Goal: Task Accomplishment & Management: Complete application form

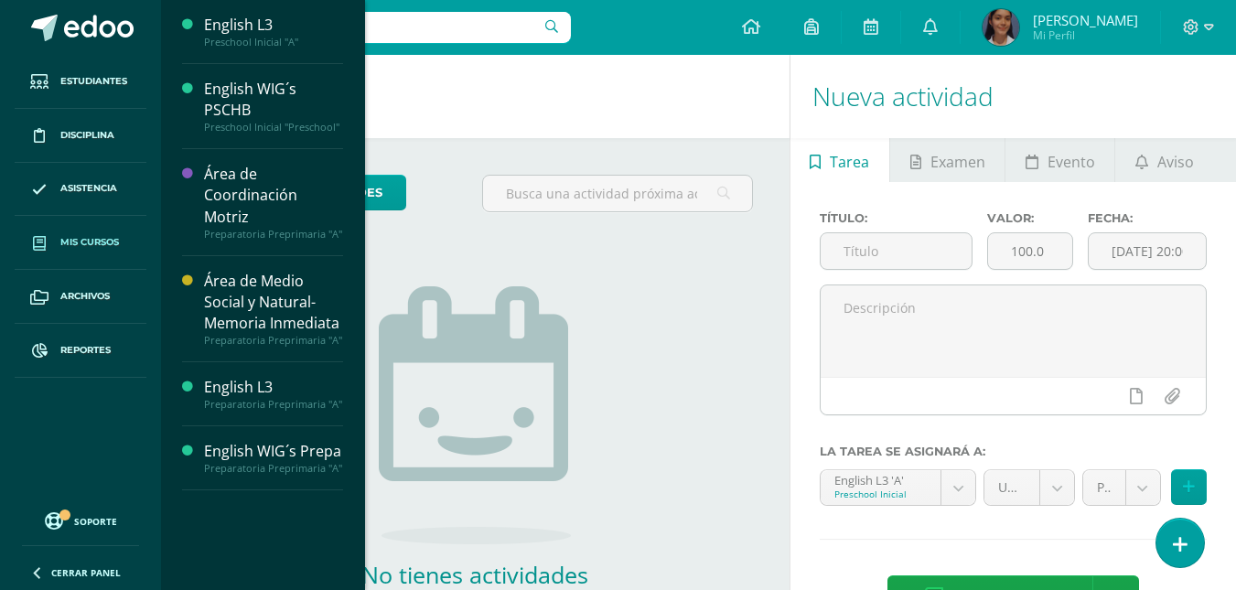
click at [110, 237] on span "Mis cursos" at bounding box center [89, 242] width 59 height 15
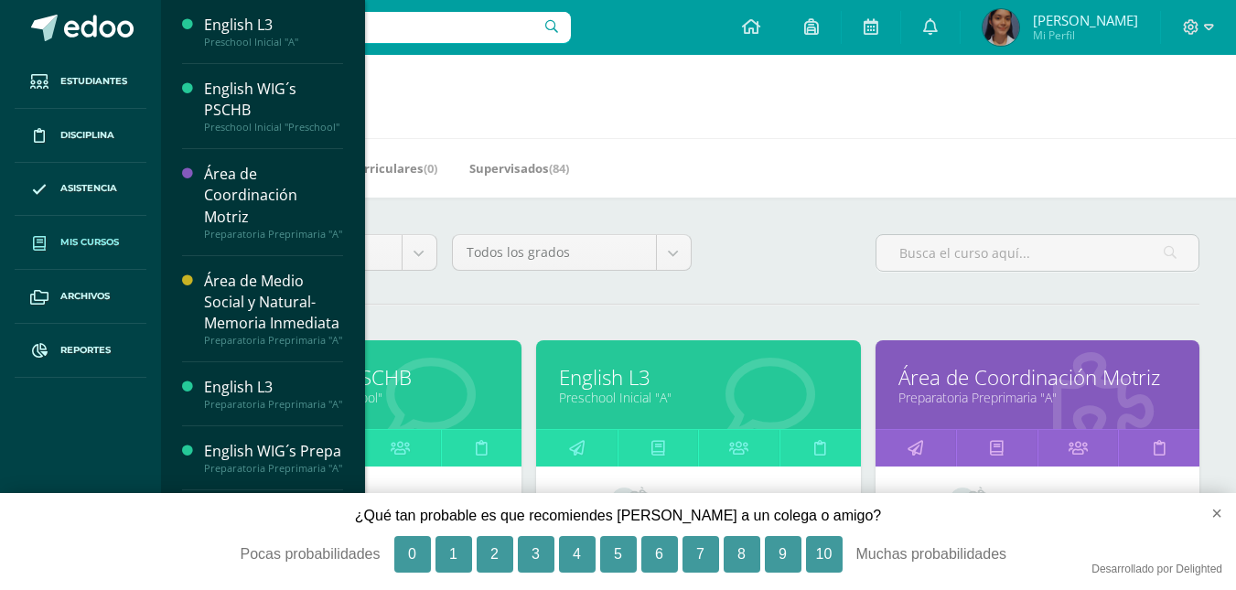
click at [812, 164] on div "Mis Cursos (6) Mis Extracurriculares (0) Supervisados (84)" at bounding box center [720, 167] width 1119 height 59
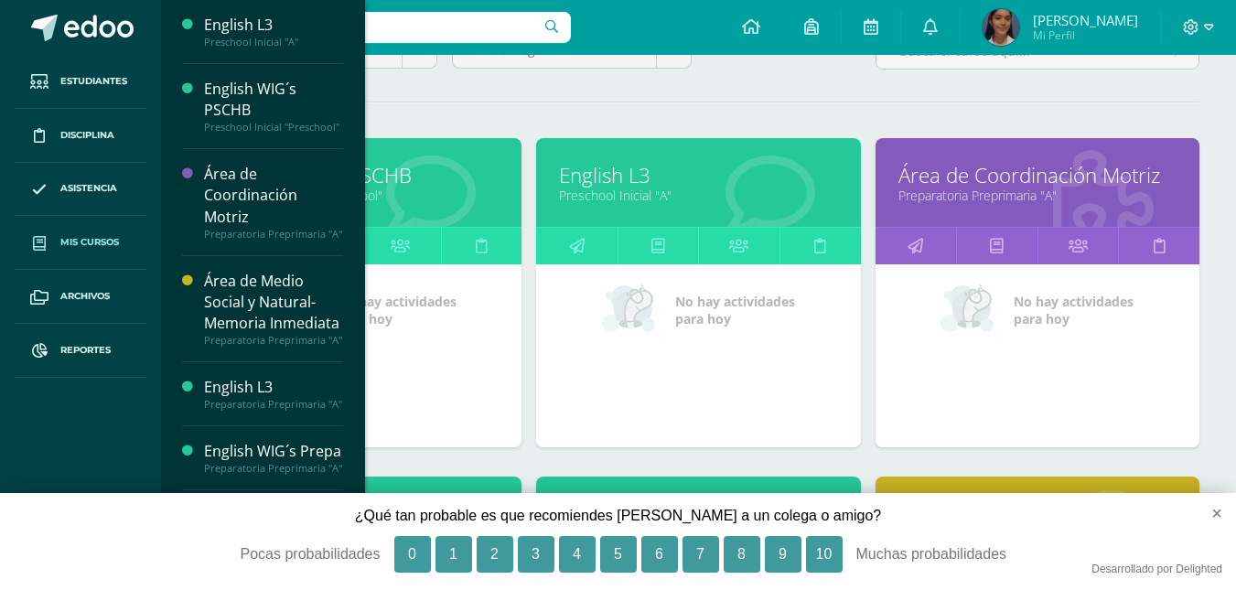
scroll to position [183, 0]
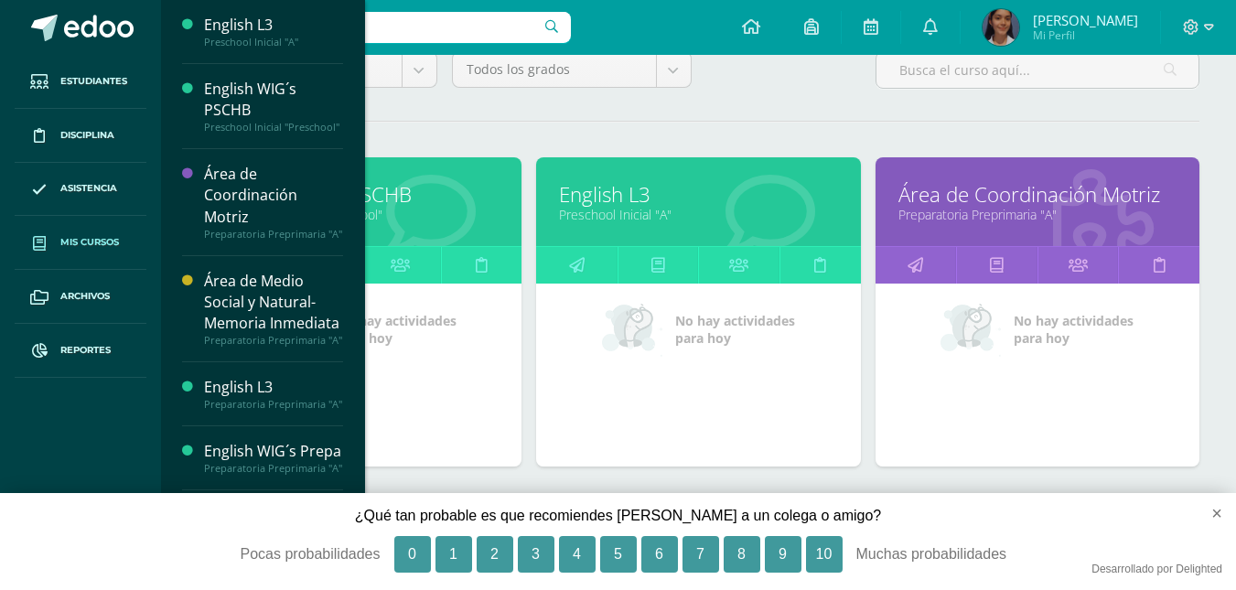
click at [636, 192] on link "English L3" at bounding box center [698, 194] width 278 height 28
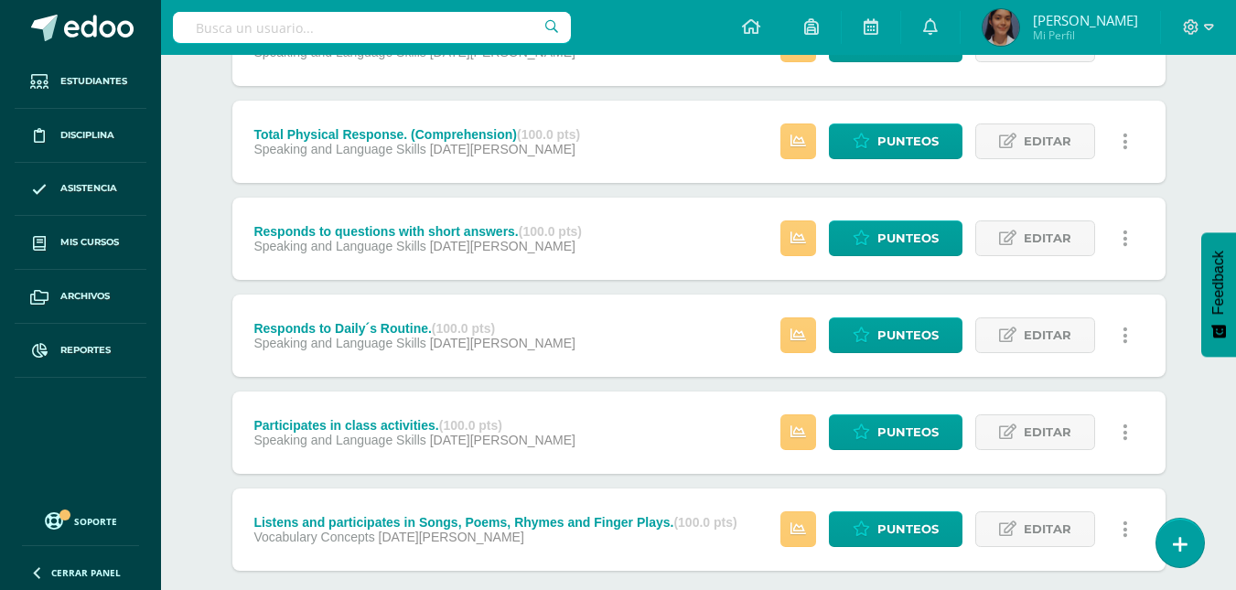
scroll to position [785, 0]
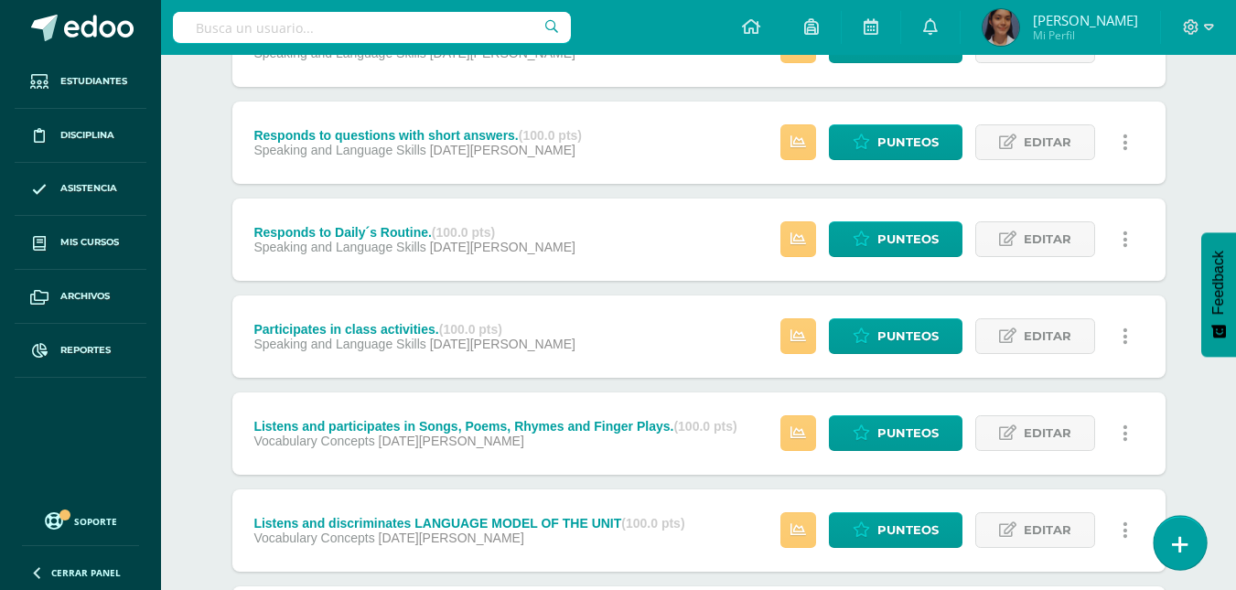
click at [1189, 553] on link at bounding box center [1180, 542] width 52 height 53
click at [1188, 554] on link at bounding box center [1180, 542] width 52 height 53
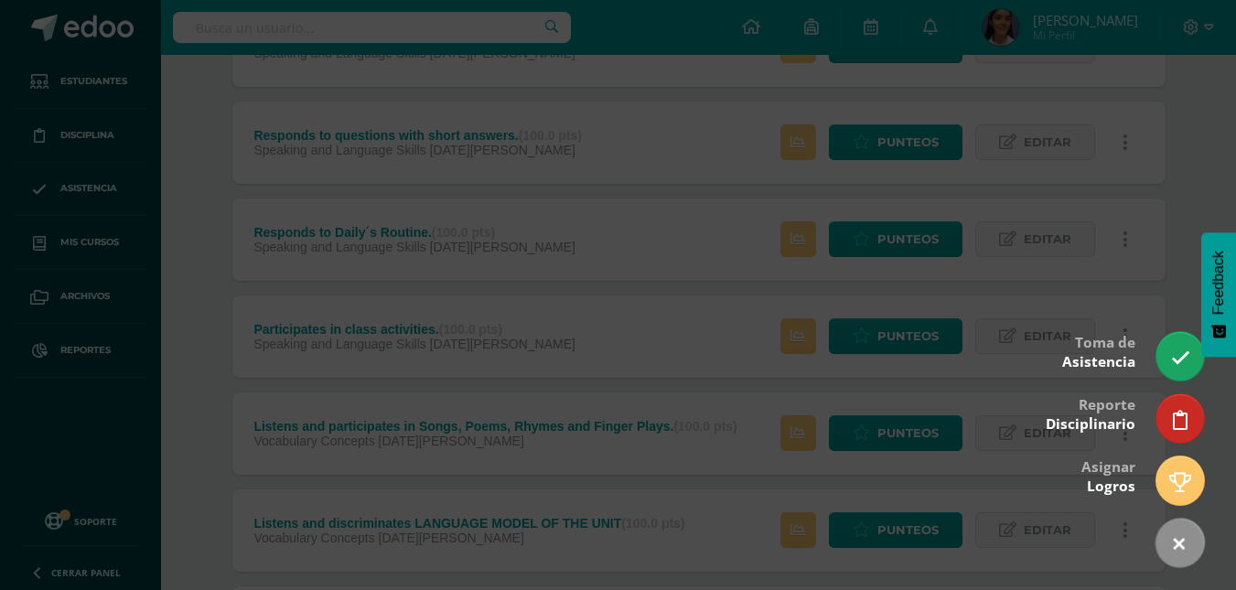
click at [1042, 473] on div at bounding box center [618, 295] width 1236 height 590
click at [1042, 472] on div at bounding box center [618, 295] width 1236 height 590
click at [307, 192] on div at bounding box center [618, 295] width 1236 height 590
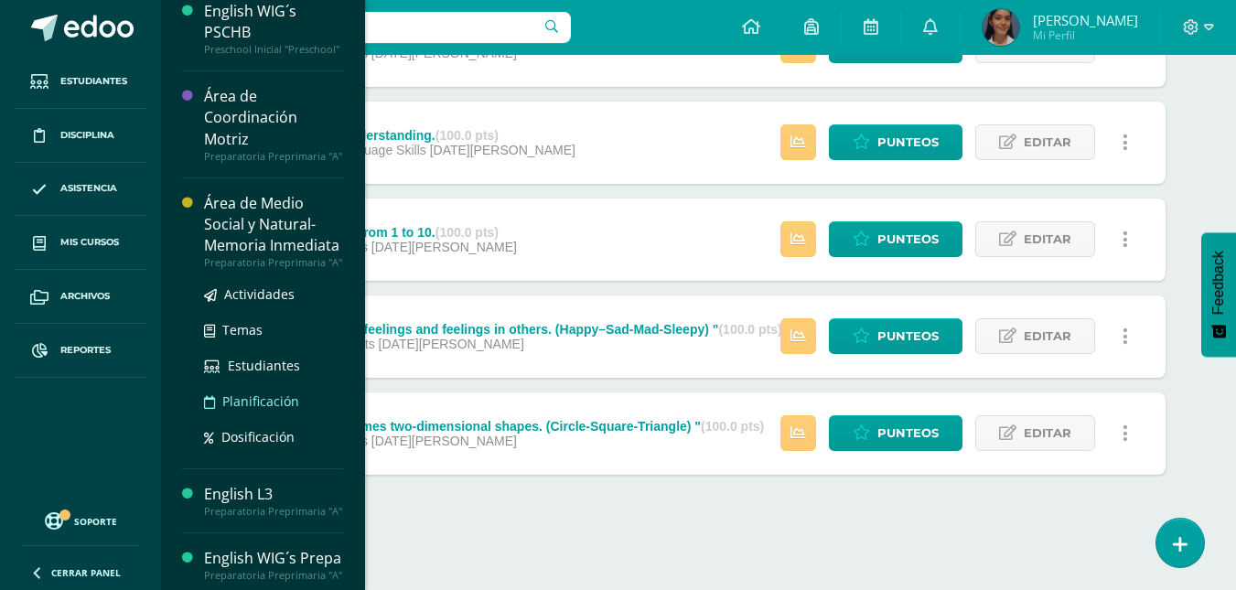
scroll to position [191, 0]
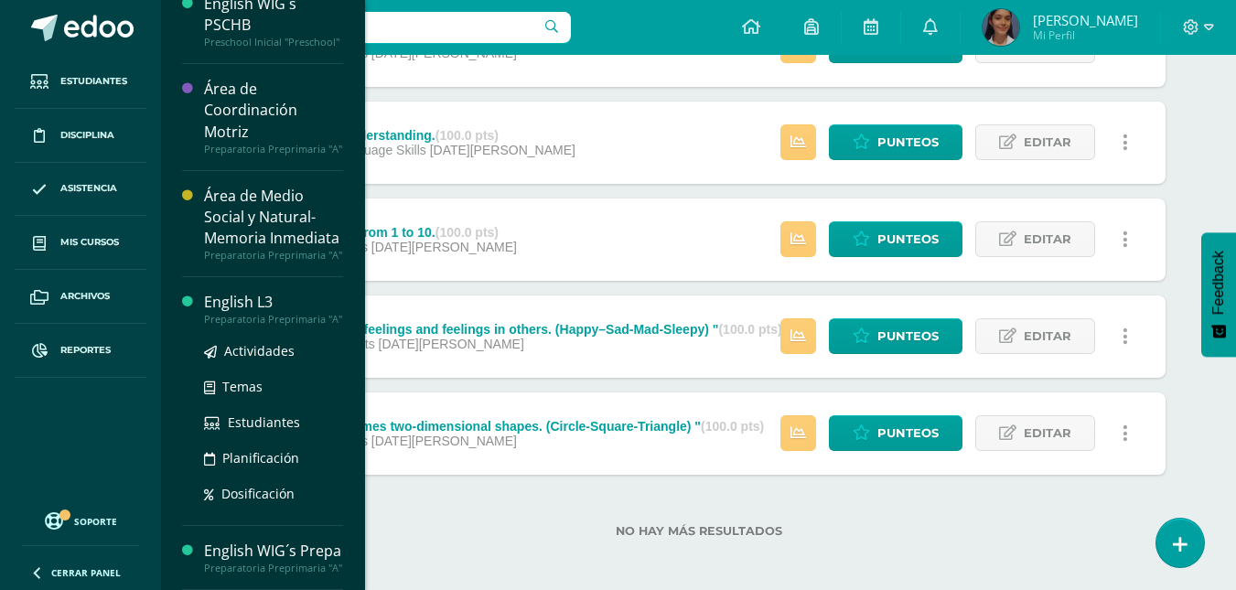
click at [265, 313] on div "Preparatoria Preprimaria "A"" at bounding box center [273, 319] width 139 height 13
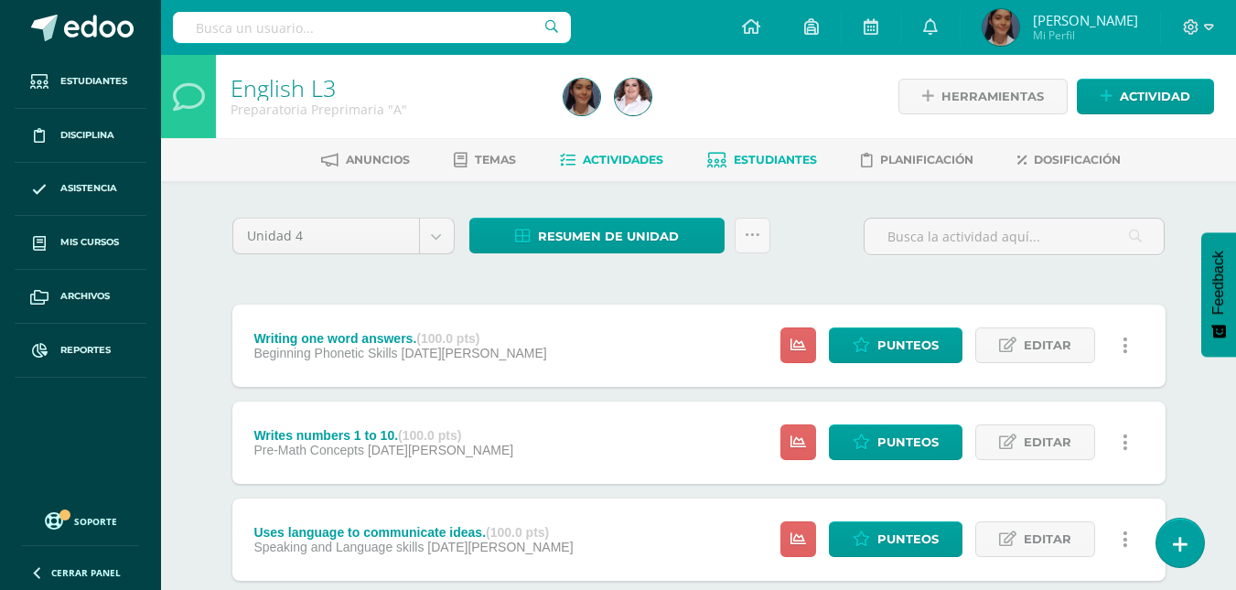
click at [749, 156] on span "Estudiantes" at bounding box center [775, 160] width 83 height 14
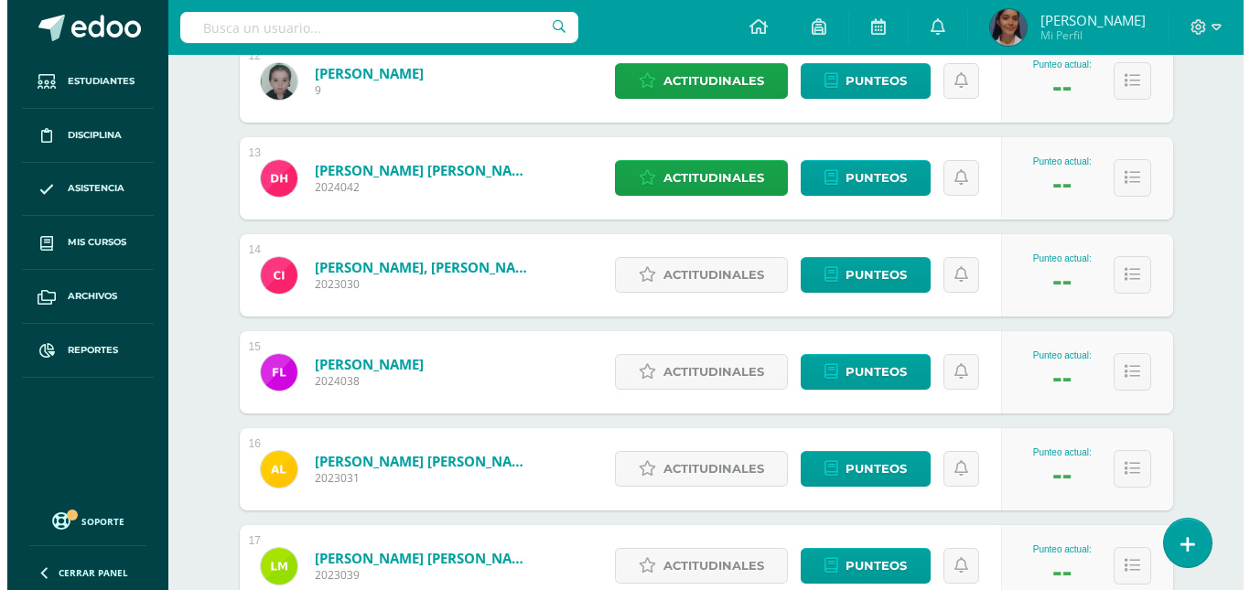
scroll to position [1428, 0]
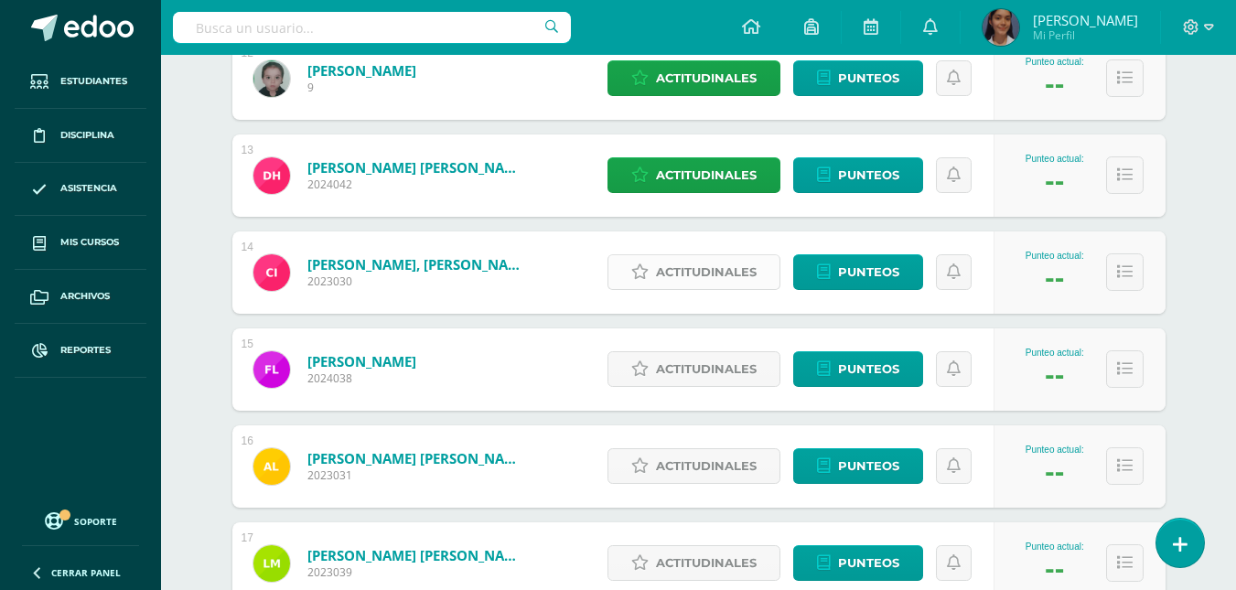
click at [757, 270] on span "Actitudinales" at bounding box center [706, 272] width 101 height 34
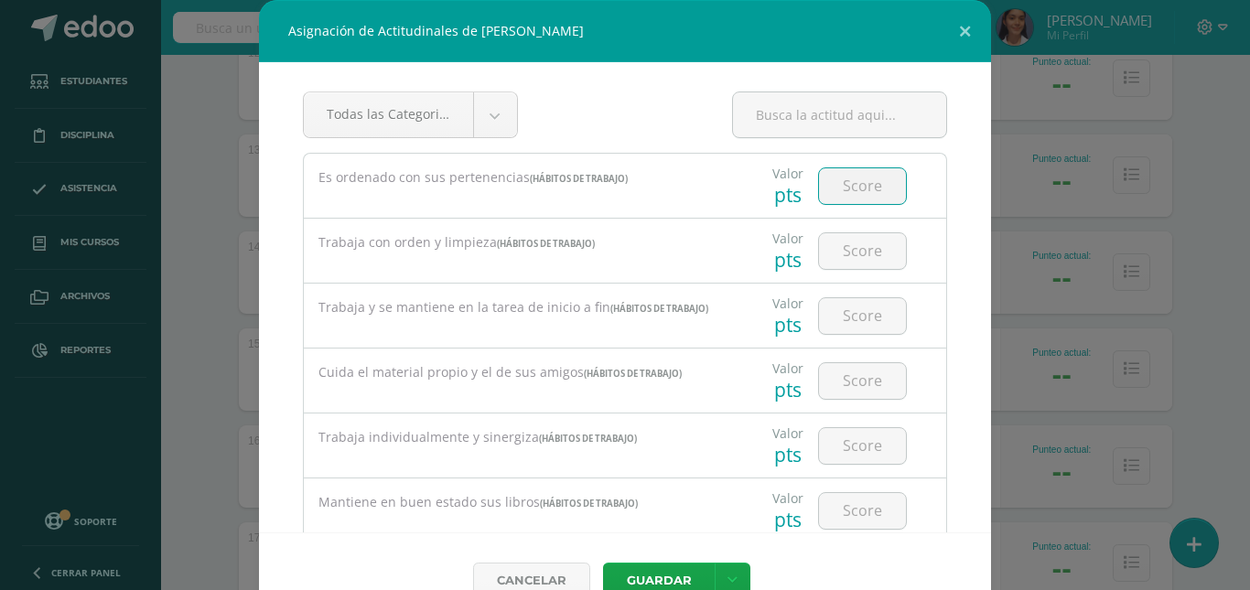
click at [836, 189] on input "number" at bounding box center [862, 186] width 87 height 36
click at [972, 13] on button at bounding box center [965, 31] width 52 height 62
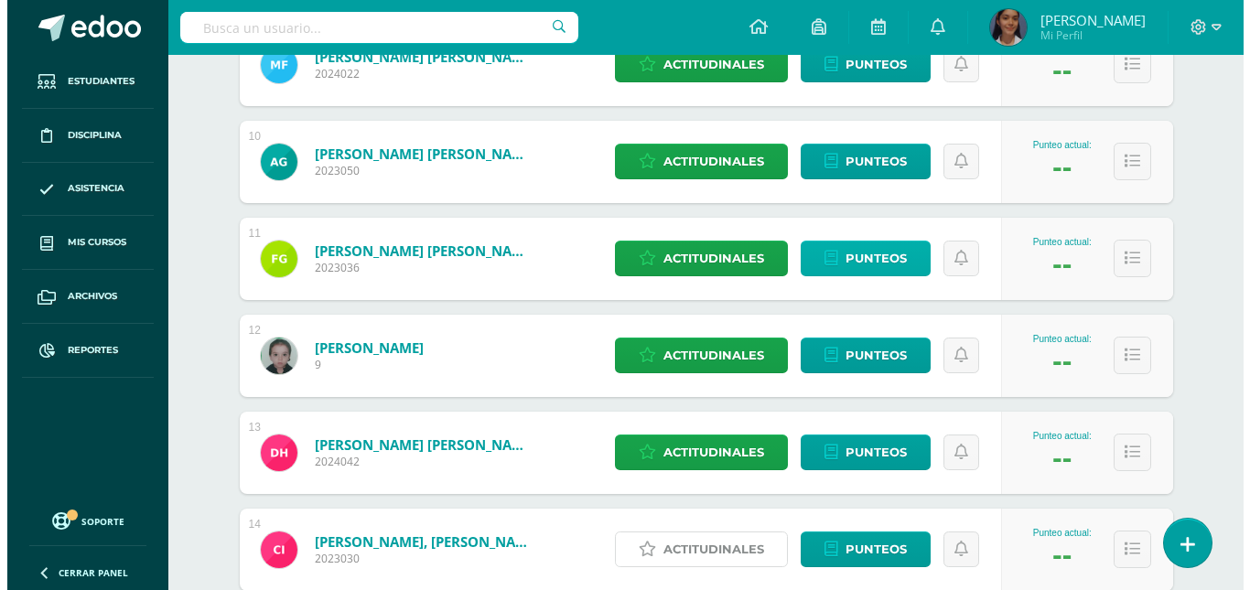
scroll to position [1139, 0]
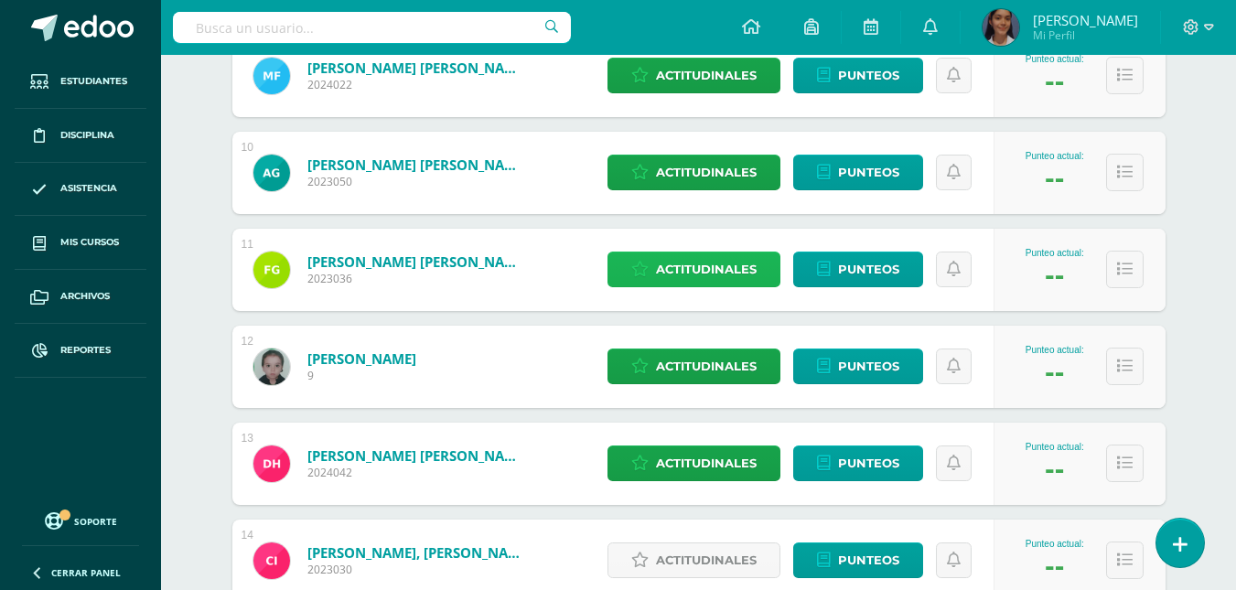
click at [755, 274] on span "Actitudinales" at bounding box center [706, 270] width 101 height 34
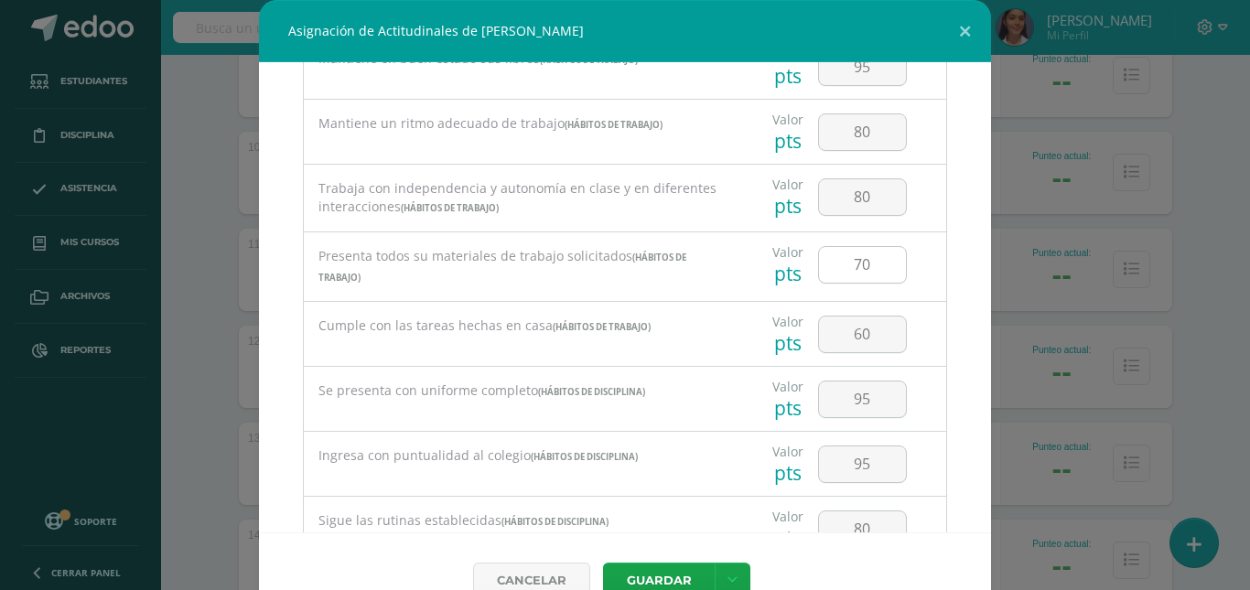
scroll to position [549, 0]
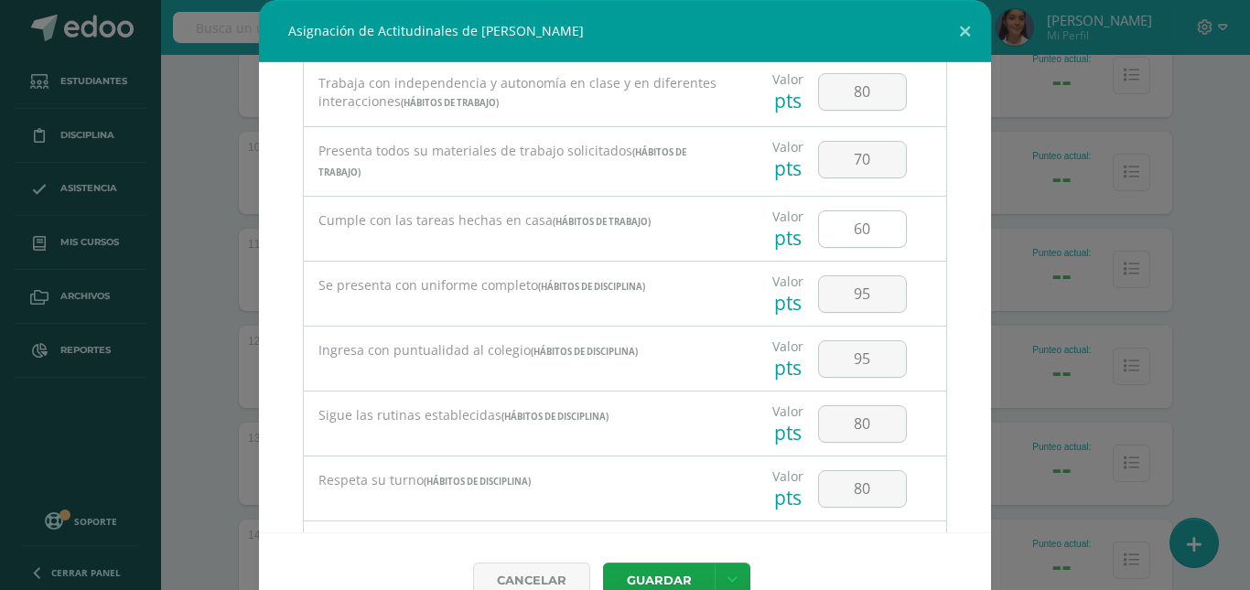
click at [867, 233] on input "60" at bounding box center [862, 229] width 87 height 36
click at [901, 279] on div "Valor pts 95" at bounding box center [839, 294] width 200 height 64
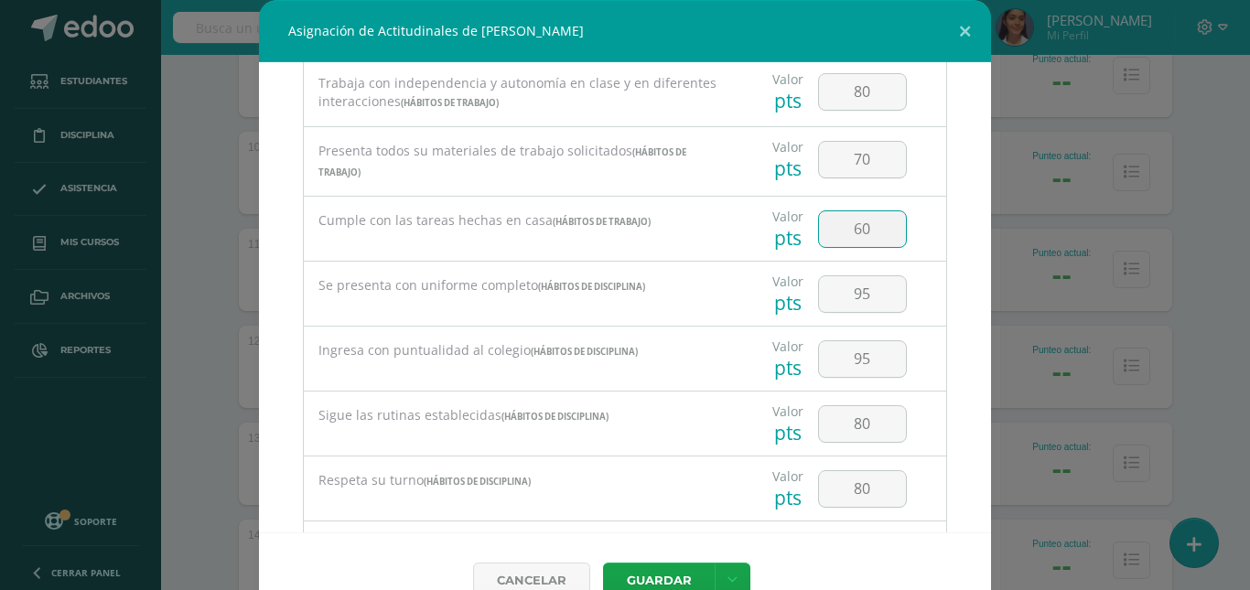
click at [901, 279] on div "Valor pts 95" at bounding box center [839, 294] width 200 height 64
click at [863, 235] on input "60" at bounding box center [862, 229] width 87 height 36
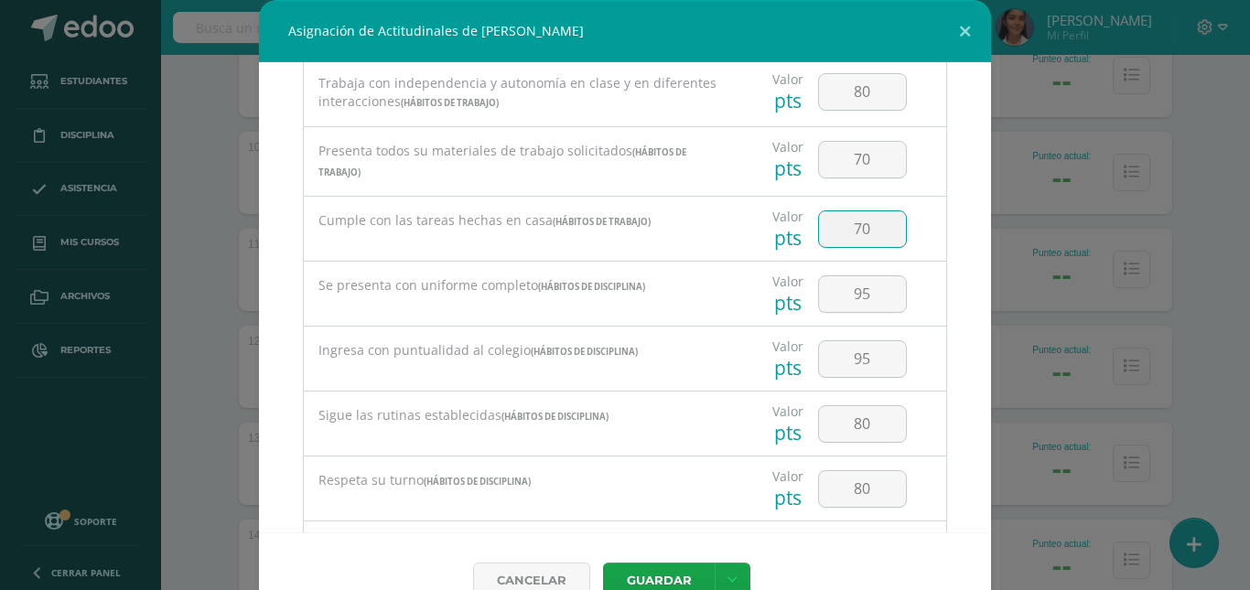
type input "70"
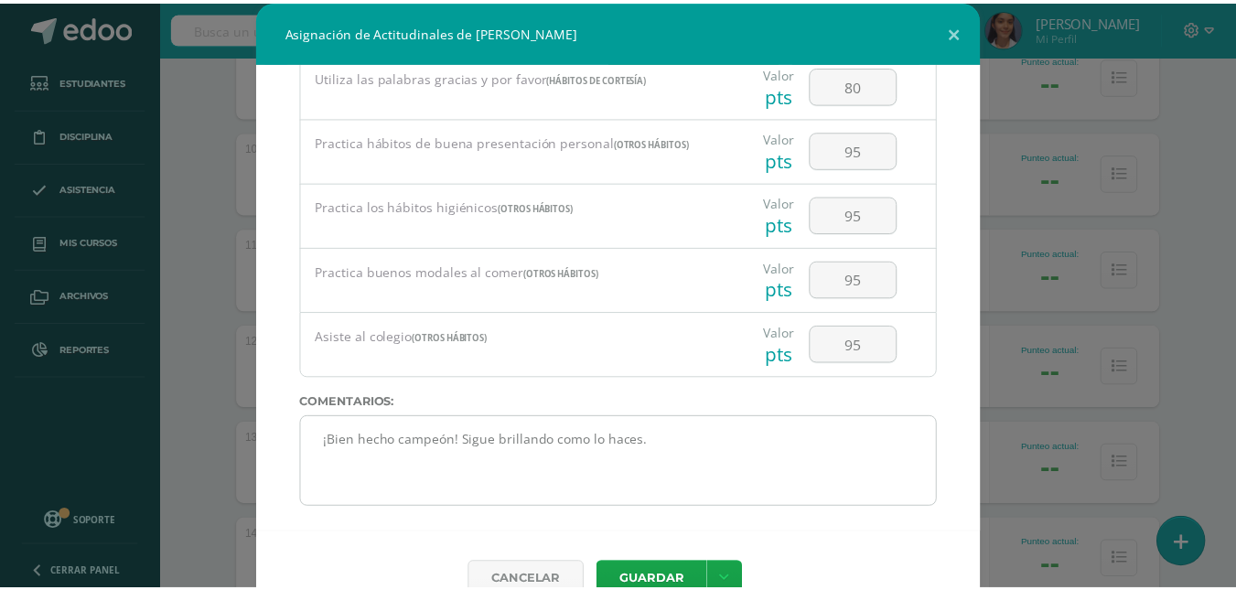
scroll to position [199, 0]
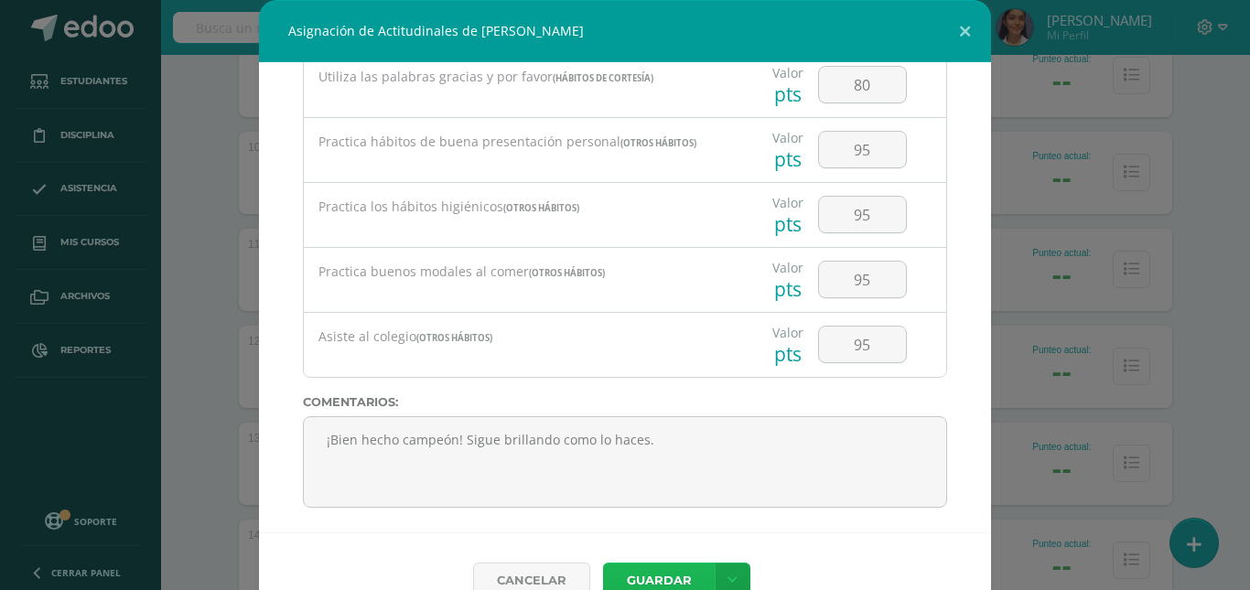
click at [656, 575] on button "Guardar" at bounding box center [659, 581] width 112 height 36
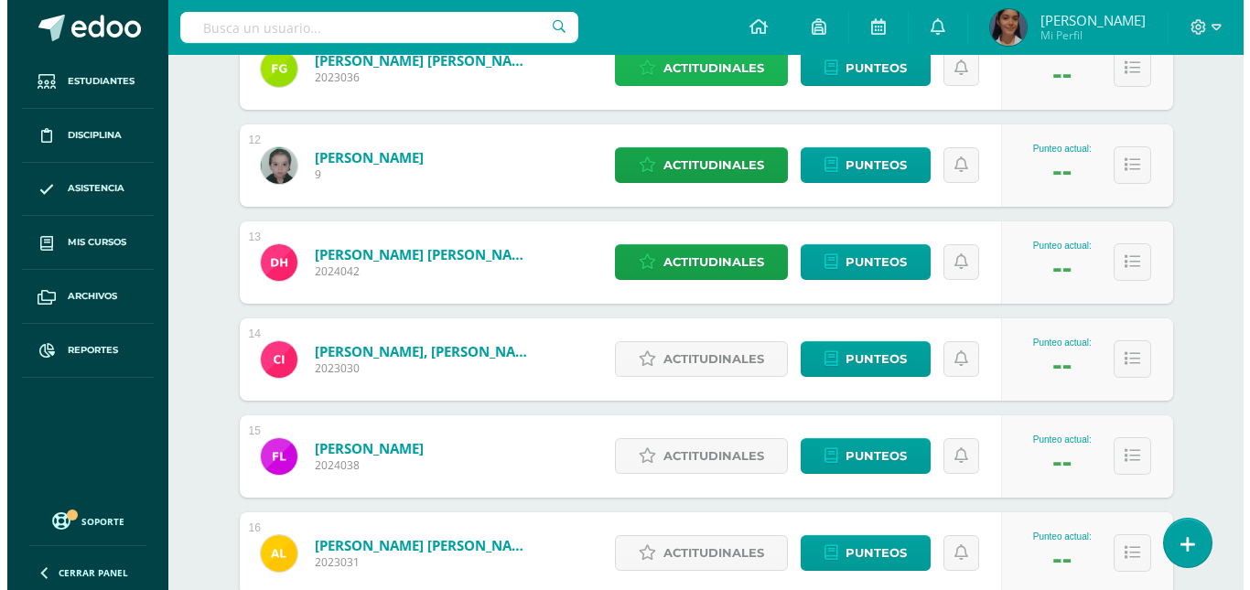
scroll to position [1373, 0]
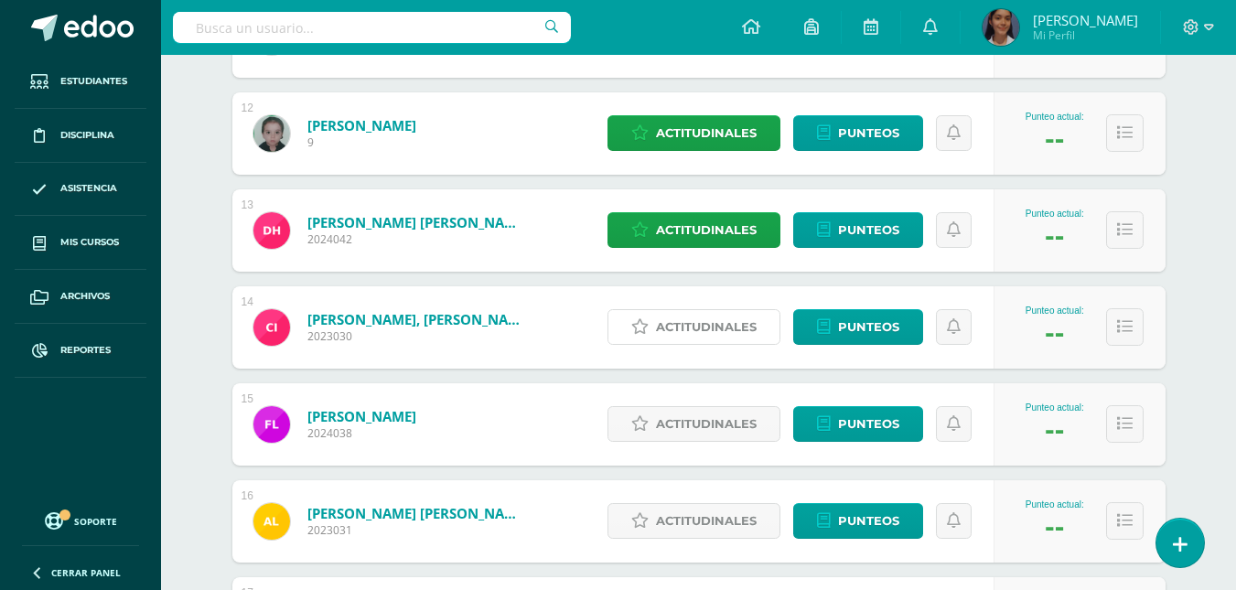
click at [683, 338] on span "Actitudinales" at bounding box center [706, 327] width 101 height 34
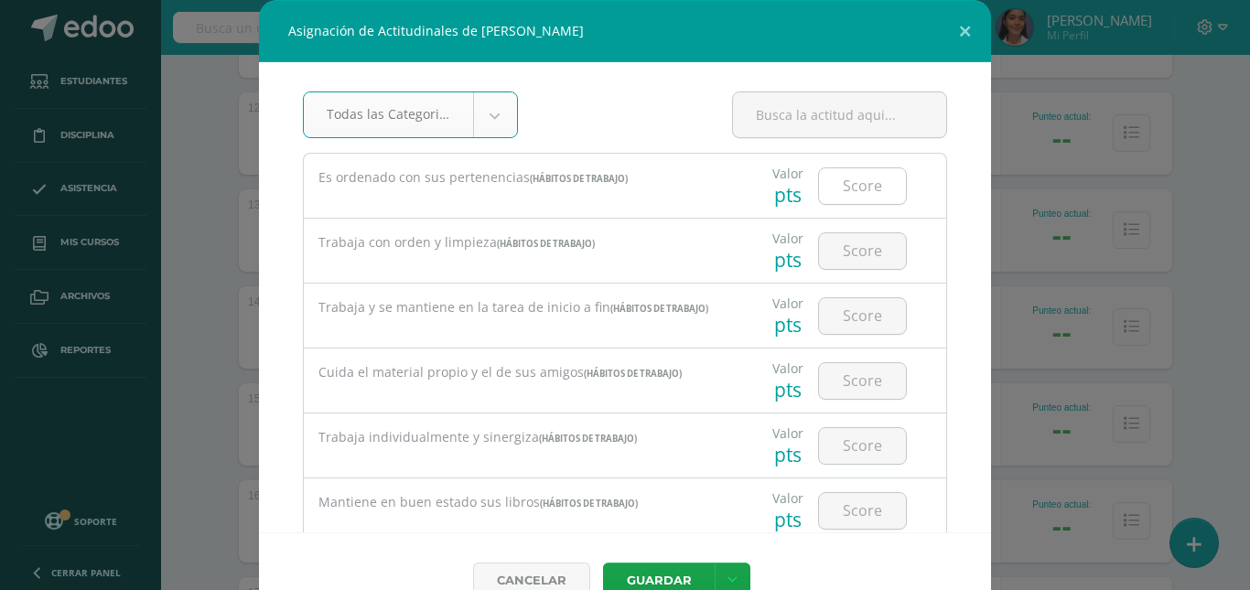
click at [824, 194] on input "number" at bounding box center [862, 186] width 87 height 36
type input "4"
type input "70"
click at [838, 248] on input "number" at bounding box center [862, 251] width 87 height 36
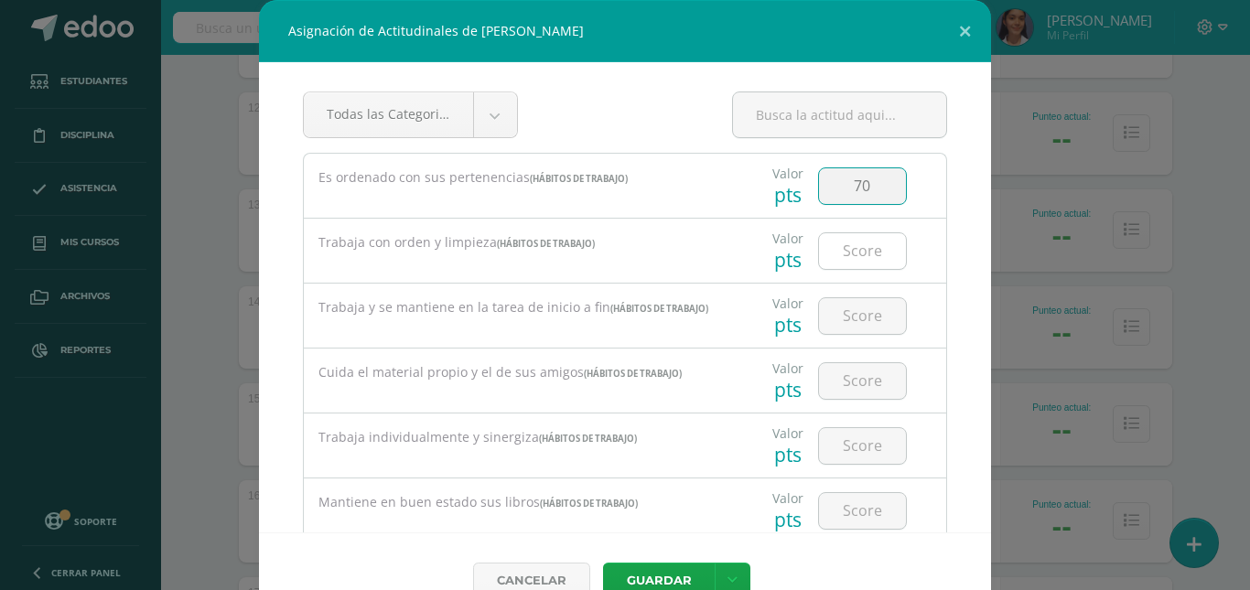
click at [838, 248] on input "number" at bounding box center [862, 251] width 87 height 36
type input "70"
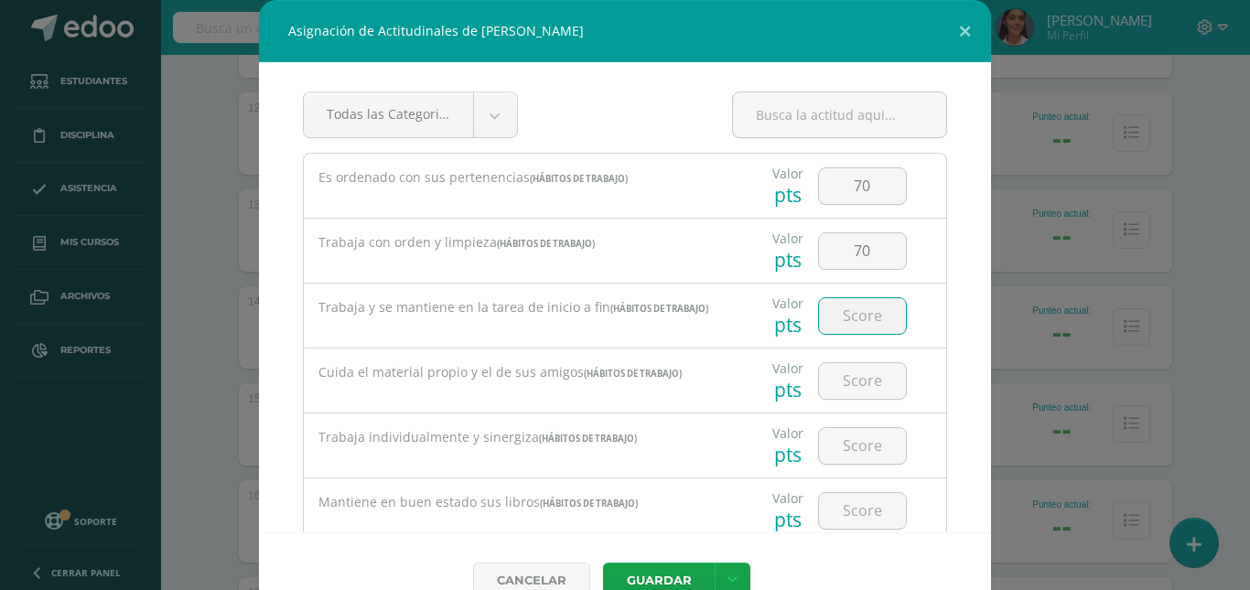
click at [851, 299] on input "number" at bounding box center [862, 316] width 87 height 36
type input "70"
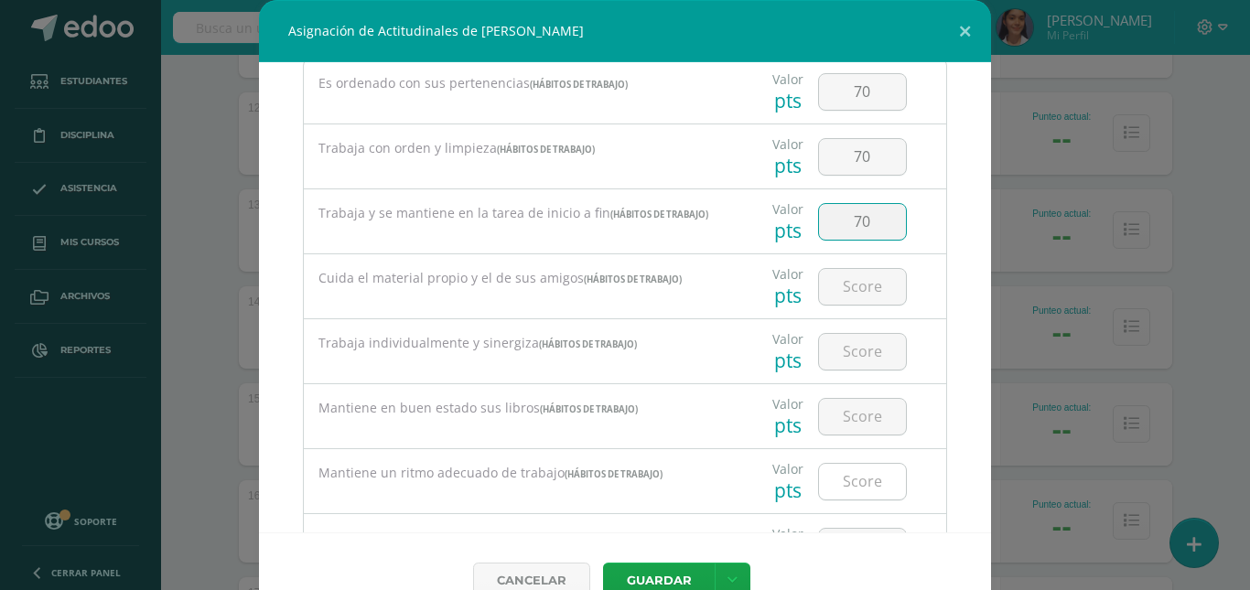
scroll to position [183, 0]
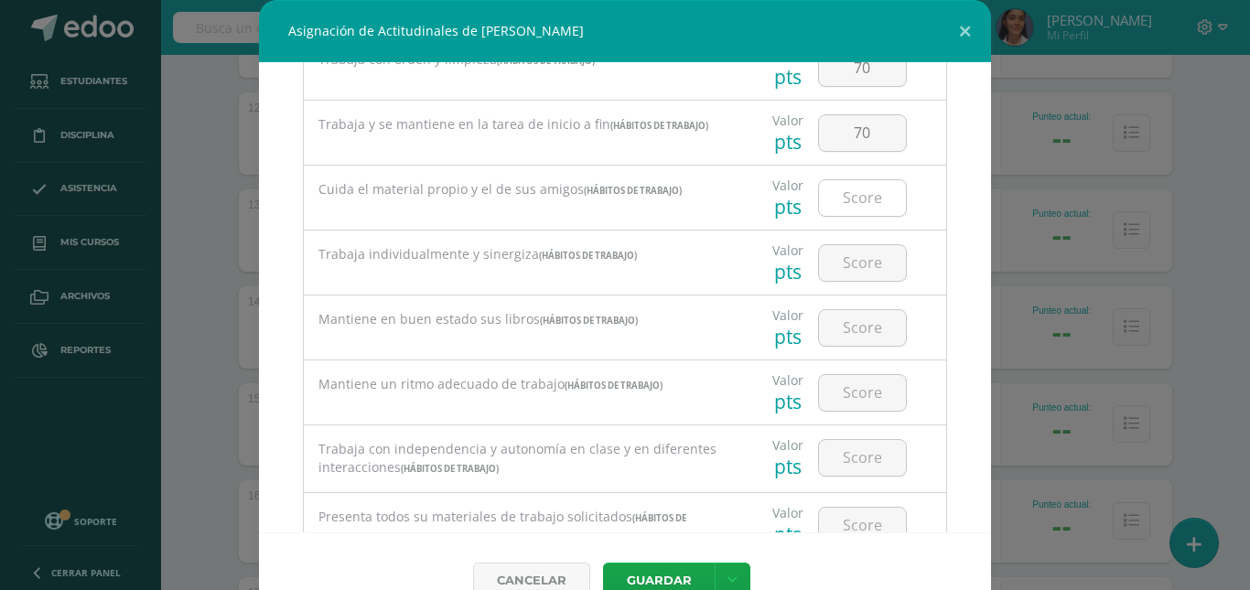
click at [878, 200] on input "number" at bounding box center [862, 198] width 87 height 36
type input "70"
click at [856, 254] on input "number" at bounding box center [862, 263] width 87 height 36
type input "70"
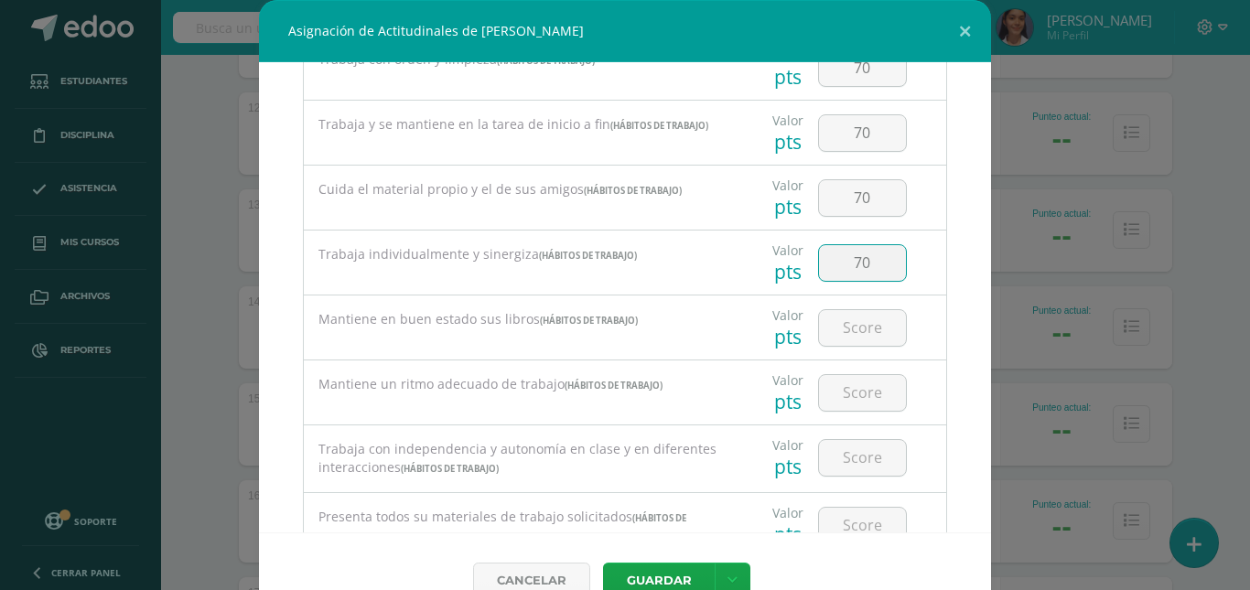
click at [857, 308] on div at bounding box center [862, 328] width 103 height 64
click at [859, 313] on input "number" at bounding box center [862, 328] width 87 height 36
type input "95"
click at [835, 394] on input "number" at bounding box center [862, 393] width 87 height 36
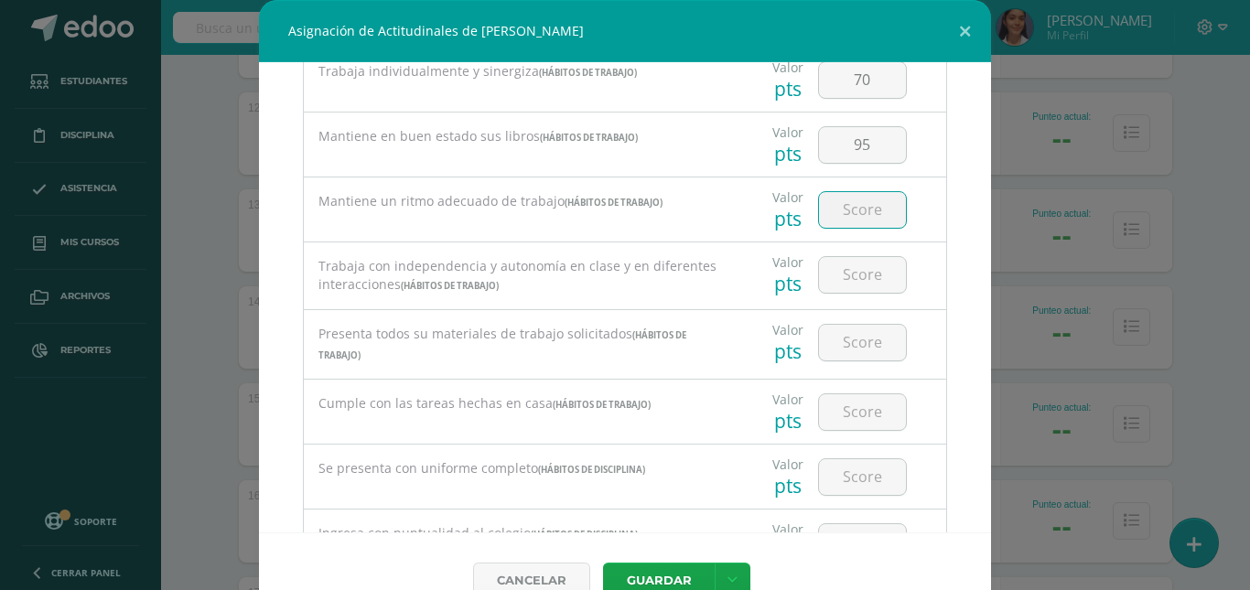
click at [866, 201] on input "number" at bounding box center [862, 210] width 87 height 36
type input "70"
click at [859, 292] on input "number" at bounding box center [862, 275] width 87 height 36
type input "7"
type input "70"
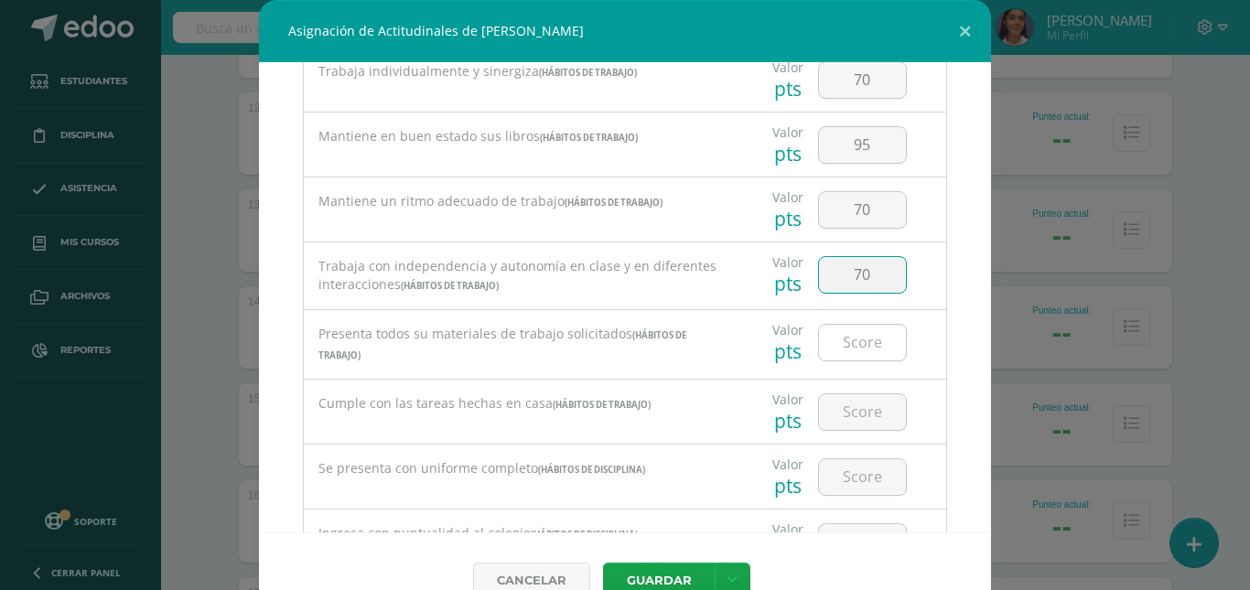
click at [856, 337] on input "number" at bounding box center [862, 343] width 87 height 36
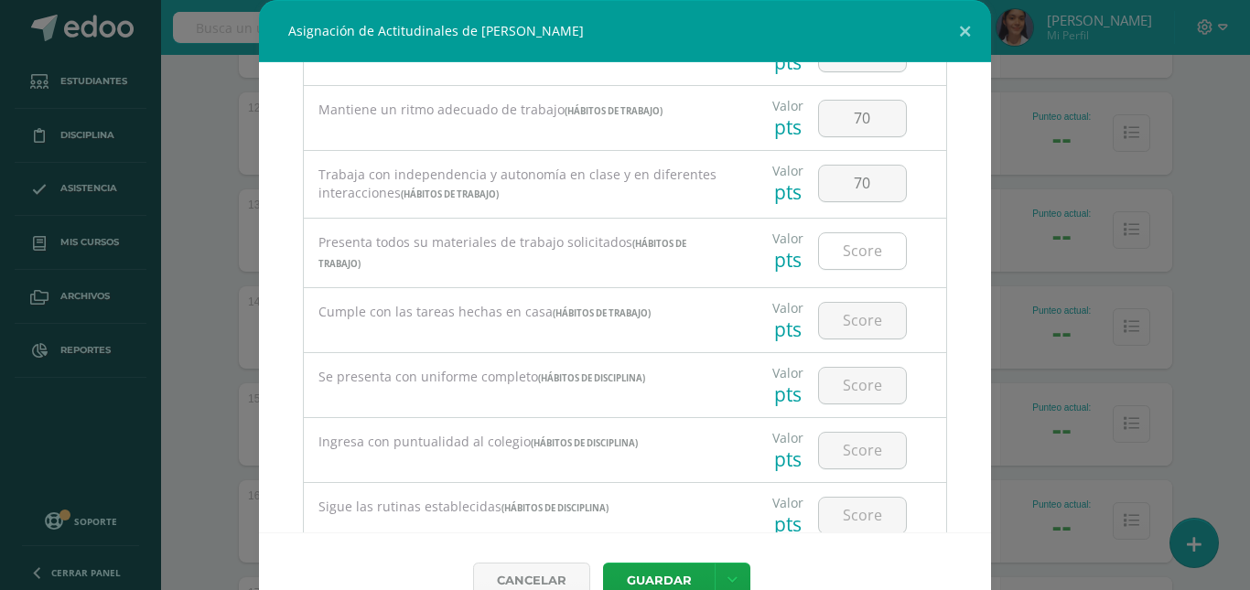
click at [868, 263] on input "number" at bounding box center [862, 251] width 87 height 36
type input "95"
click at [865, 319] on input "number" at bounding box center [862, 321] width 87 height 36
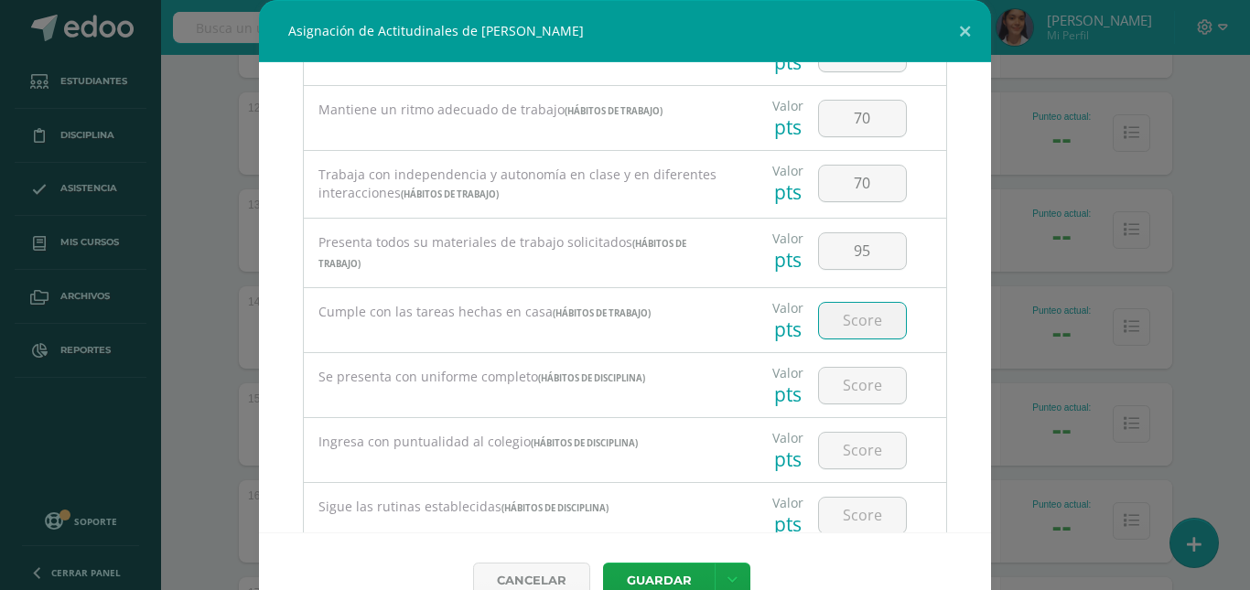
click at [865, 319] on input "number" at bounding box center [862, 321] width 87 height 36
type input "70"
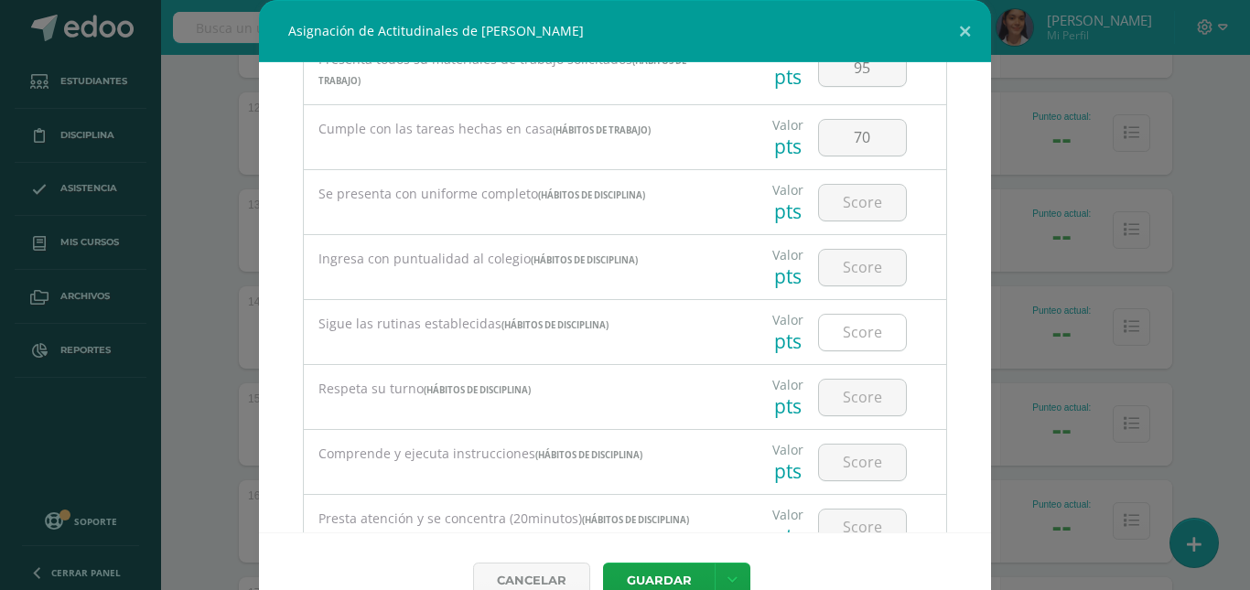
scroll to position [549, 0]
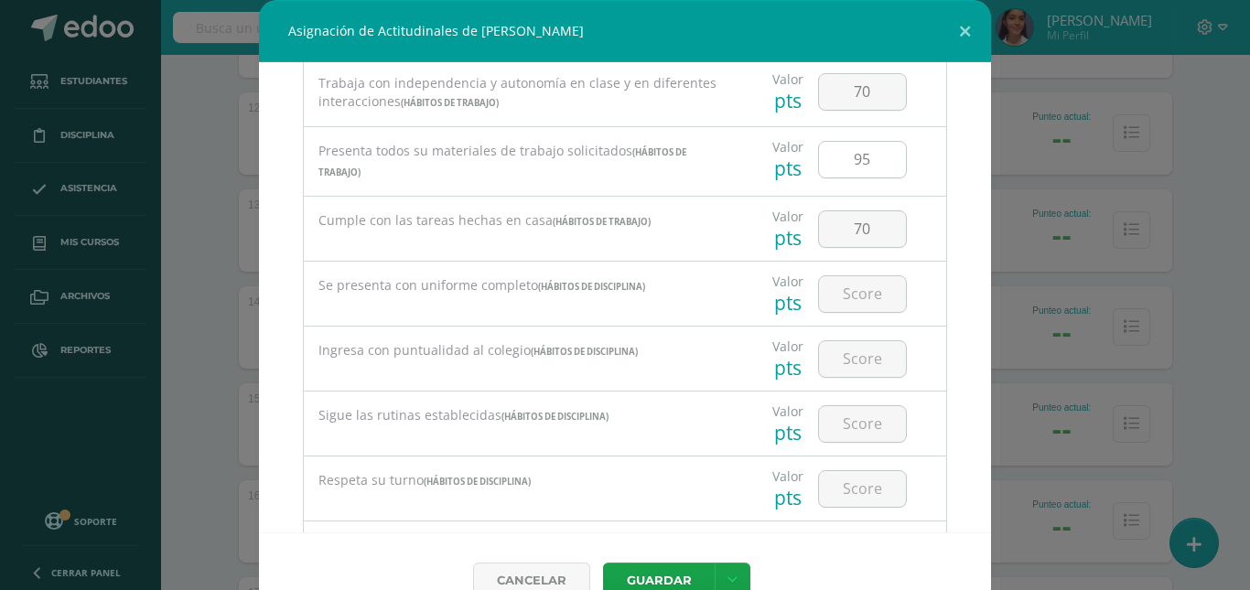
click at [865, 167] on input "95" at bounding box center [862, 160] width 87 height 36
type input "9"
type input "90"
click at [866, 298] on input "number" at bounding box center [862, 294] width 87 height 36
type input "95"
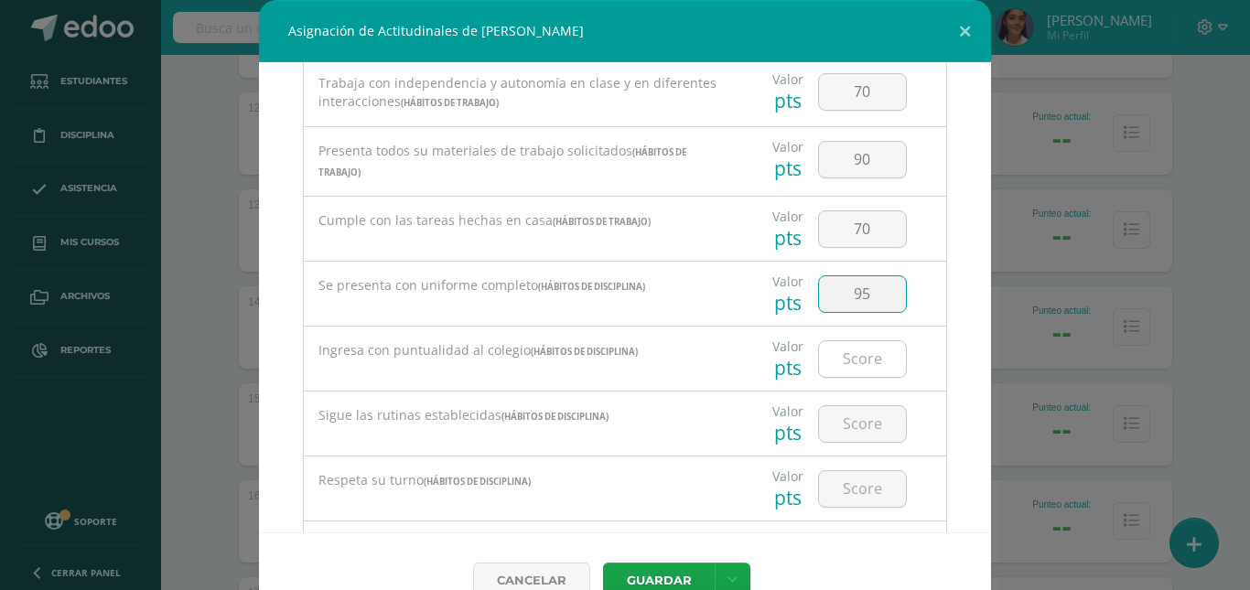
click at [861, 351] on input "number" at bounding box center [862, 359] width 87 height 36
type input "95"
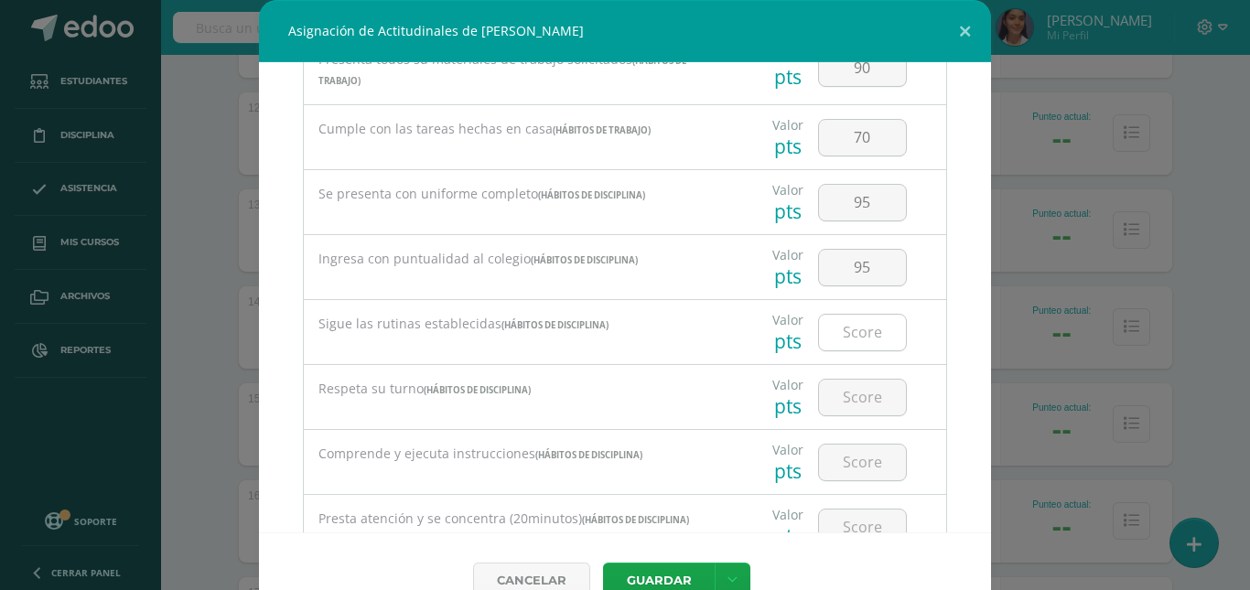
click at [857, 340] on input "number" at bounding box center [862, 333] width 87 height 36
type input "70"
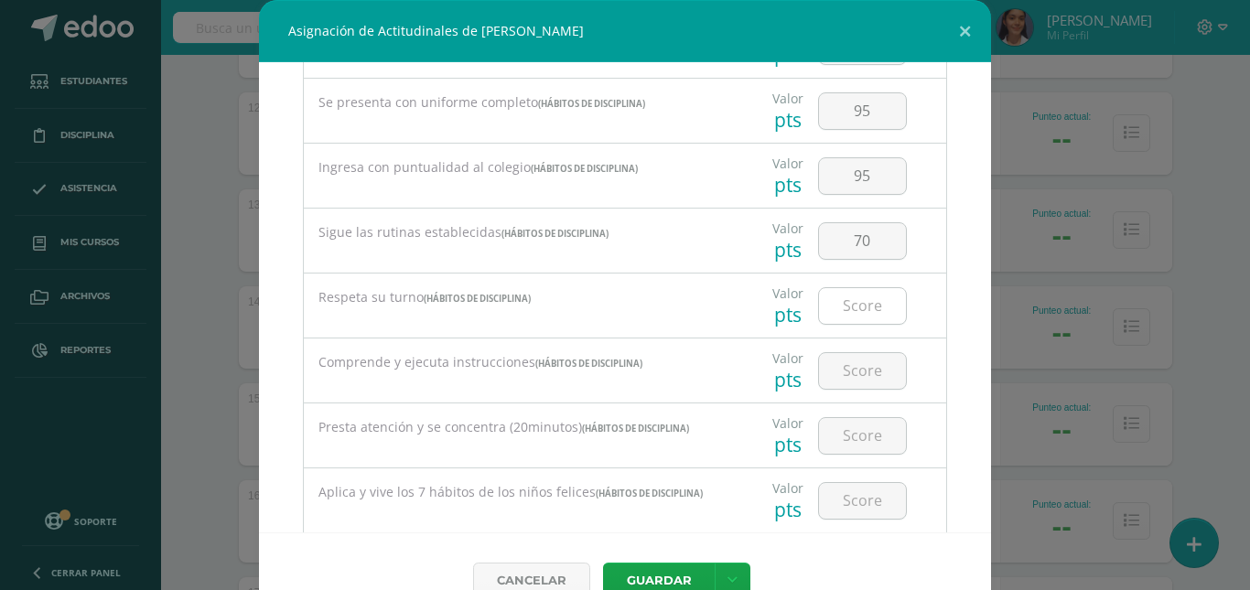
click at [854, 323] on div at bounding box center [862, 306] width 89 height 38
click at [854, 323] on input "number" at bounding box center [862, 306] width 87 height 36
click at [852, 323] on input "number" at bounding box center [862, 306] width 87 height 36
type input "70"
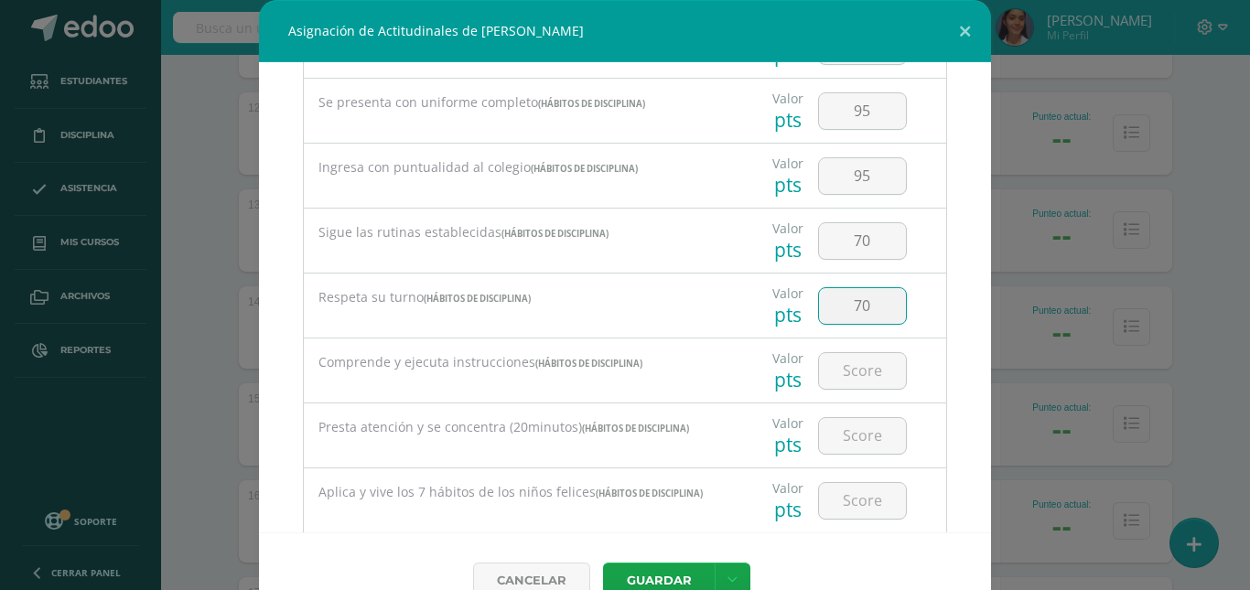
click at [863, 351] on div at bounding box center [862, 371] width 103 height 64
click at [862, 366] on input "number" at bounding box center [862, 371] width 87 height 36
type input "80"
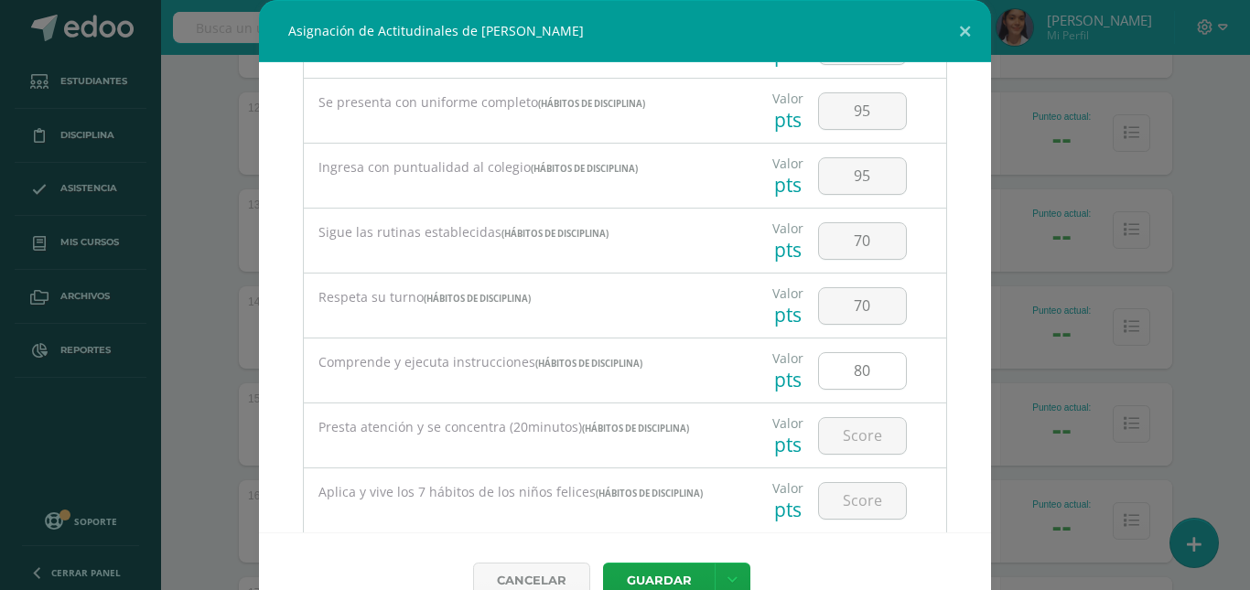
scroll to position [824, 0]
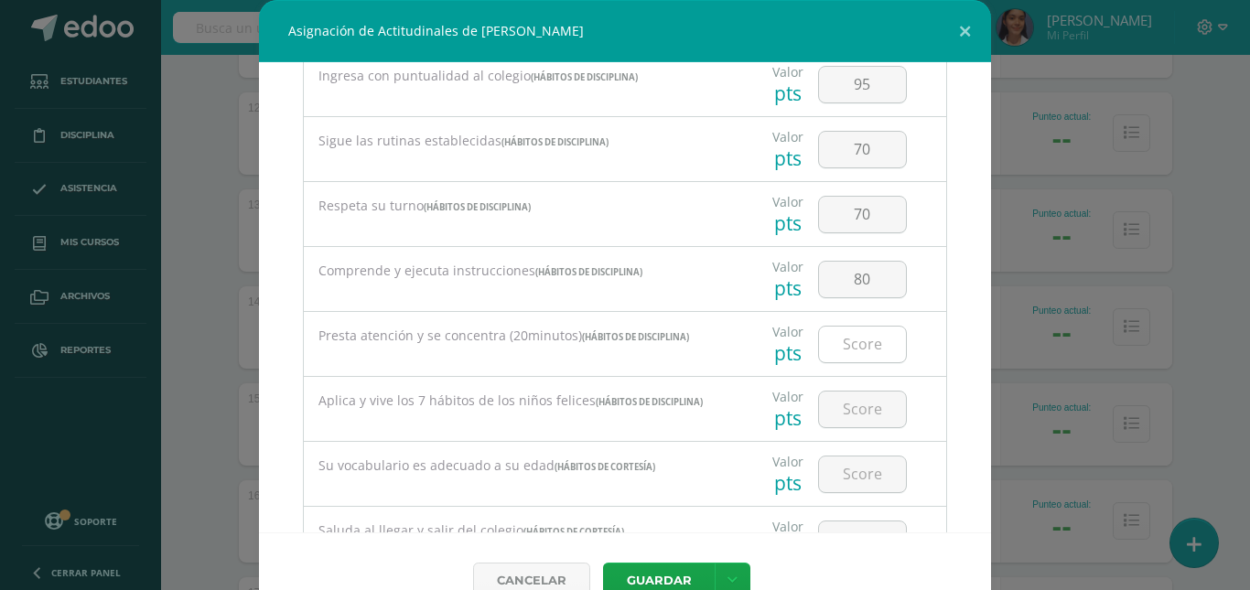
click at [862, 362] on input "number" at bounding box center [862, 345] width 87 height 36
click at [862, 361] on input "number" at bounding box center [862, 345] width 87 height 36
click at [862, 353] on input "number" at bounding box center [862, 345] width 87 height 36
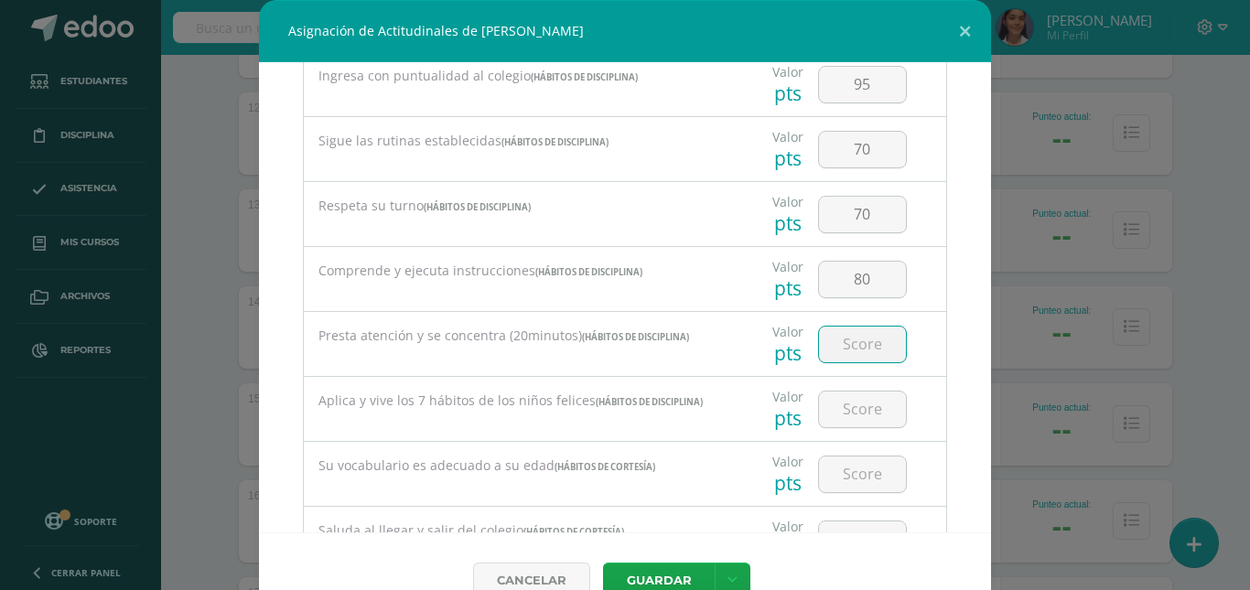
click at [861, 353] on input "number" at bounding box center [862, 345] width 87 height 36
type input "70"
click at [858, 398] on input "number" at bounding box center [862, 410] width 87 height 36
type input "70"
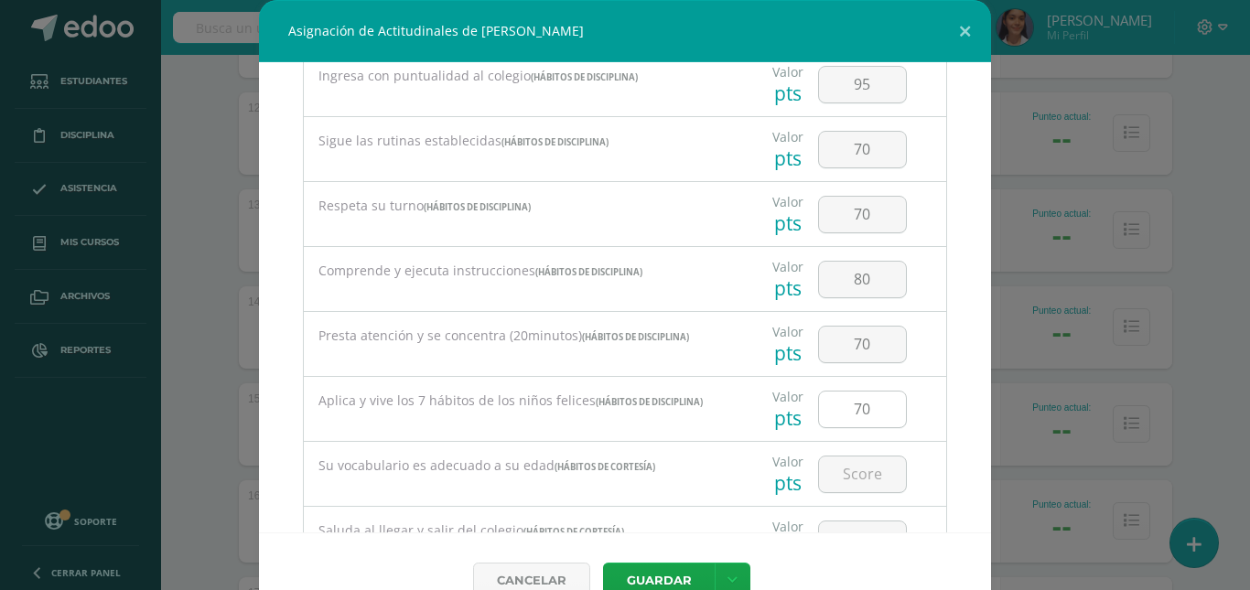
scroll to position [915, 0]
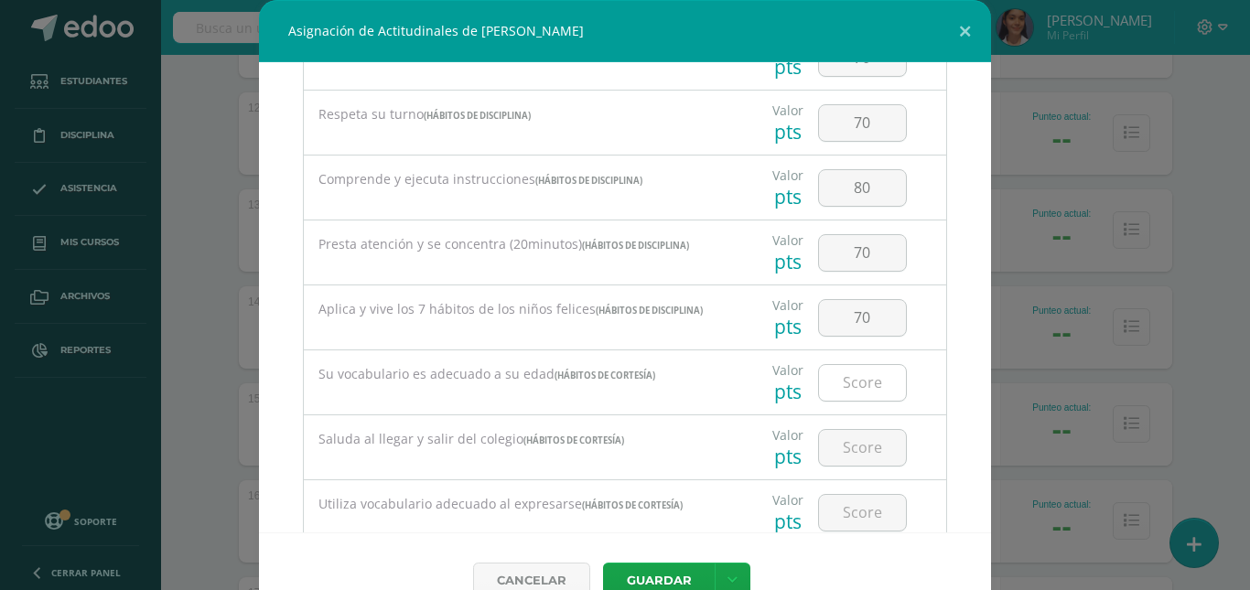
click at [854, 386] on input "number" at bounding box center [862, 383] width 87 height 36
type input "95"
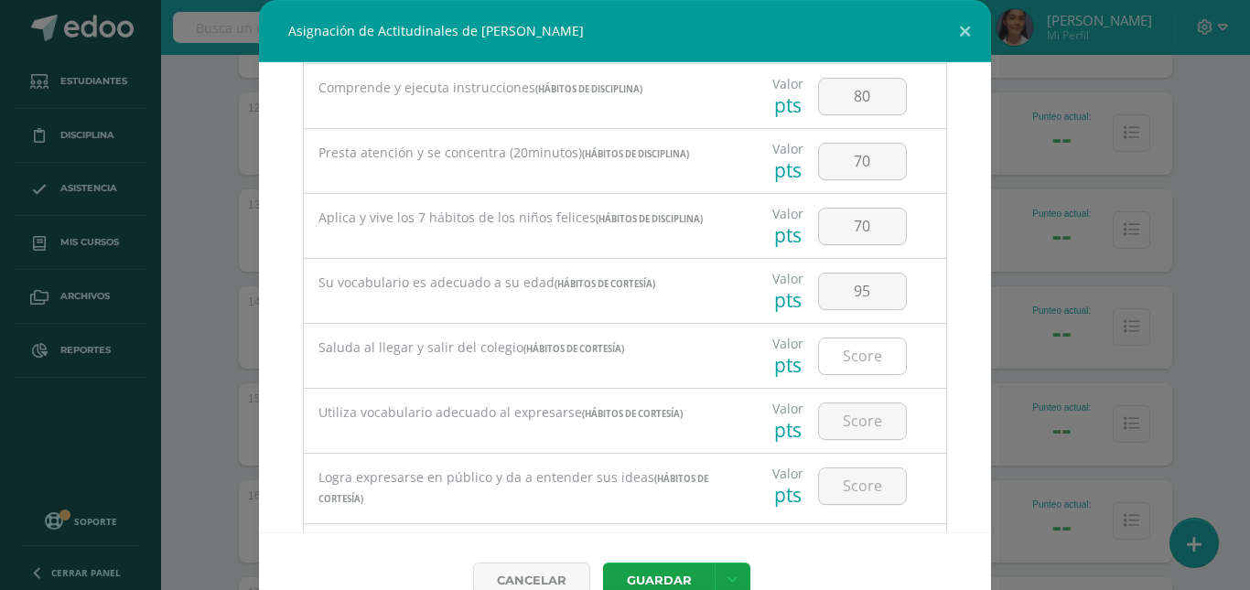
click at [848, 362] on input "number" at bounding box center [862, 357] width 87 height 36
type input "90"
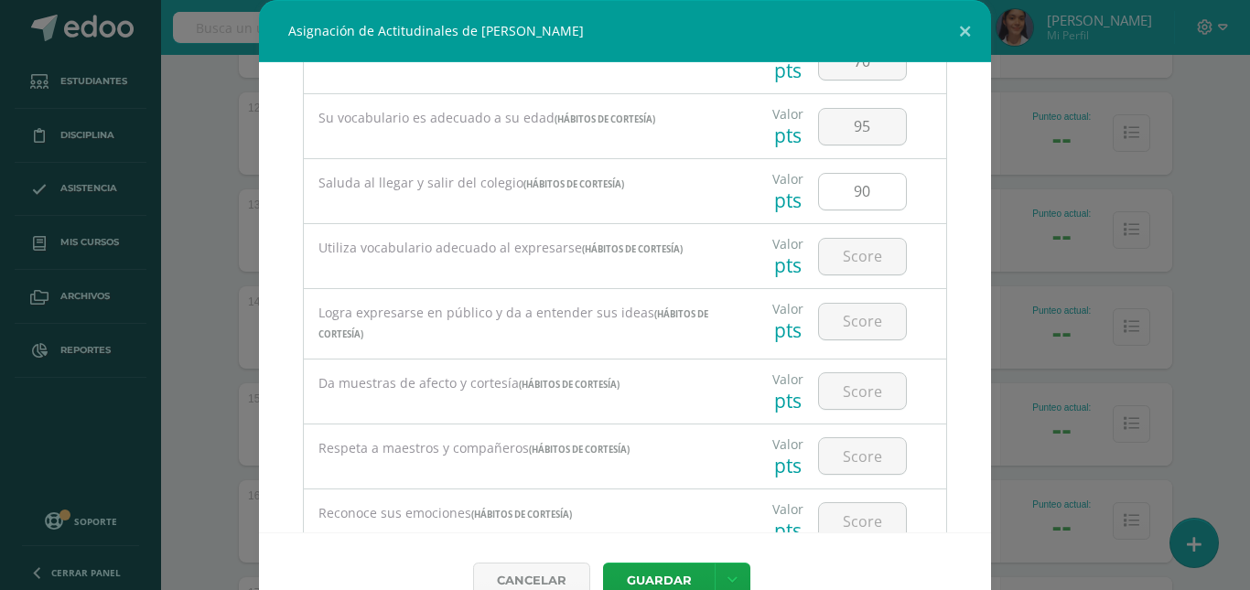
scroll to position [1190, 0]
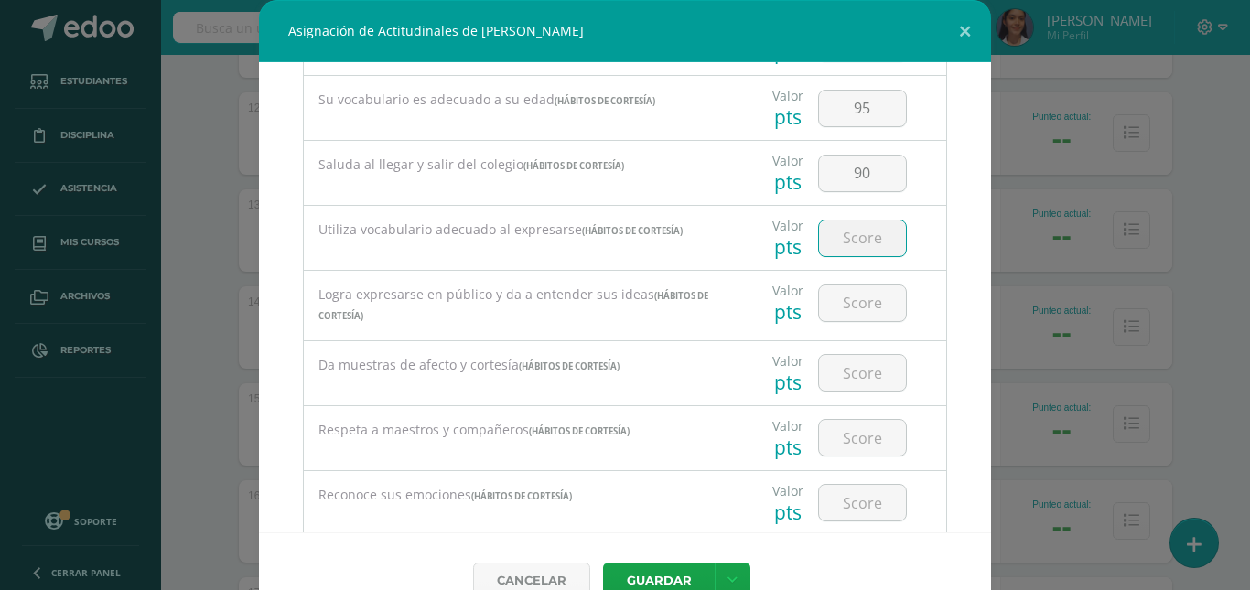
click at [845, 238] on input "number" at bounding box center [862, 239] width 87 height 36
type input "90"
click at [859, 304] on input "number" at bounding box center [862, 304] width 87 height 36
type input "94"
click at [858, 365] on input "number" at bounding box center [862, 373] width 87 height 36
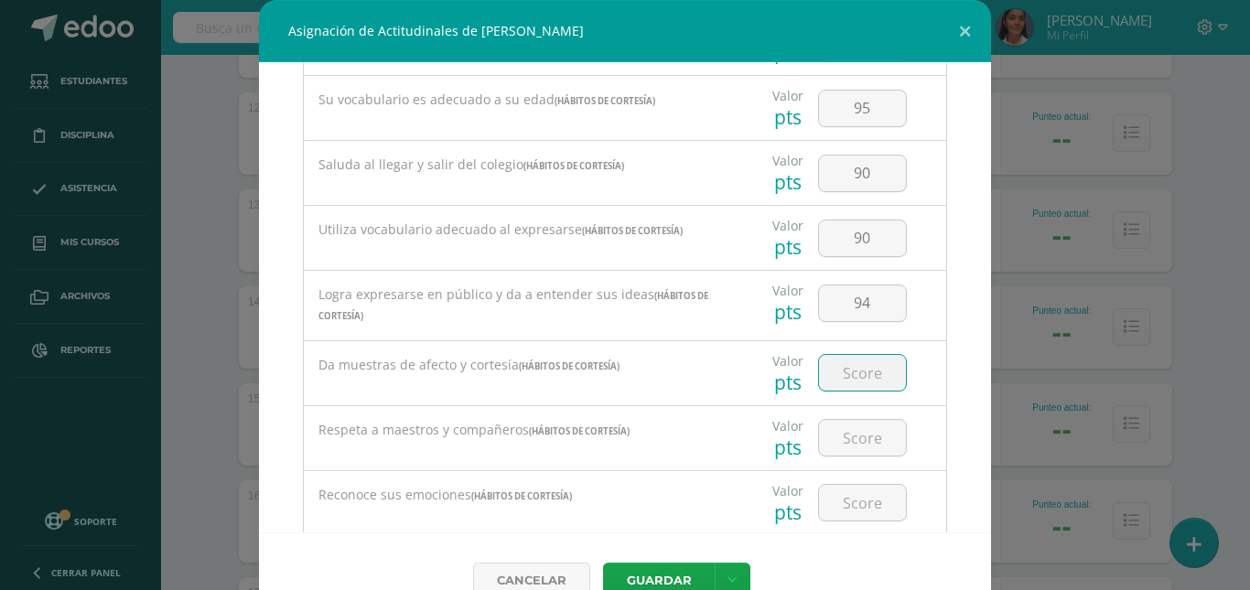
click at [858, 365] on input "number" at bounding box center [862, 373] width 87 height 36
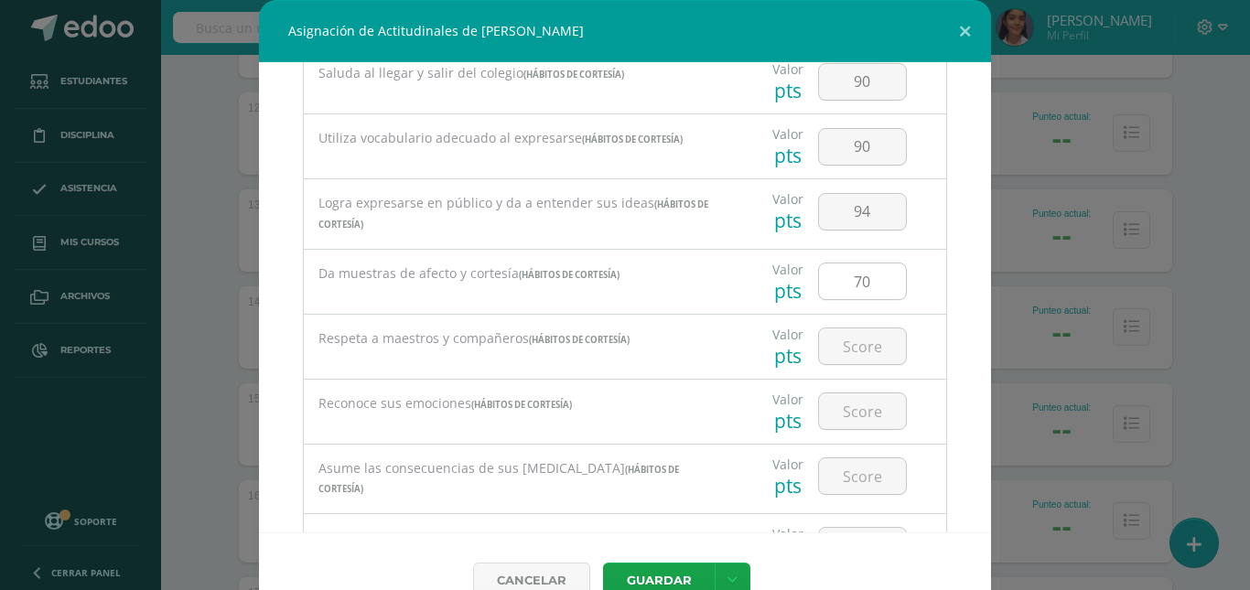
click at [876, 289] on input "70" at bounding box center [862, 282] width 87 height 36
type input "7"
type input "80"
click at [854, 348] on input "number" at bounding box center [862, 347] width 87 height 36
type input "70"
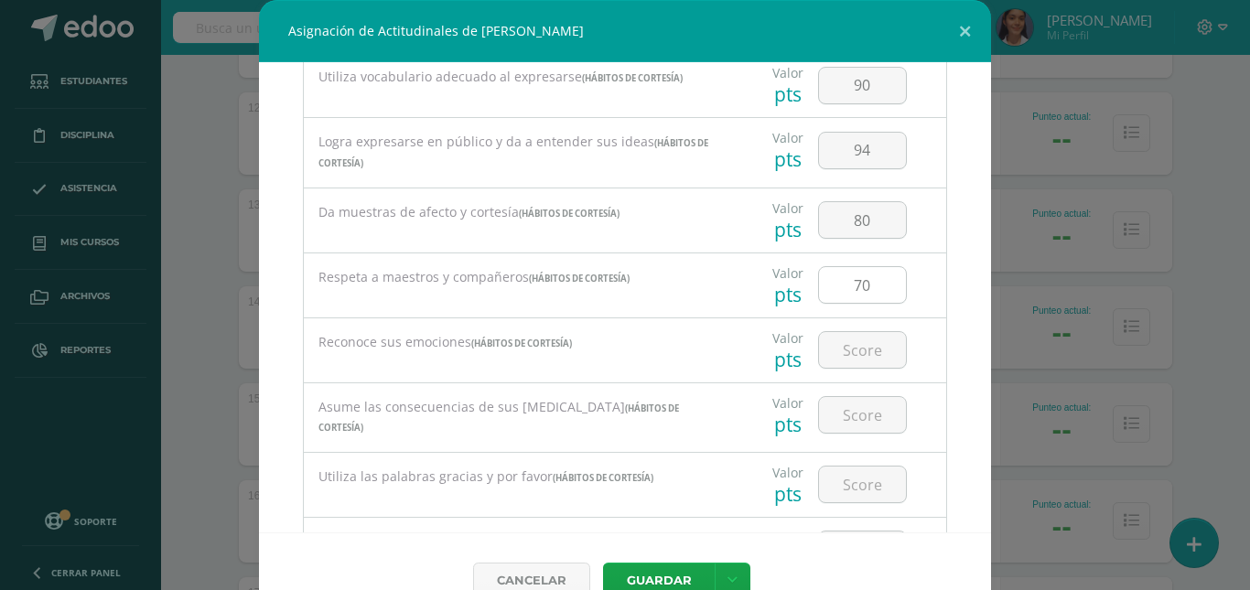
scroll to position [1373, 0]
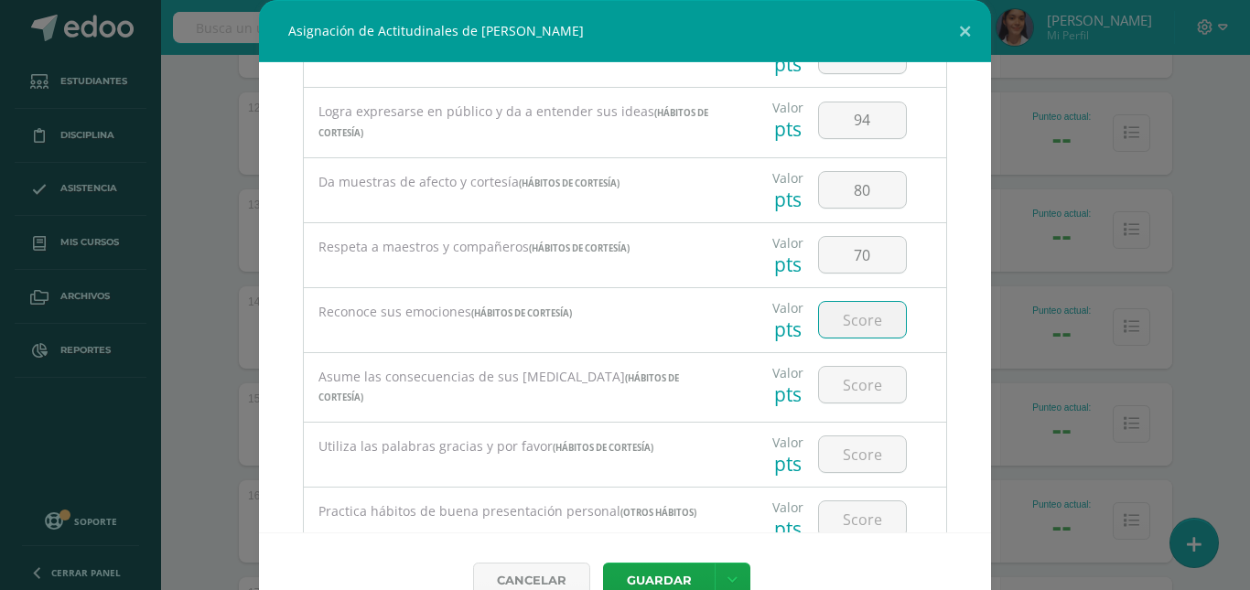
click at [850, 320] on input "number" at bounding box center [862, 320] width 87 height 36
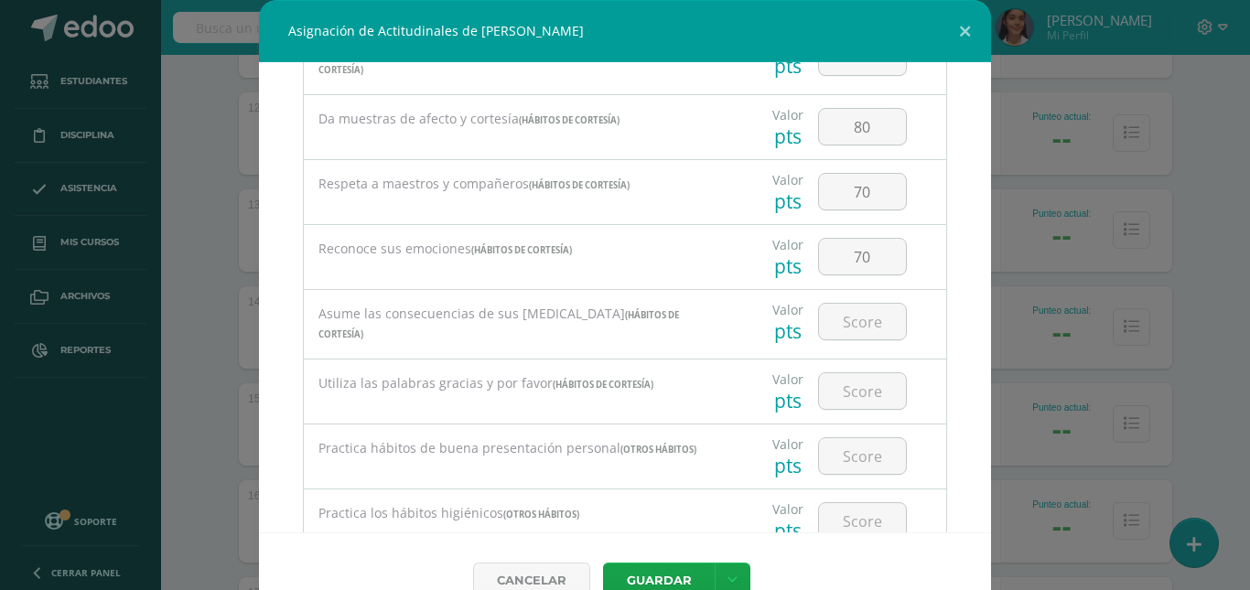
scroll to position [1464, 0]
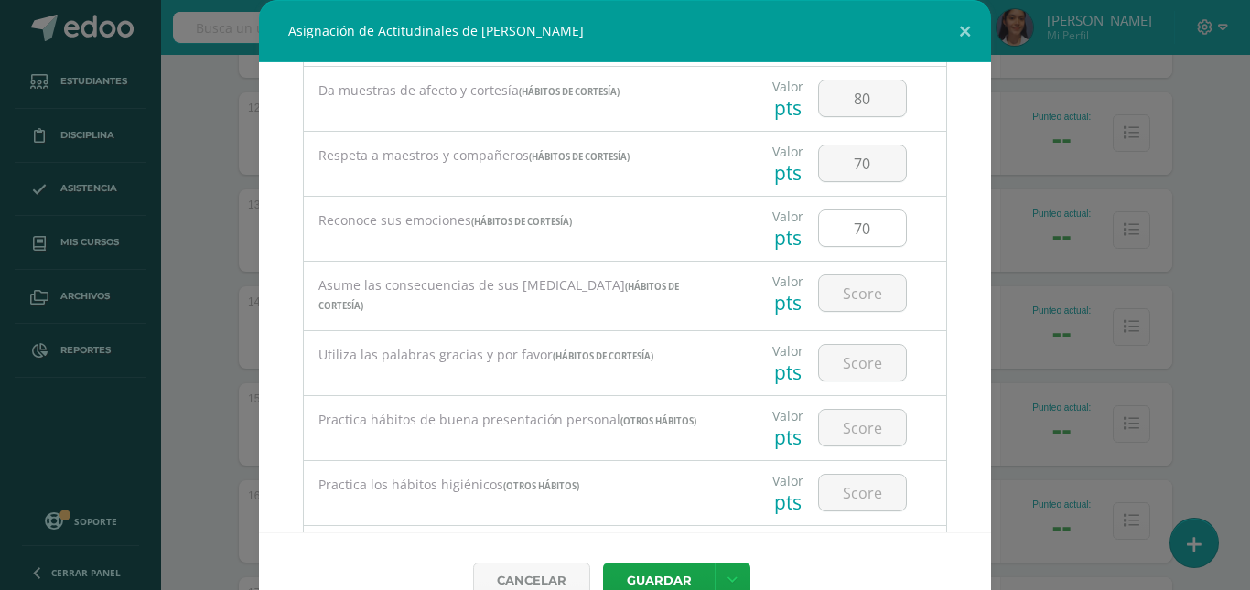
click at [869, 230] on input "70" at bounding box center [862, 228] width 87 height 36
type input "7"
type input "80"
click at [860, 295] on input "number" at bounding box center [862, 293] width 87 height 36
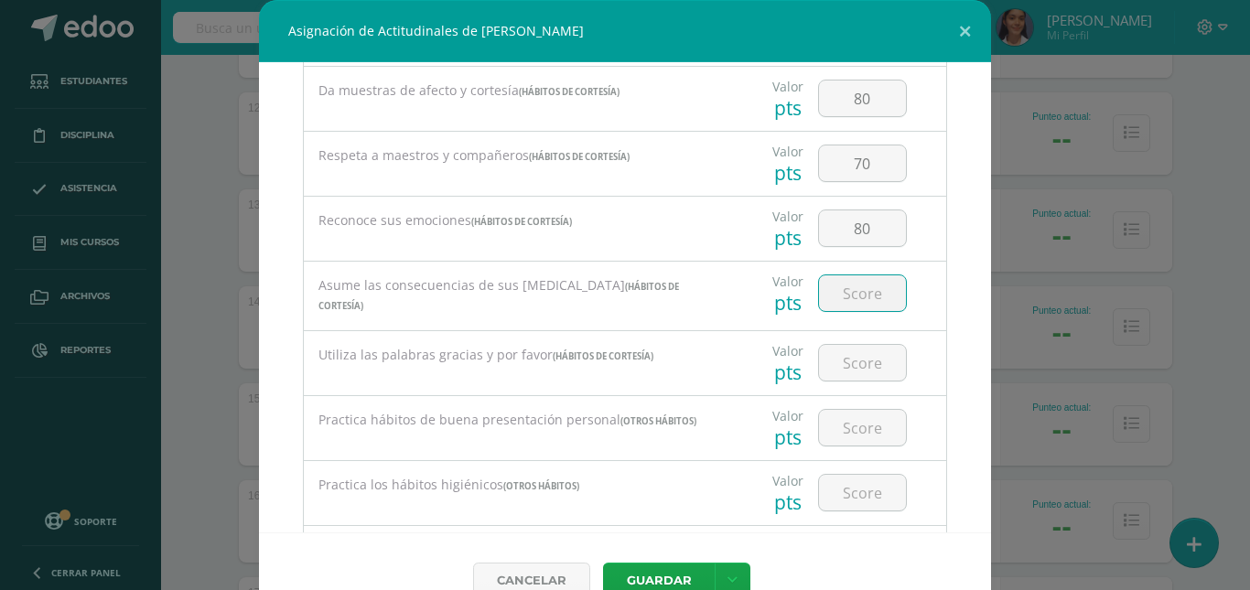
click at [860, 295] on input "number" at bounding box center [862, 293] width 87 height 36
type input "80"
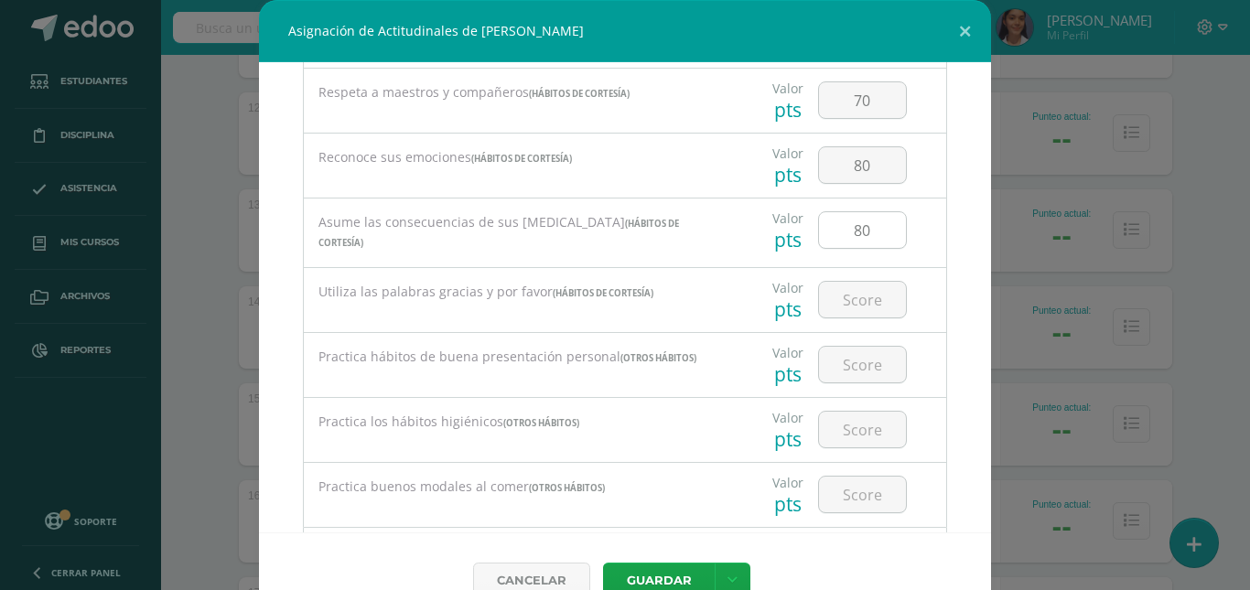
scroll to position [1556, 0]
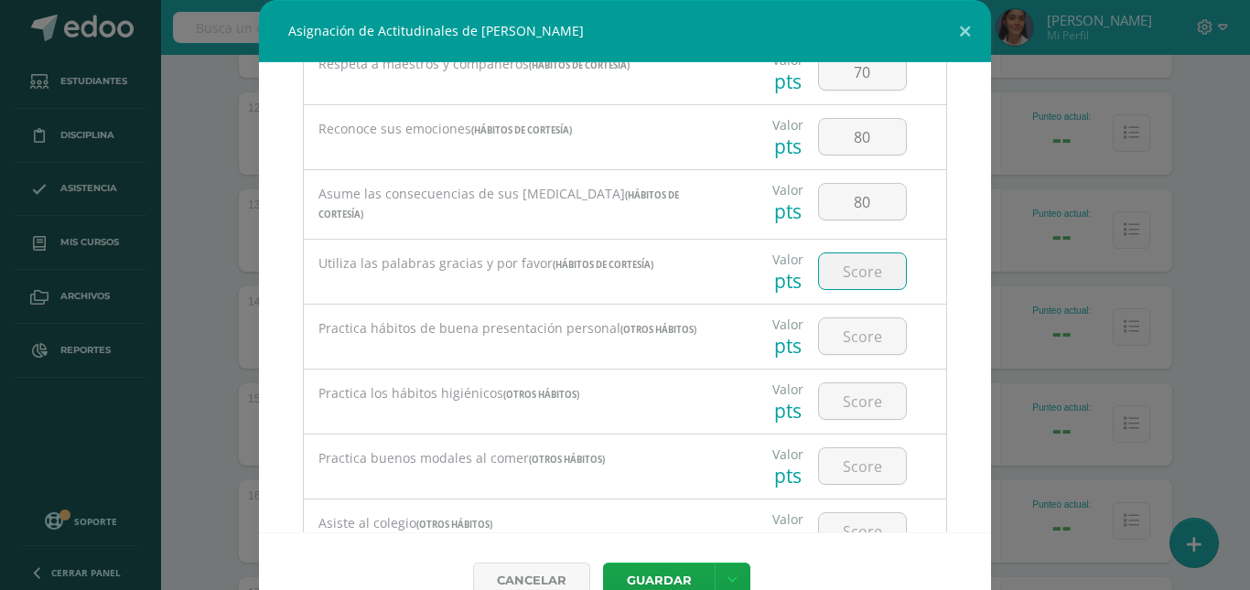
click at [860, 268] on input "number" at bounding box center [862, 272] width 87 height 36
type input "80"
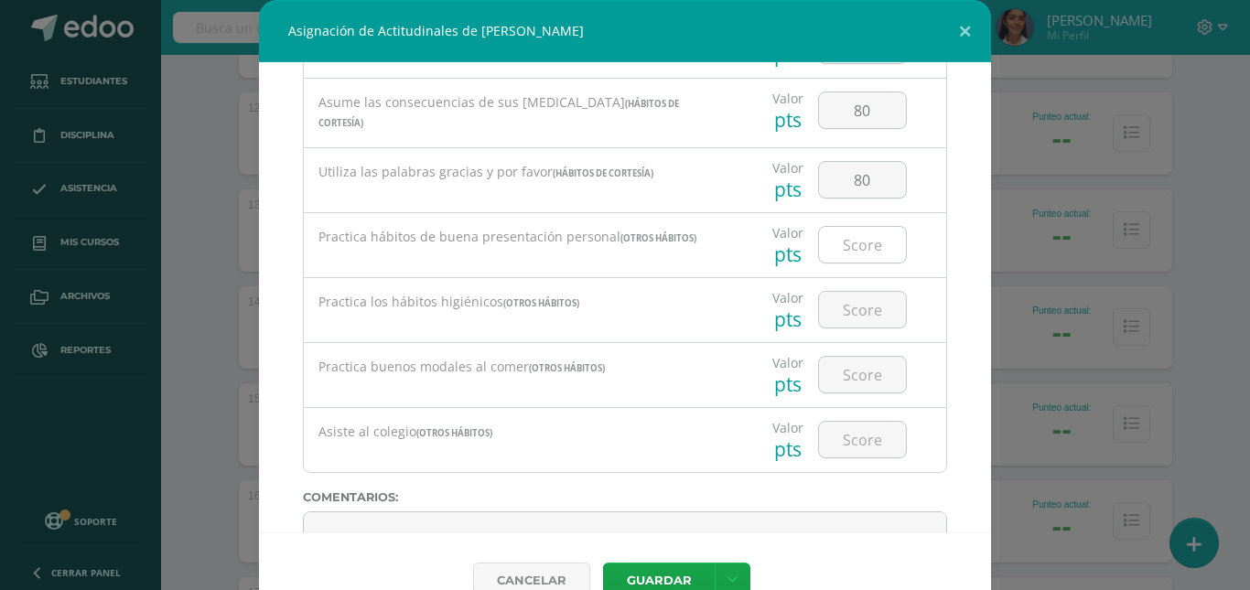
click at [858, 249] on input "number" at bounding box center [862, 245] width 87 height 36
type input "80"
click at [844, 308] on input "number" at bounding box center [862, 310] width 87 height 36
type input "80"
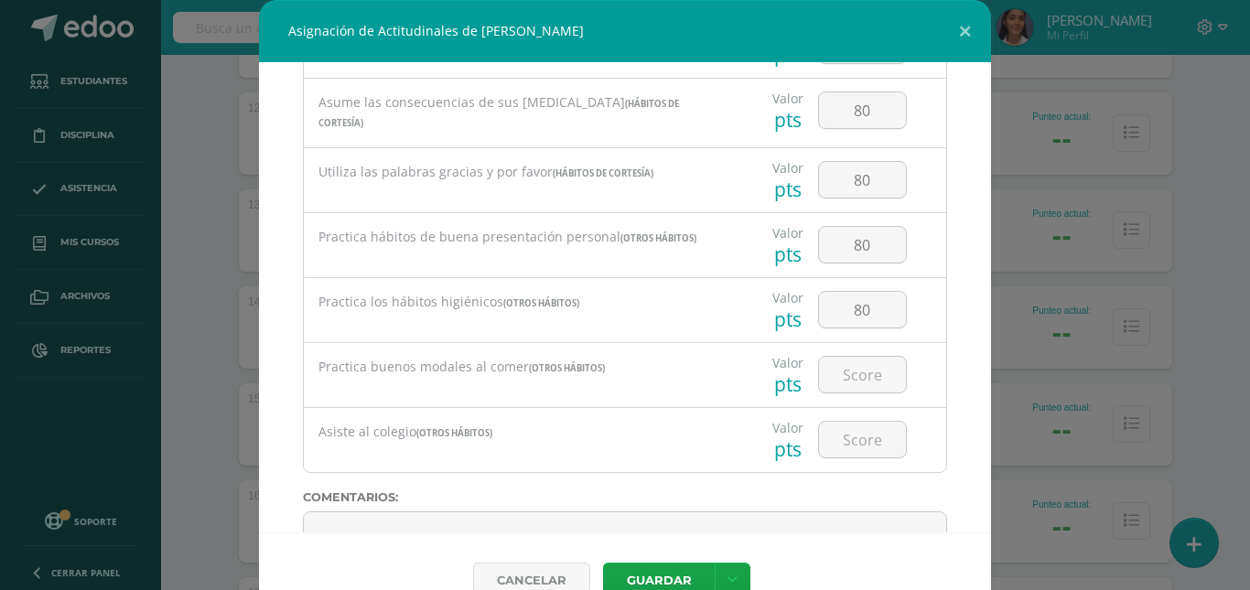
scroll to position [1739, 0]
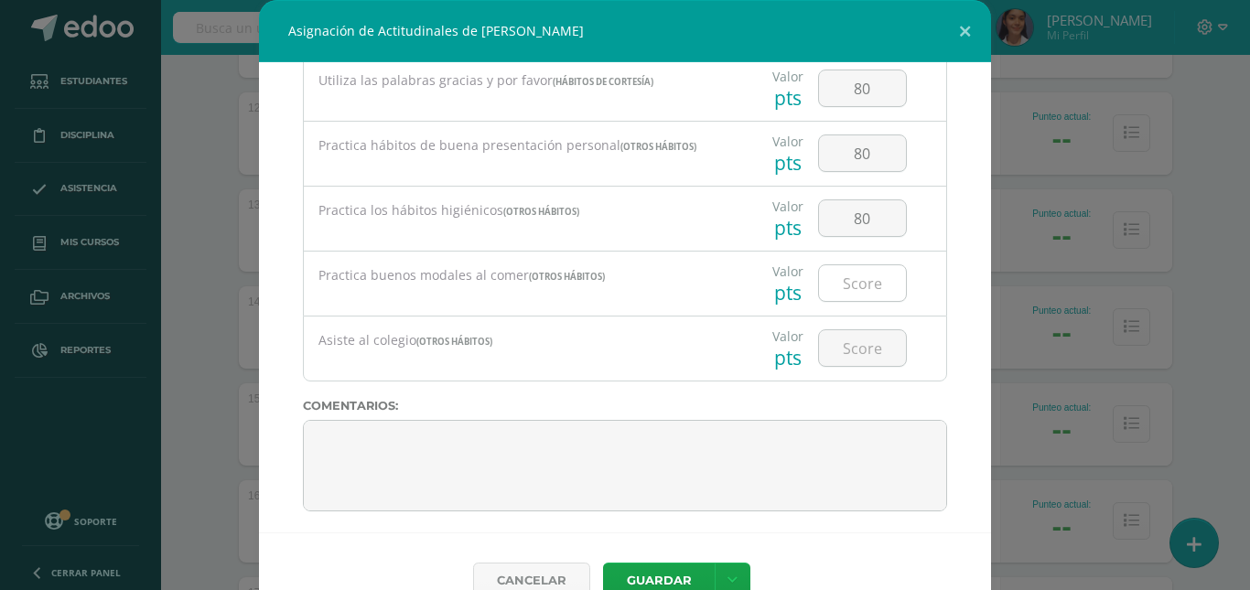
click at [852, 279] on input "number" at bounding box center [862, 283] width 87 height 36
type input "80"
click at [851, 334] on input "number" at bounding box center [862, 348] width 87 height 36
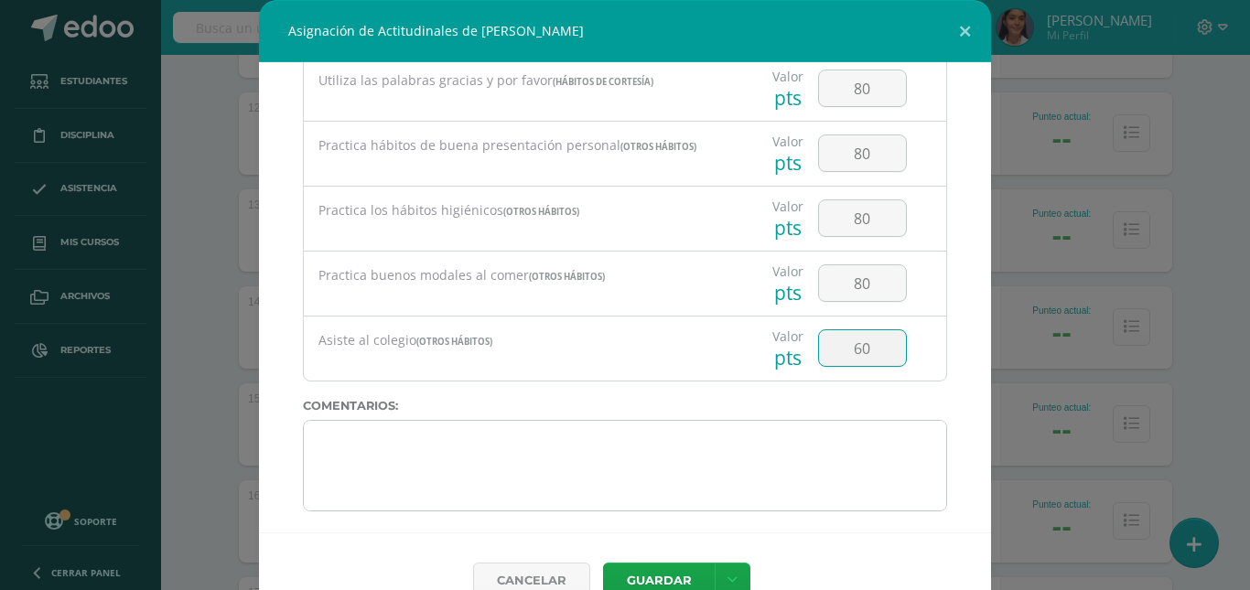
type input "60"
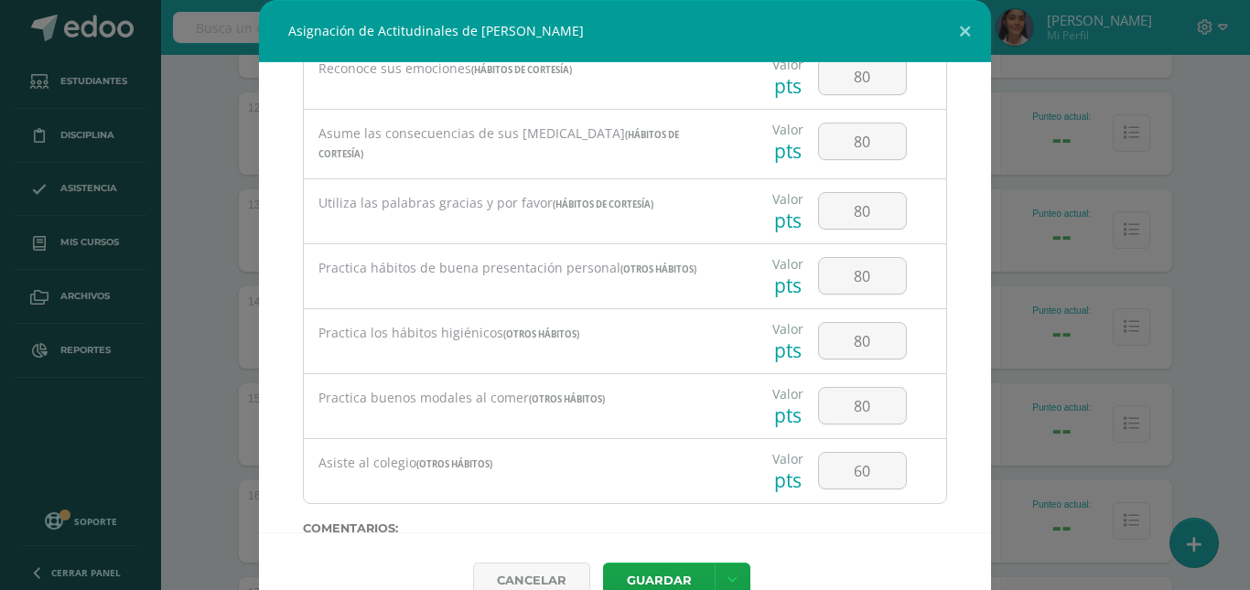
scroll to position [1743, 0]
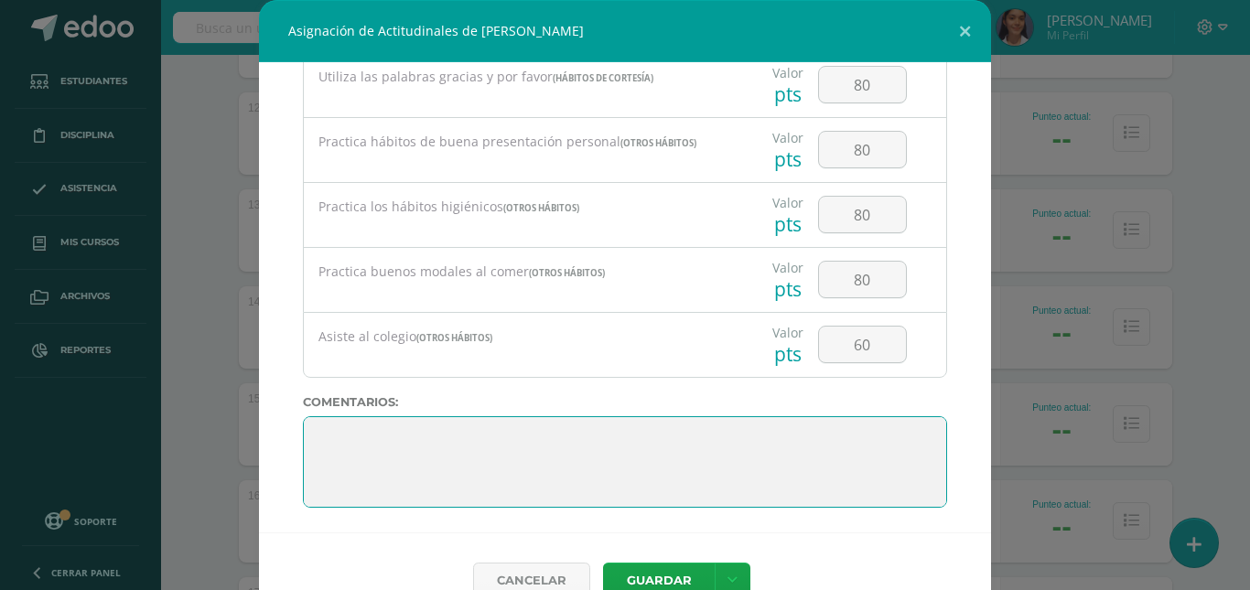
click at [685, 469] on textarea at bounding box center [625, 462] width 644 height 92
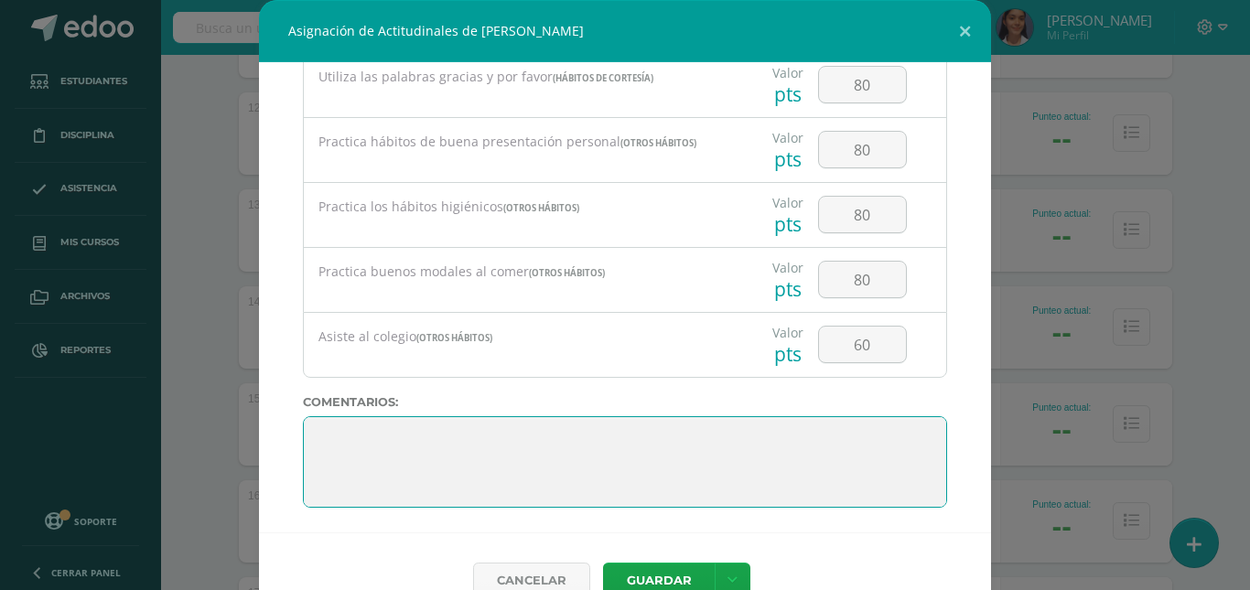
click at [685, 469] on textarea at bounding box center [625, 462] width 644 height 92
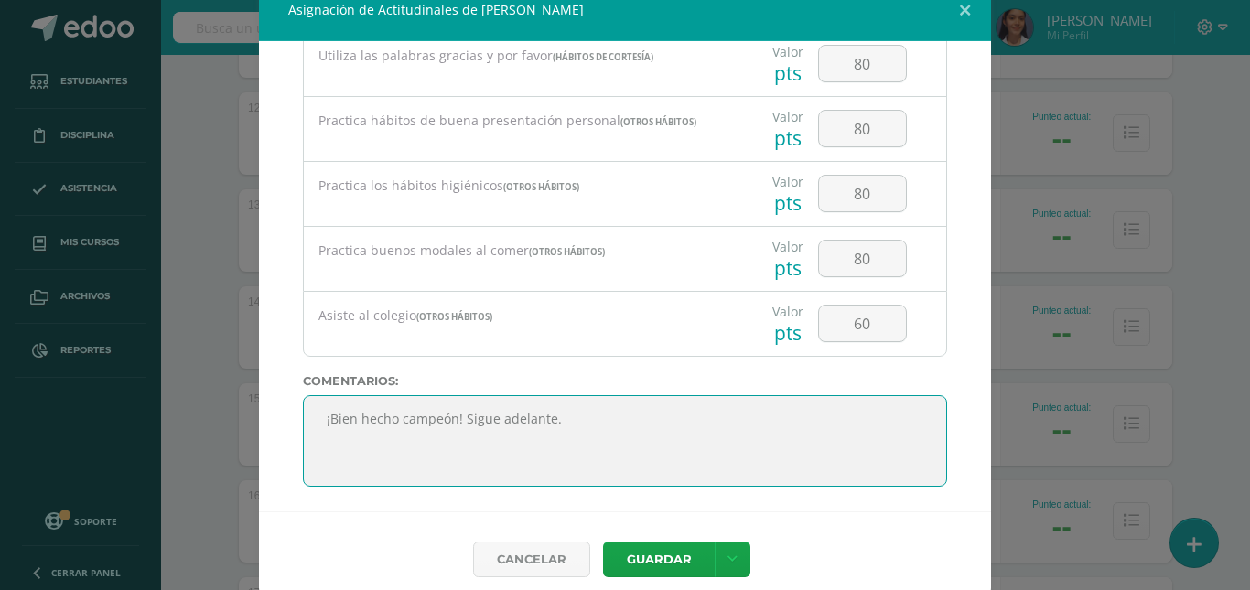
scroll to position [38, 0]
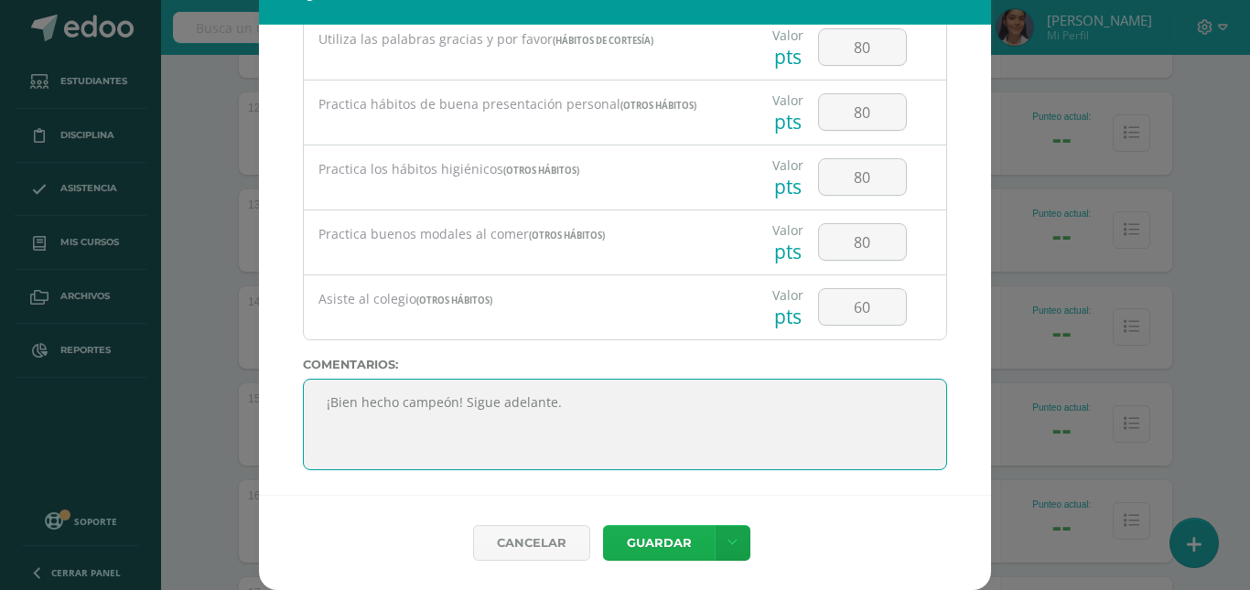
type textarea "¡Bien hecho campeón! Sigue adelante."
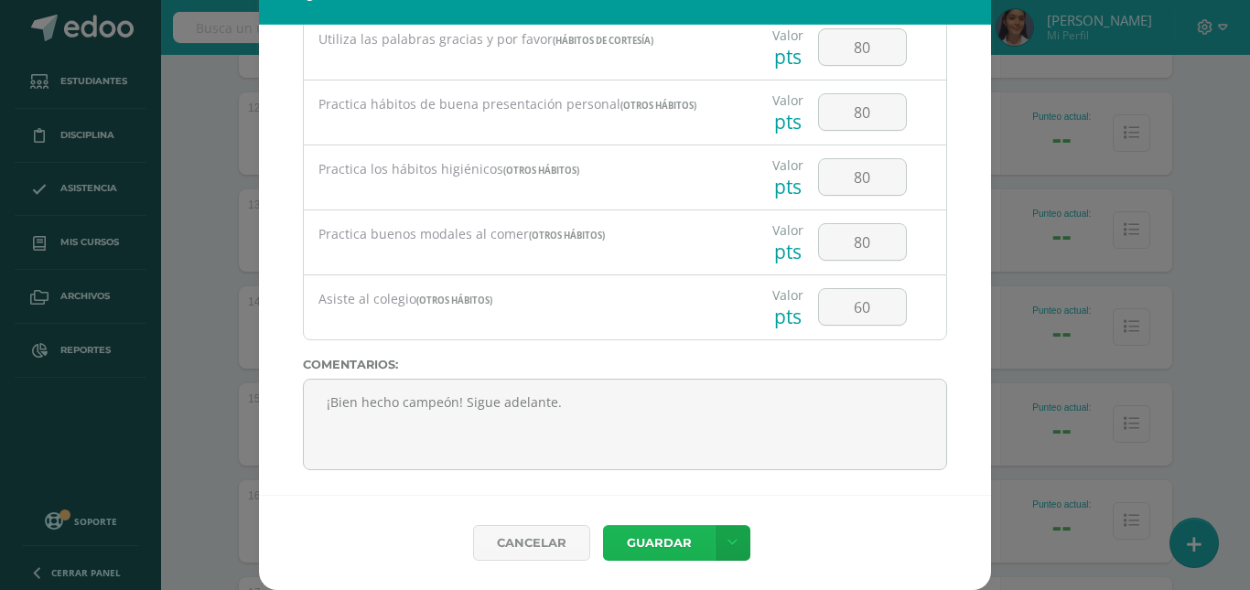
click at [631, 540] on button "Guardar" at bounding box center [659, 543] width 112 height 36
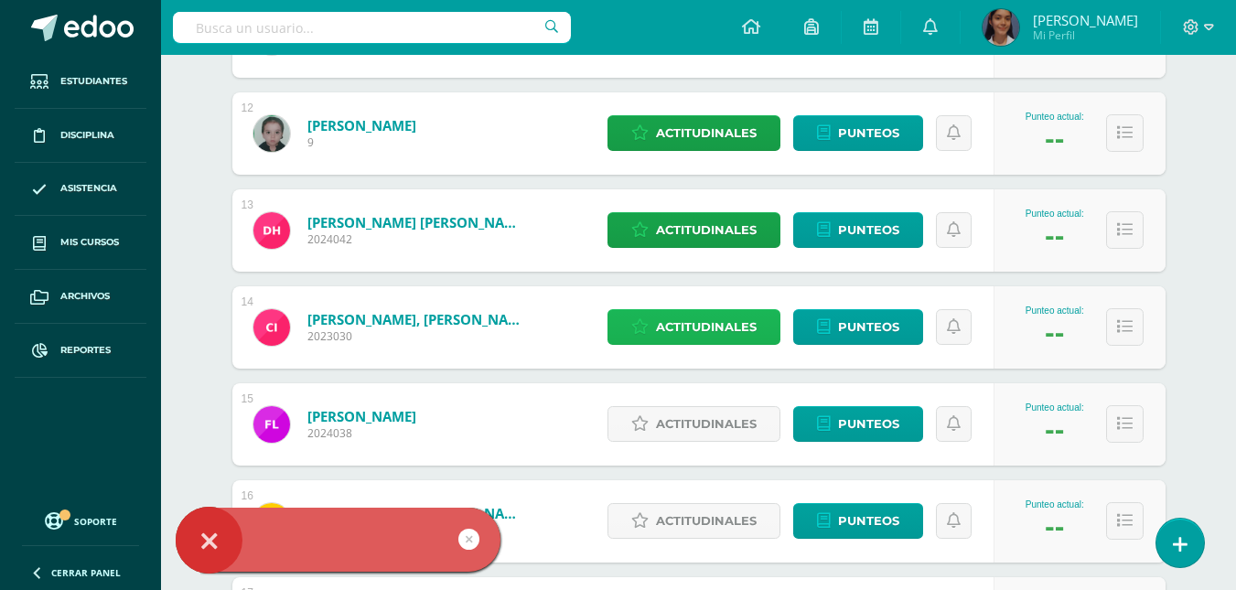
click at [711, 314] on span "Actitudinales" at bounding box center [706, 327] width 101 height 34
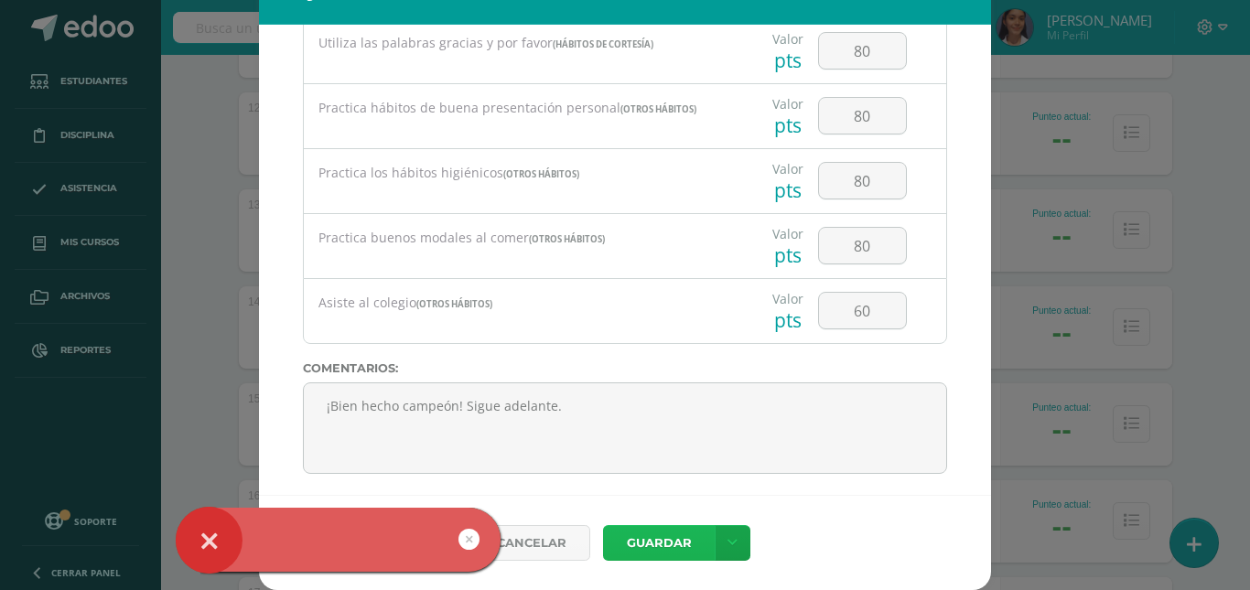
click at [665, 542] on button "Guardar" at bounding box center [659, 543] width 112 height 36
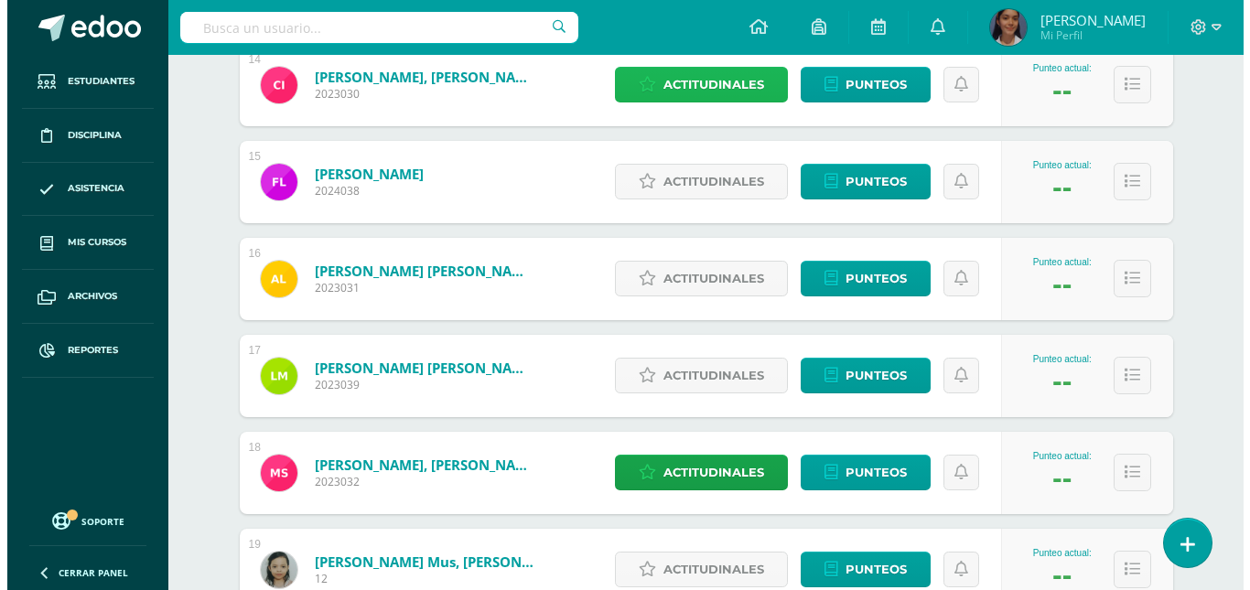
scroll to position [1647, 0]
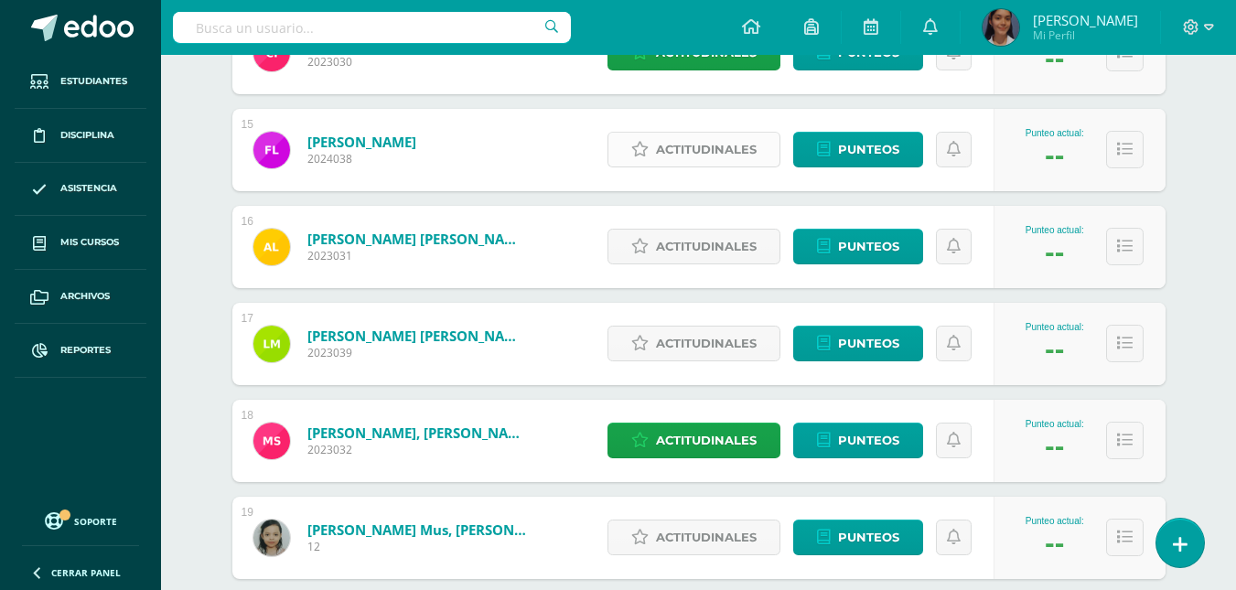
click at [683, 137] on span "Actitudinales" at bounding box center [706, 150] width 101 height 34
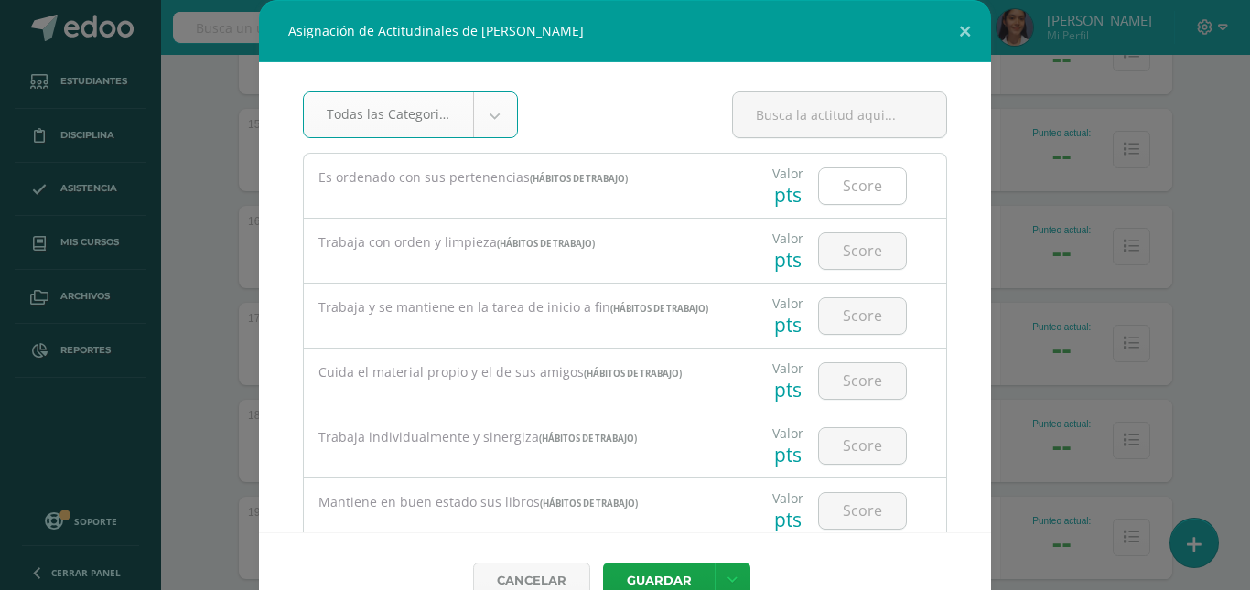
click at [836, 184] on input "number" at bounding box center [862, 186] width 87 height 36
type input "95"
click at [851, 254] on input "number" at bounding box center [862, 251] width 87 height 36
type input "95"
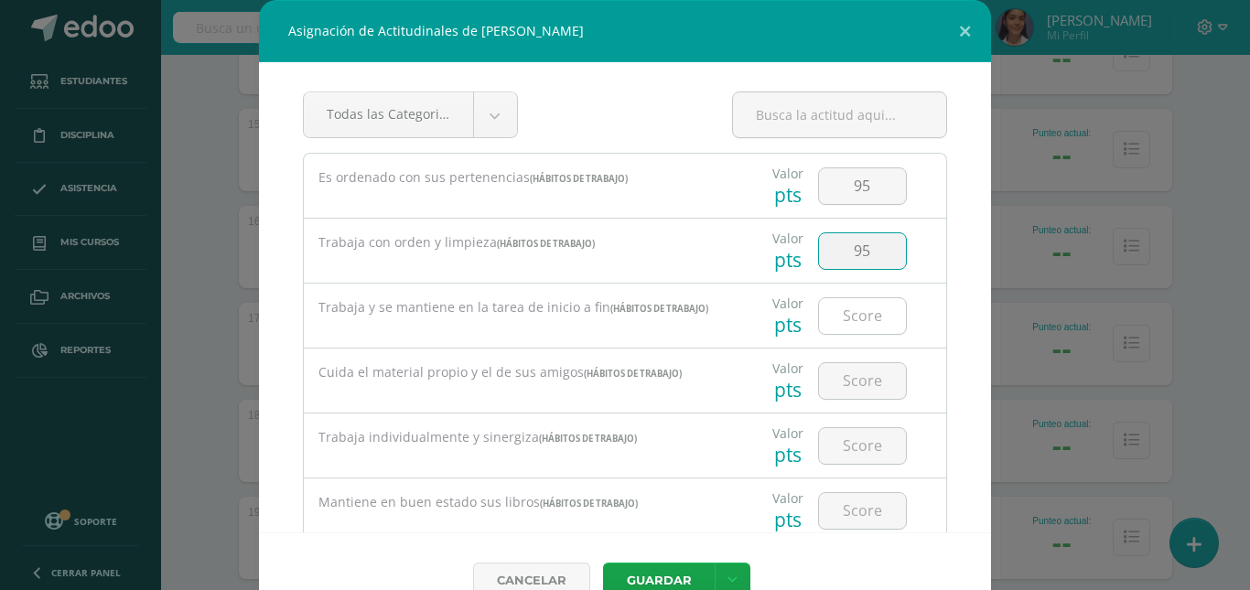
click at [847, 304] on input "number" at bounding box center [862, 316] width 87 height 36
type input "95"
click at [856, 394] on input "number" at bounding box center [862, 381] width 87 height 36
click at [855, 397] on input "number" at bounding box center [862, 381] width 87 height 36
click at [855, 391] on input "number" at bounding box center [862, 381] width 87 height 36
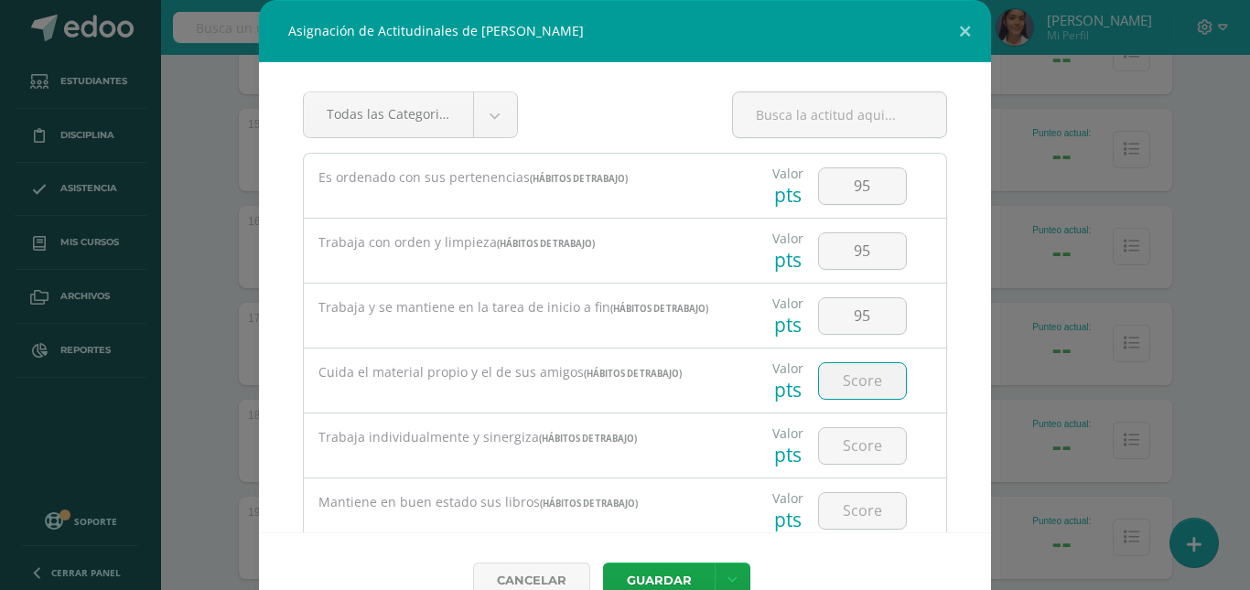
click at [855, 391] on input "number" at bounding box center [862, 381] width 87 height 36
type input "95"
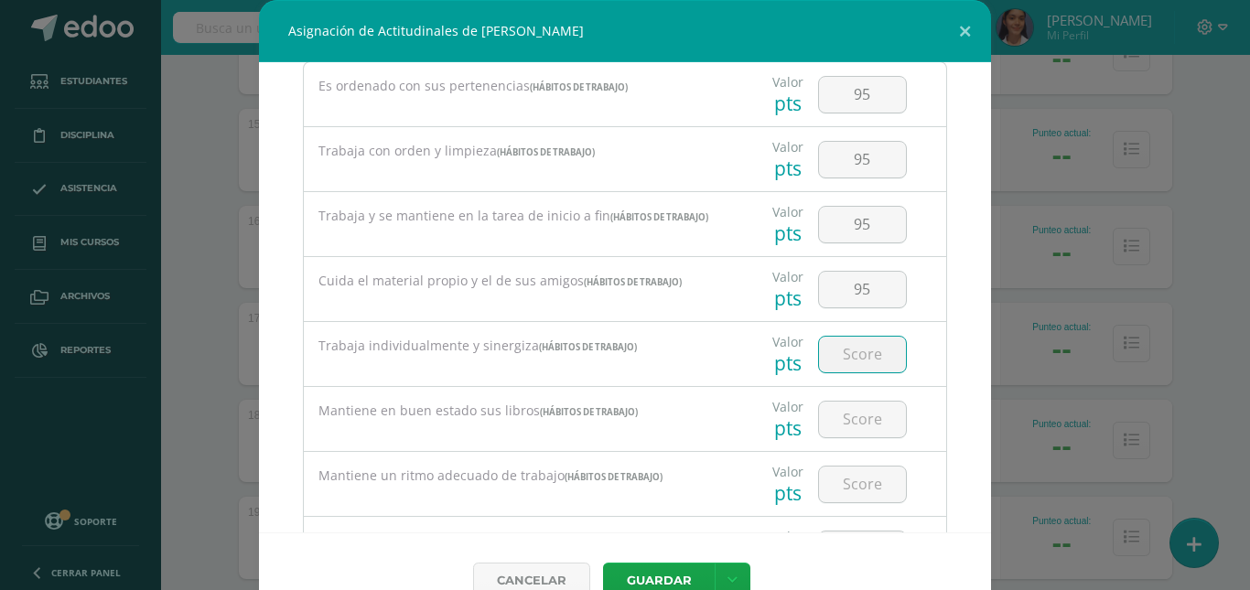
click at [877, 347] on input "number" at bounding box center [862, 355] width 87 height 36
type input "95"
click at [869, 407] on input "number" at bounding box center [862, 420] width 87 height 36
click at [869, 408] on input "number" at bounding box center [862, 420] width 87 height 36
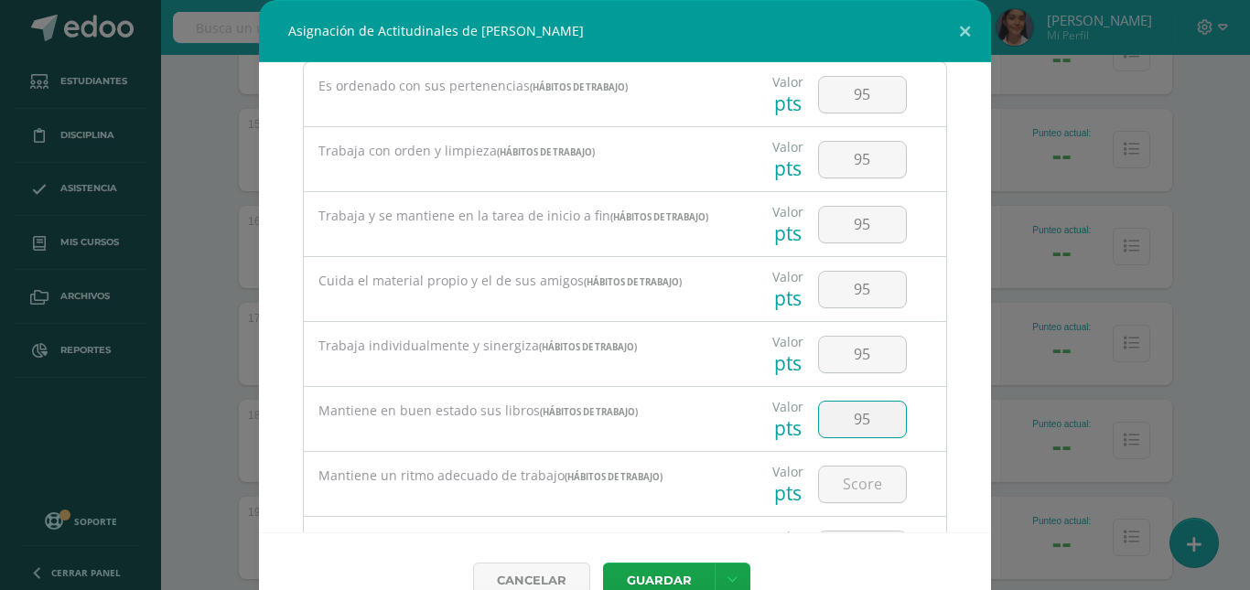
type input "95"
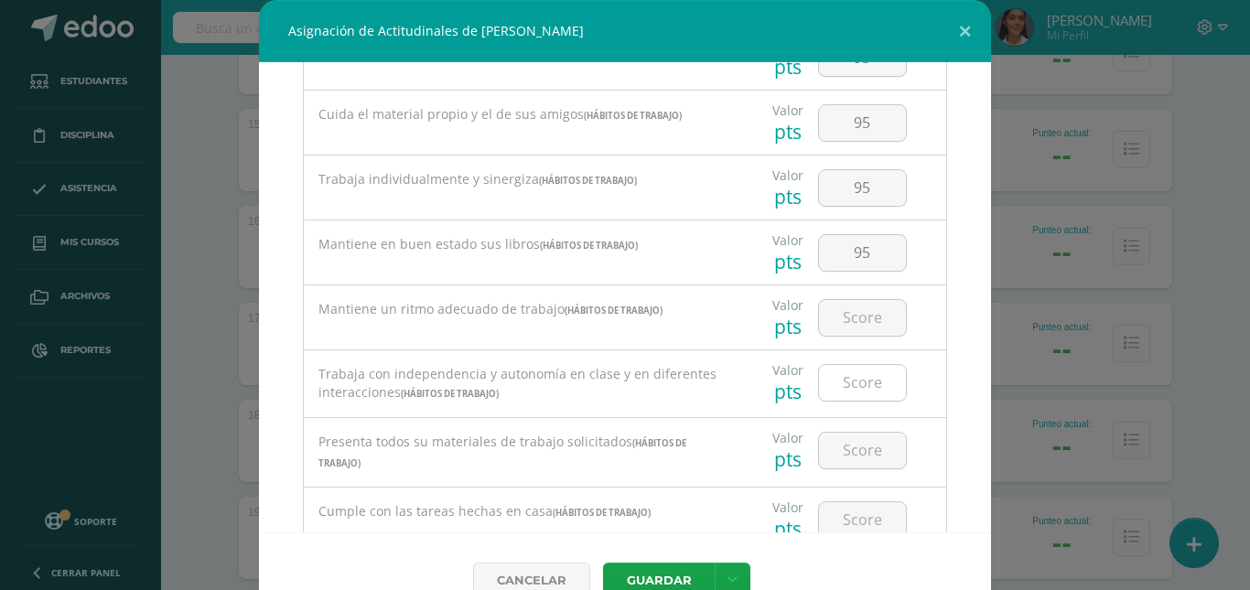
scroll to position [275, 0]
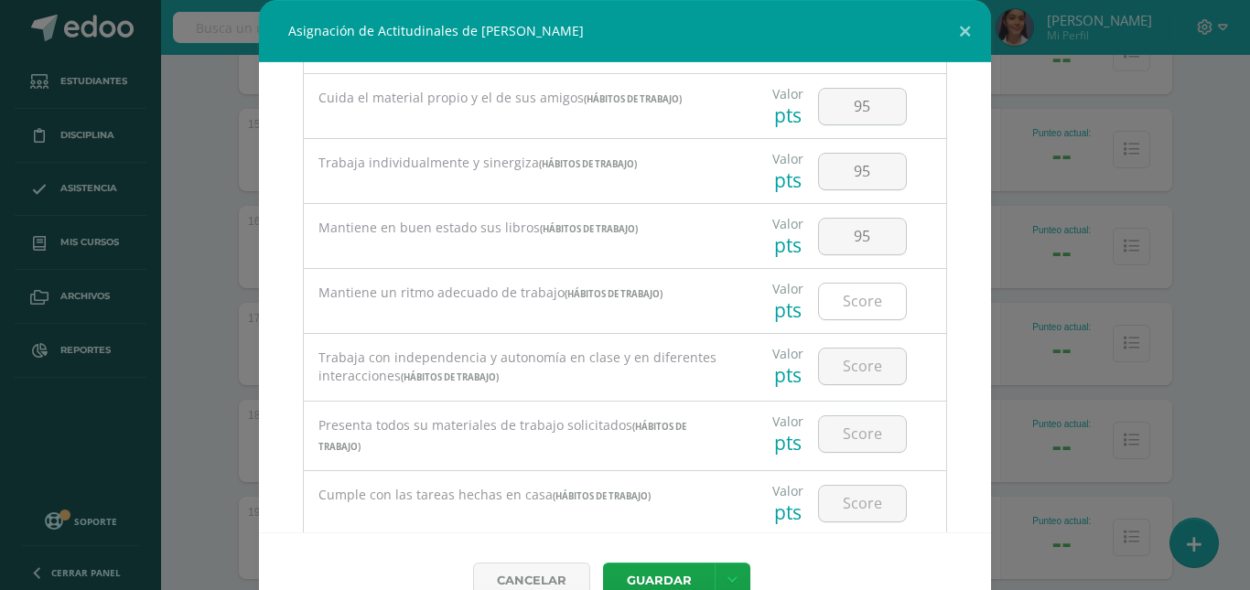
click at [866, 302] on input "number" at bounding box center [862, 302] width 87 height 36
type input "95"
click at [880, 356] on input "number" at bounding box center [862, 367] width 87 height 36
click at [874, 357] on input "number" at bounding box center [862, 367] width 87 height 36
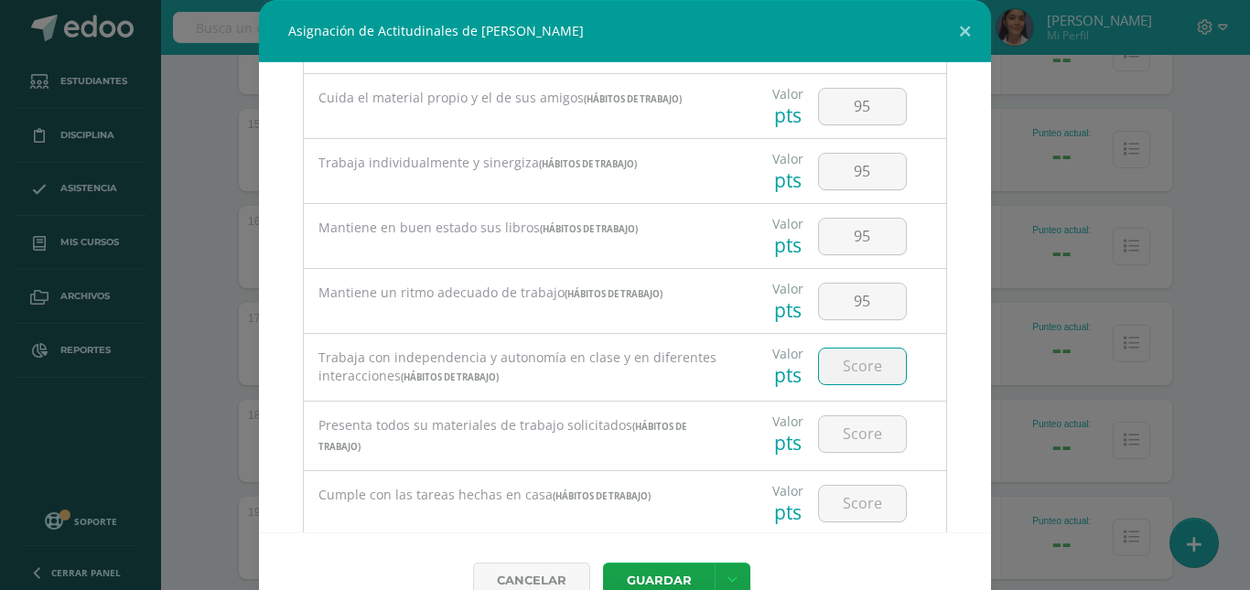
click at [872, 367] on input "number" at bounding box center [862, 367] width 87 height 36
type input "95"
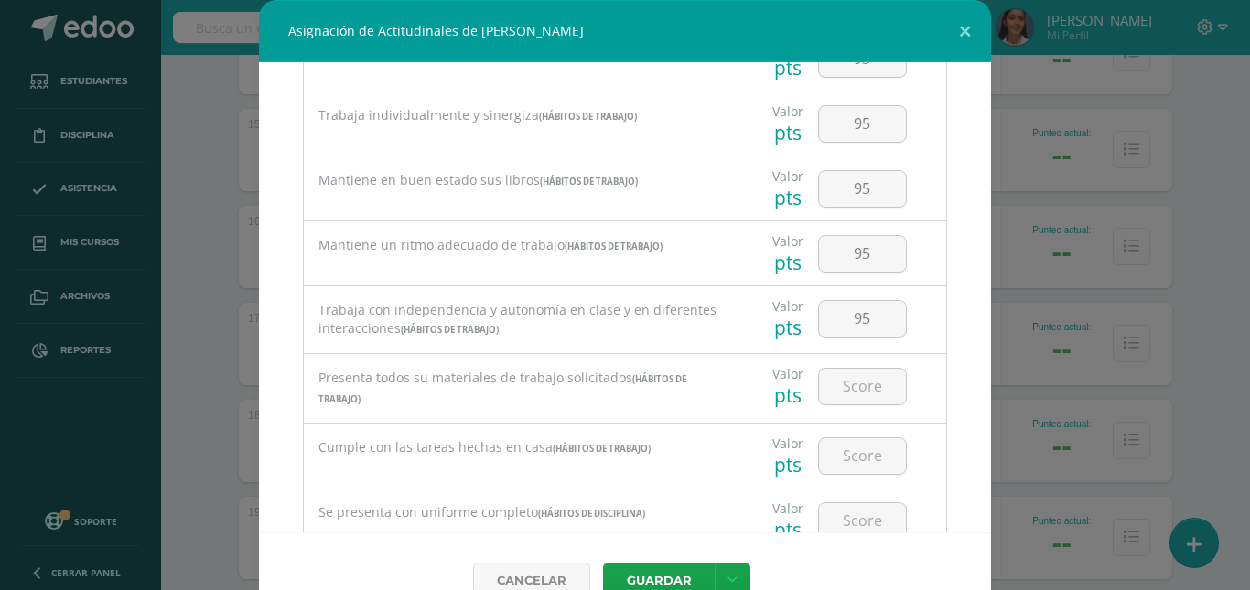
scroll to position [366, 0]
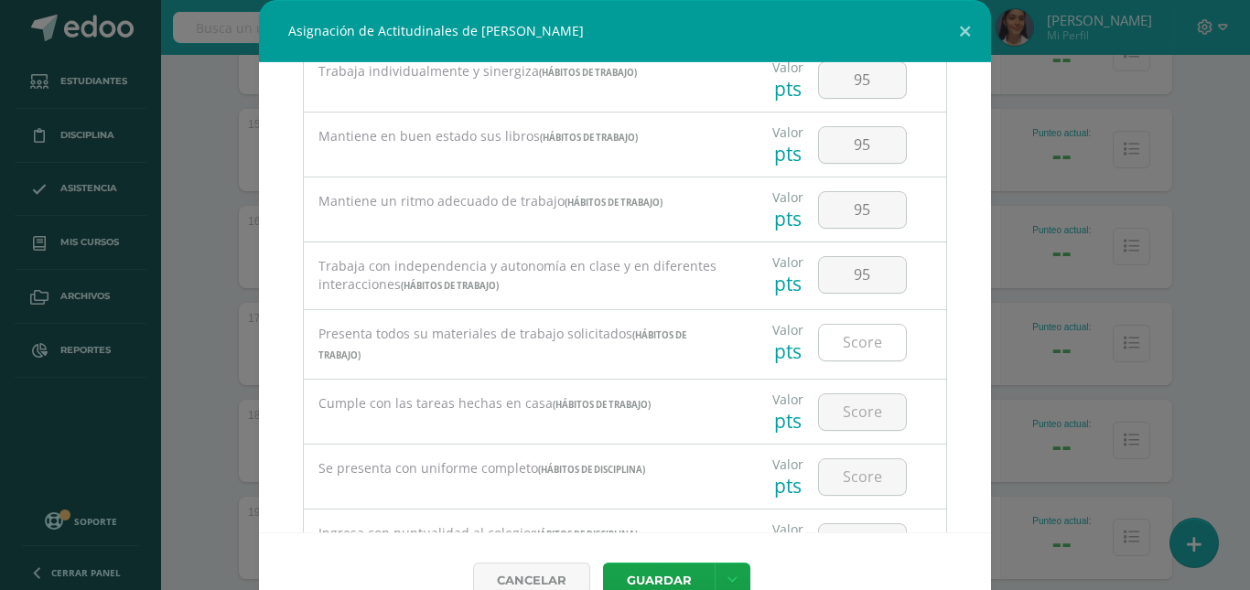
click at [869, 344] on input "number" at bounding box center [862, 343] width 87 height 36
click at [868, 343] on input "number" at bounding box center [862, 343] width 87 height 36
type input "95"
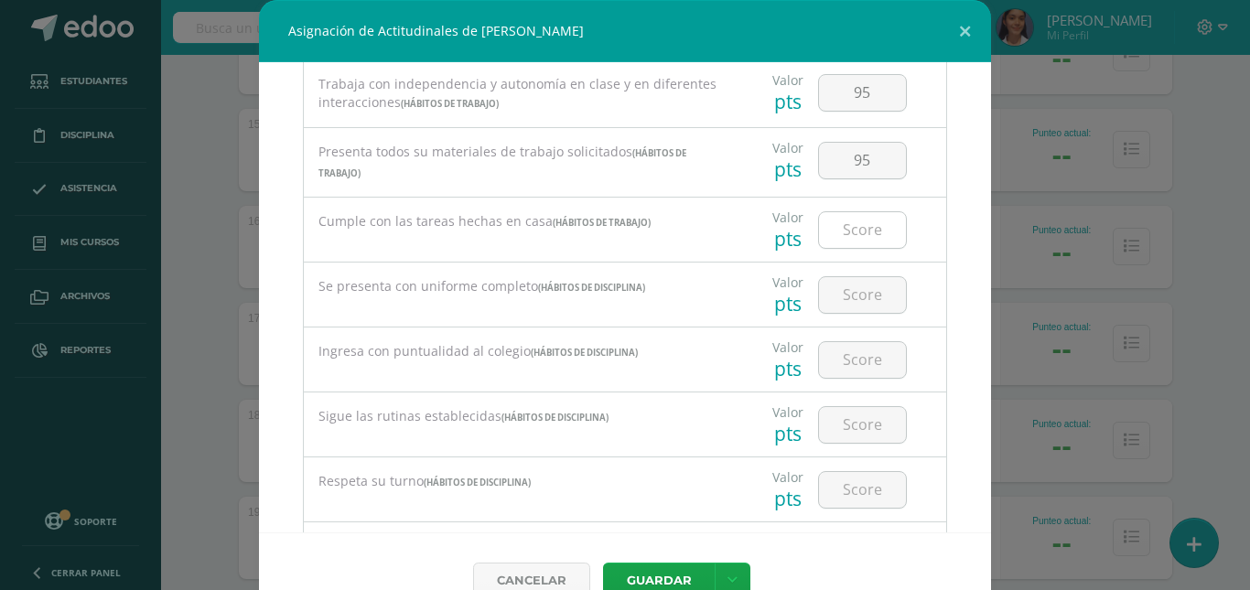
scroll to position [549, 0]
click at [868, 231] on input "number" at bounding box center [862, 229] width 87 height 36
type input "95"
click at [845, 284] on input "number" at bounding box center [862, 294] width 87 height 36
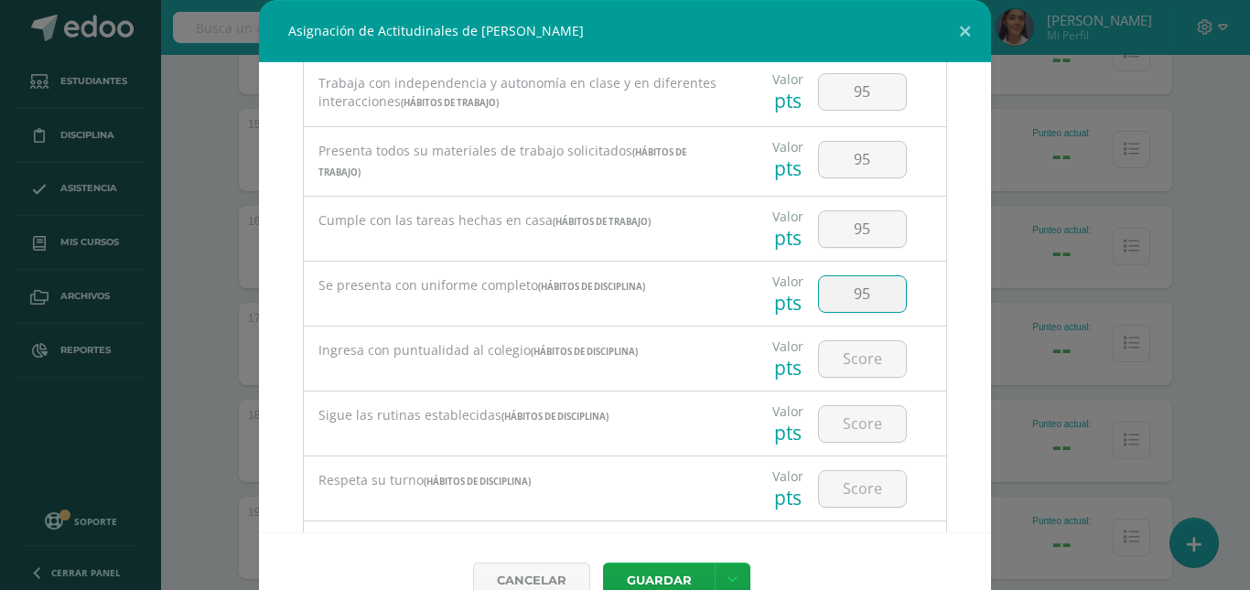
type input "95"
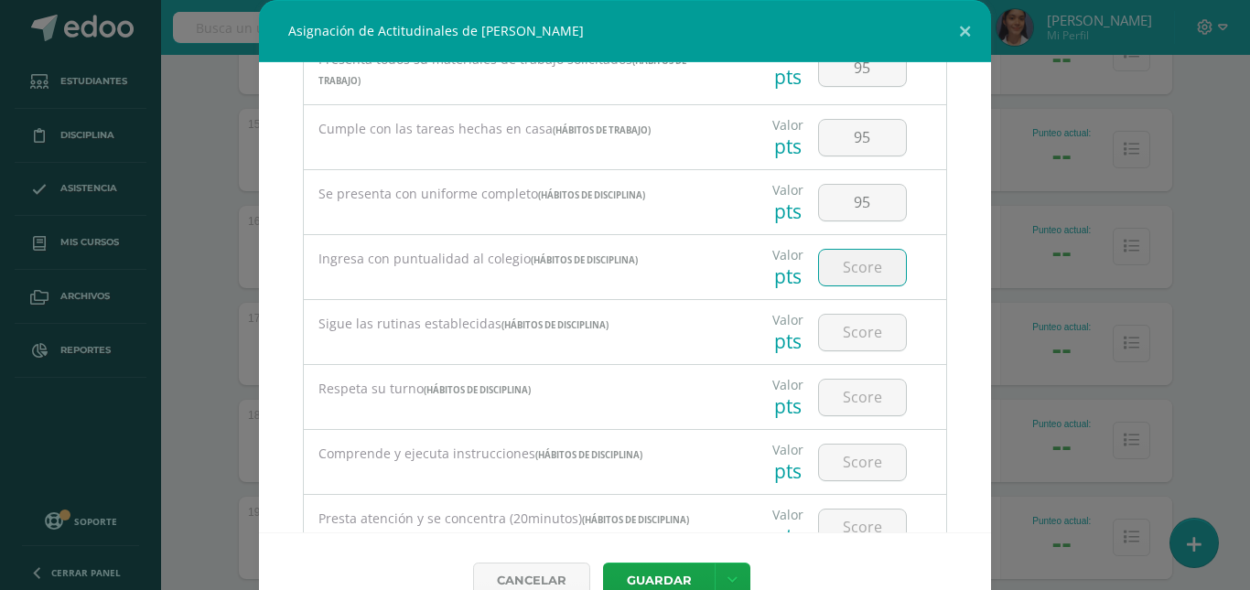
click at [868, 273] on input "number" at bounding box center [862, 268] width 87 height 36
type input "95"
click at [847, 317] on input "number" at bounding box center [862, 333] width 87 height 36
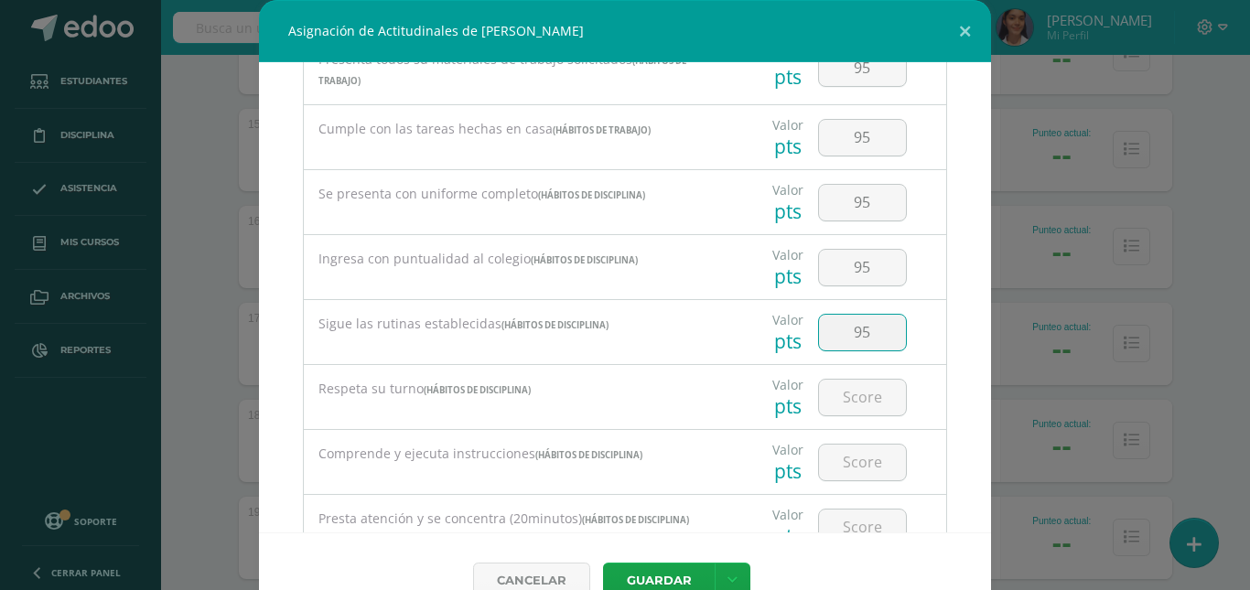
type input "95"
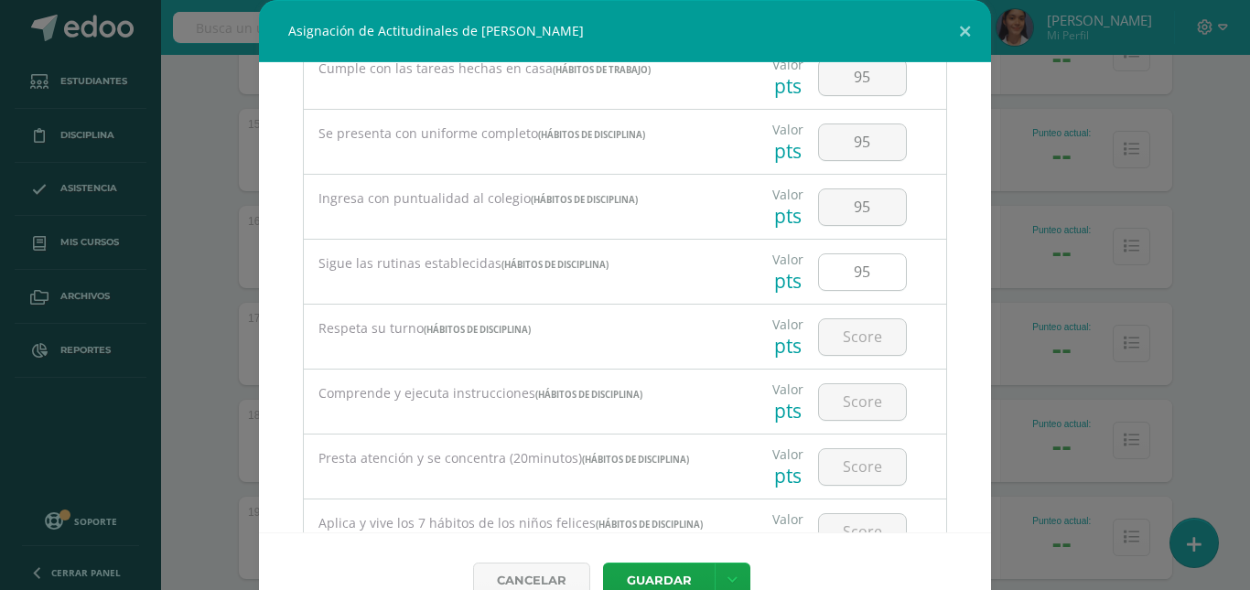
scroll to position [732, 0]
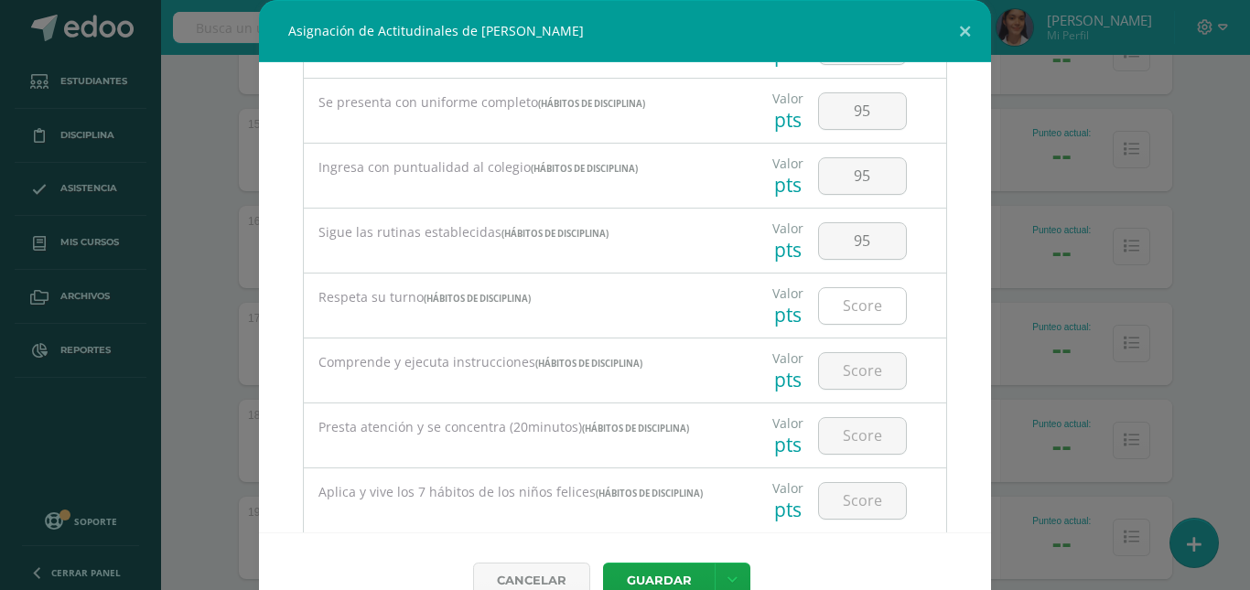
click at [859, 301] on input "number" at bounding box center [862, 306] width 87 height 36
type input "95"
click at [859, 360] on input "number" at bounding box center [862, 371] width 87 height 36
type input "95"
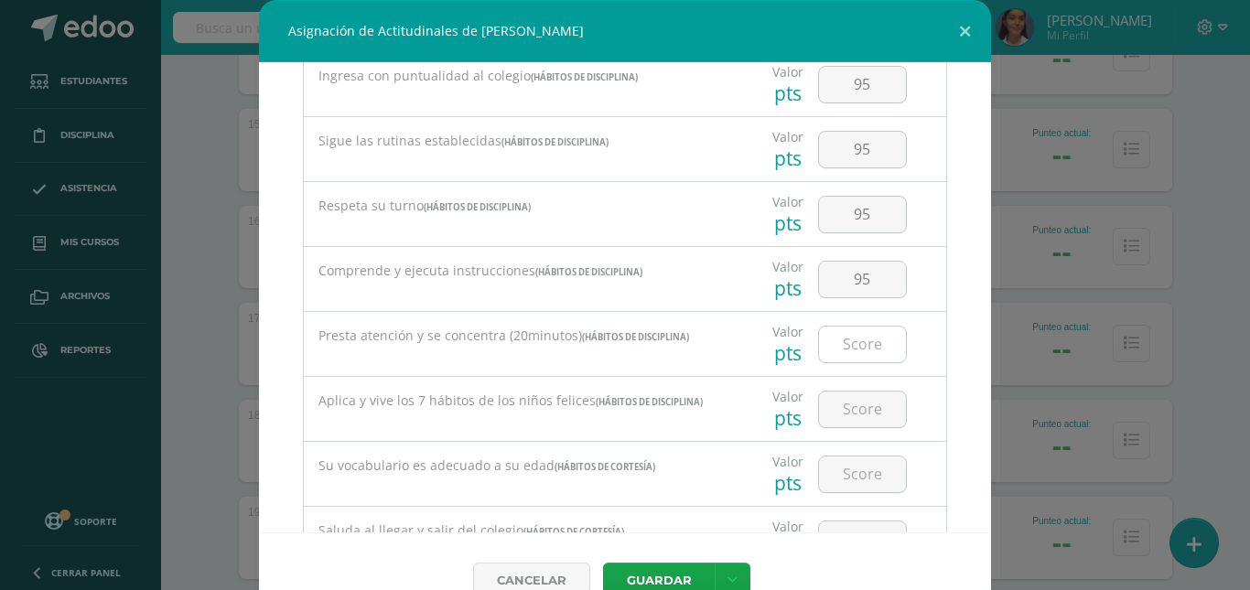
click at [869, 339] on input "number" at bounding box center [862, 345] width 87 height 36
type input "95"
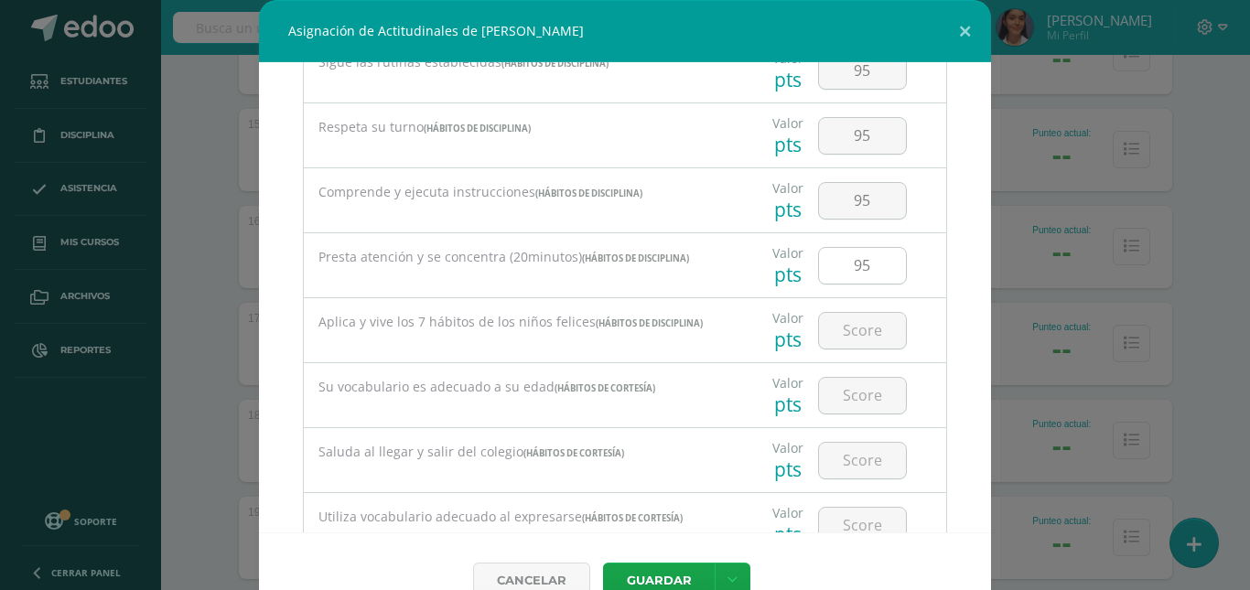
scroll to position [1007, 0]
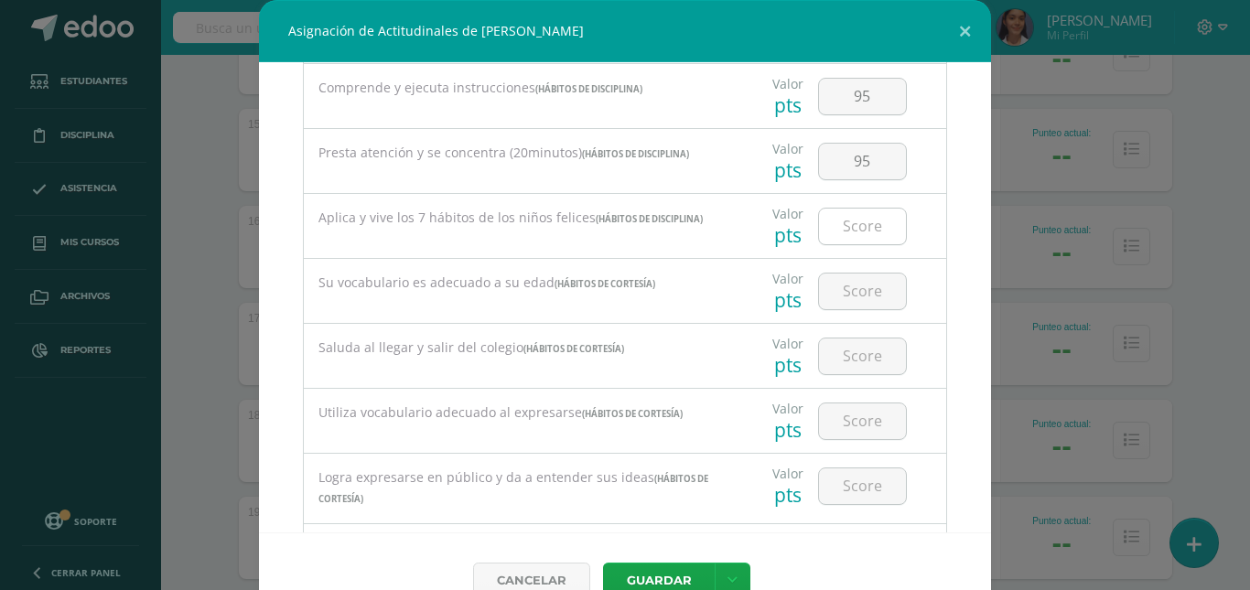
click at [846, 232] on input "number" at bounding box center [862, 227] width 87 height 36
type input "95"
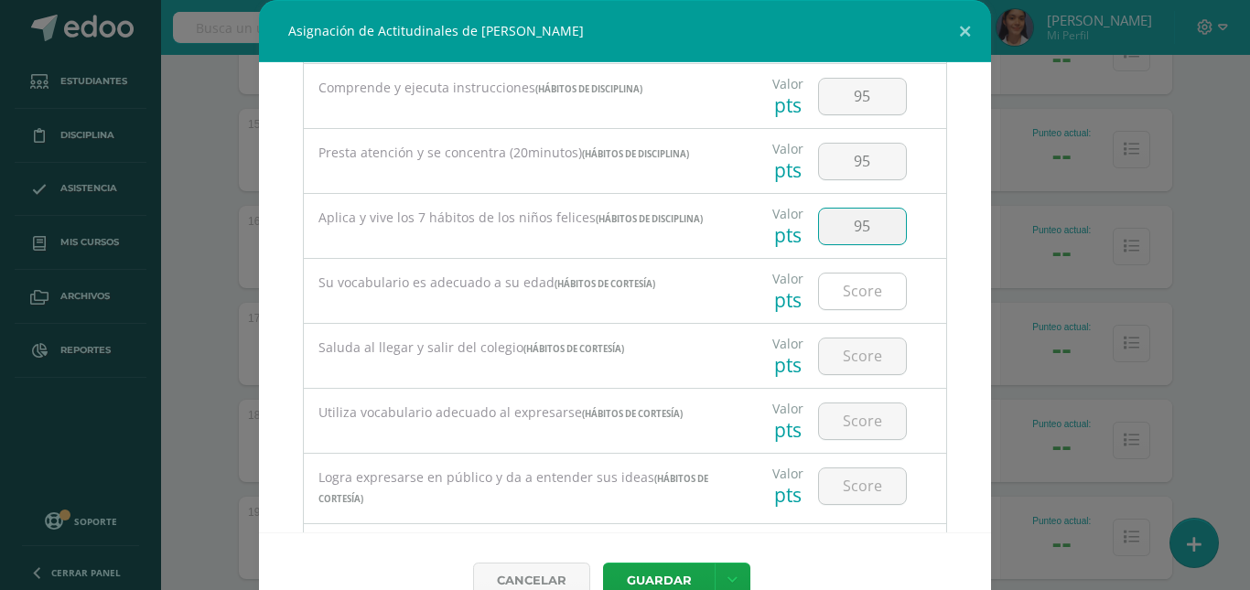
click at [856, 292] on input "number" at bounding box center [862, 292] width 87 height 36
type input "95"
click at [858, 343] on input "number" at bounding box center [862, 357] width 87 height 36
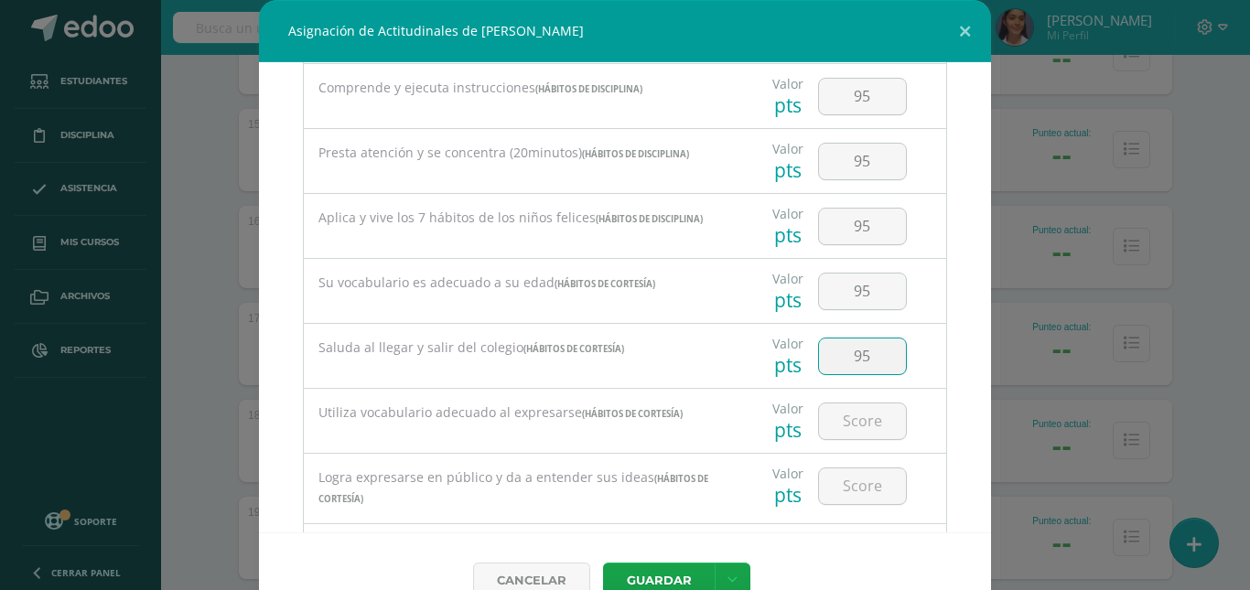
type input "95"
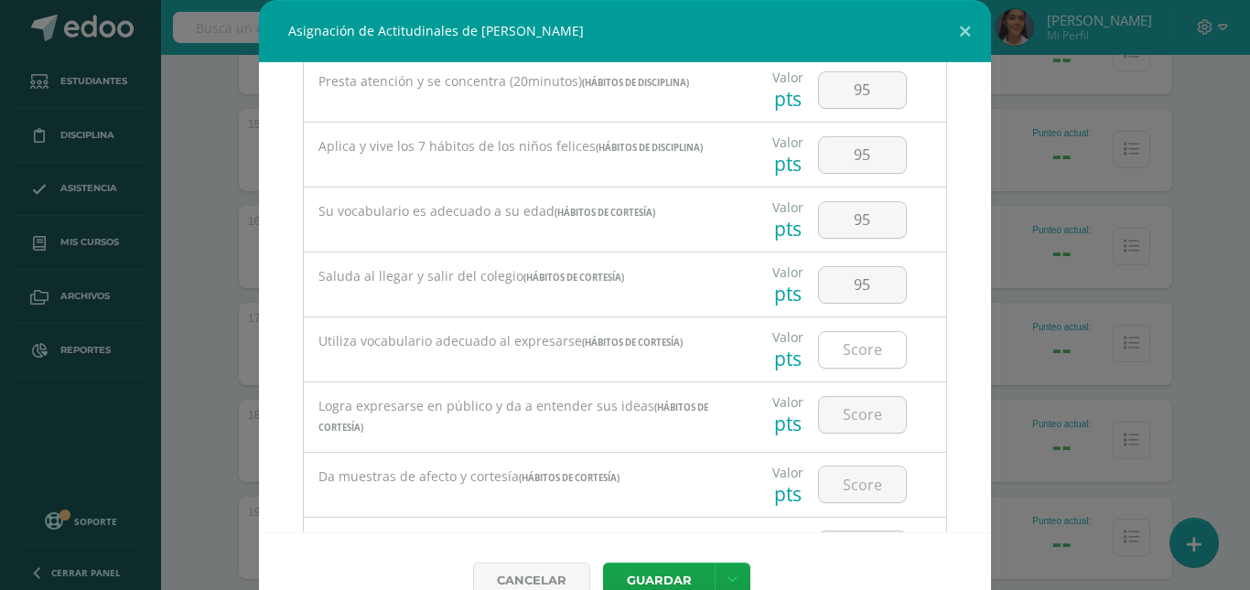
scroll to position [1098, 0]
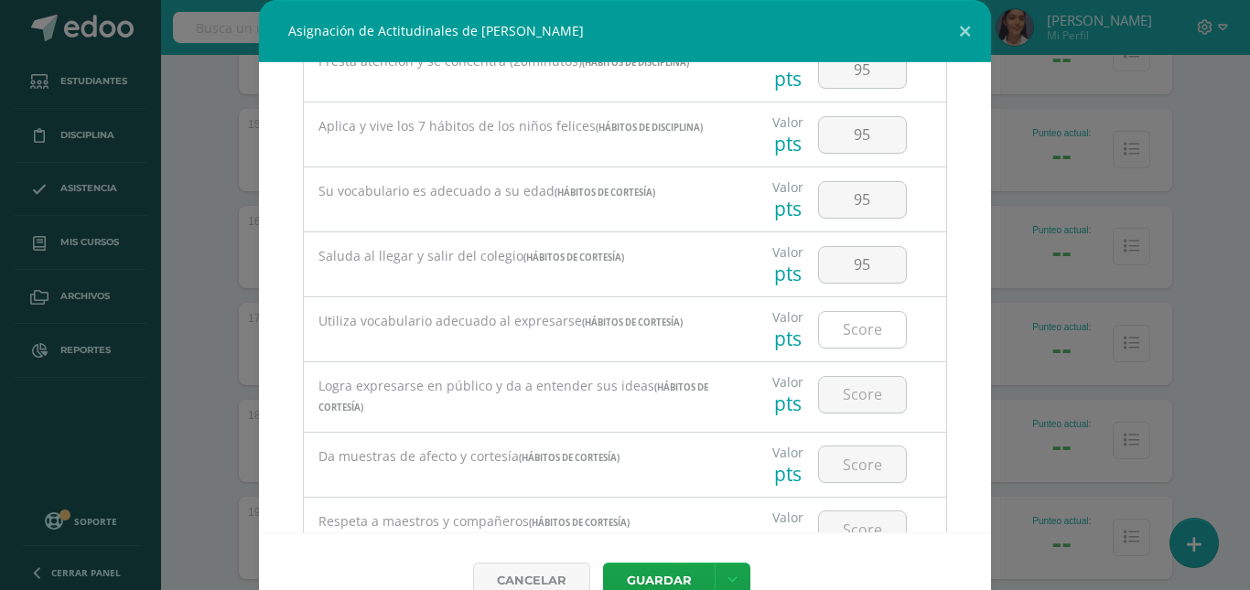
click at [863, 320] on input "number" at bounding box center [862, 330] width 87 height 36
type input "95"
click at [867, 396] on input "number" at bounding box center [862, 395] width 87 height 36
type input "95"
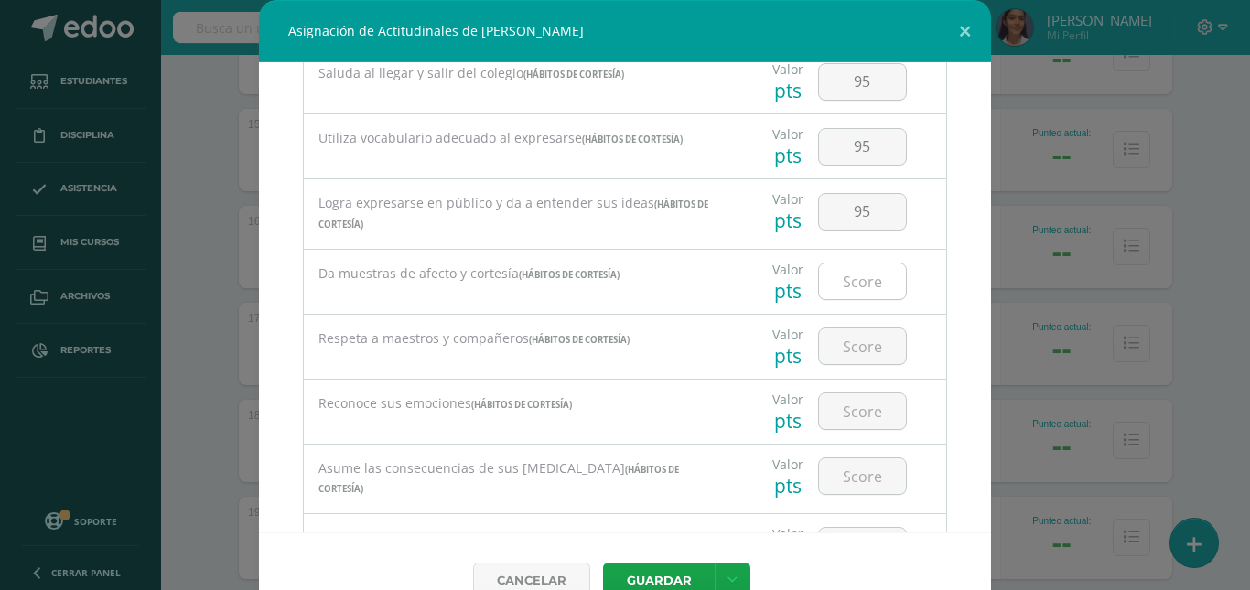
click at [834, 282] on input "number" at bounding box center [862, 282] width 87 height 36
type input "95"
click at [859, 338] on input "number" at bounding box center [862, 347] width 87 height 36
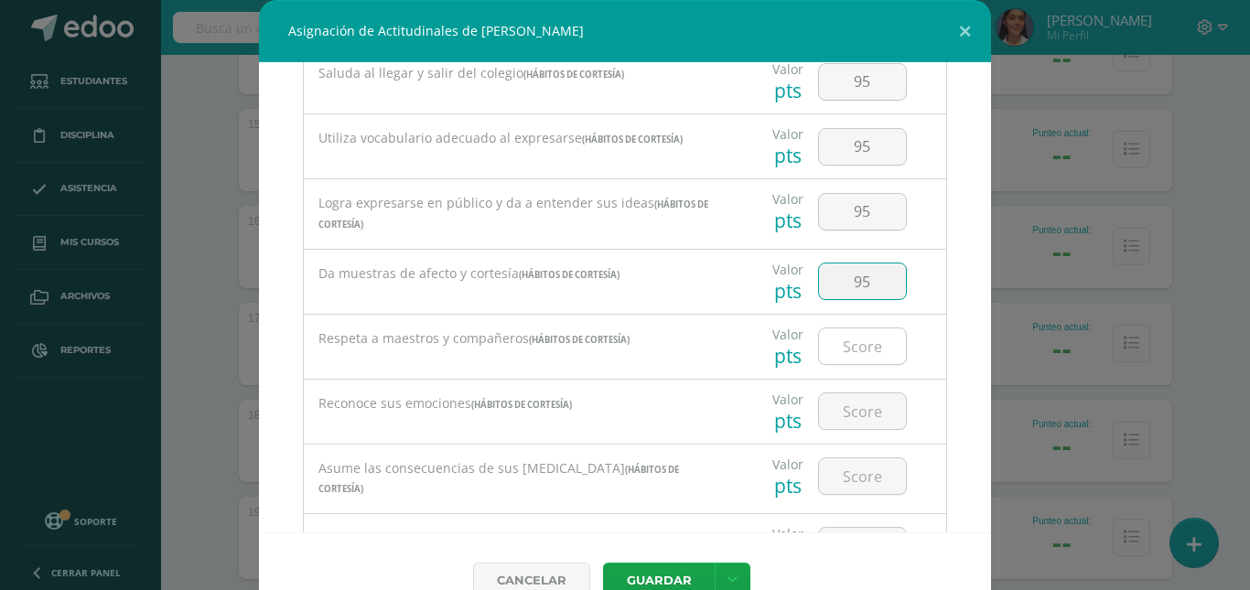
click at [859, 338] on input "number" at bounding box center [862, 347] width 87 height 36
type input "95"
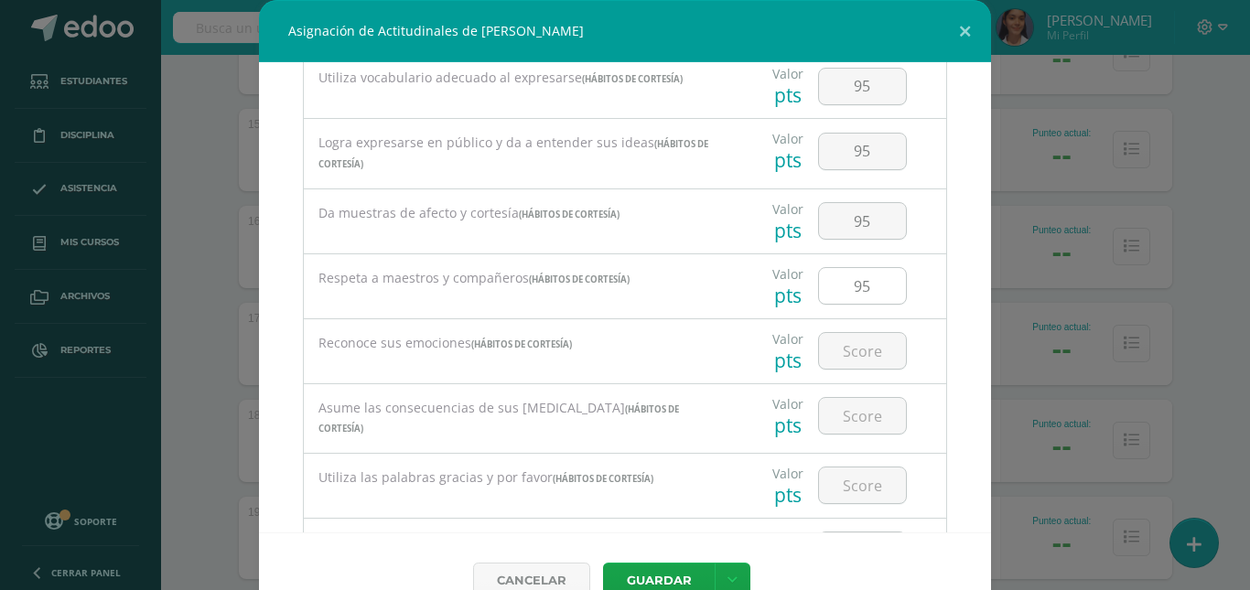
scroll to position [1373, 0]
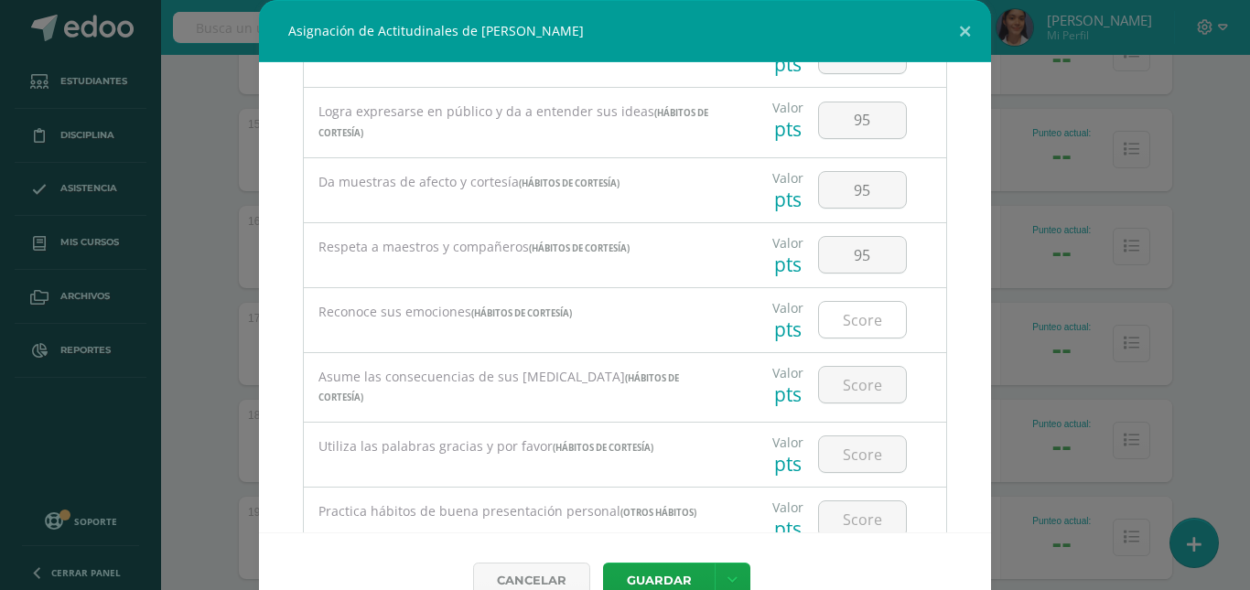
click at [862, 328] on input "number" at bounding box center [862, 320] width 87 height 36
type input "95"
click at [864, 376] on input "number" at bounding box center [862, 385] width 87 height 36
type input "95"
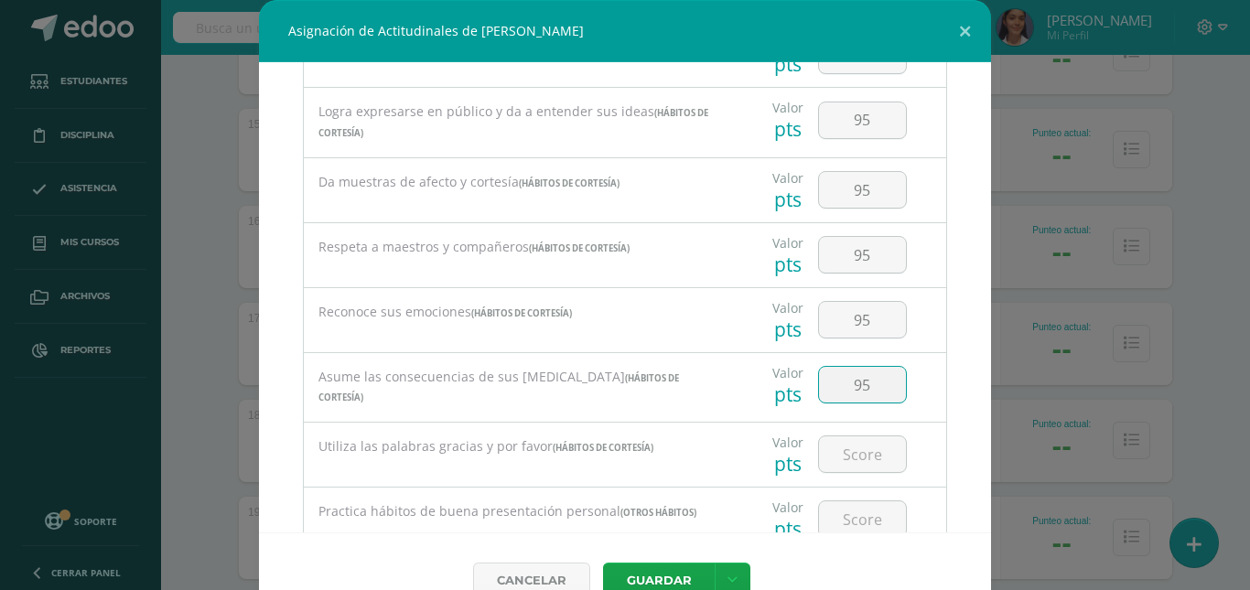
scroll to position [1464, 0]
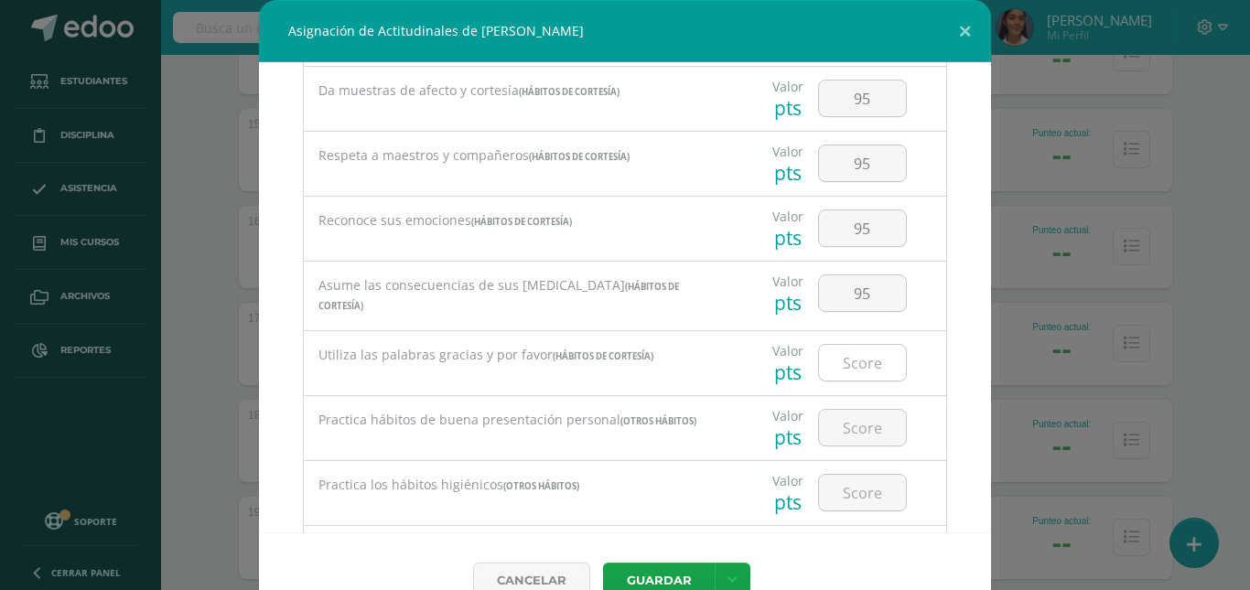
click at [865, 376] on input "number" at bounding box center [862, 363] width 87 height 36
type input "95"
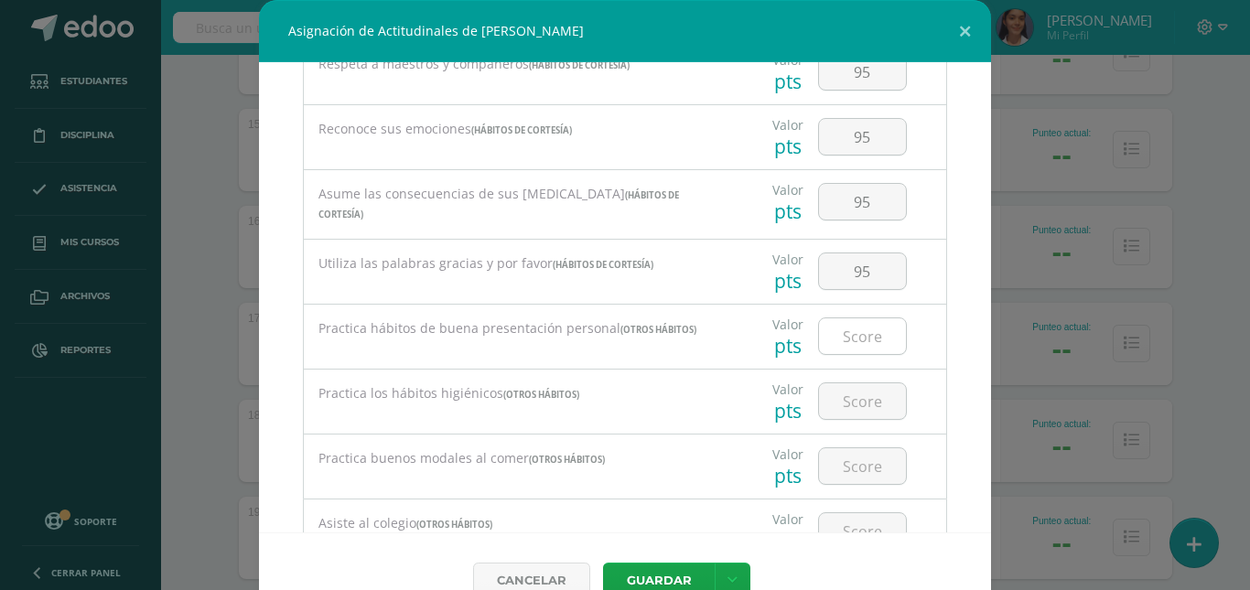
click at [864, 323] on input "number" at bounding box center [862, 336] width 87 height 36
type input "95"
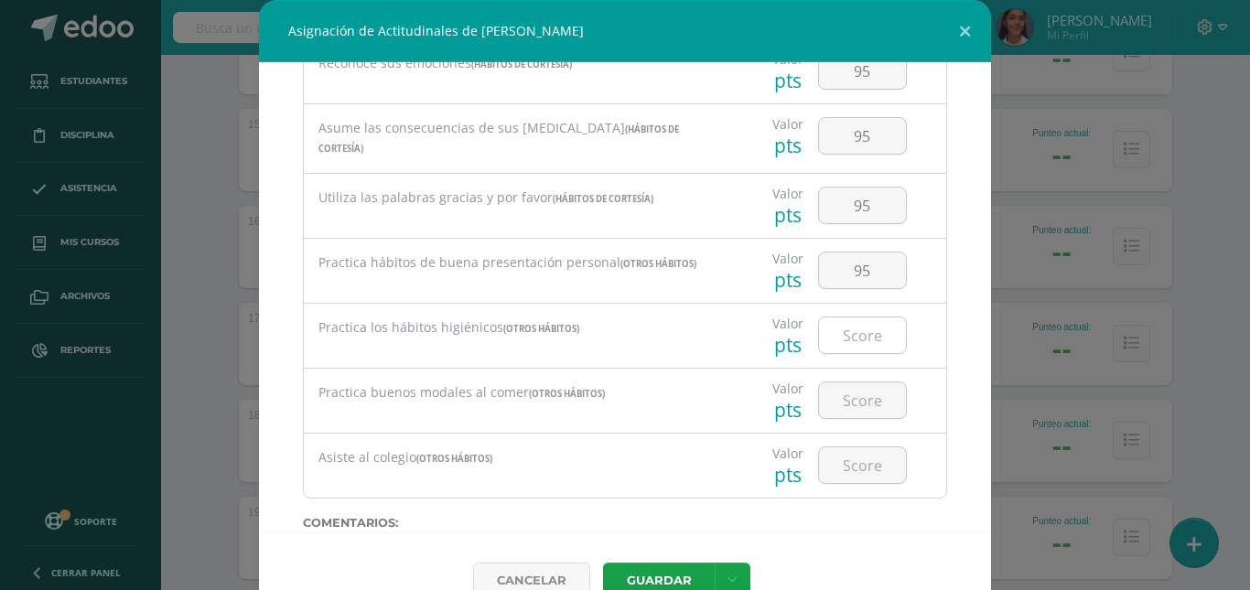
scroll to position [1647, 0]
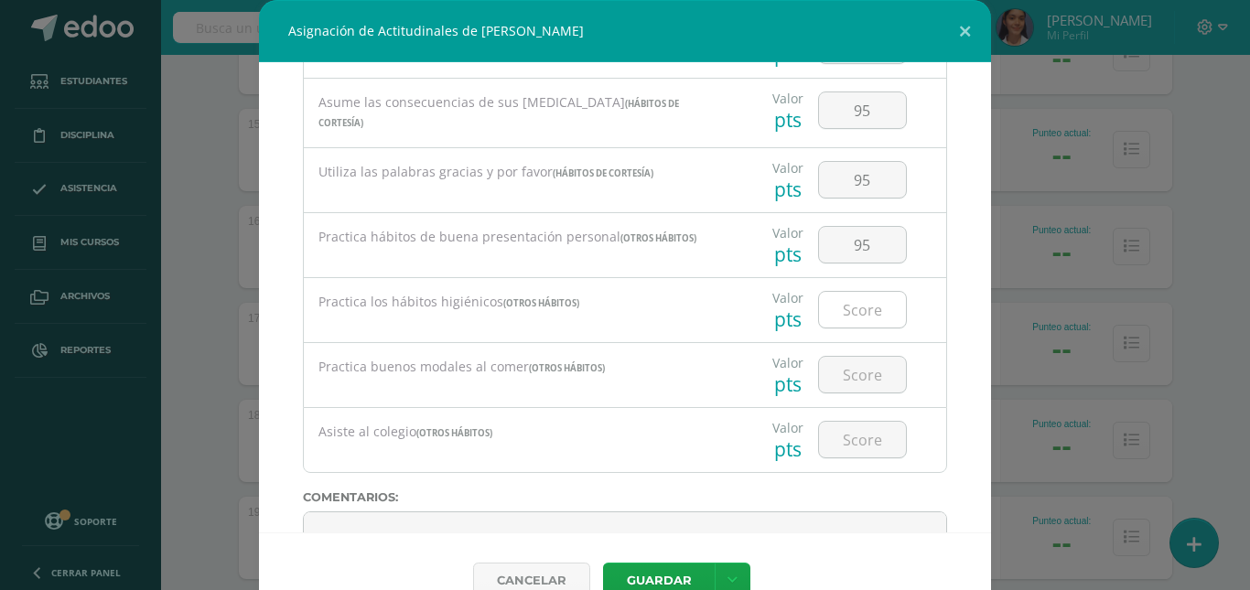
click at [859, 310] on input "number" at bounding box center [862, 310] width 87 height 36
type input "95"
click at [867, 374] on input "number" at bounding box center [862, 375] width 87 height 36
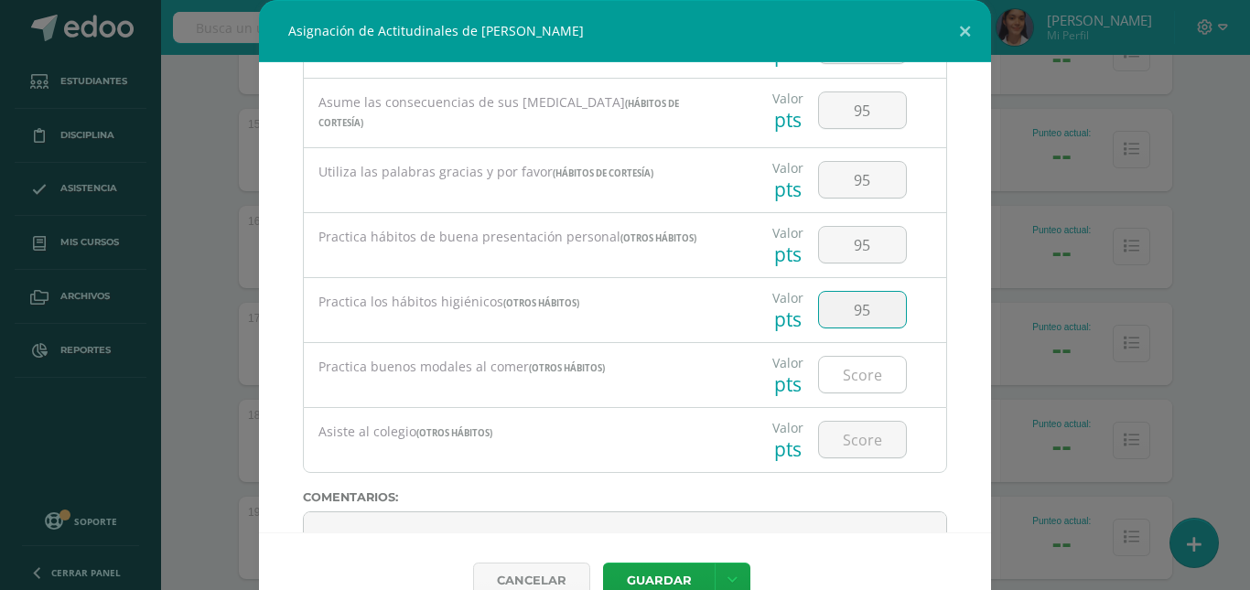
click at [867, 374] on input "number" at bounding box center [862, 375] width 87 height 36
type input "95"
click at [869, 438] on input "number" at bounding box center [862, 440] width 87 height 36
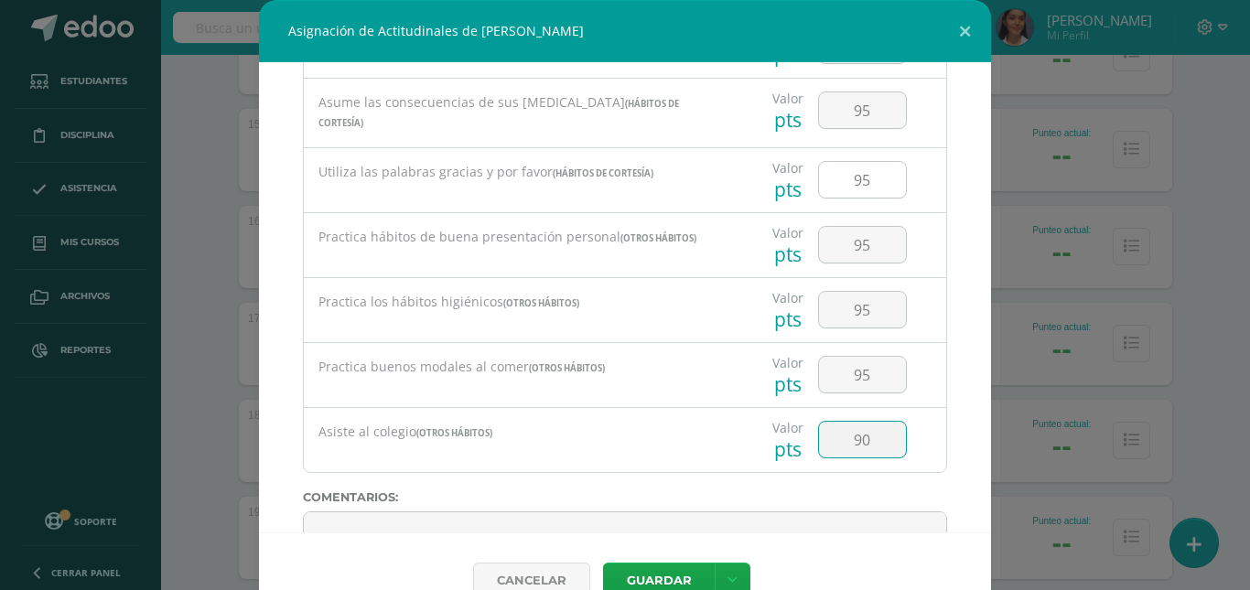
type input "90"
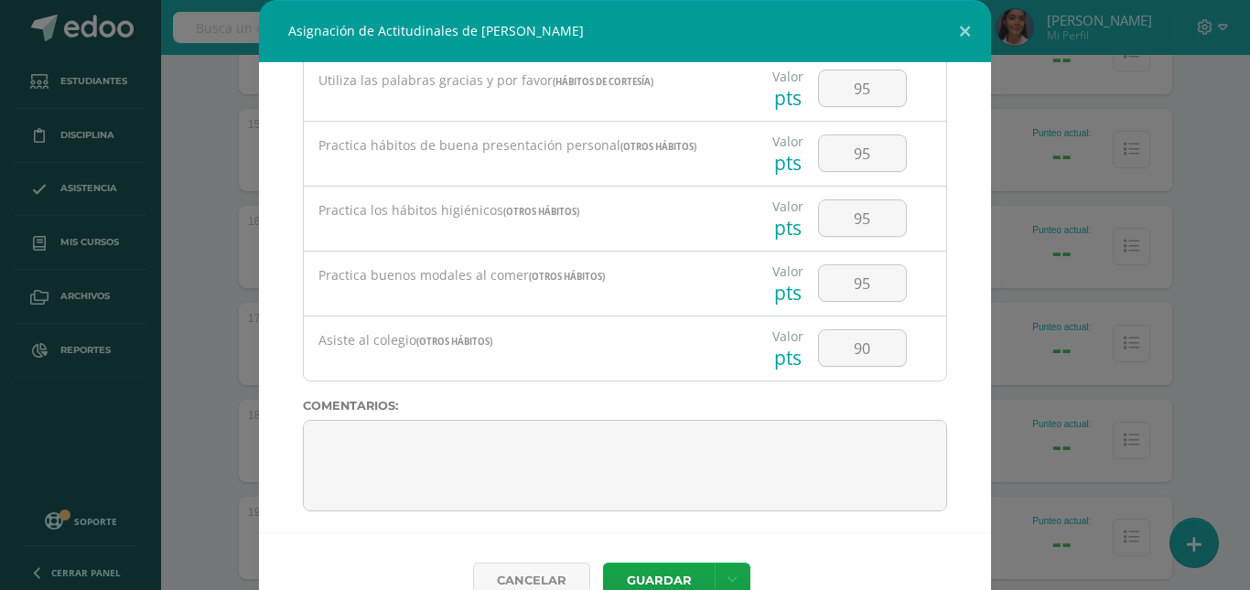
scroll to position [1743, 0]
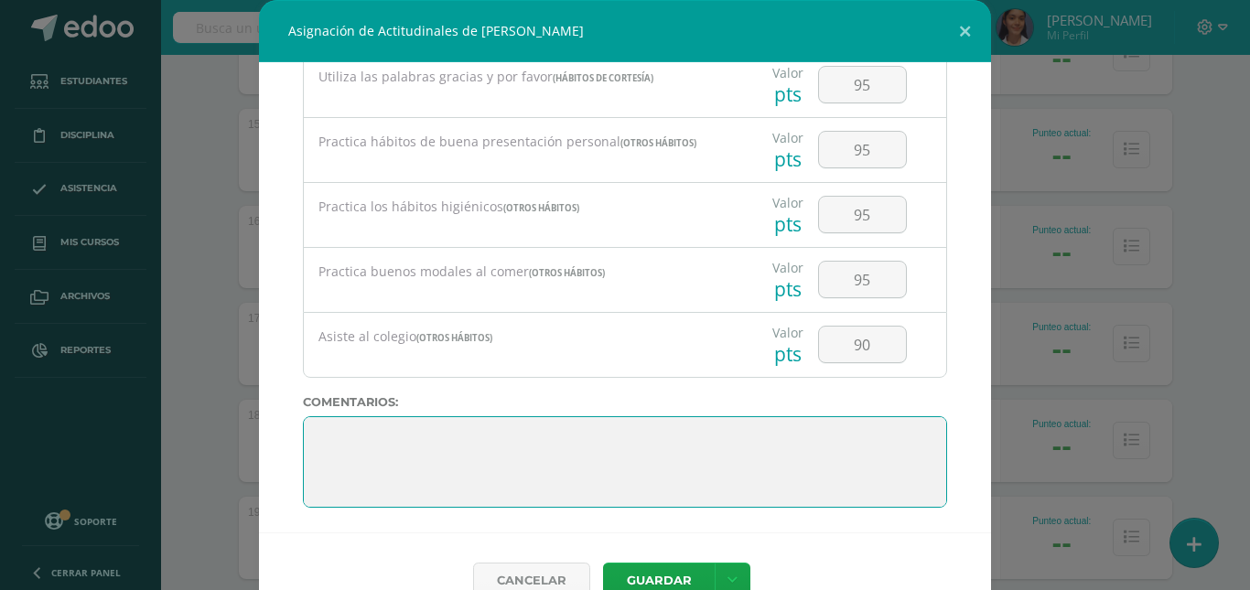
click at [793, 437] on textarea at bounding box center [625, 462] width 644 height 92
click at [791, 438] on textarea at bounding box center [625, 462] width 644 height 92
type textarea "¡Bien hecho princesa! Sigue así."
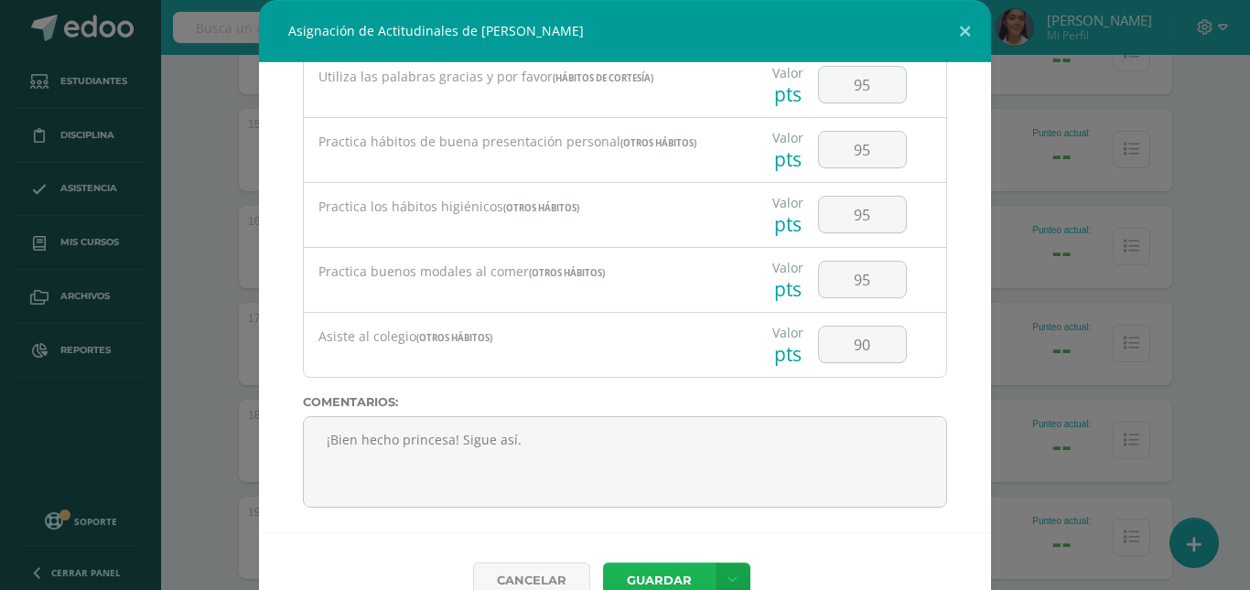
click at [657, 565] on button "Guardar" at bounding box center [659, 581] width 112 height 36
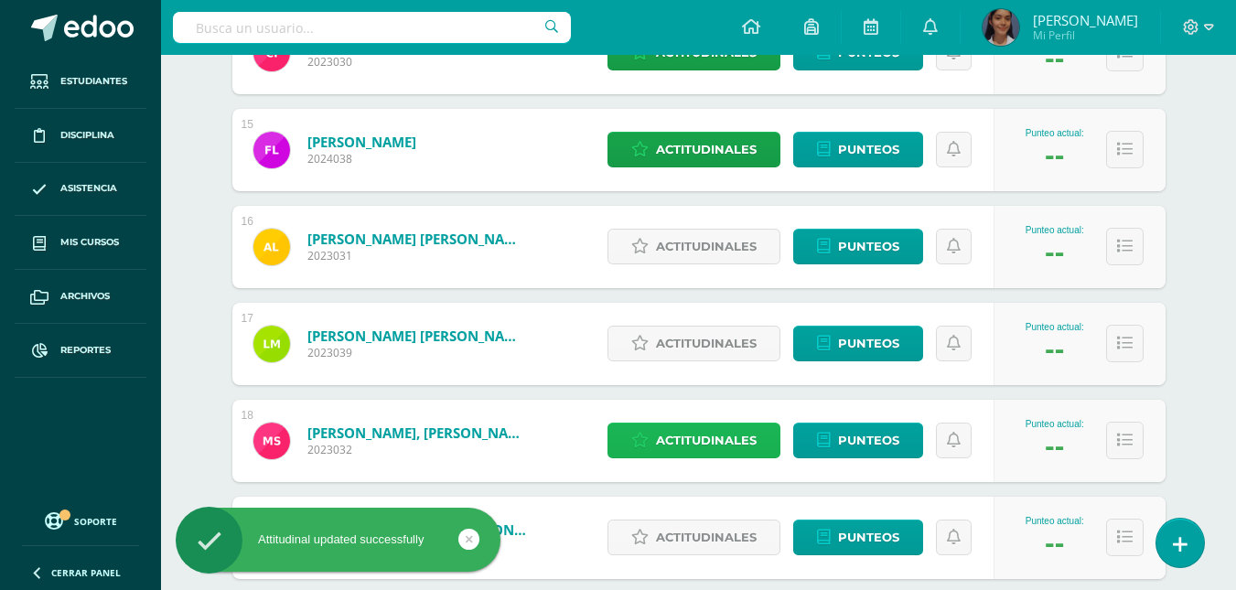
click at [728, 437] on span "Actitudinales" at bounding box center [706, 441] width 101 height 34
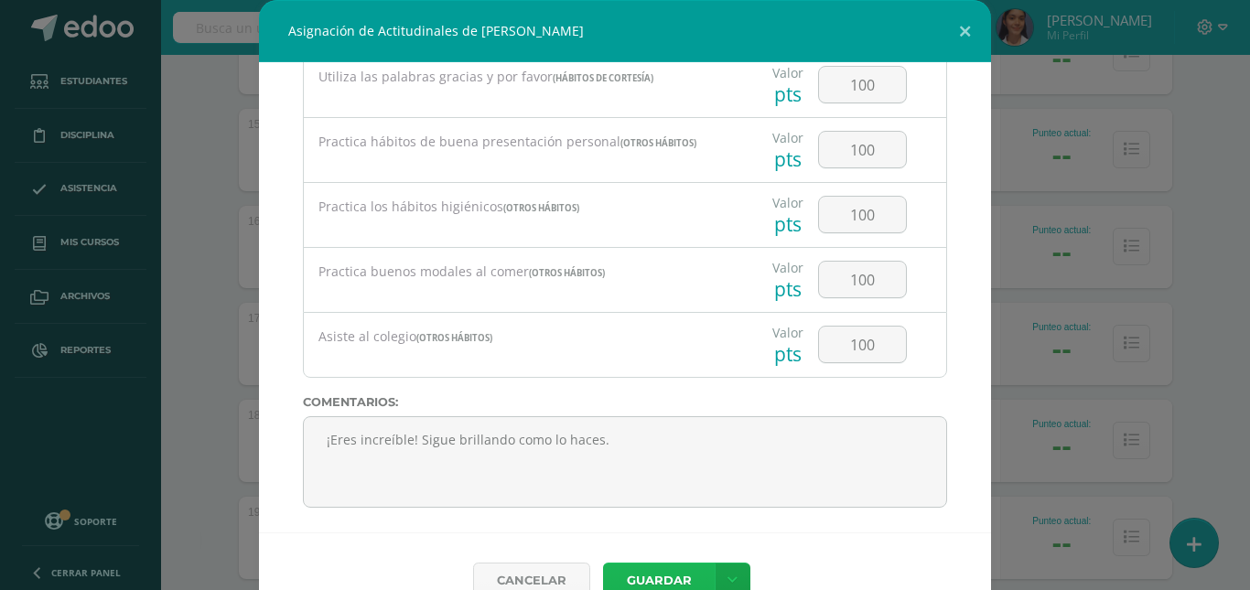
click at [657, 574] on button "Guardar" at bounding box center [659, 581] width 112 height 36
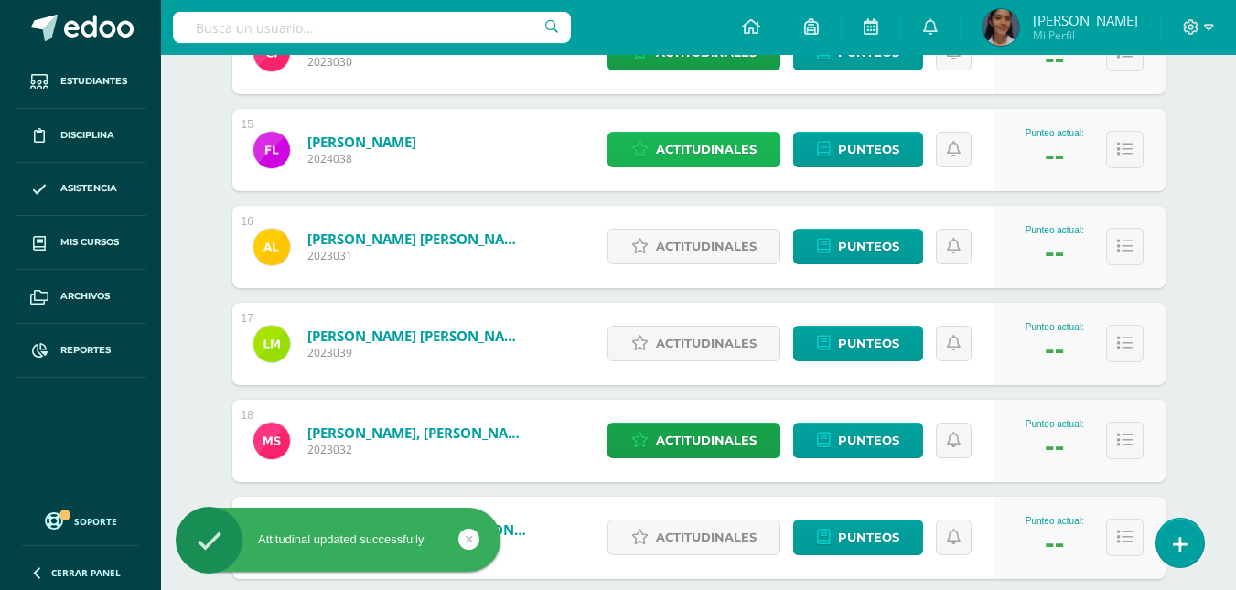
click at [711, 153] on span "Actitudinales" at bounding box center [706, 150] width 101 height 34
click at [0, 0] on input "text" at bounding box center [0, 0] width 0 height 0
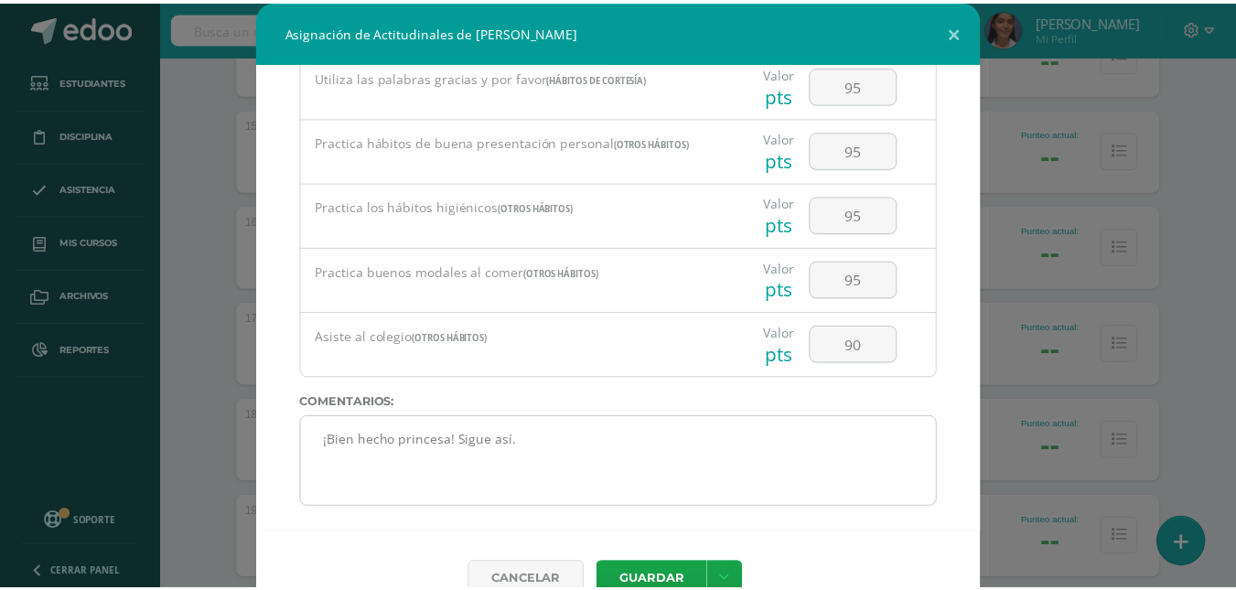
scroll to position [38, 0]
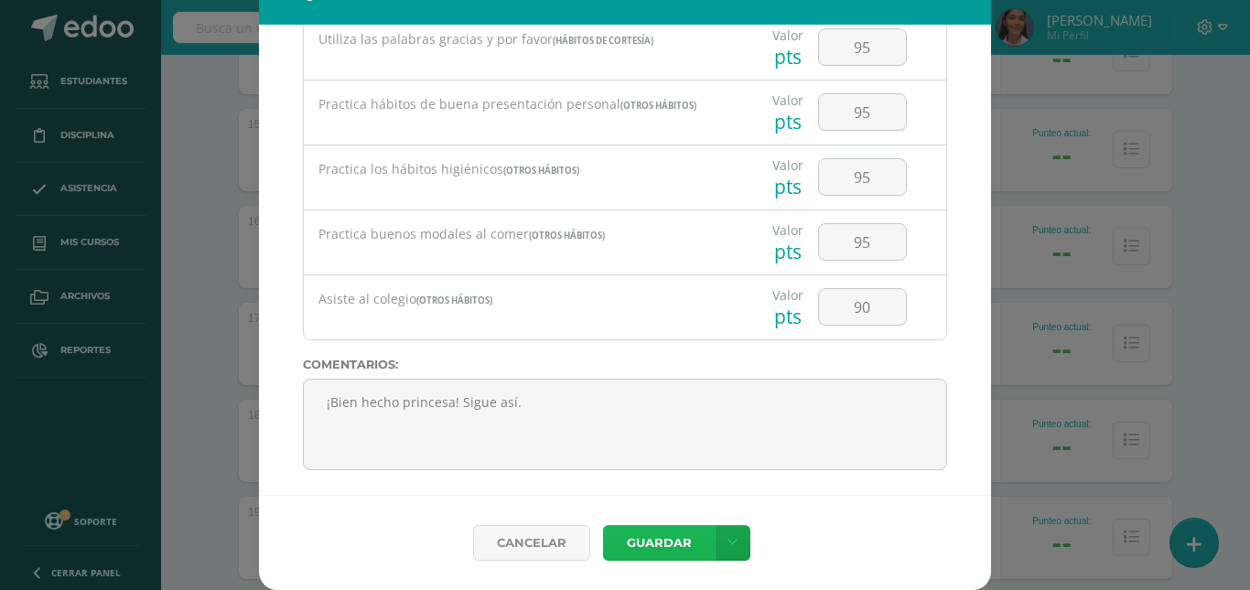
click at [664, 550] on button "Guardar" at bounding box center [659, 543] width 112 height 36
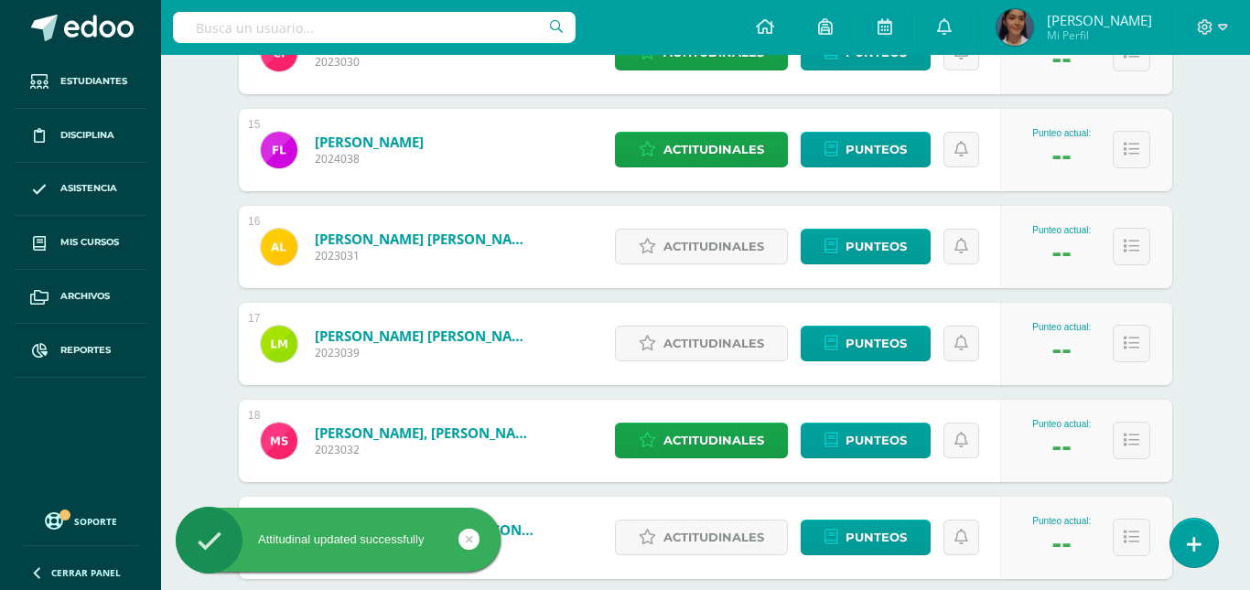
click at [642, 543] on div "Cancelar Guardar Guardar y poblar en todos mis cursos" at bounding box center [625, 516] width 659 height 86
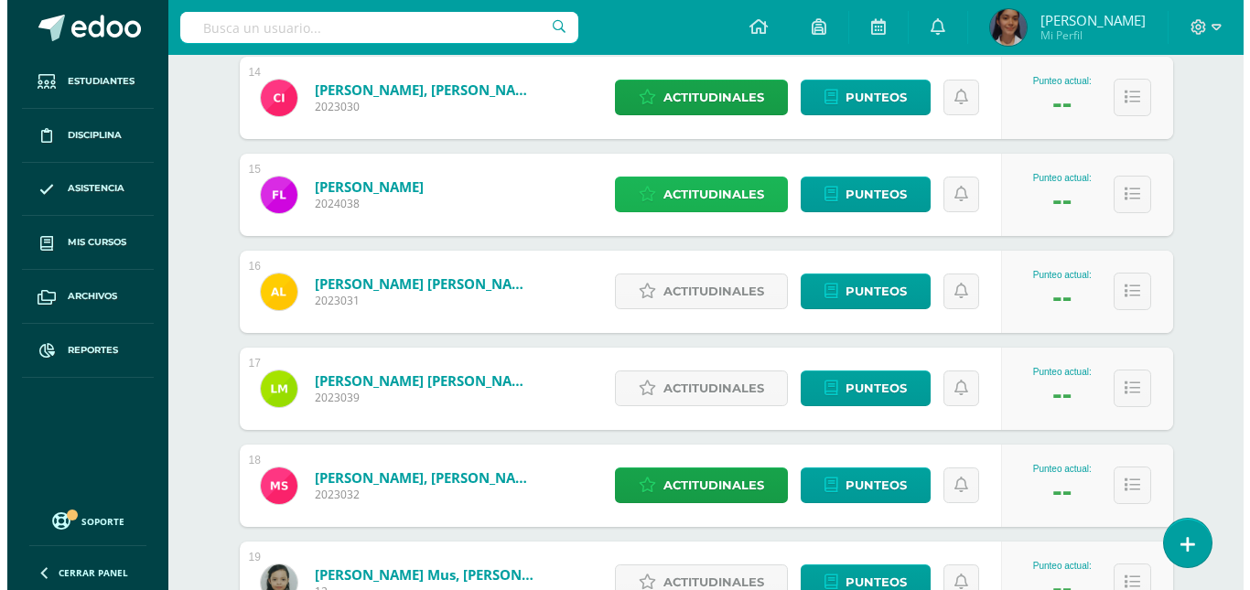
scroll to position [1647, 0]
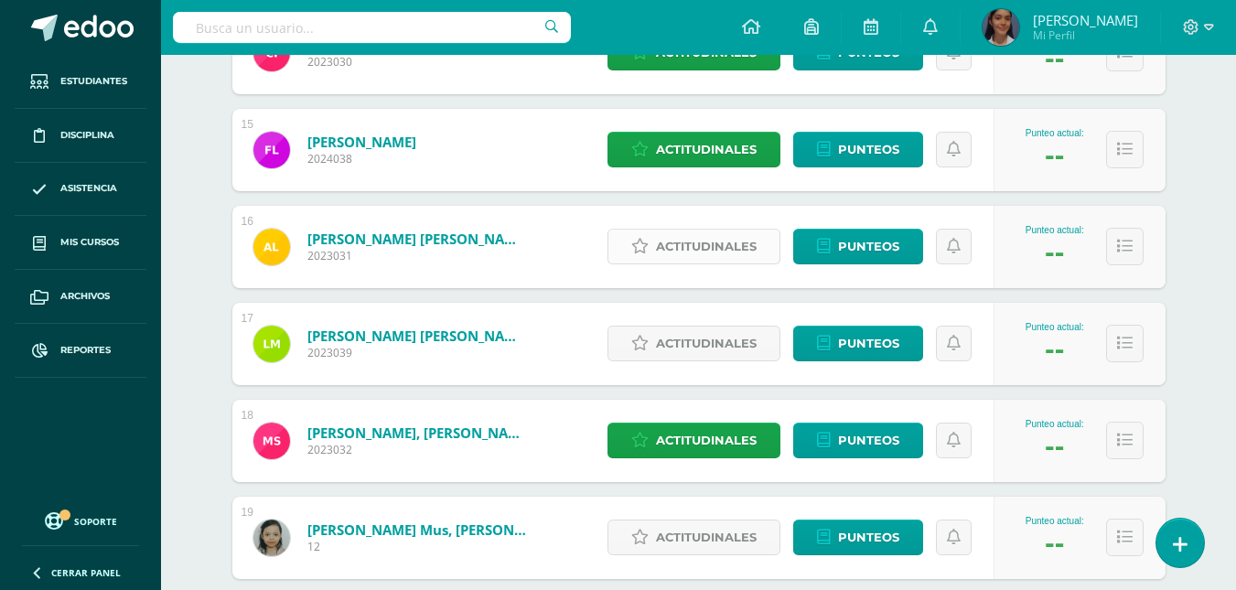
click at [653, 243] on link "Actitudinales" at bounding box center [694, 247] width 173 height 36
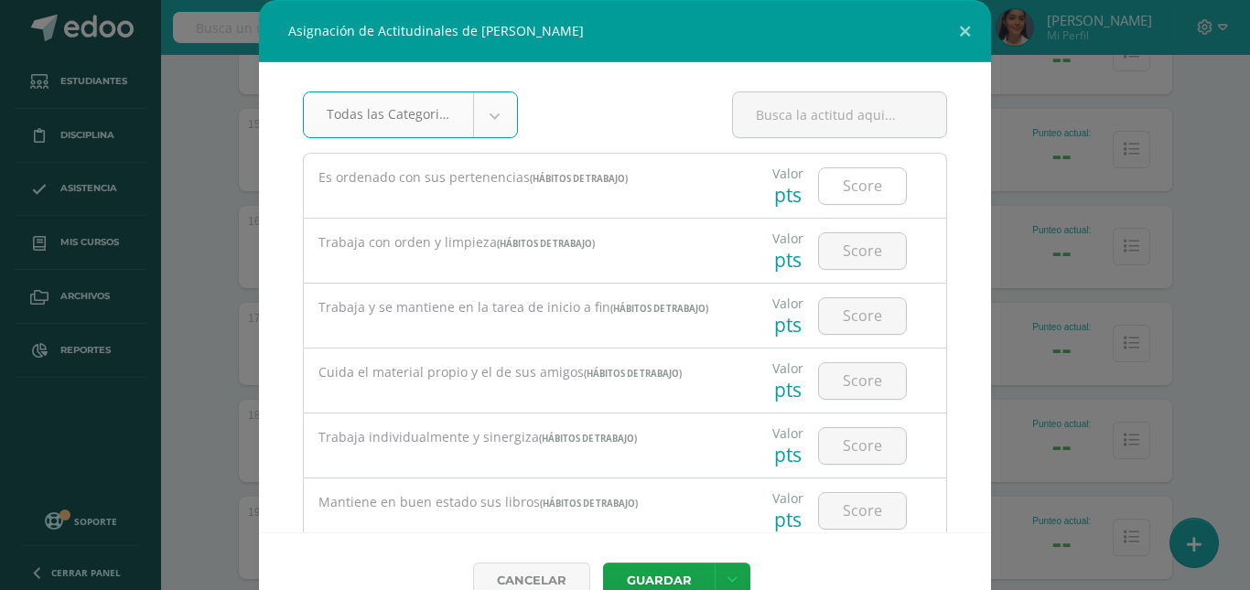
click at [851, 196] on input "number" at bounding box center [862, 186] width 87 height 36
type input "90"
click at [856, 258] on input "number" at bounding box center [862, 251] width 87 height 36
type input "90"
click at [849, 313] on input "number" at bounding box center [862, 316] width 87 height 36
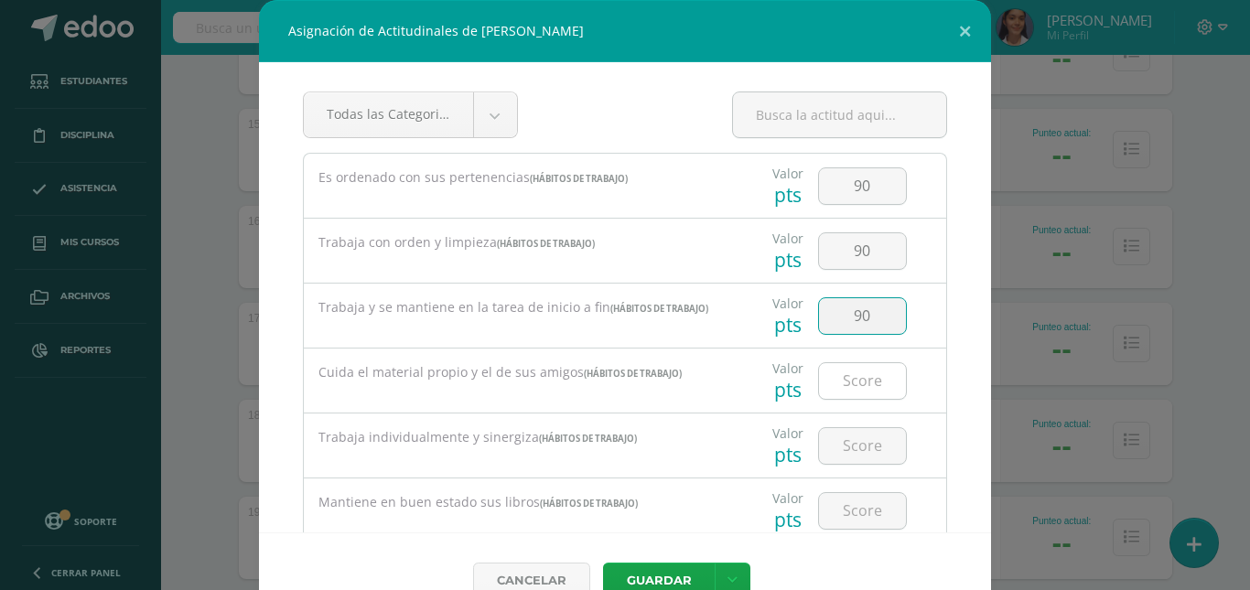
type input "90"
click at [837, 394] on input "number" at bounding box center [862, 381] width 87 height 36
type input "90"
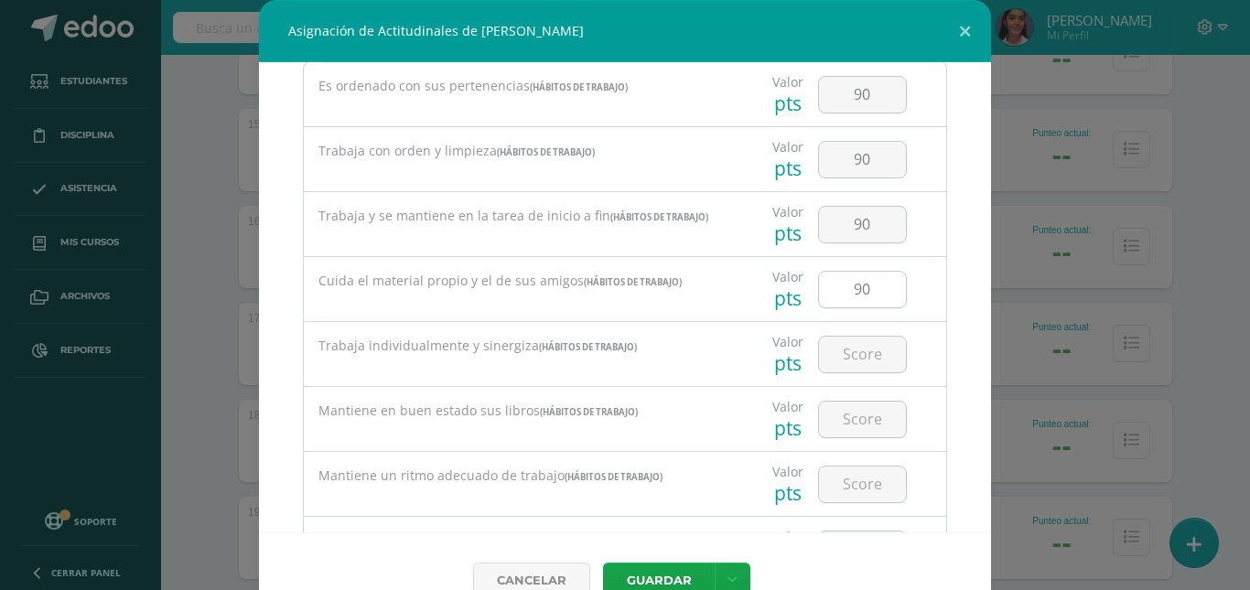
scroll to position [0, 0]
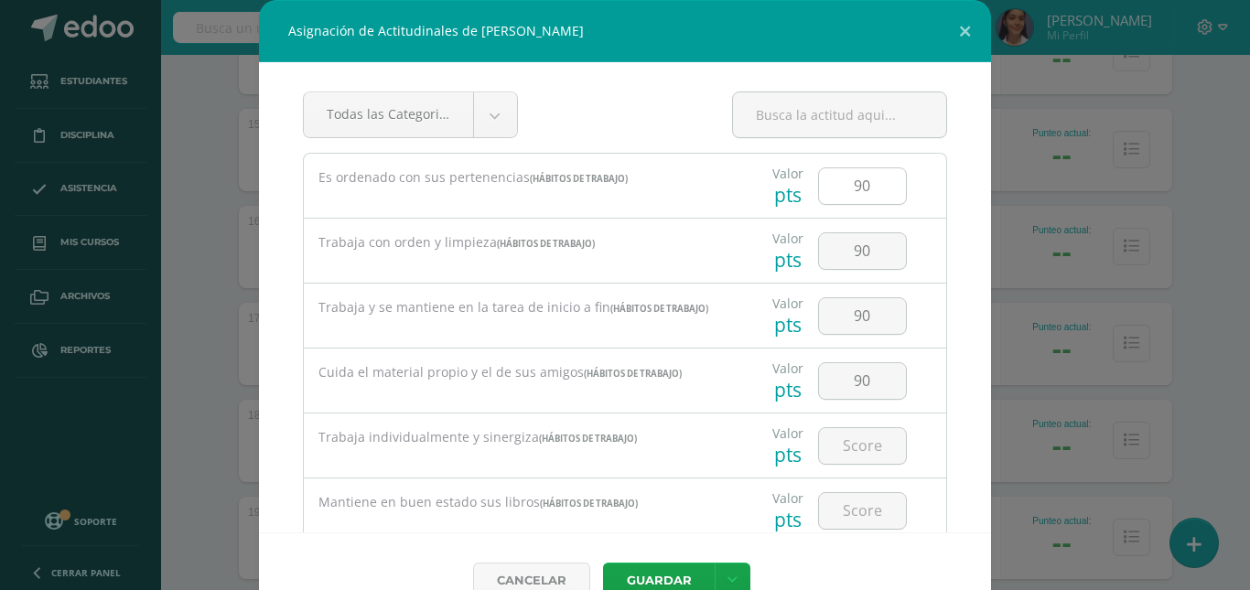
click at [860, 188] on input "90" at bounding box center [862, 186] width 87 height 36
type input "95"
click at [870, 254] on input "90" at bounding box center [862, 251] width 87 height 36
type input "95"
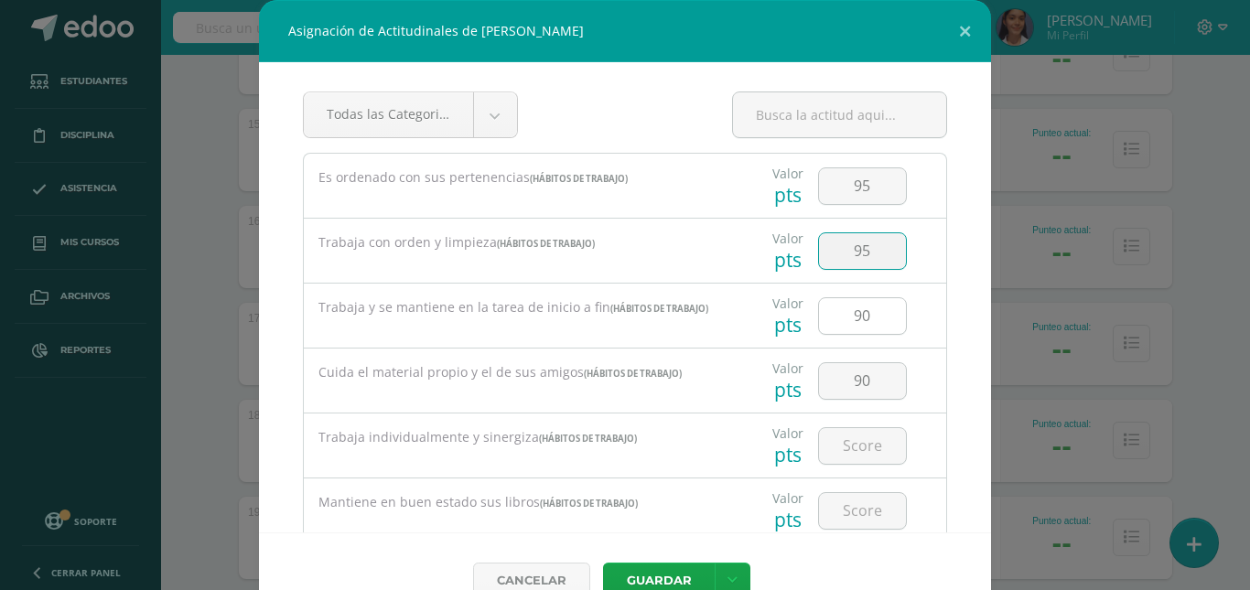
click at [860, 308] on input "90" at bounding box center [862, 316] width 87 height 36
type input "90"
click at [858, 373] on input "90" at bounding box center [862, 381] width 87 height 36
type input "95"
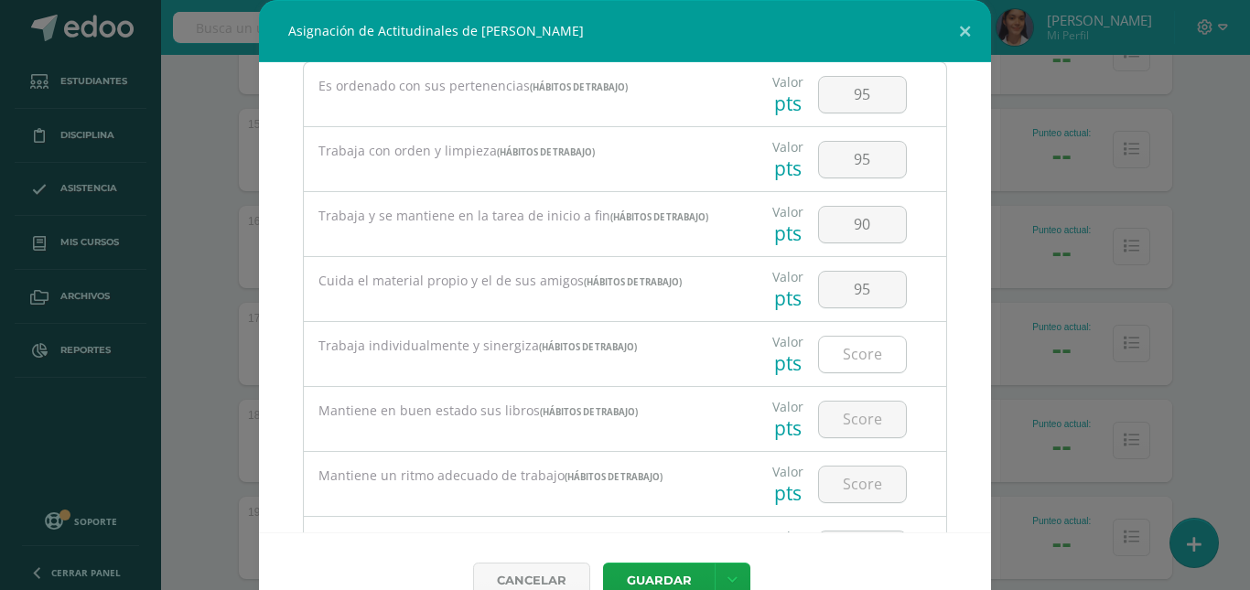
click at [847, 359] on input "number" at bounding box center [862, 355] width 87 height 36
type input "95"
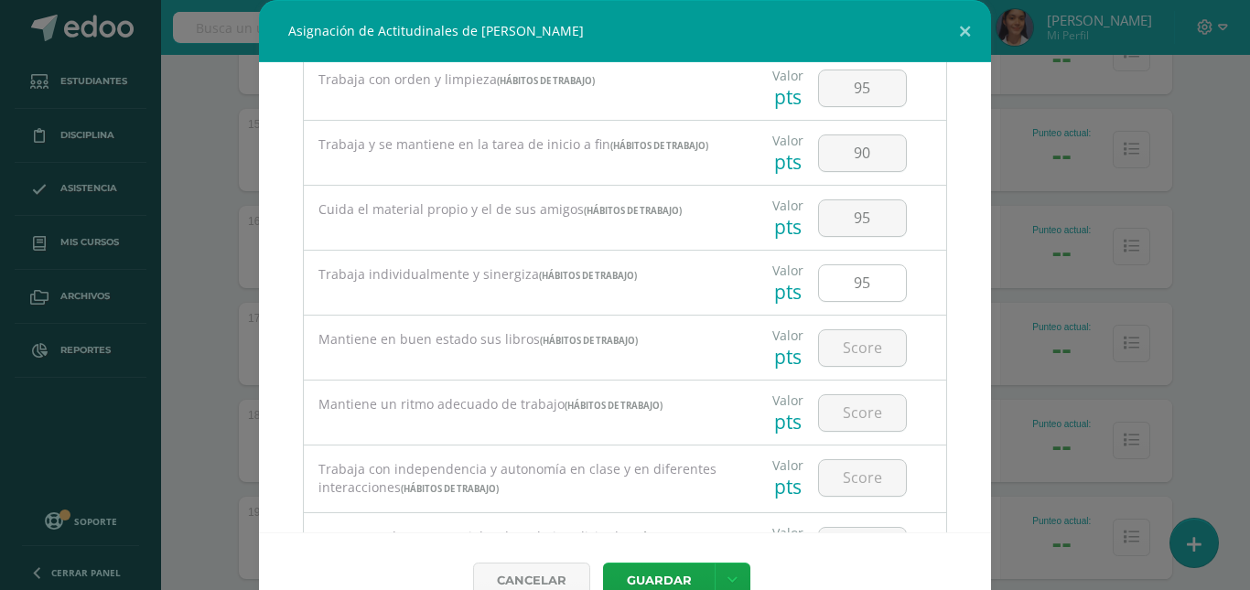
scroll to position [183, 0]
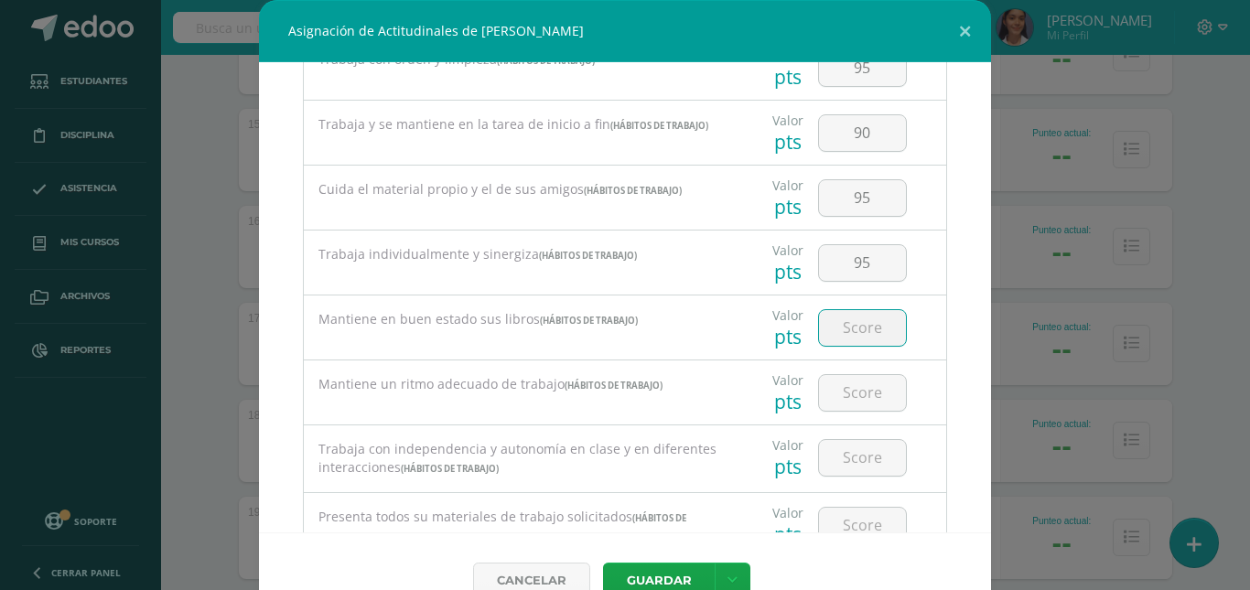
click at [853, 334] on input "number" at bounding box center [862, 328] width 87 height 36
type input "95"
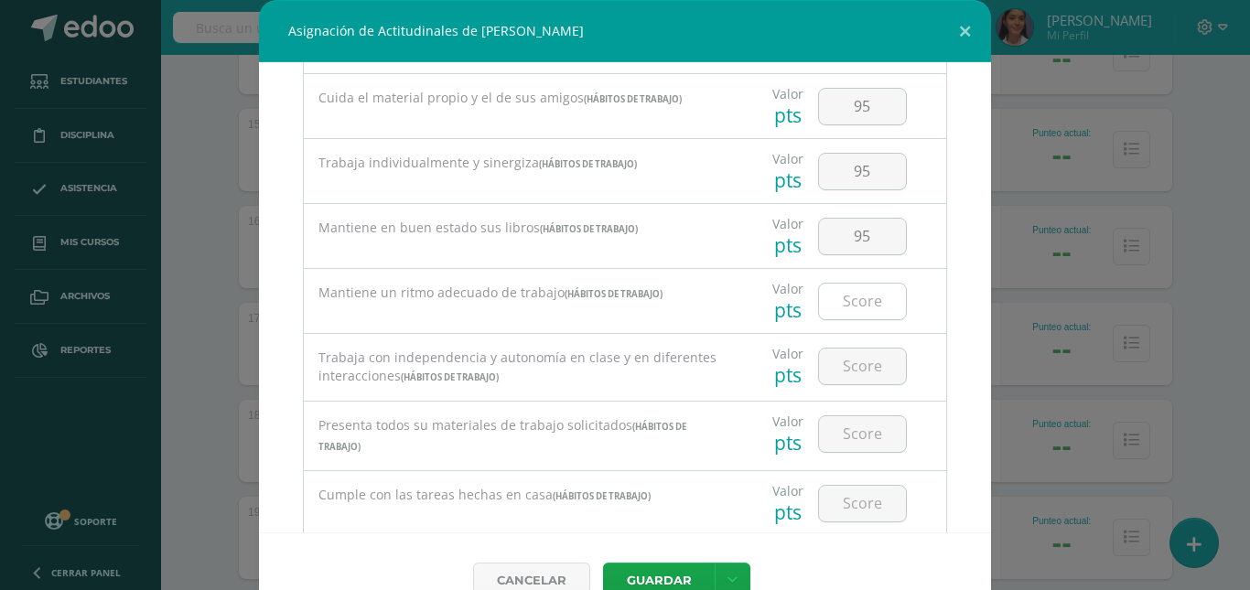
click at [862, 296] on input "number" at bounding box center [862, 302] width 87 height 36
type input "90"
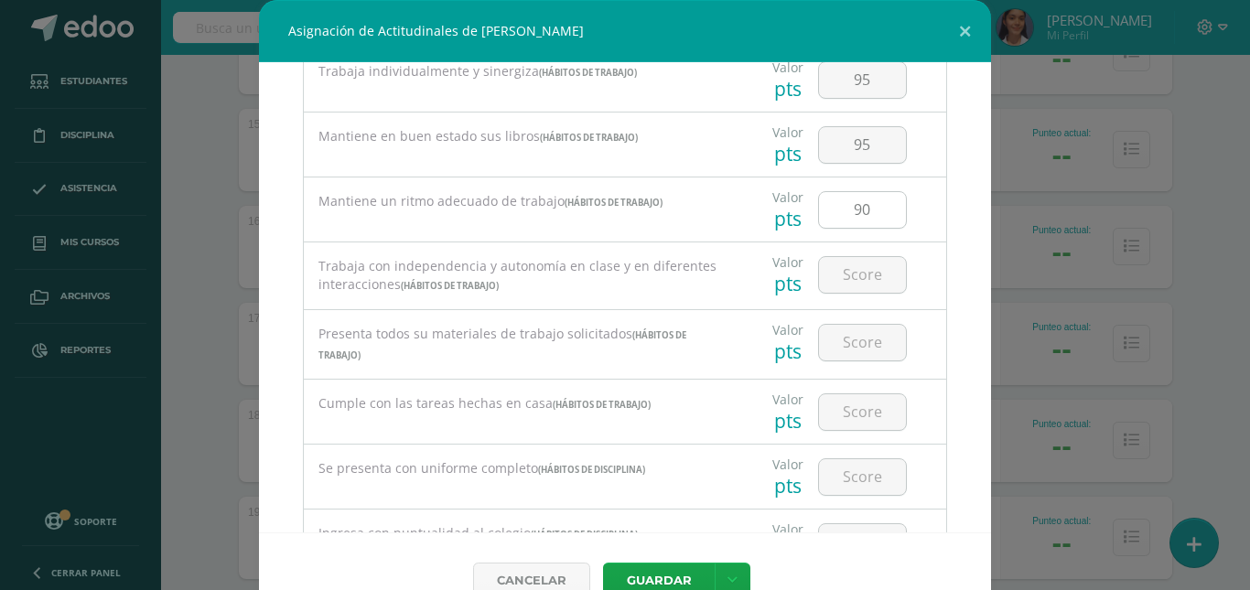
click at [861, 298] on div at bounding box center [862, 275] width 103 height 64
click at [868, 280] on input "number" at bounding box center [862, 275] width 87 height 36
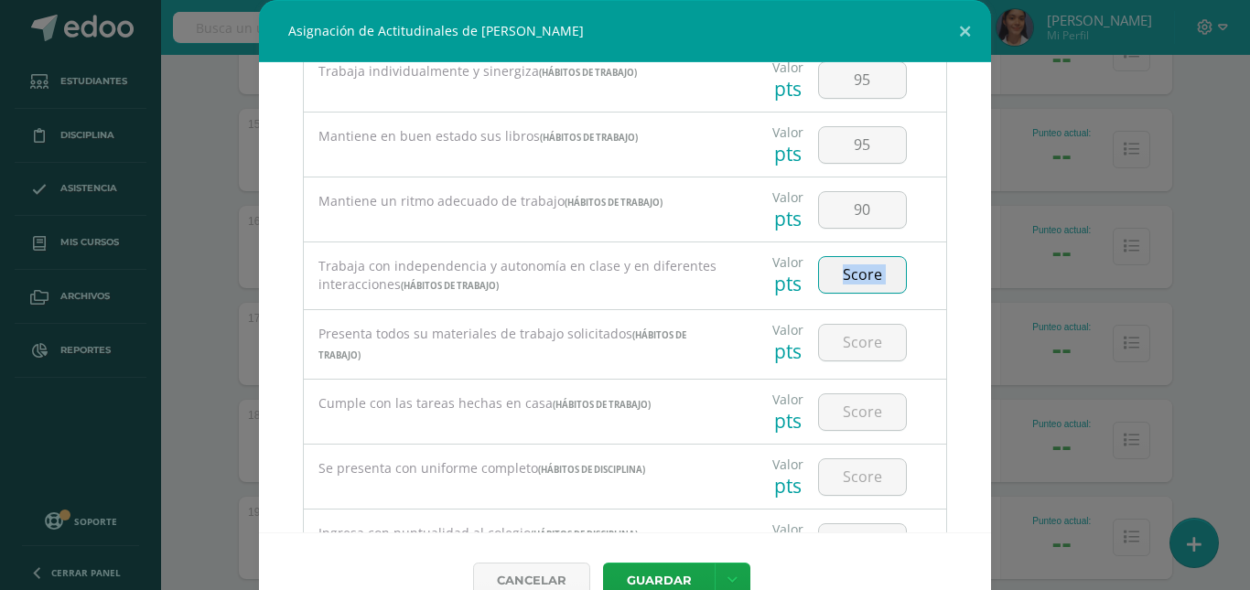
click at [868, 280] on input "number" at bounding box center [862, 275] width 87 height 36
type input "90"
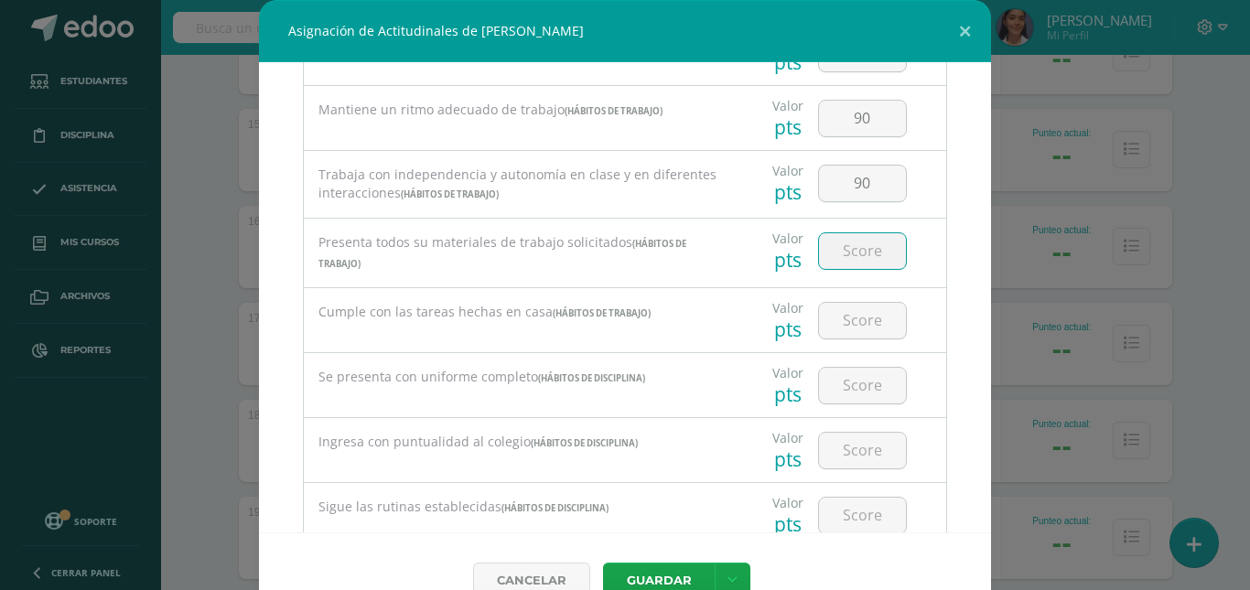
click at [840, 263] on input "number" at bounding box center [862, 251] width 87 height 36
type input "95"
click at [849, 319] on input "number" at bounding box center [862, 321] width 87 height 36
type input "95"
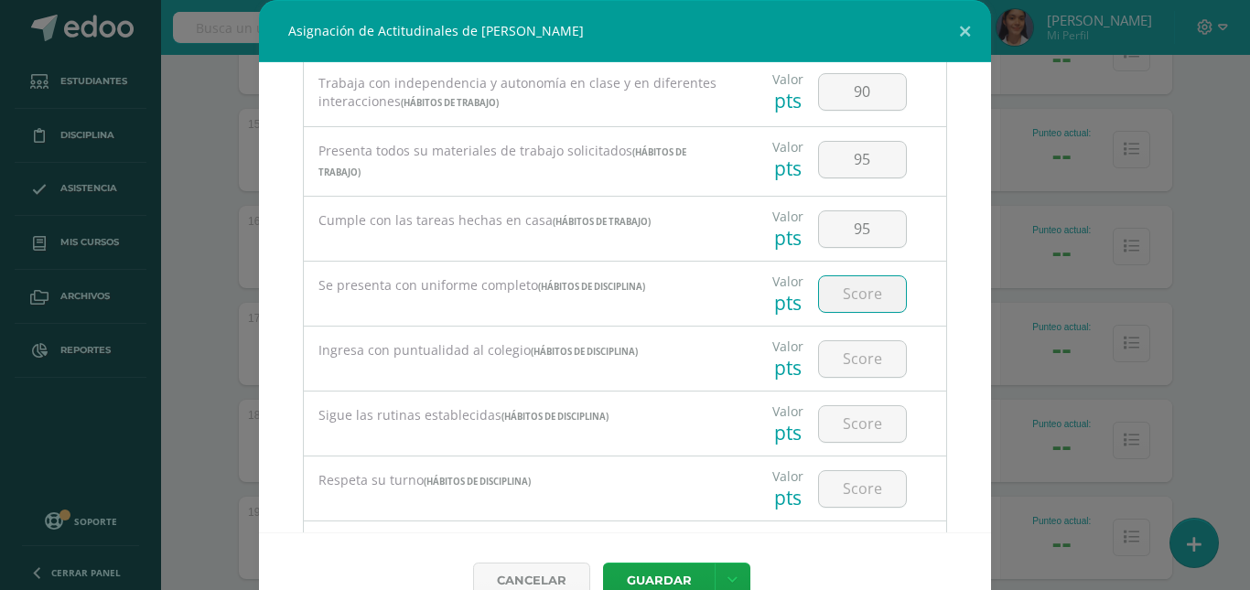
click at [853, 300] on input "number" at bounding box center [862, 294] width 87 height 36
type input "90"
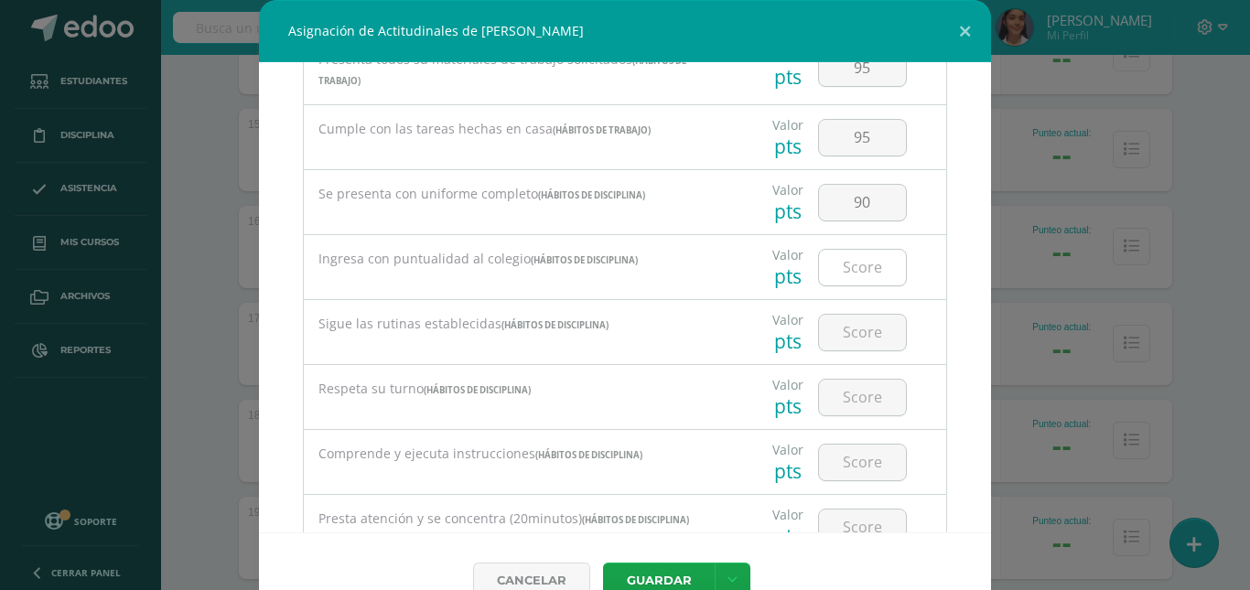
click at [846, 268] on input "number" at bounding box center [862, 268] width 87 height 36
type input "95"
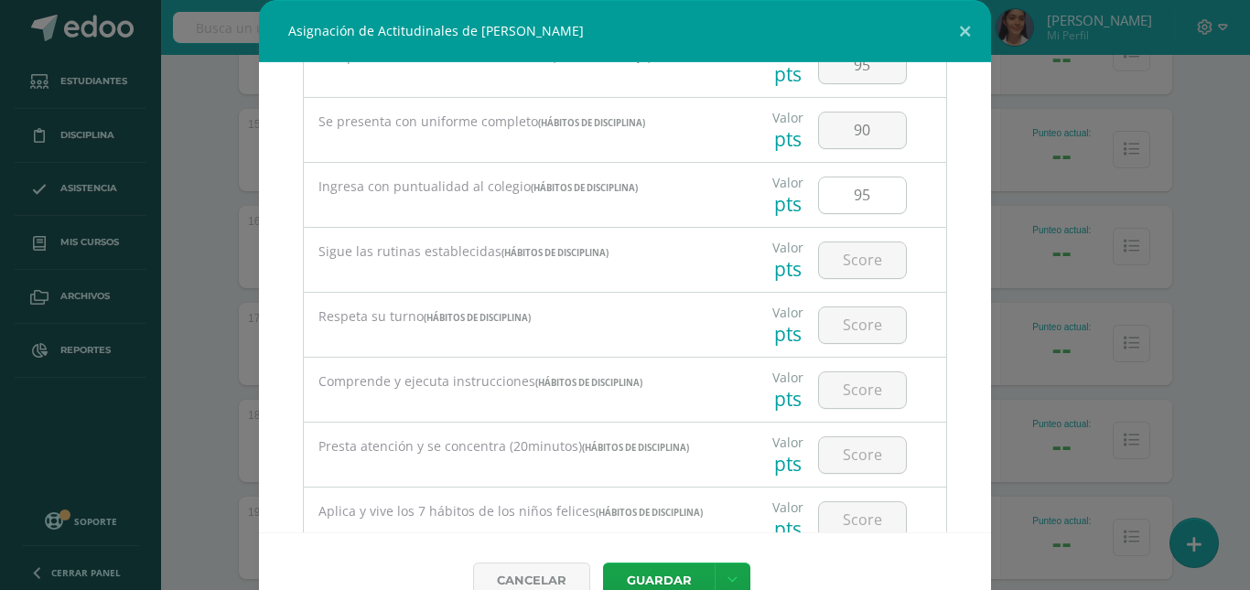
scroll to position [732, 0]
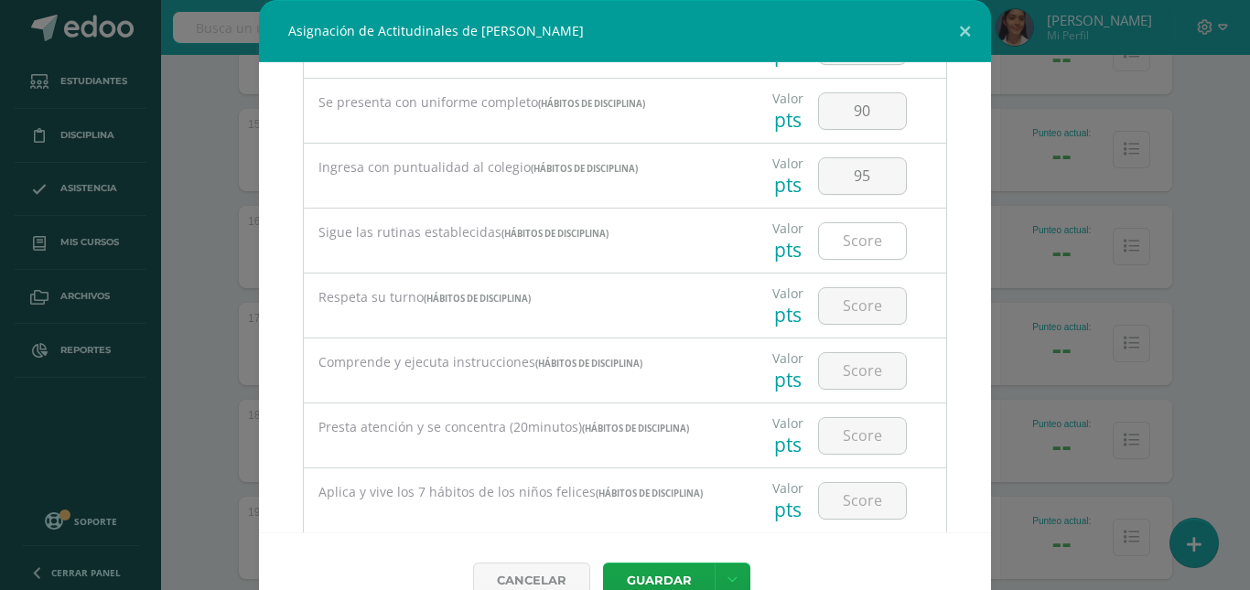
click at [851, 241] on input "number" at bounding box center [862, 241] width 87 height 36
type input "95"
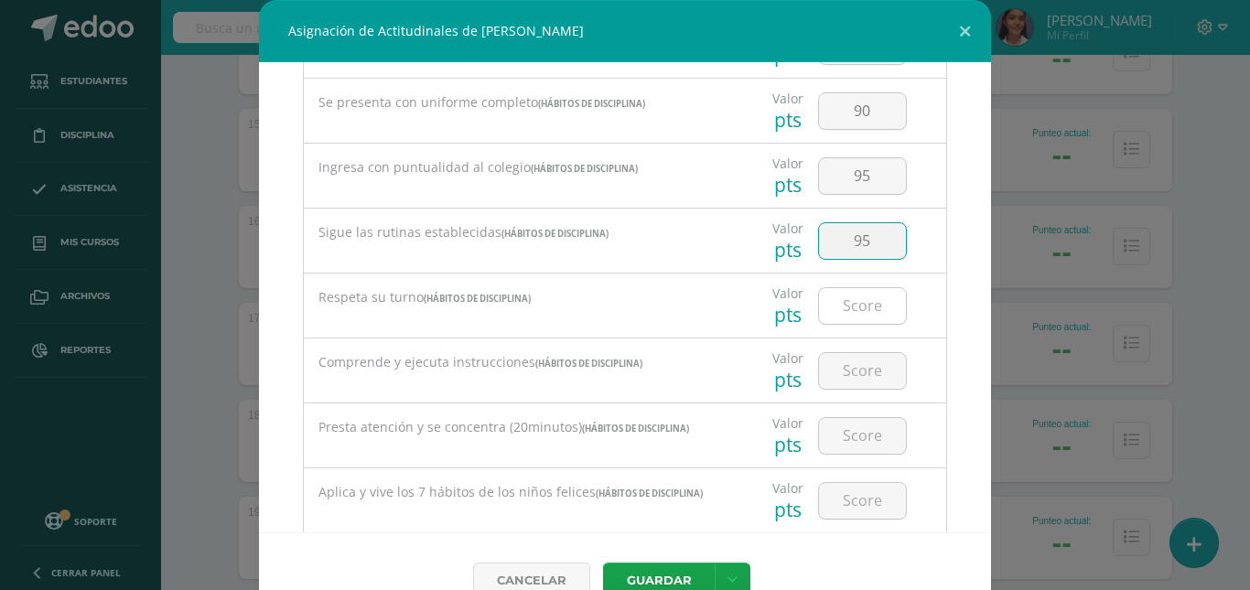
click at [854, 303] on input "number" at bounding box center [862, 306] width 87 height 36
type input "95"
click at [858, 355] on input "number" at bounding box center [862, 371] width 87 height 36
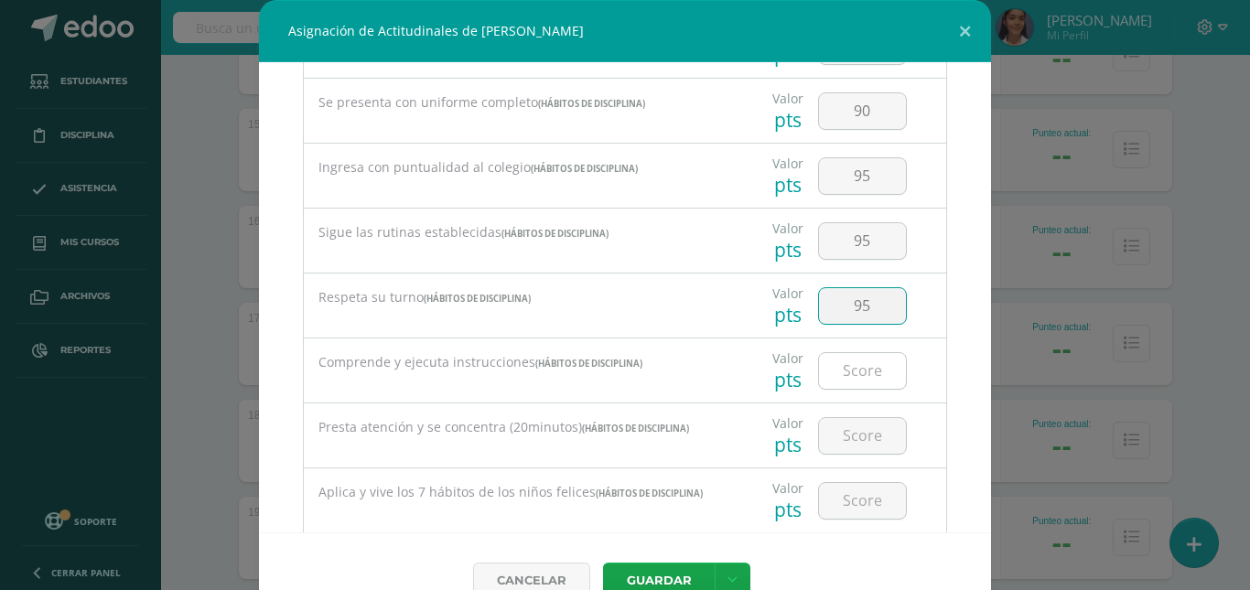
click at [858, 355] on input "number" at bounding box center [862, 371] width 87 height 36
type input "90"
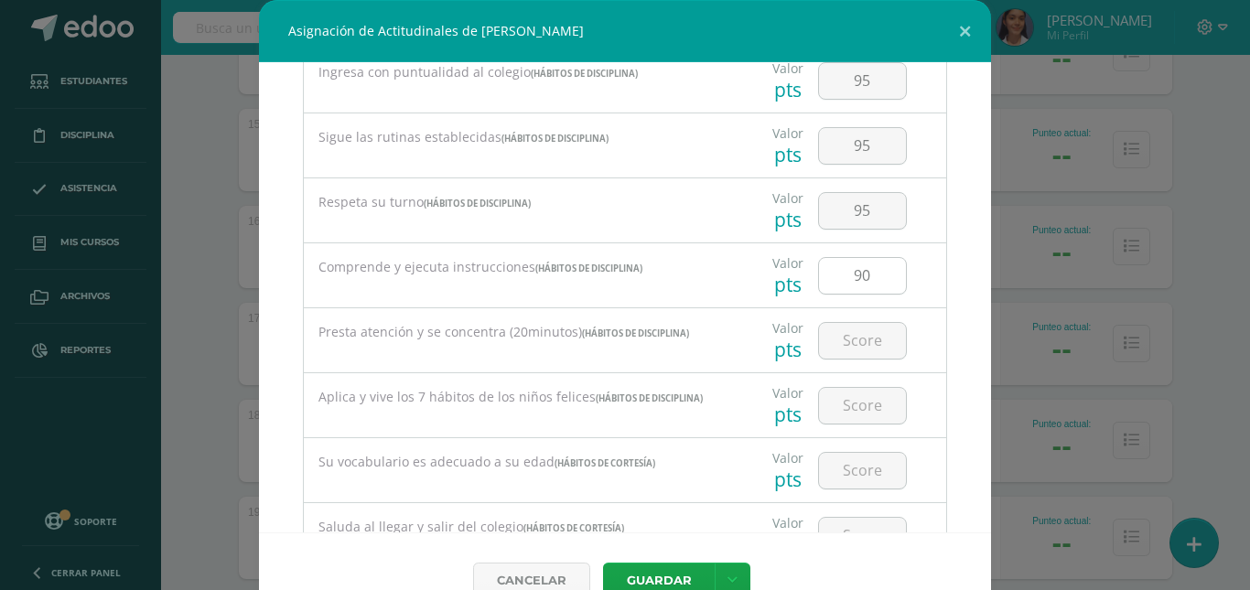
scroll to position [915, 0]
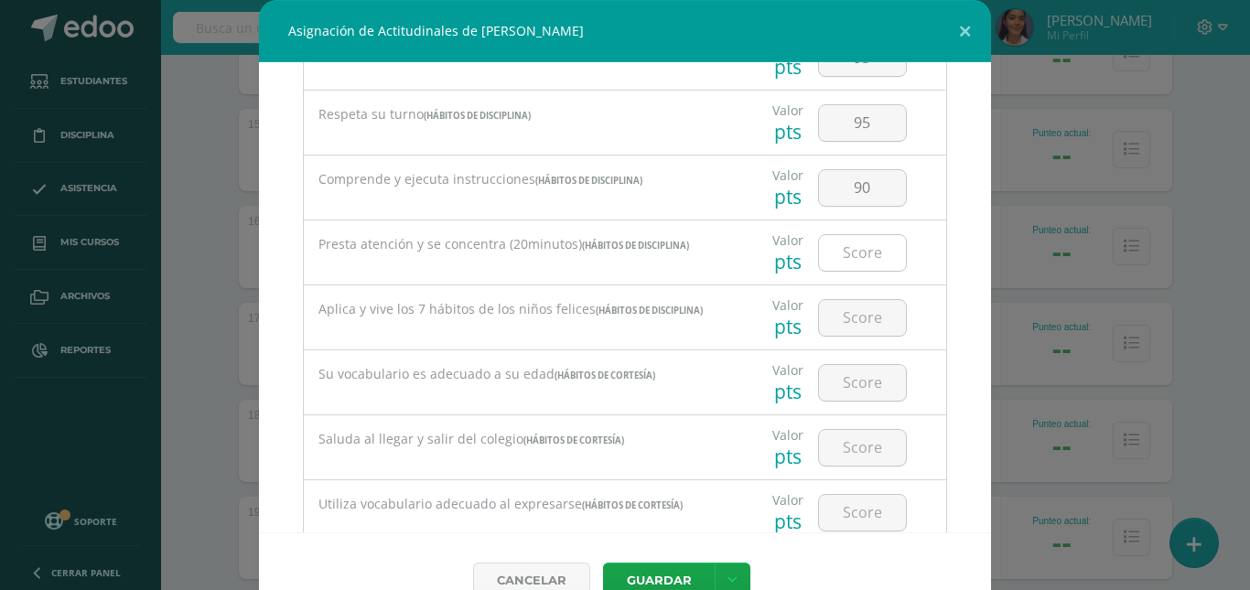
click at [859, 262] on input "number" at bounding box center [862, 253] width 87 height 36
type input "90"
click at [854, 319] on input "number" at bounding box center [862, 318] width 87 height 36
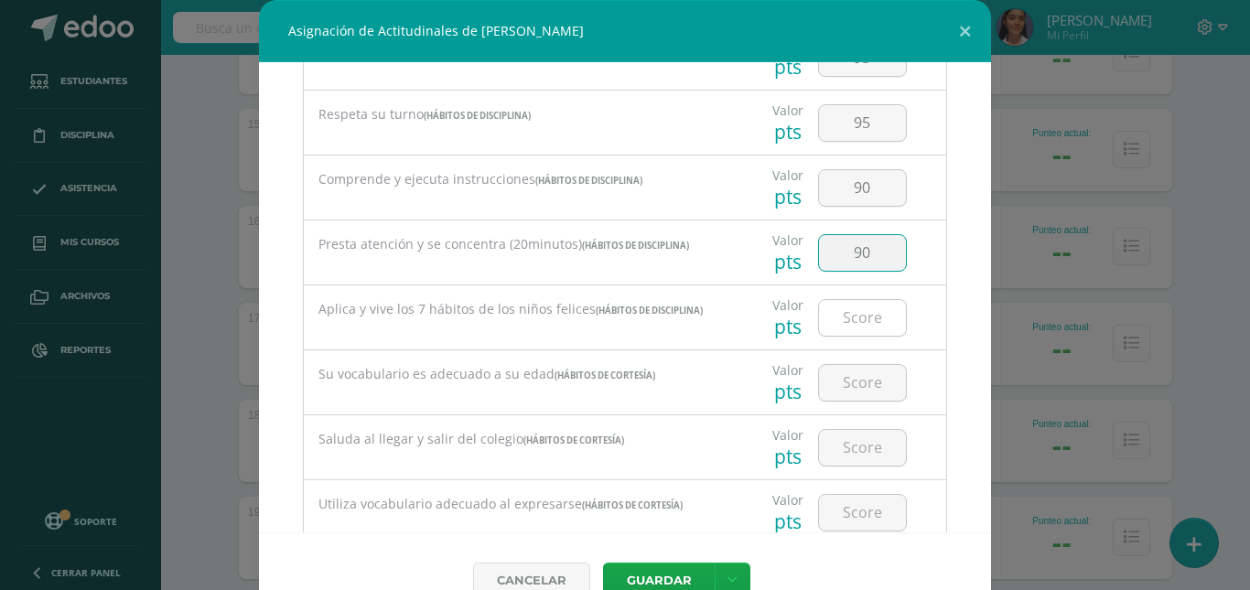
click at [854, 319] on input "number" at bounding box center [862, 318] width 87 height 36
type input "95"
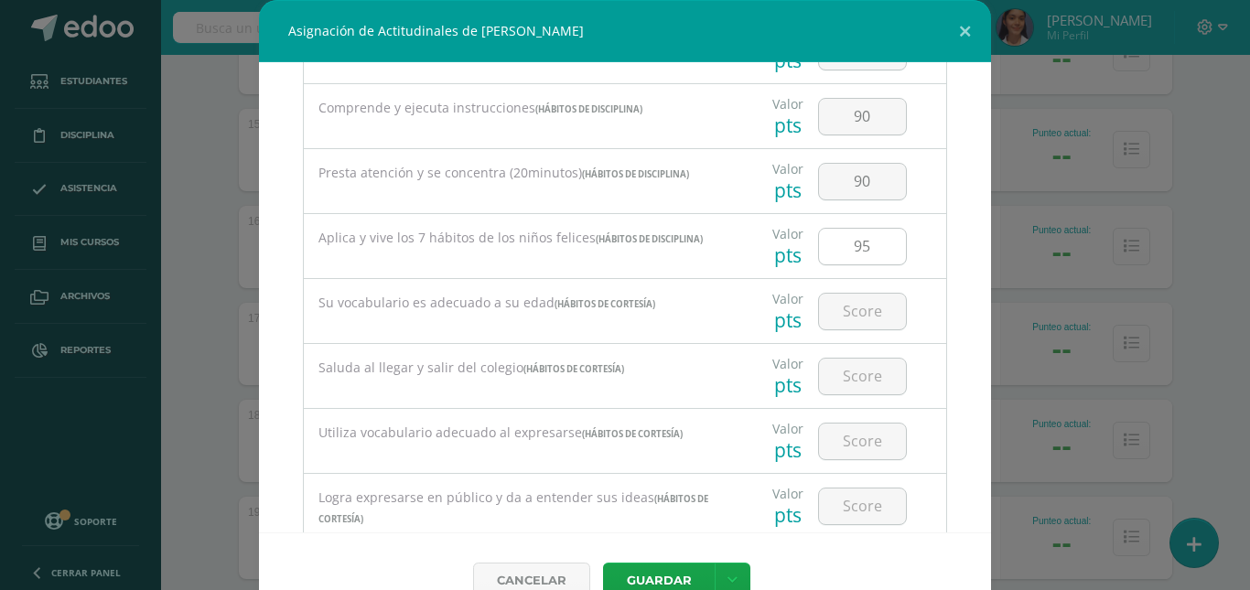
scroll to position [1007, 0]
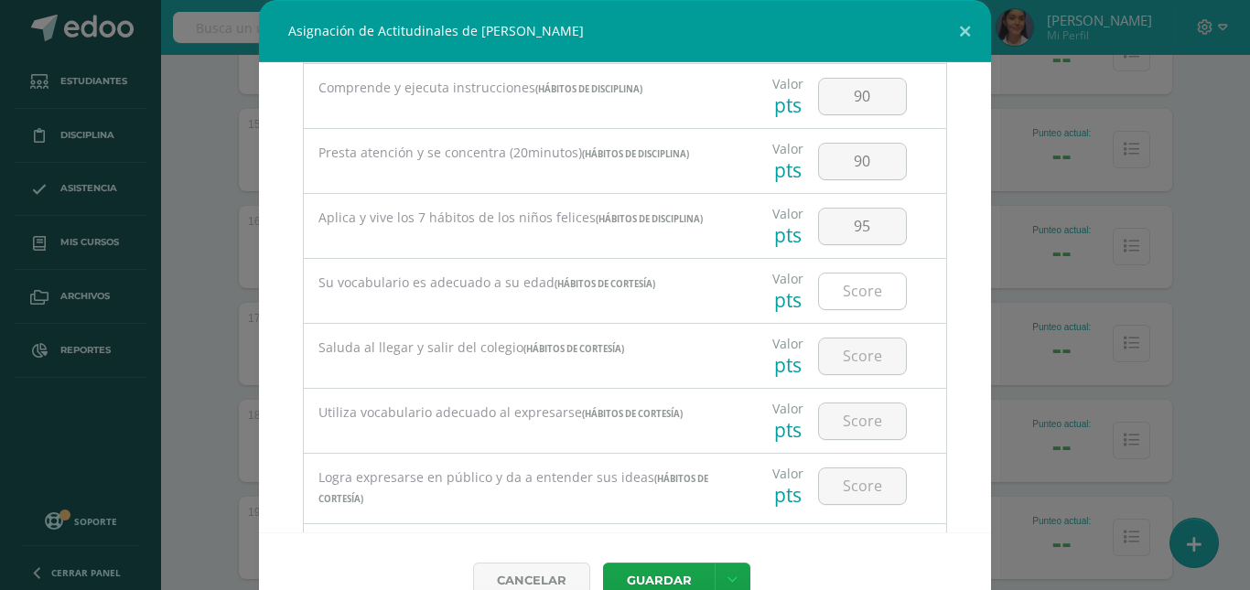
click at [861, 287] on input "number" at bounding box center [862, 292] width 87 height 36
type input "95"
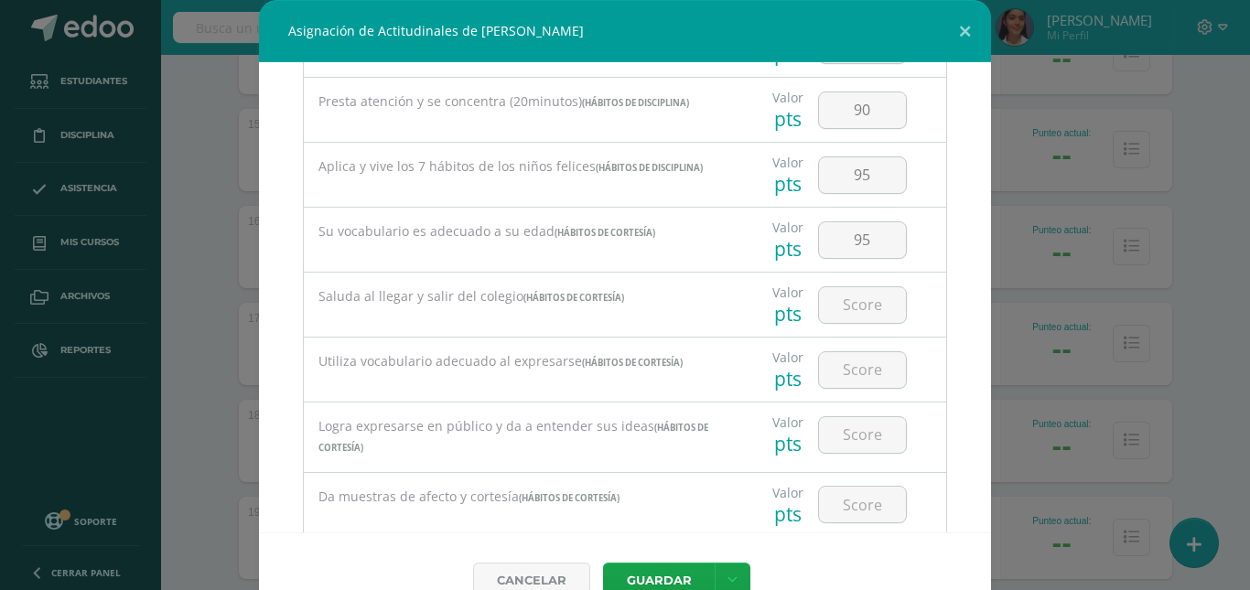
scroll to position [1098, 0]
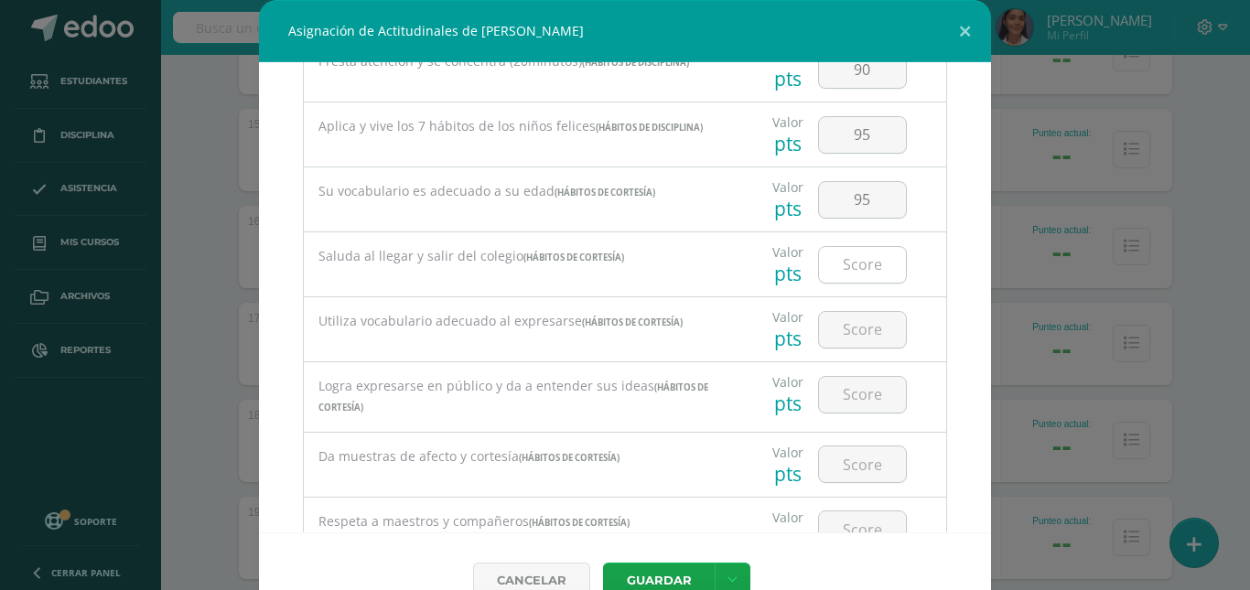
click at [859, 274] on input "number" at bounding box center [862, 265] width 87 height 36
type input "95"
click at [848, 323] on input "number" at bounding box center [862, 330] width 87 height 36
type input "95"
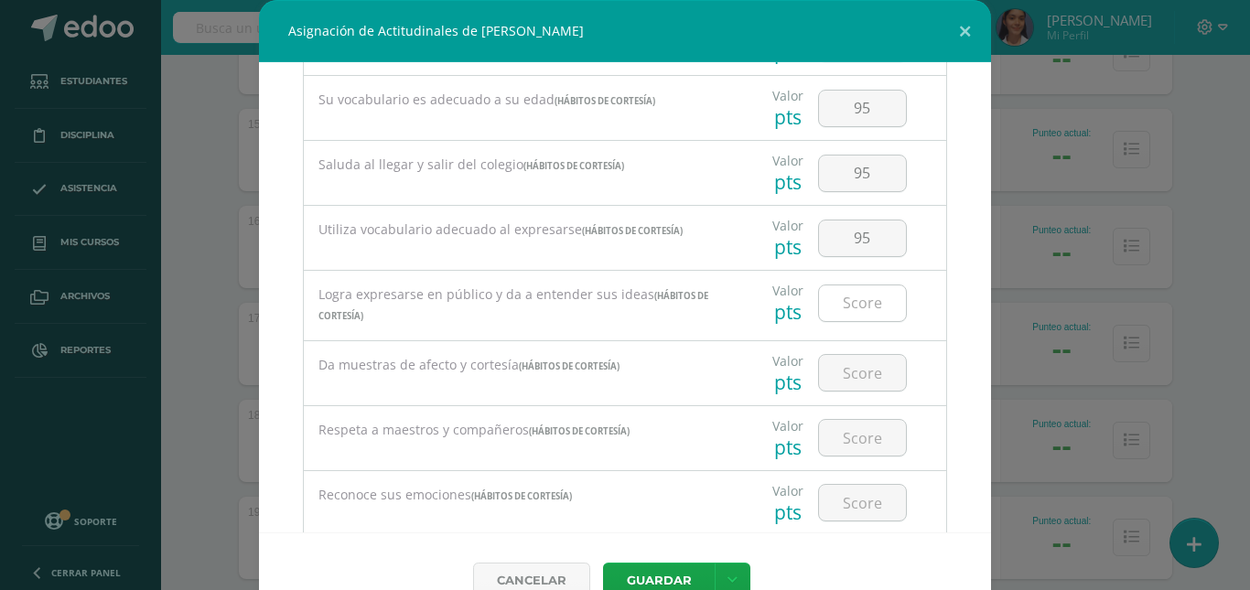
click at [855, 302] on input "number" at bounding box center [862, 304] width 87 height 36
type input "95"
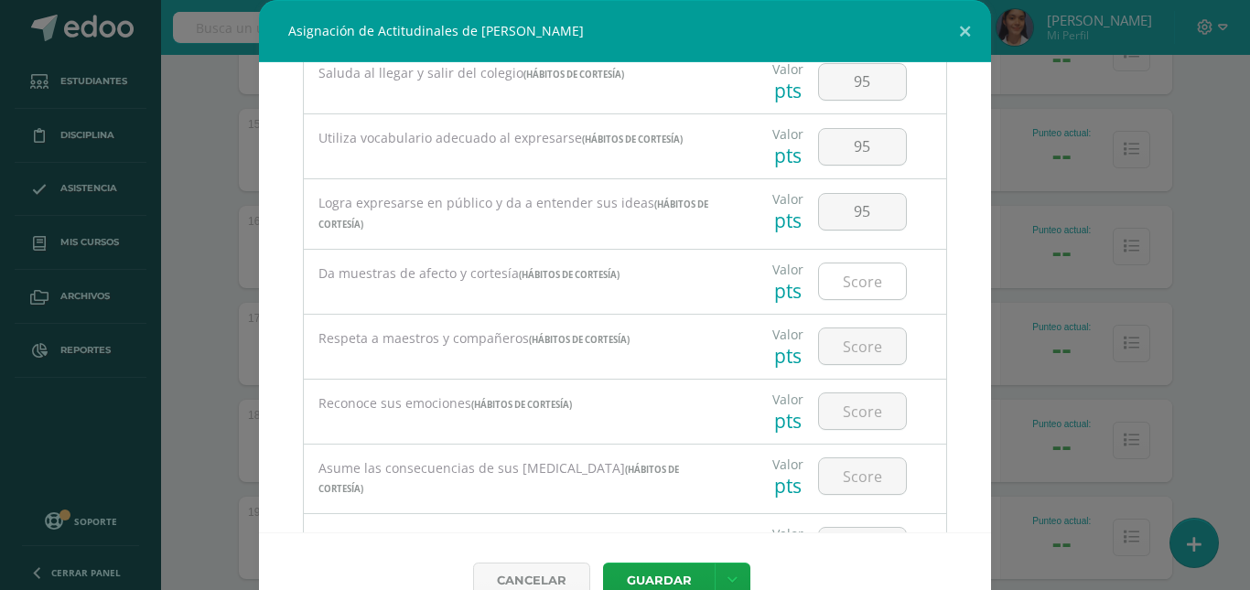
click at [865, 280] on input "number" at bounding box center [862, 282] width 87 height 36
type input "95"
click at [858, 324] on div at bounding box center [862, 347] width 103 height 64
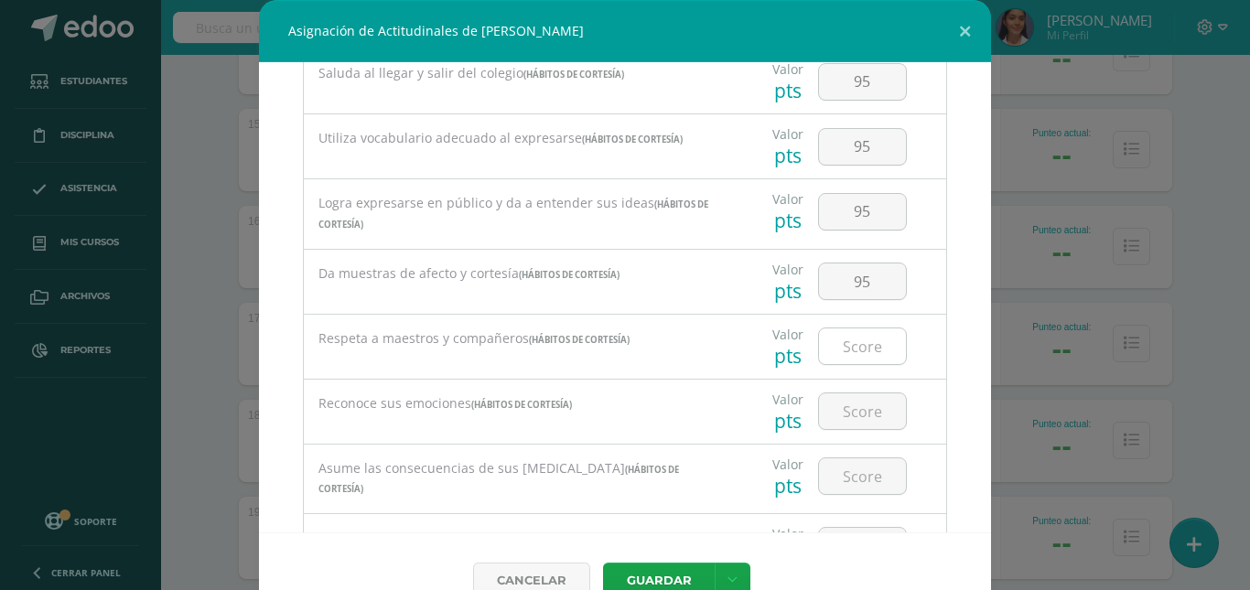
click at [874, 346] on input "number" at bounding box center [862, 347] width 87 height 36
type input "95"
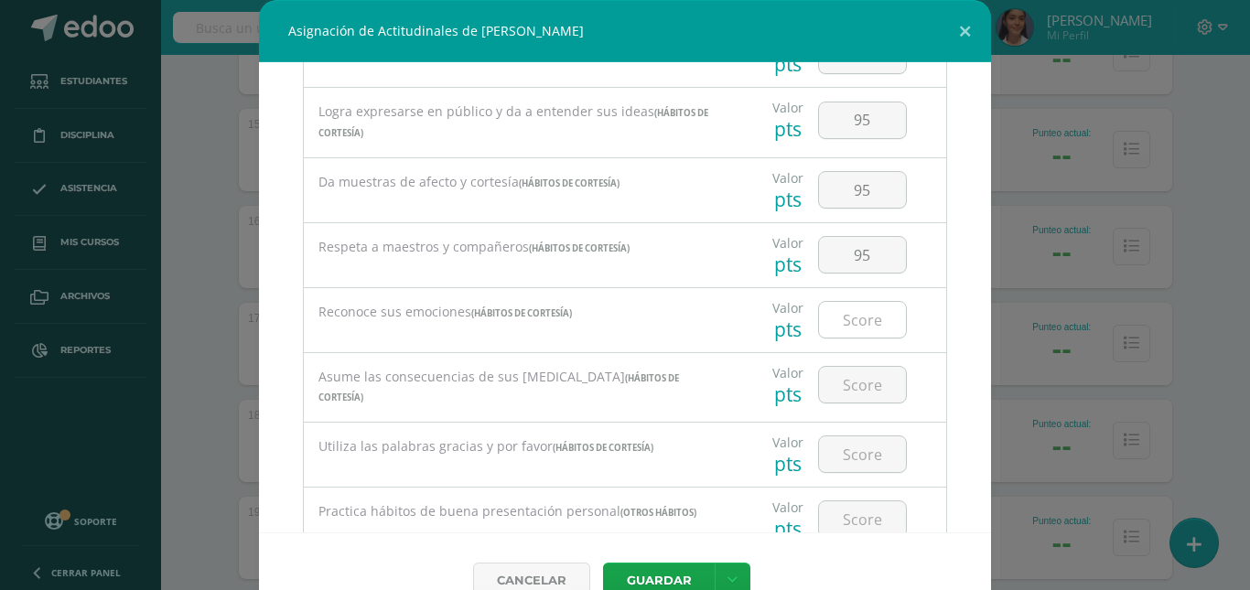
click at [847, 317] on input "number" at bounding box center [862, 320] width 87 height 36
type input "95"
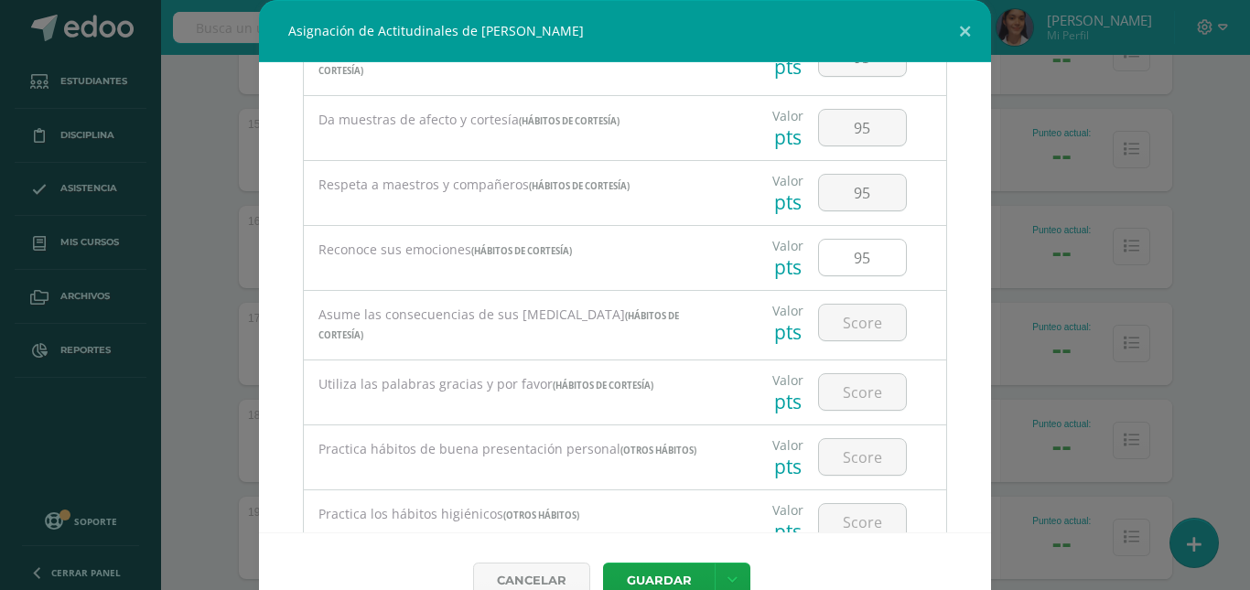
scroll to position [1464, 0]
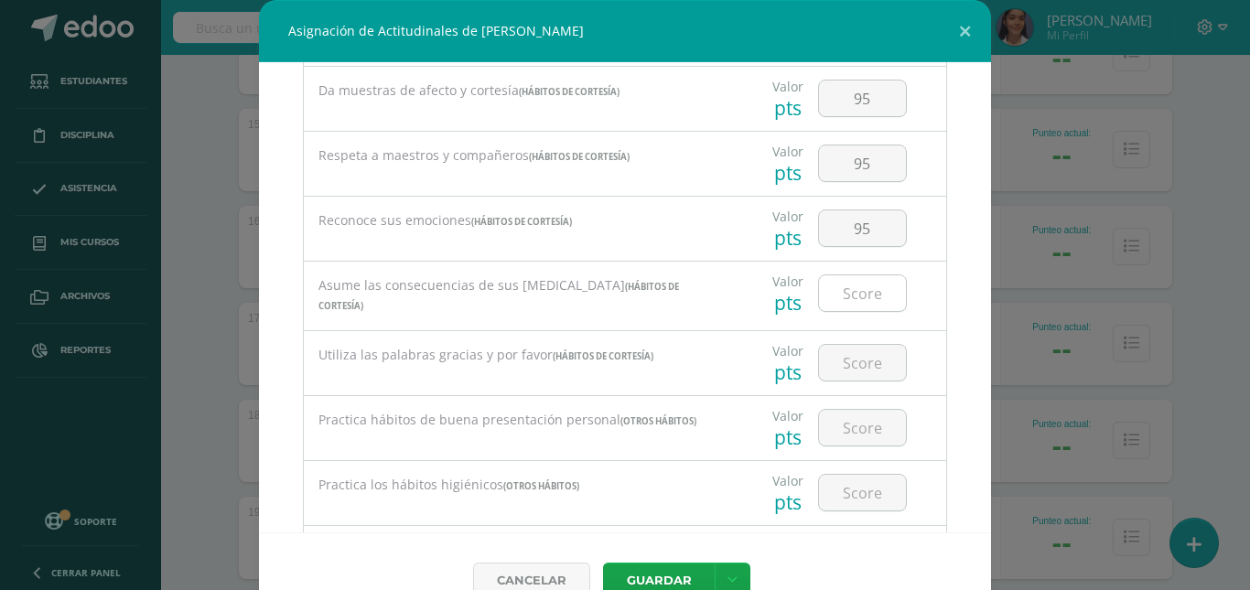
click at [854, 299] on input "number" at bounding box center [862, 293] width 87 height 36
type input "95"
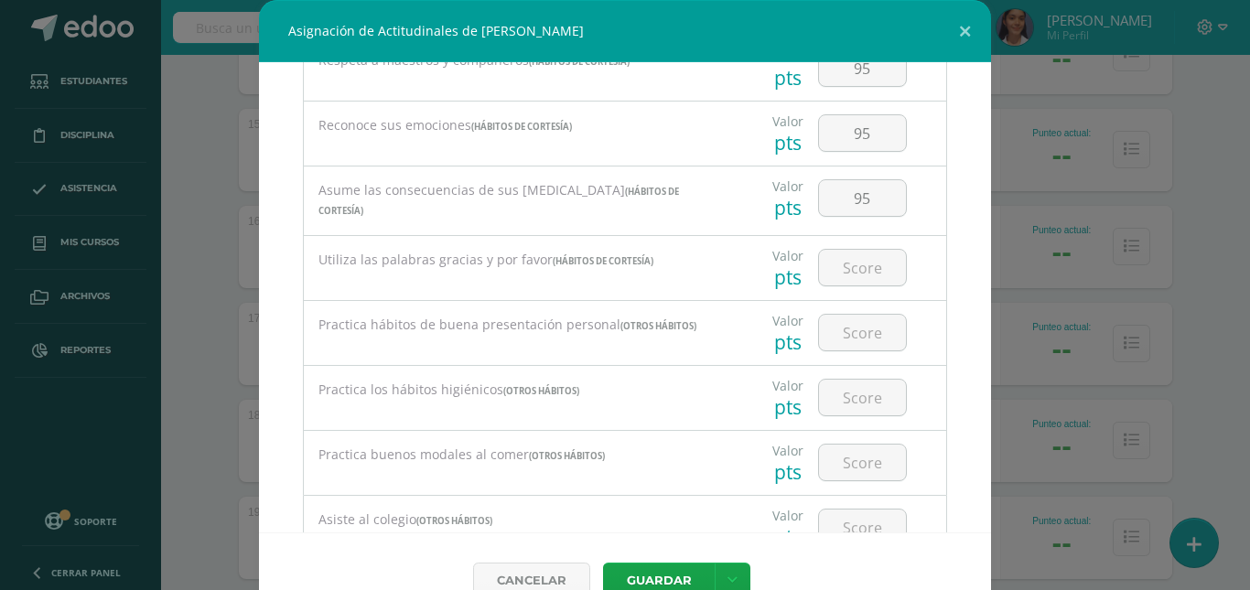
scroll to position [1647, 0]
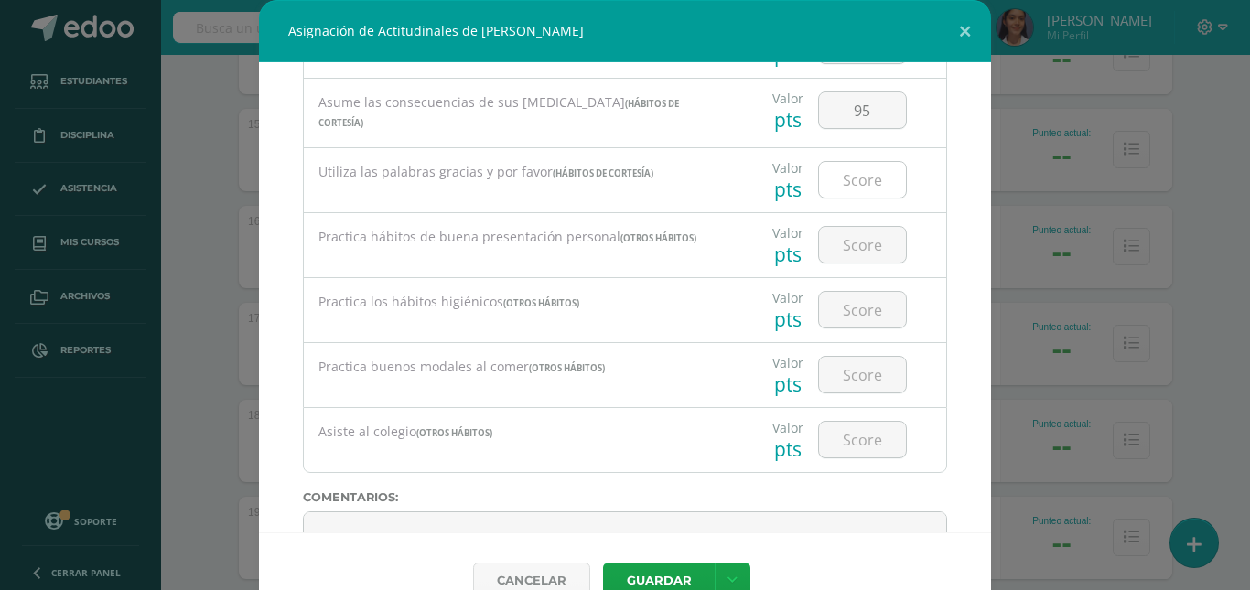
click at [846, 183] on input "number" at bounding box center [862, 180] width 87 height 36
type input "95"
click at [849, 237] on input "number" at bounding box center [862, 245] width 87 height 36
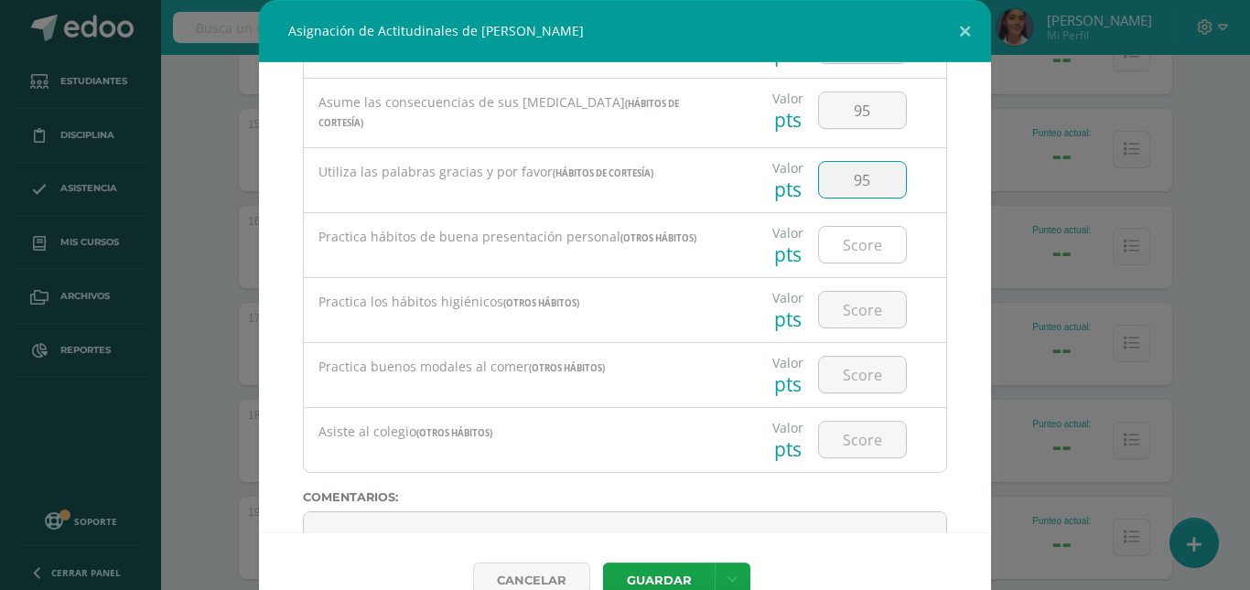
click at [849, 237] on input "number" at bounding box center [862, 245] width 87 height 36
type input "95"
click at [844, 301] on input "number" at bounding box center [862, 310] width 87 height 36
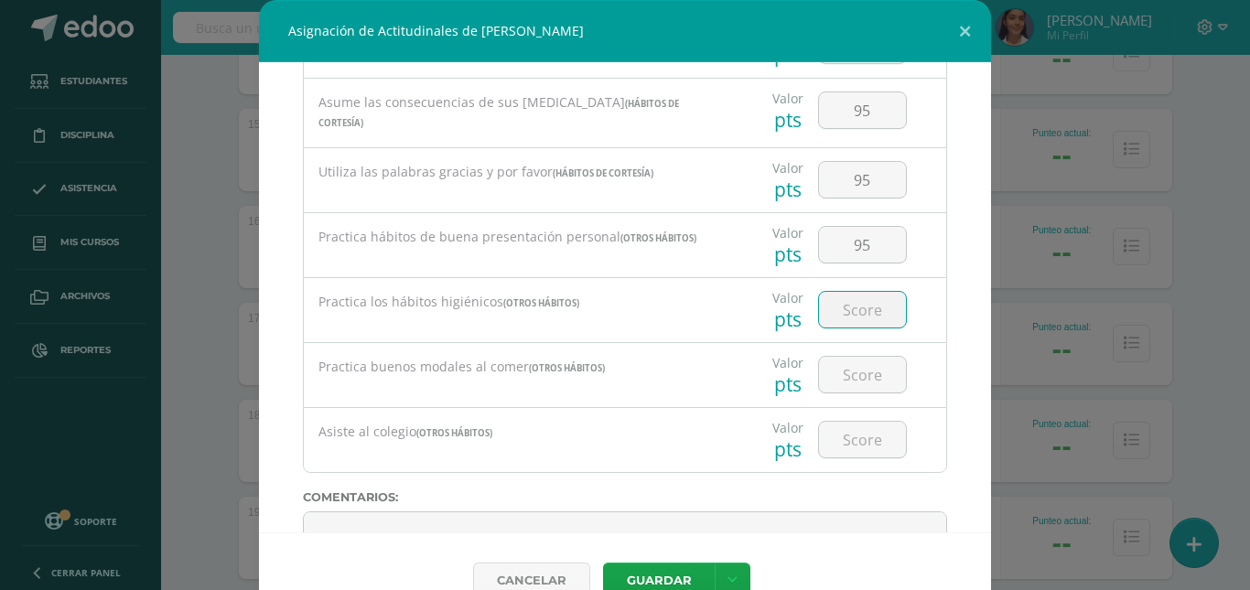
click at [844, 301] on input "number" at bounding box center [862, 310] width 87 height 36
click at [844, 300] on input "number" at bounding box center [862, 310] width 87 height 36
type input "95"
click at [855, 359] on input "number" at bounding box center [862, 375] width 87 height 36
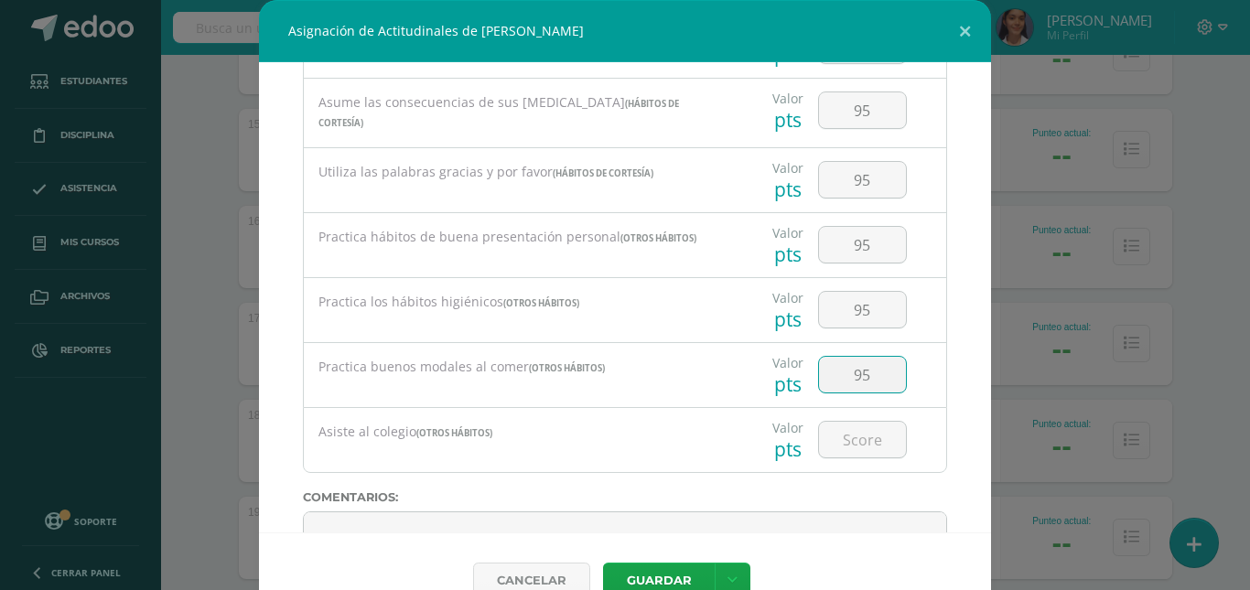
type input "95"
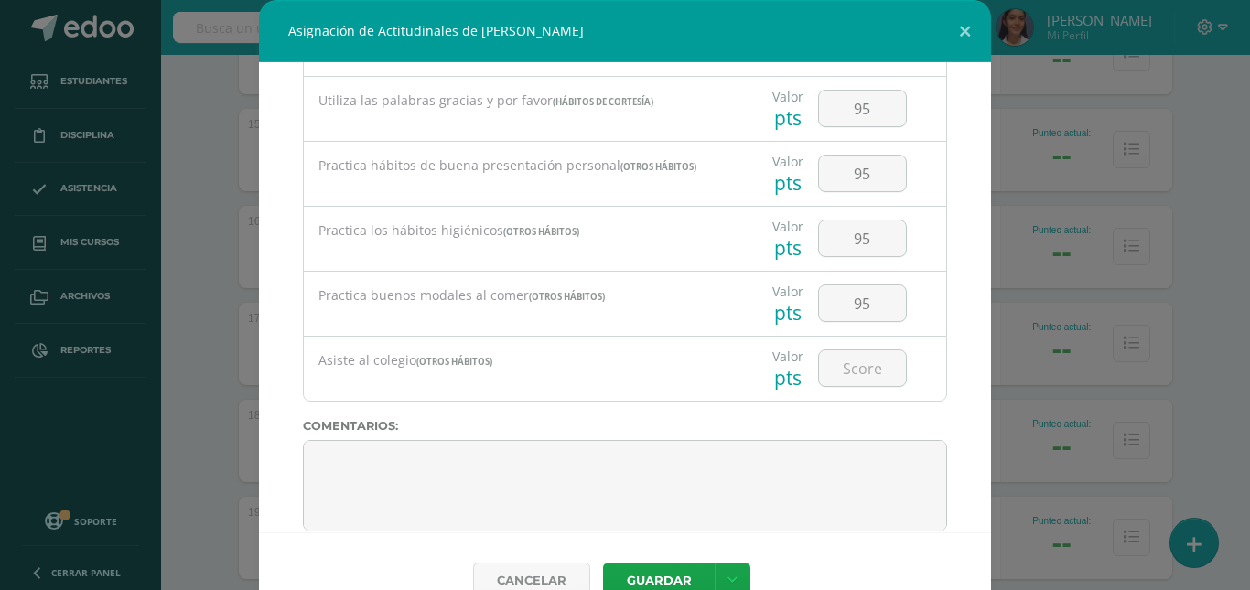
scroll to position [1739, 0]
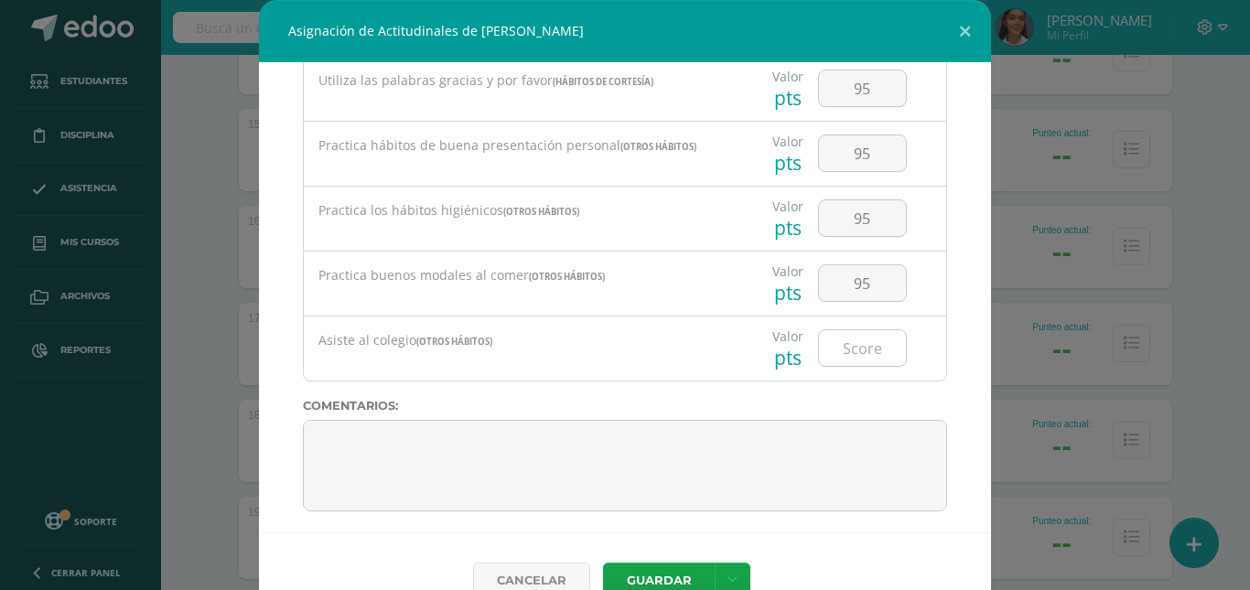
click at [856, 330] on input "number" at bounding box center [862, 348] width 87 height 36
type input "95"
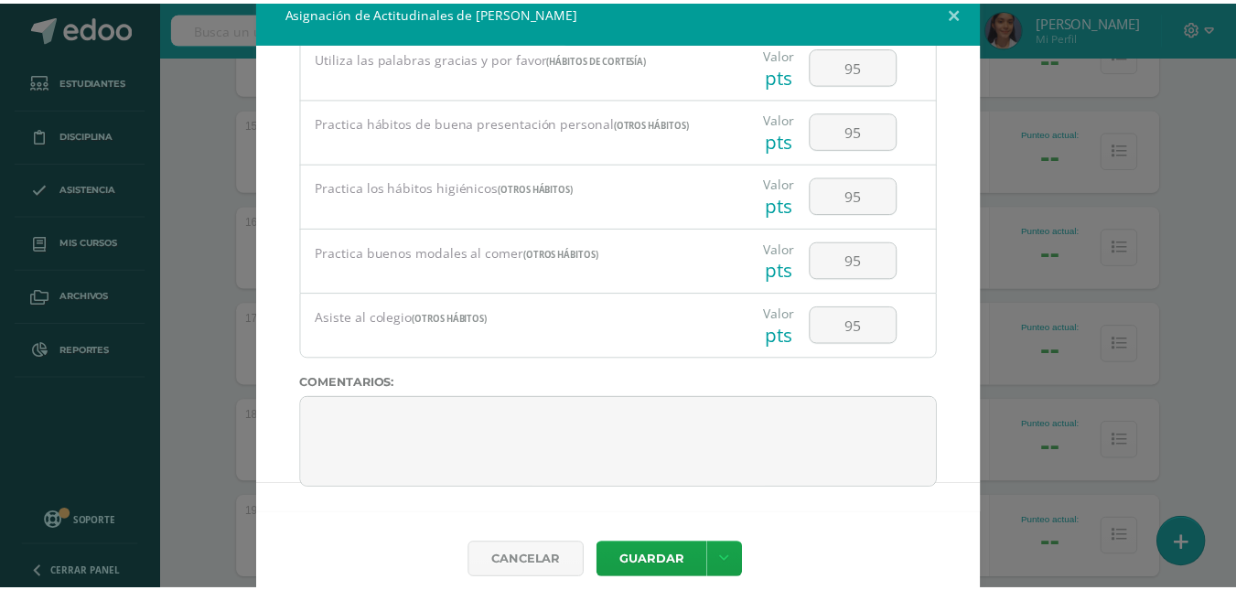
scroll to position [38, 0]
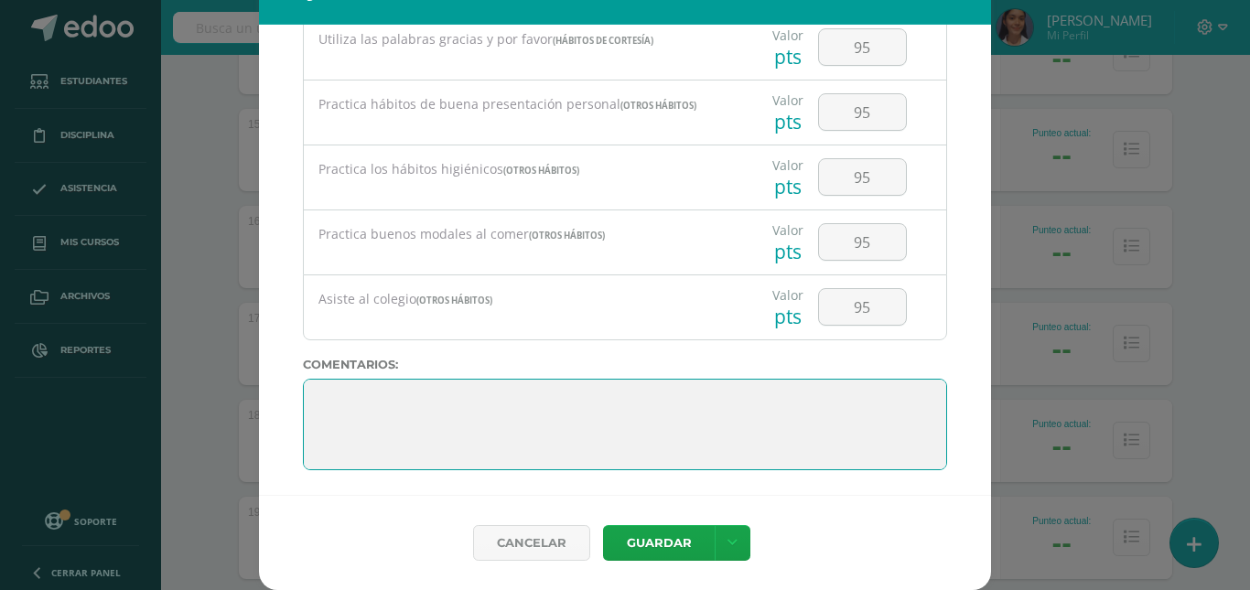
click at [829, 405] on textarea at bounding box center [625, 425] width 644 height 92
type textarea "¡Bien hecho princesa! Eres increíble."
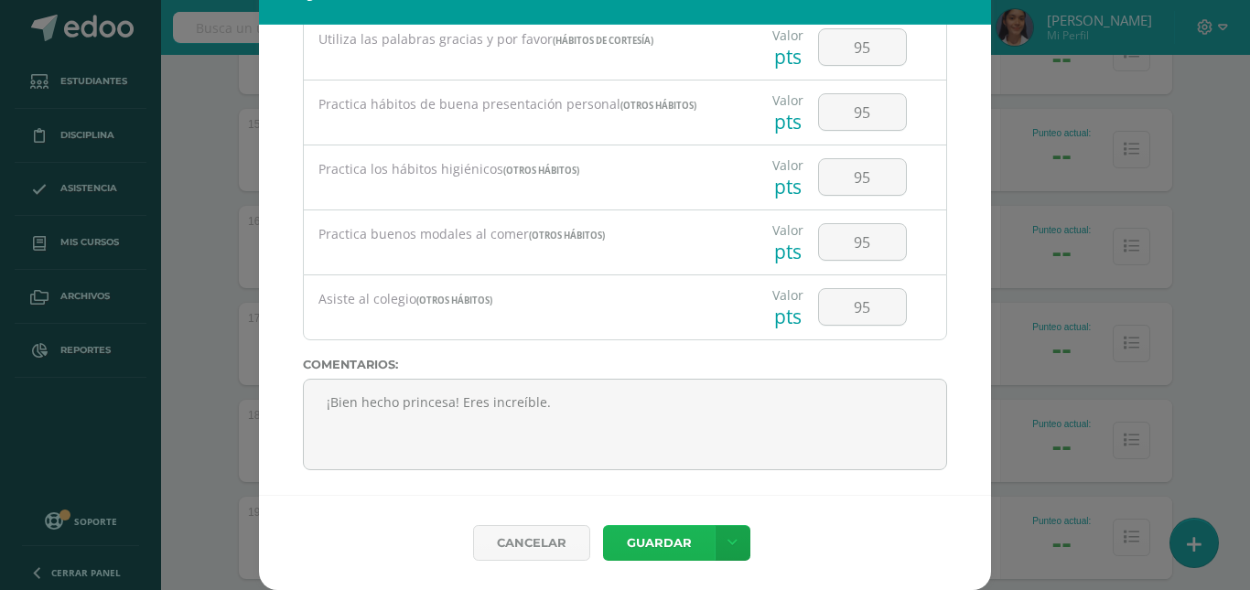
click at [648, 539] on button "Guardar" at bounding box center [659, 543] width 112 height 36
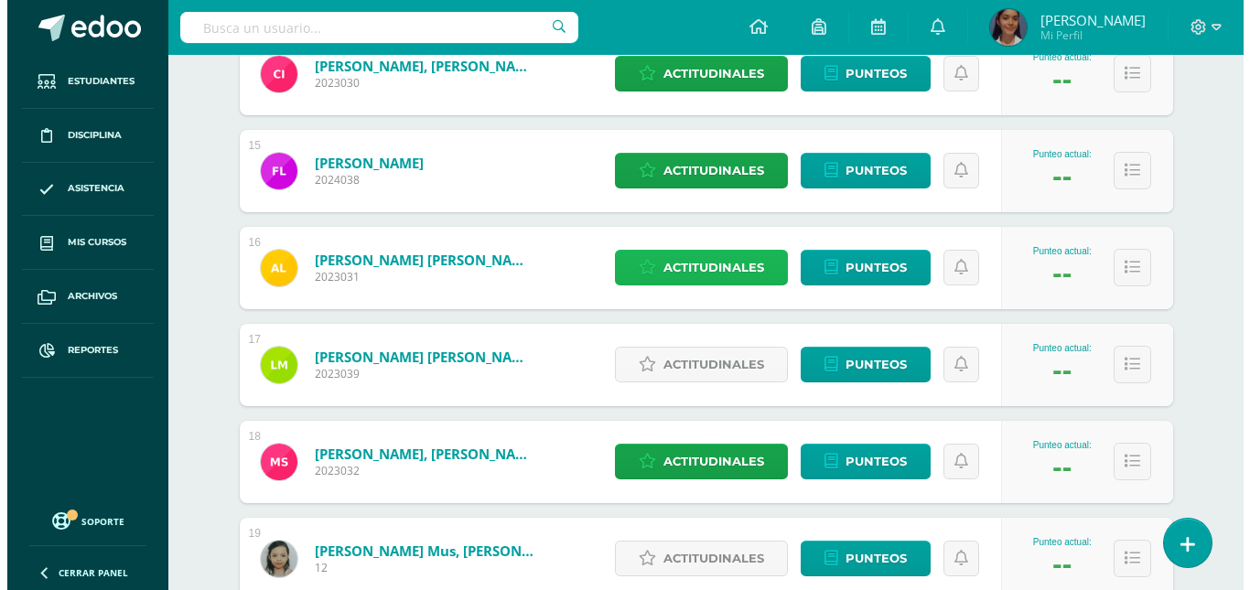
scroll to position [1739, 0]
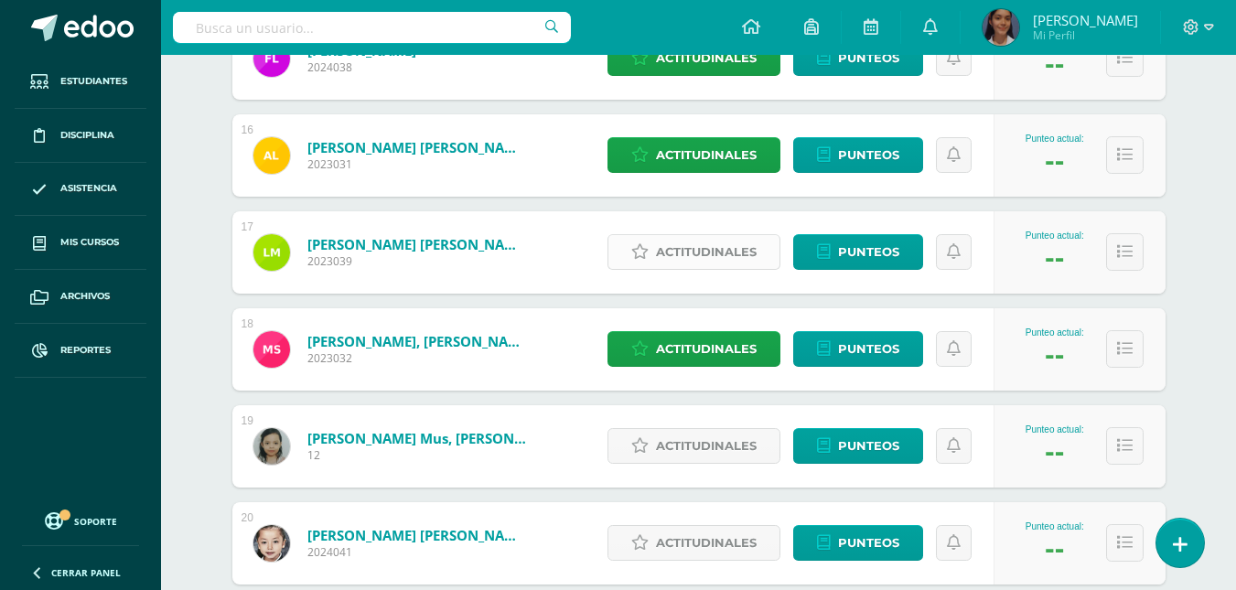
click at [679, 262] on span "Actitudinales" at bounding box center [706, 252] width 101 height 34
click at [0, 0] on div "Trabaja con orden y limpieza (Hábitos de trabajo)" at bounding box center [0, 0] width 0 height 0
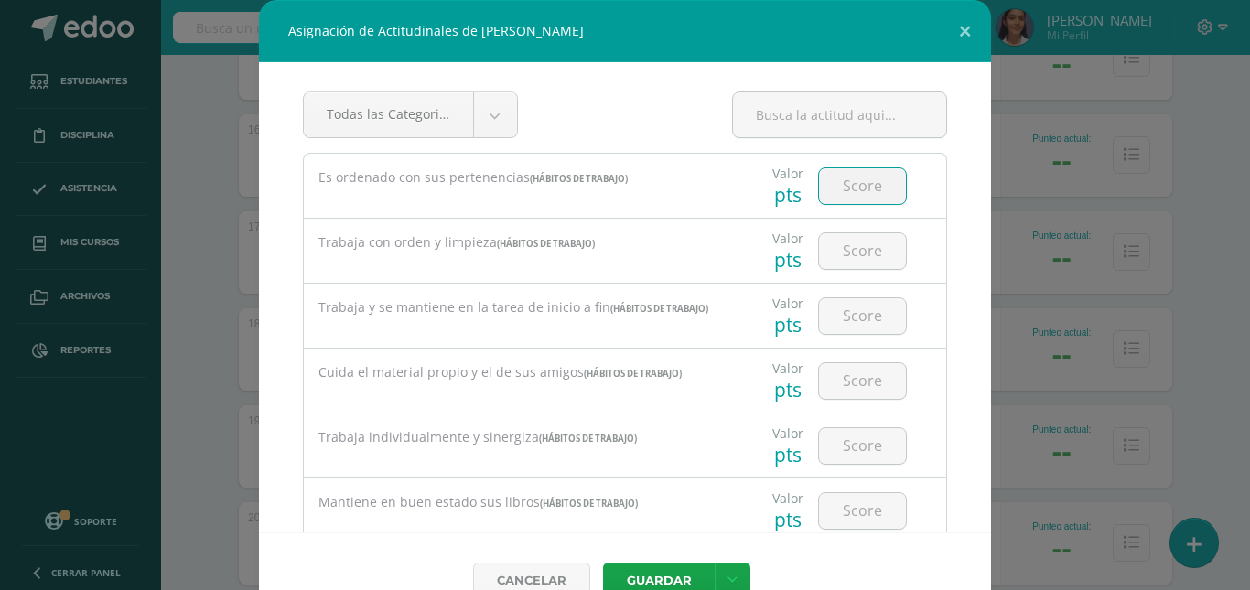
click at [819, 203] on input "number" at bounding box center [862, 186] width 87 height 36
type input "95"
click at [833, 246] on input "number" at bounding box center [862, 251] width 87 height 36
type input "95"
click at [846, 319] on input "number" at bounding box center [862, 316] width 87 height 36
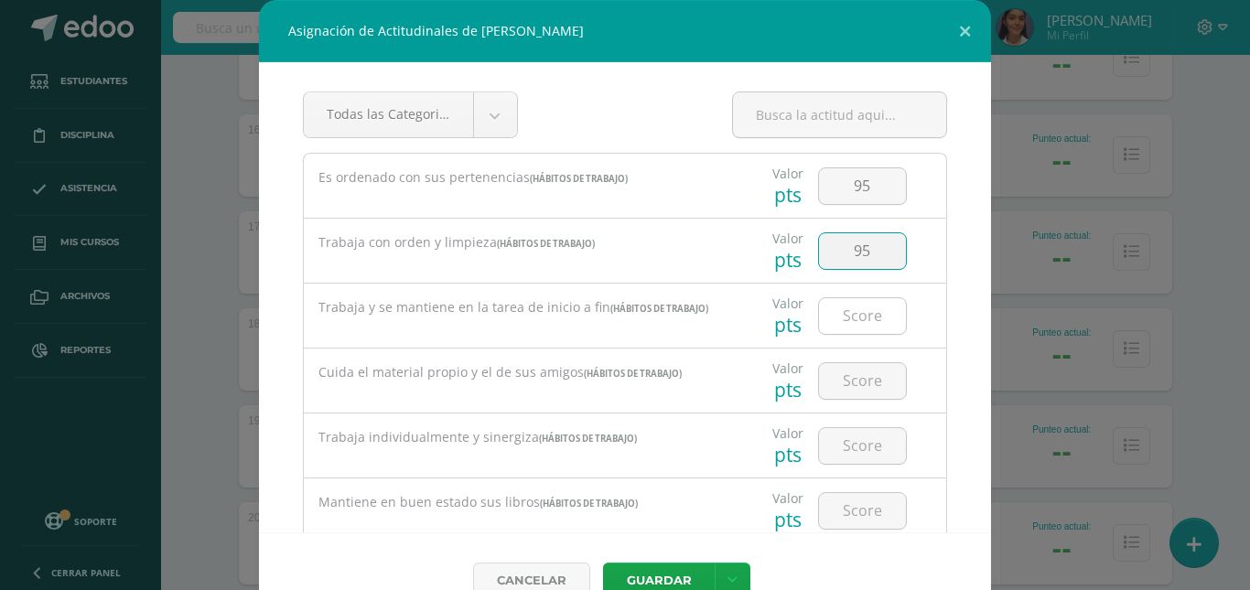
click at [846, 319] on input "number" at bounding box center [862, 316] width 87 height 36
type input "95"
click at [838, 380] on input "number" at bounding box center [862, 381] width 87 height 36
type input "95"
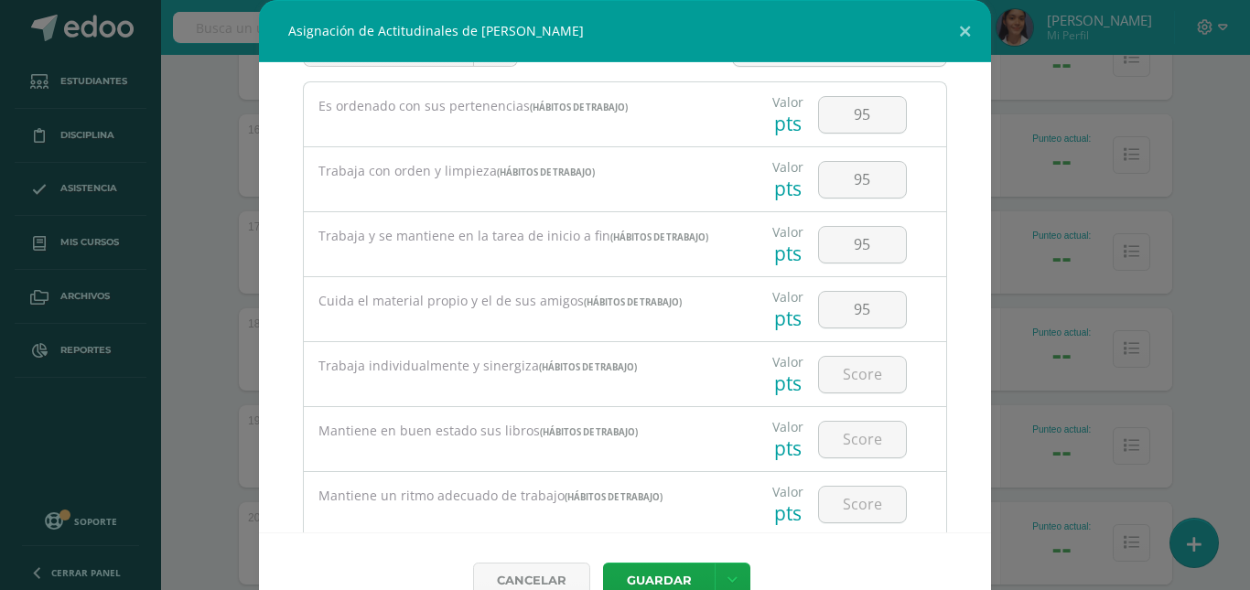
scroll to position [92, 0]
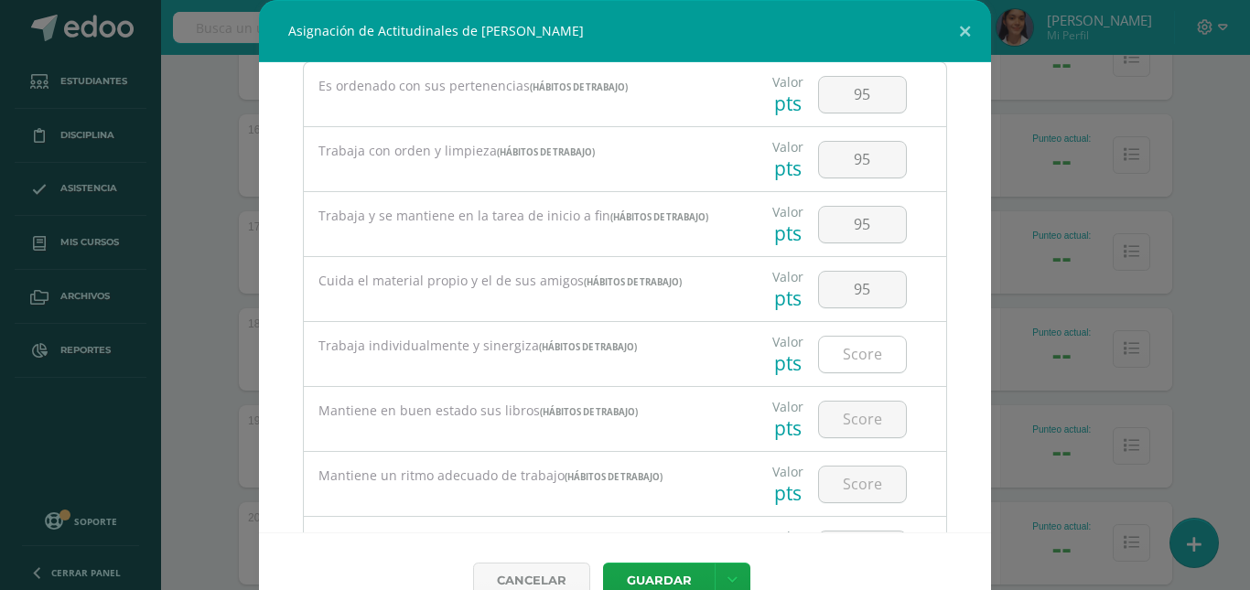
click at [864, 354] on input "number" at bounding box center [862, 355] width 87 height 36
type input "95"
click at [863, 409] on input "number" at bounding box center [862, 420] width 87 height 36
click at [863, 411] on input "number" at bounding box center [862, 420] width 87 height 36
type input "95"
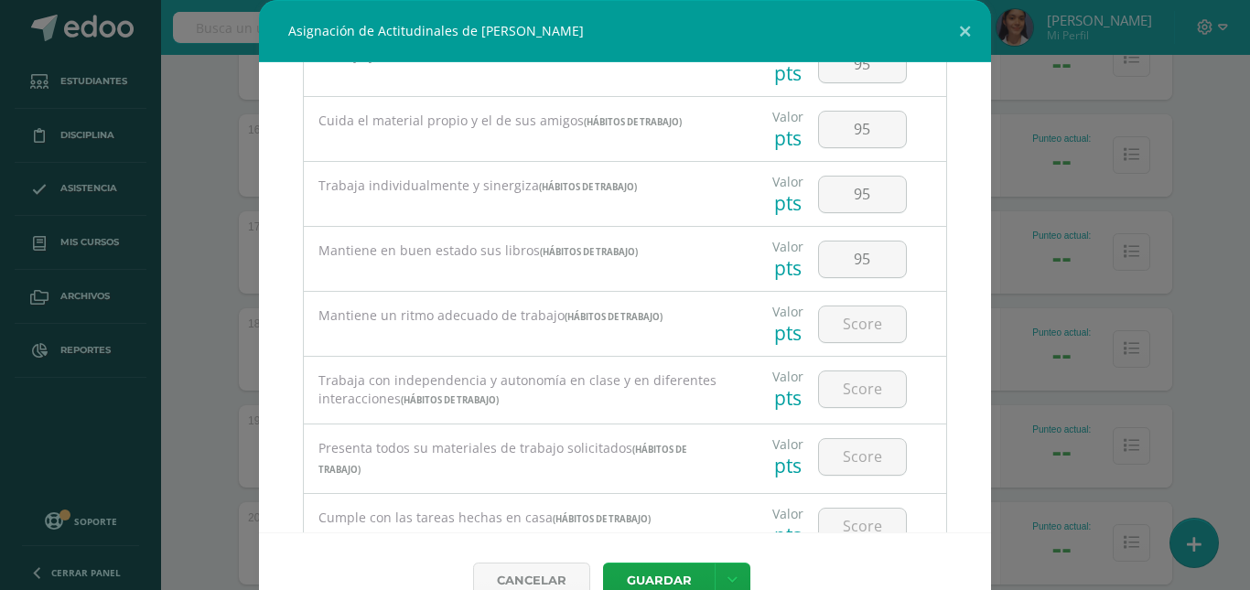
scroll to position [275, 0]
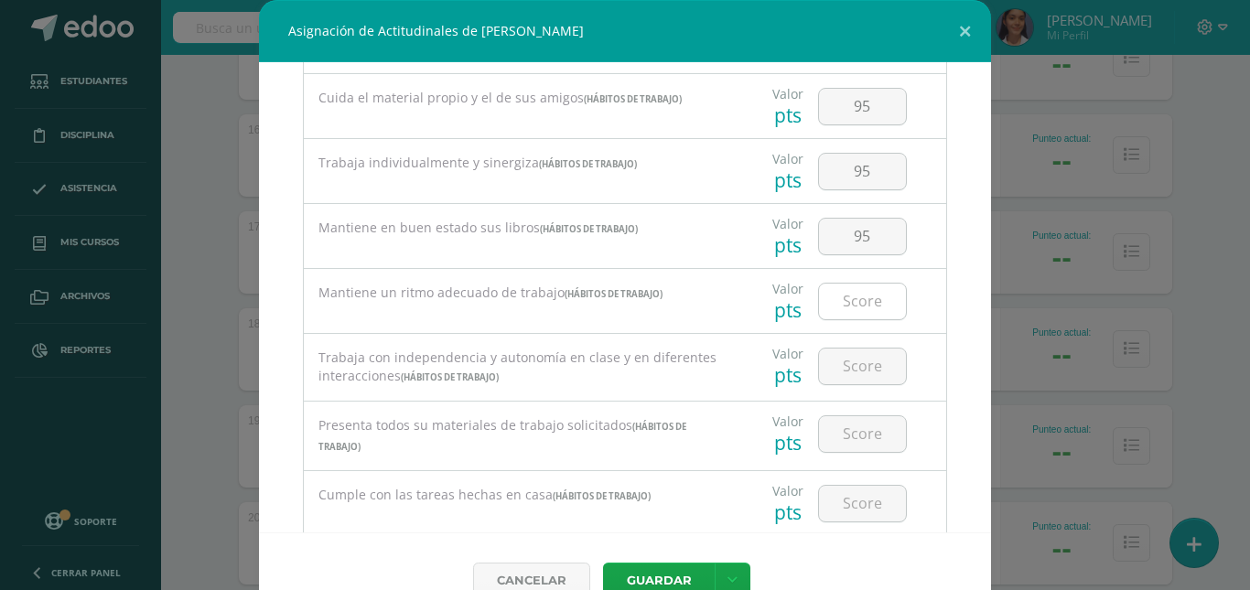
click at [855, 309] on input "number" at bounding box center [862, 302] width 87 height 36
type input "95"
click at [862, 376] on input "number" at bounding box center [862, 367] width 87 height 36
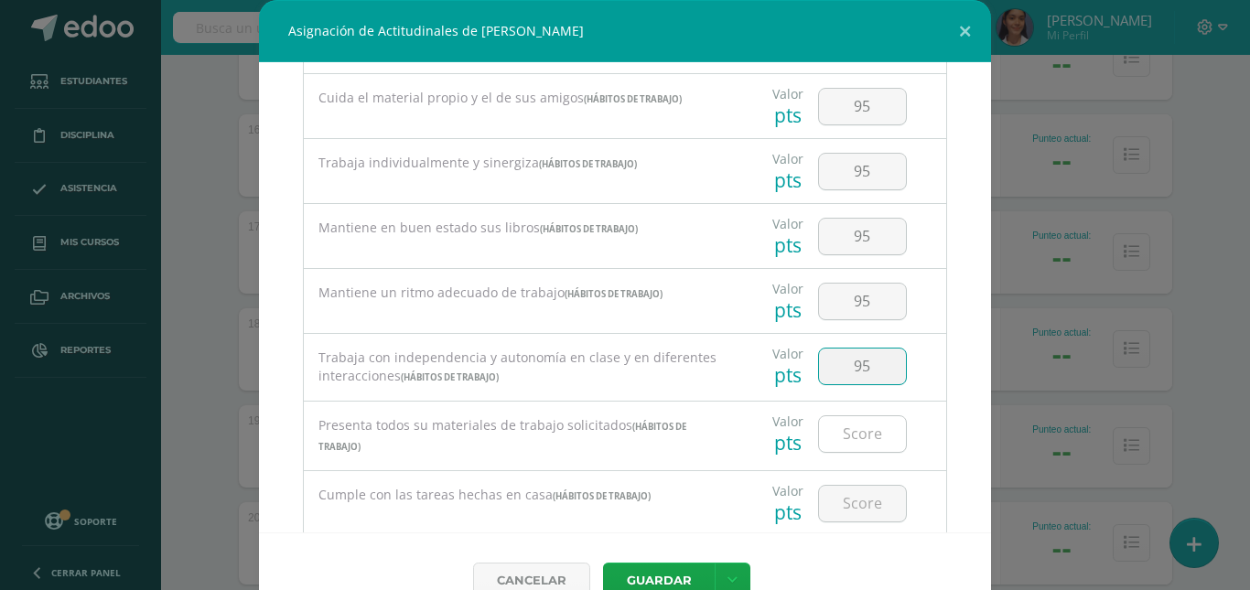
type input "95"
click at [869, 423] on input "number" at bounding box center [862, 434] width 87 height 36
type input "95"
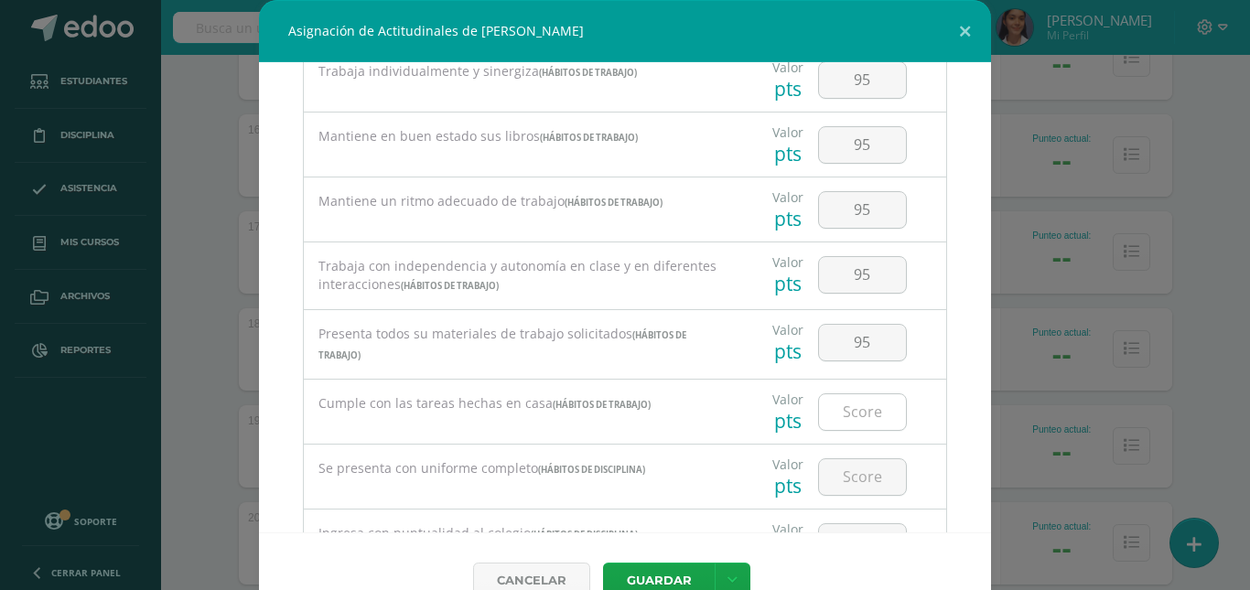
click at [879, 412] on input "number" at bounding box center [862, 412] width 87 height 36
type input "95"
click at [868, 445] on div at bounding box center [862, 477] width 103 height 64
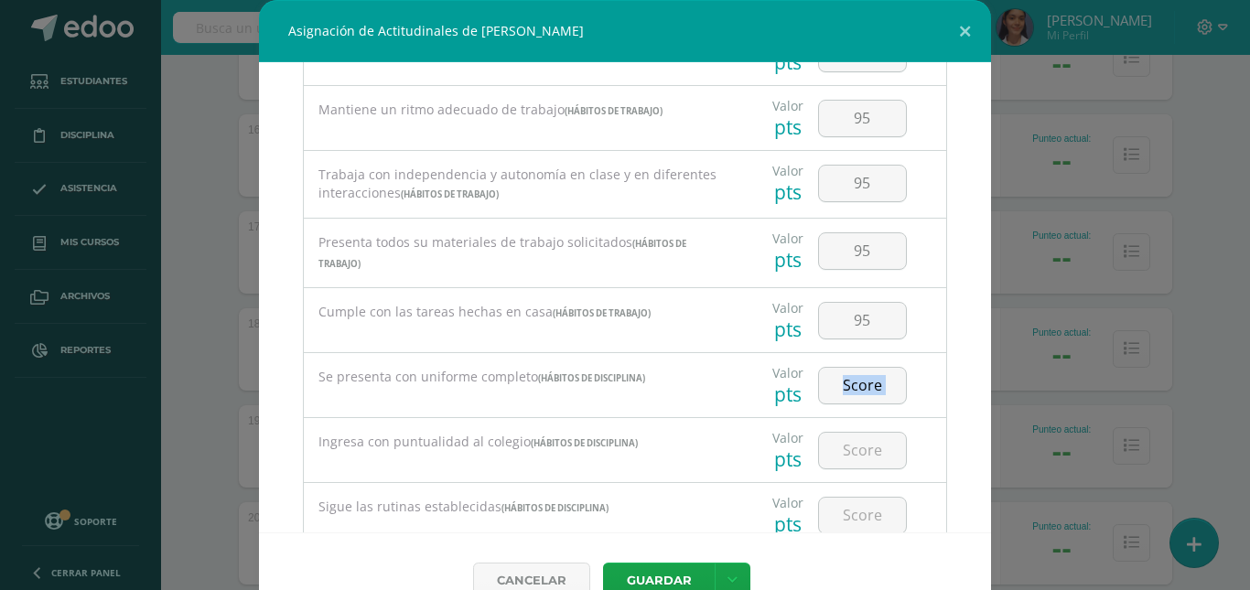
click at [868, 416] on div at bounding box center [862, 385] width 103 height 64
click at [863, 394] on input "number" at bounding box center [862, 386] width 87 height 36
type input "95"
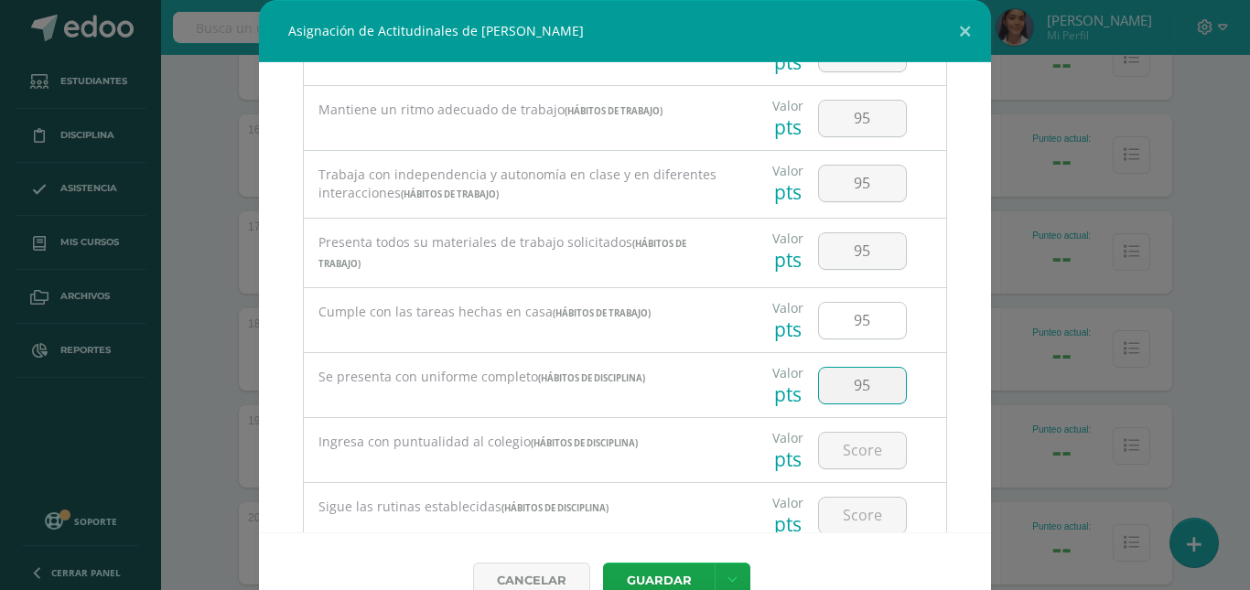
click at [865, 332] on input "95" at bounding box center [862, 321] width 87 height 36
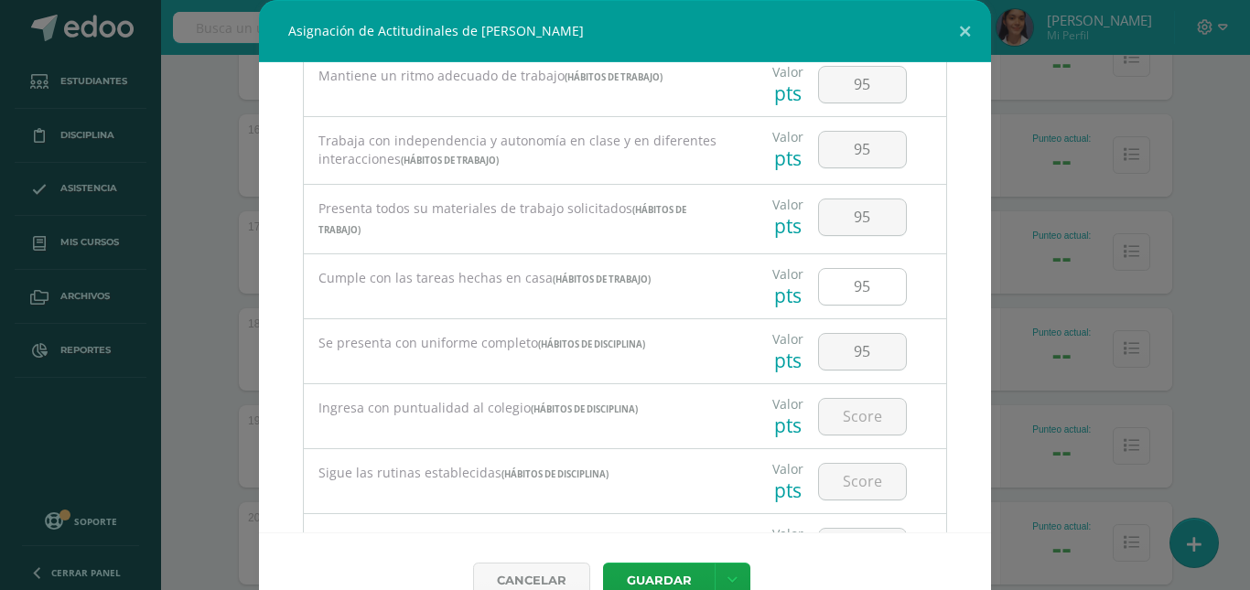
scroll to position [549, 0]
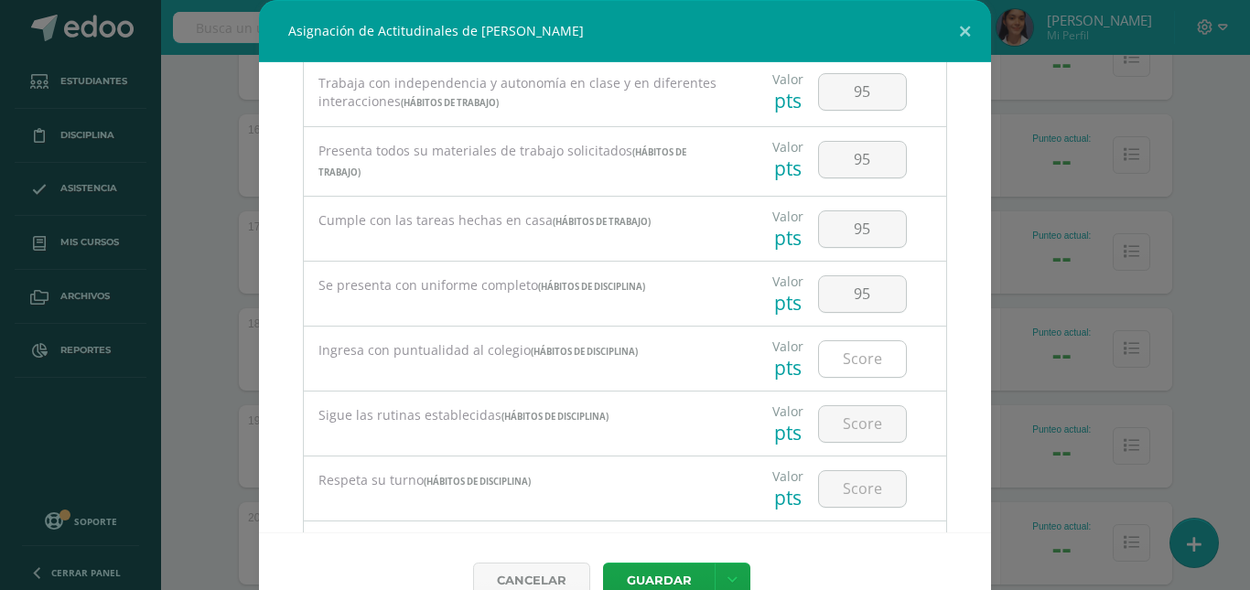
click at [854, 362] on input "number" at bounding box center [862, 359] width 87 height 36
type input "95"
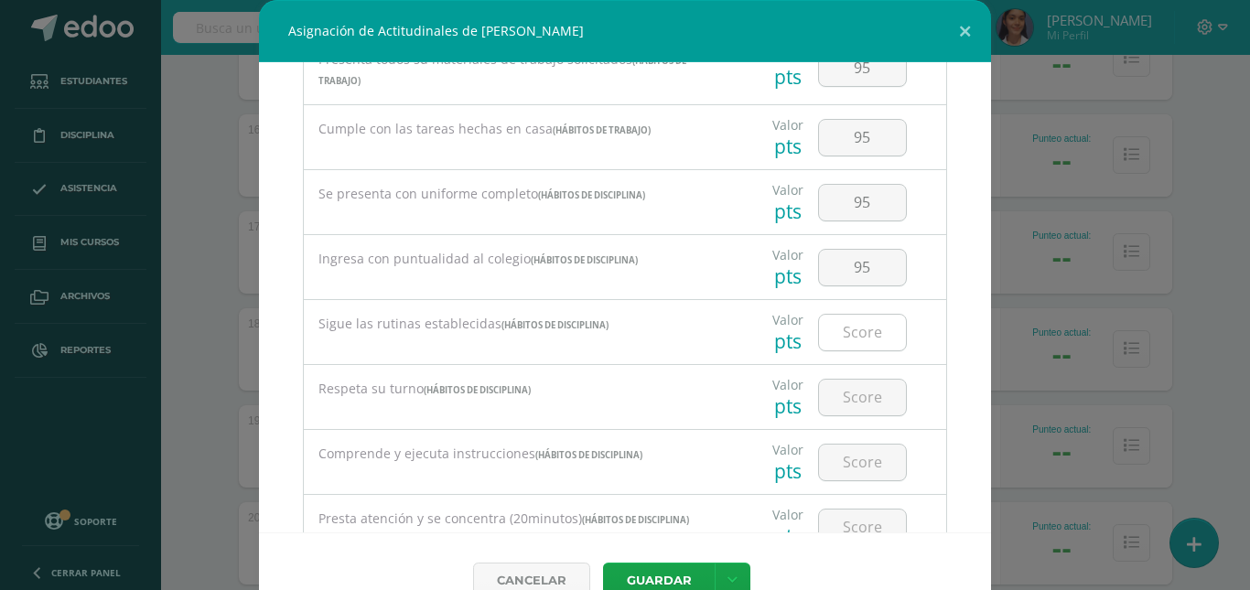
click at [849, 349] on input "number" at bounding box center [862, 333] width 87 height 36
type input "95"
click at [850, 393] on input "number" at bounding box center [862, 398] width 87 height 36
type input "95"
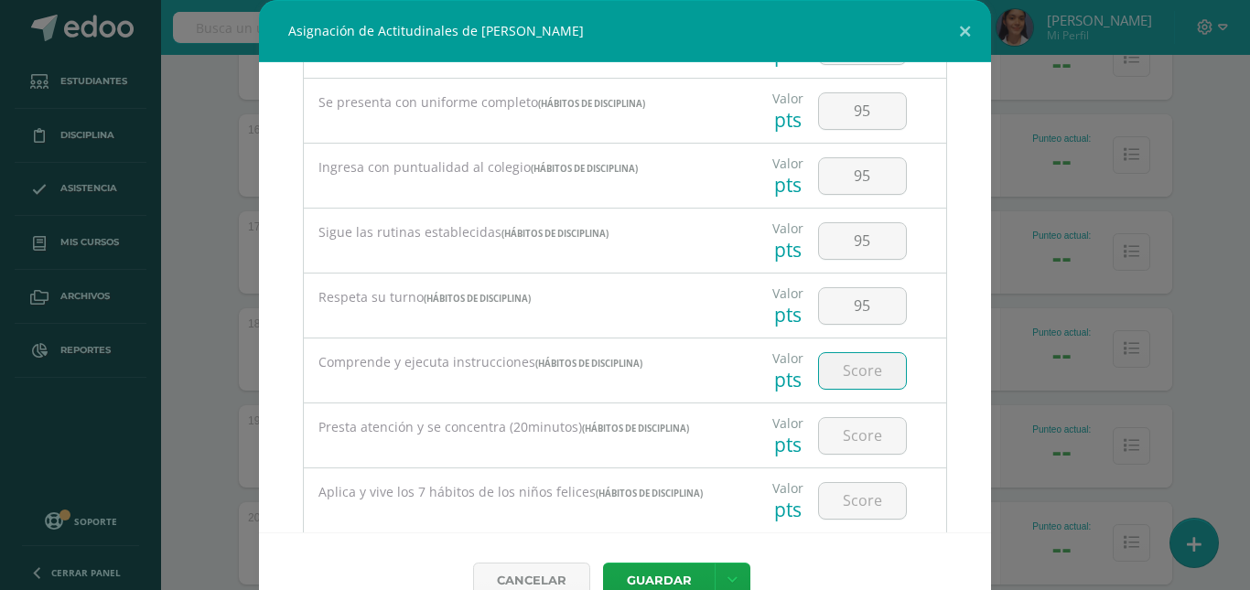
click at [837, 361] on input "number" at bounding box center [862, 371] width 87 height 36
type input "95"
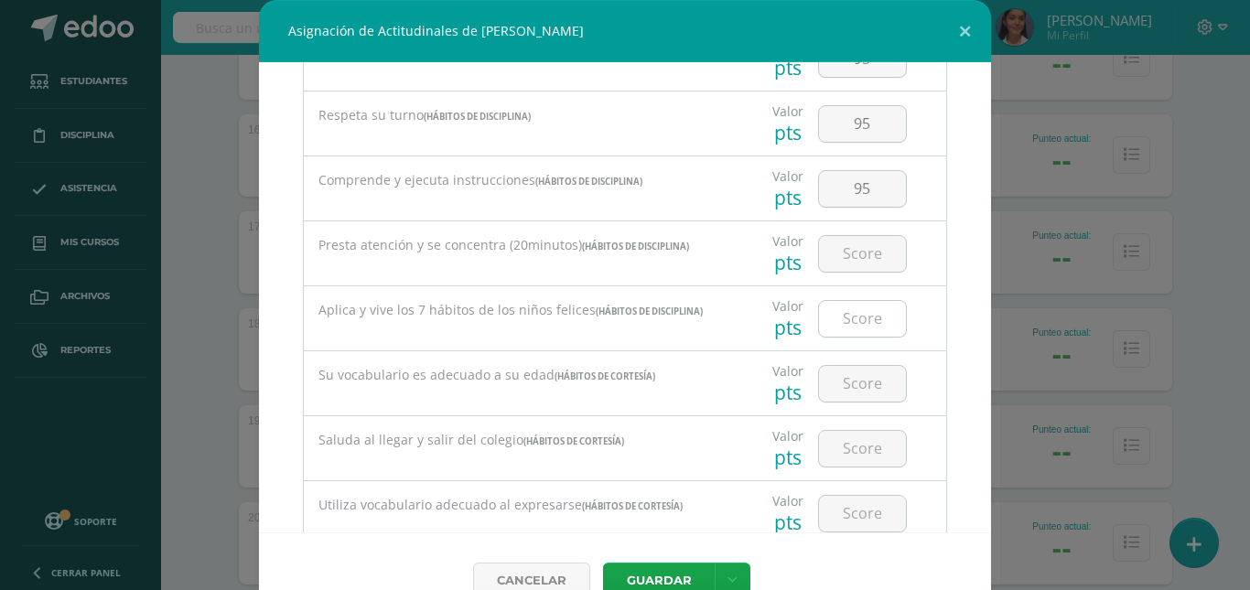
scroll to position [915, 0]
click at [854, 262] on input "number" at bounding box center [862, 253] width 87 height 36
type input "95"
click at [854, 304] on input "number" at bounding box center [862, 318] width 87 height 36
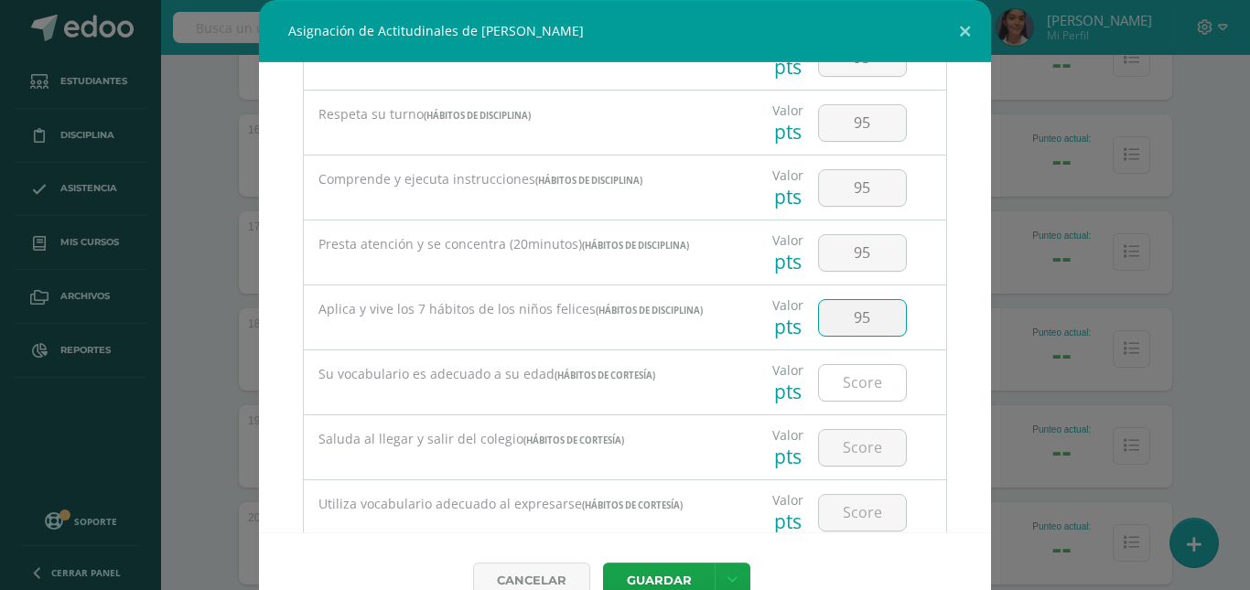
type input "95"
click at [853, 376] on input "number" at bounding box center [862, 383] width 87 height 36
type input "95"
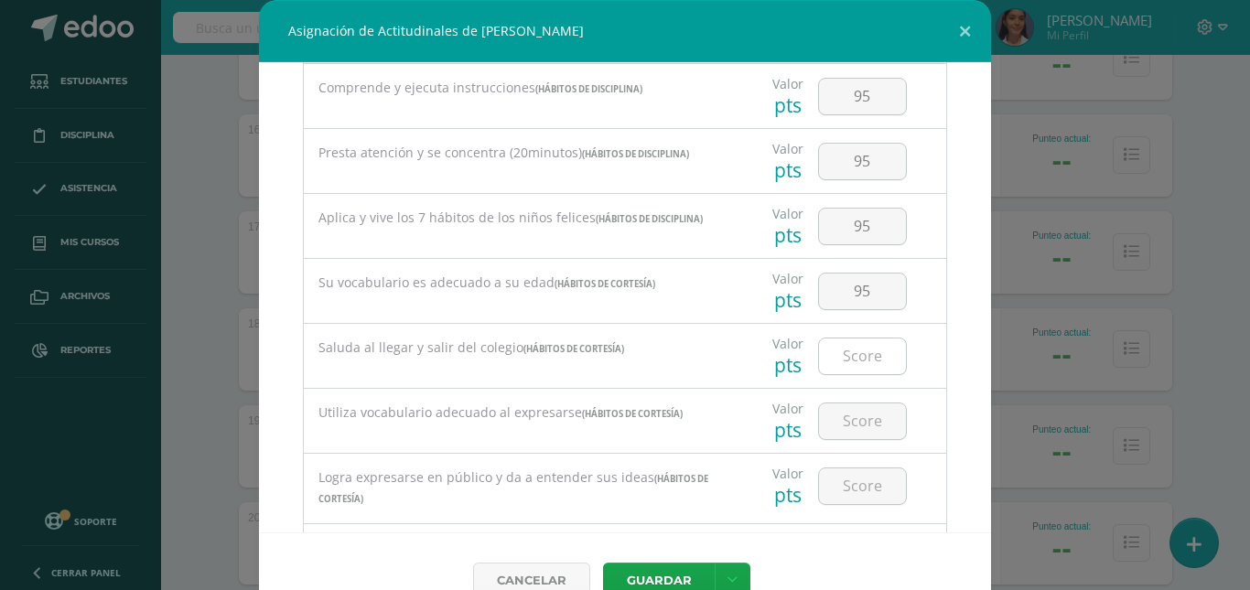
click at [852, 359] on input "number" at bounding box center [862, 357] width 87 height 36
type input "95"
click at [842, 424] on input "number" at bounding box center [862, 422] width 87 height 36
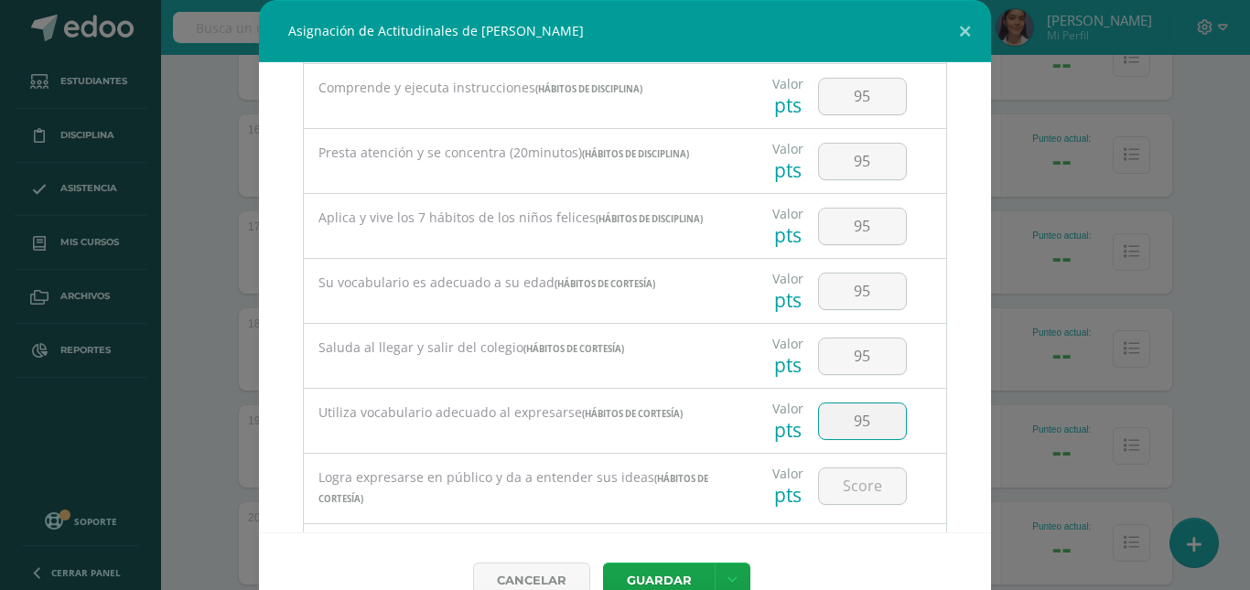
type input "95"
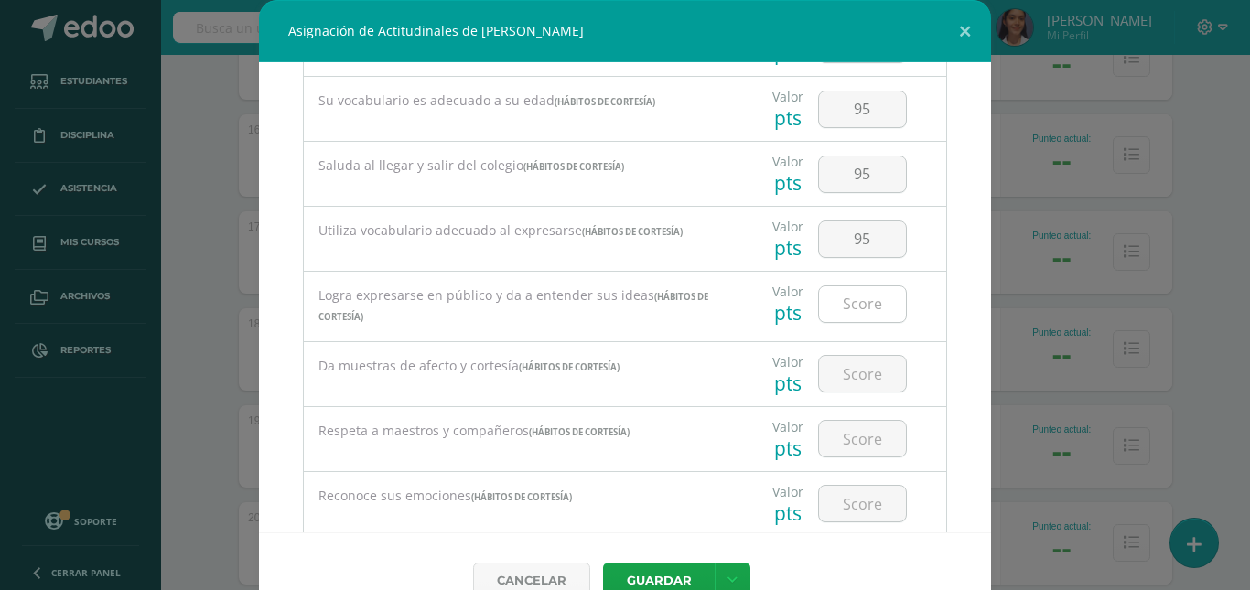
scroll to position [1190, 0]
click at [862, 177] on input "95" at bounding box center [862, 174] width 87 height 36
type input "90"
click at [855, 304] on input "number" at bounding box center [862, 304] width 87 height 36
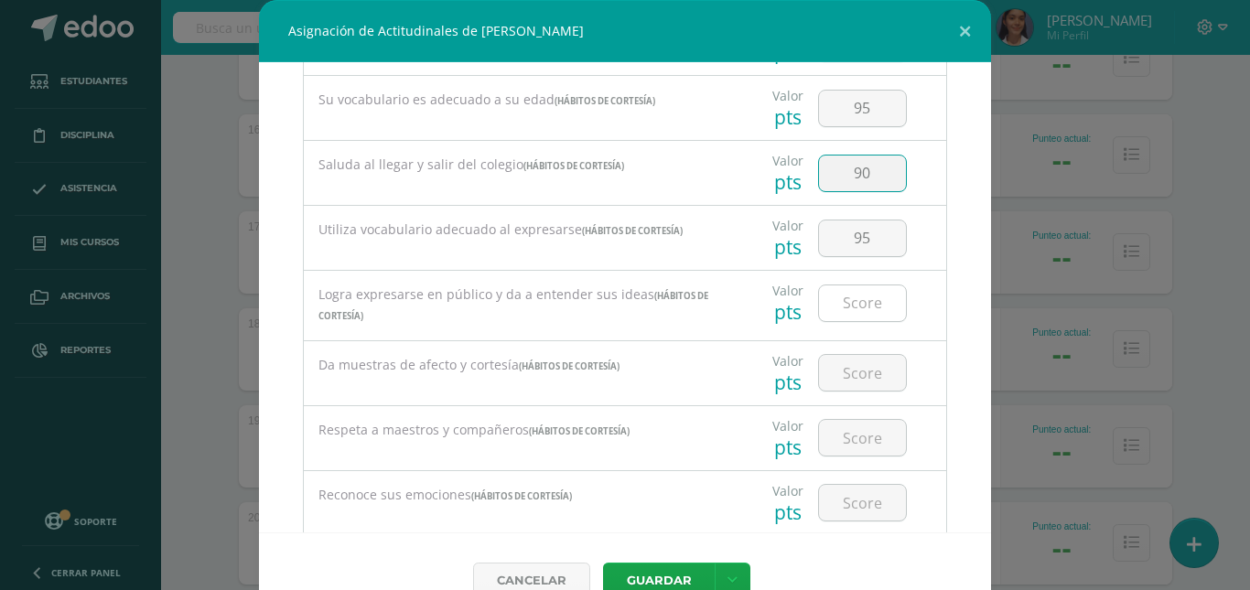
click at [855, 304] on input "number" at bounding box center [862, 304] width 87 height 36
type input "8"
type input "70"
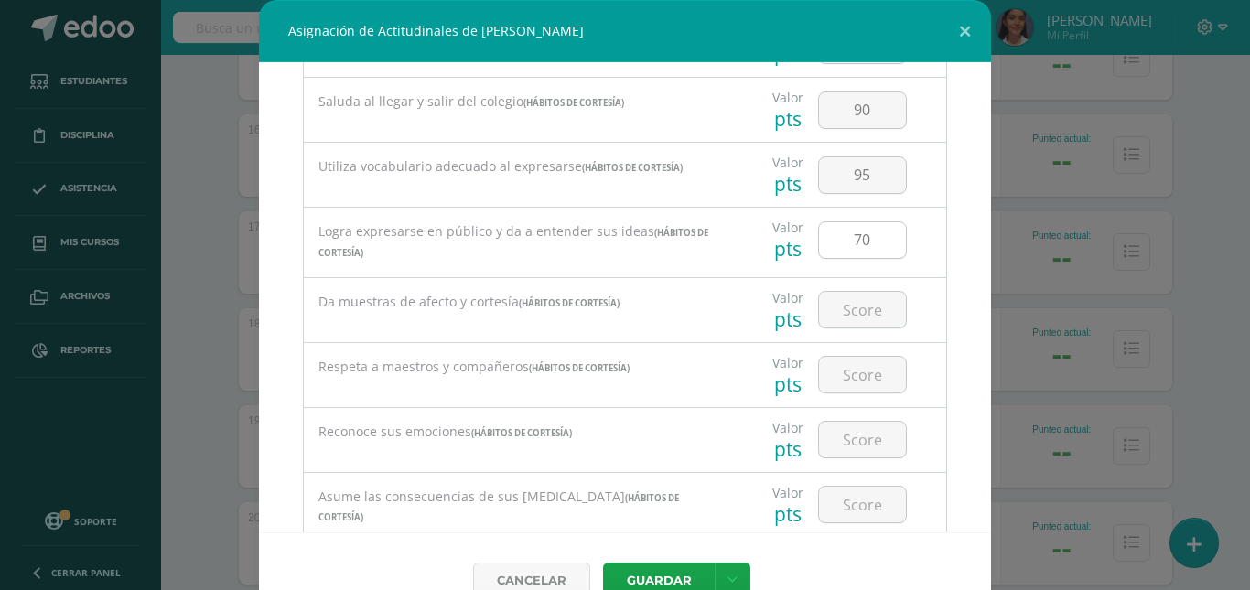
scroll to position [1281, 0]
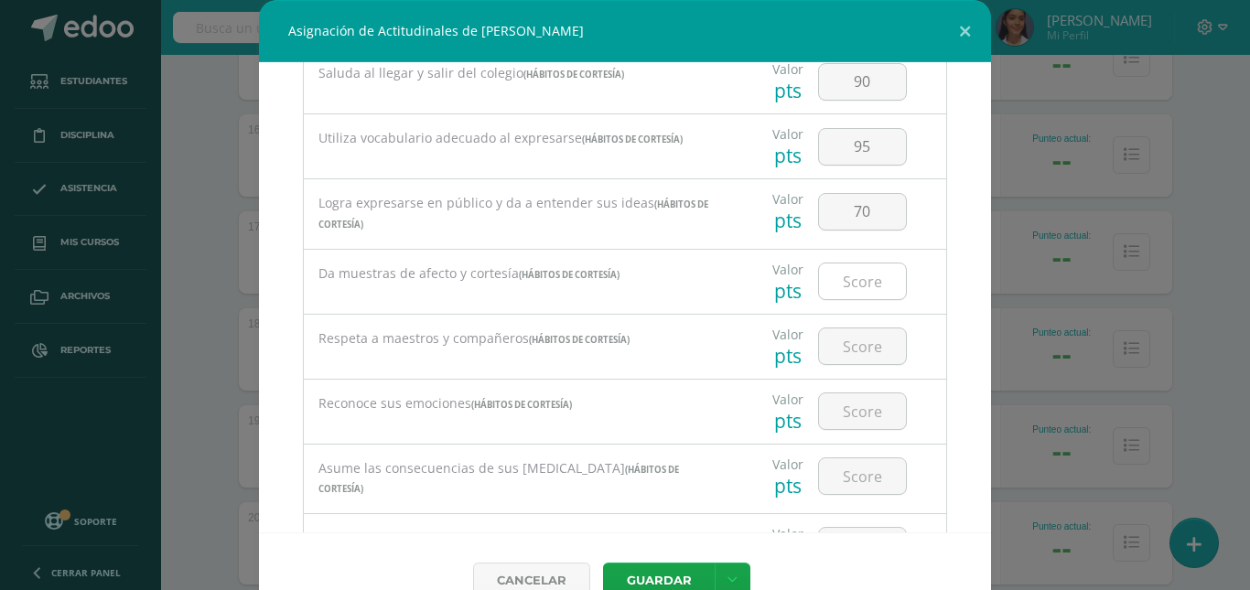
click at [824, 289] on input "number" at bounding box center [862, 282] width 87 height 36
type input "95"
click at [838, 343] on input "number" at bounding box center [862, 347] width 87 height 36
type input "95"
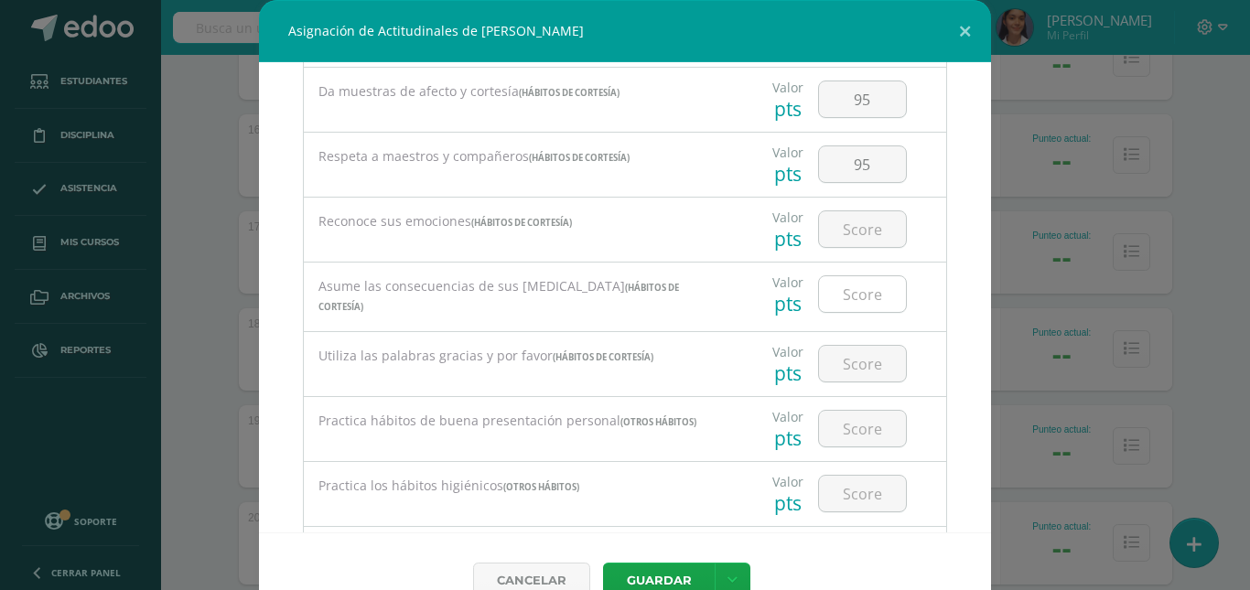
scroll to position [1464, 0]
click at [844, 245] on input "number" at bounding box center [862, 228] width 87 height 36
type input "90"
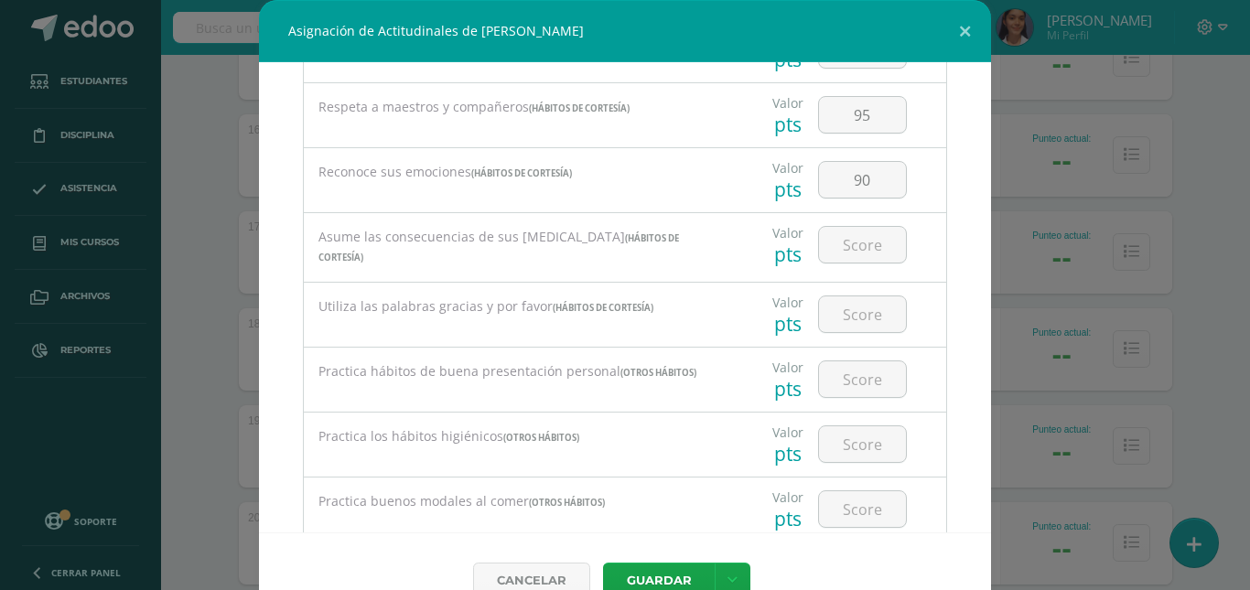
scroll to position [1556, 0]
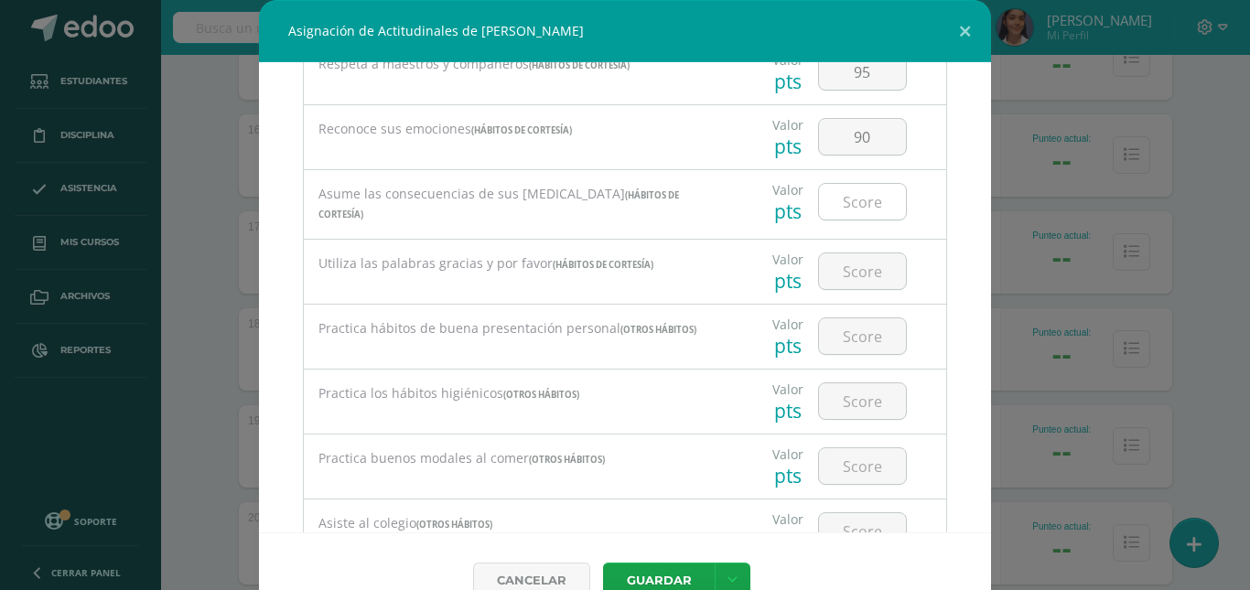
click at [844, 206] on input "number" at bounding box center [862, 202] width 87 height 36
type input "95"
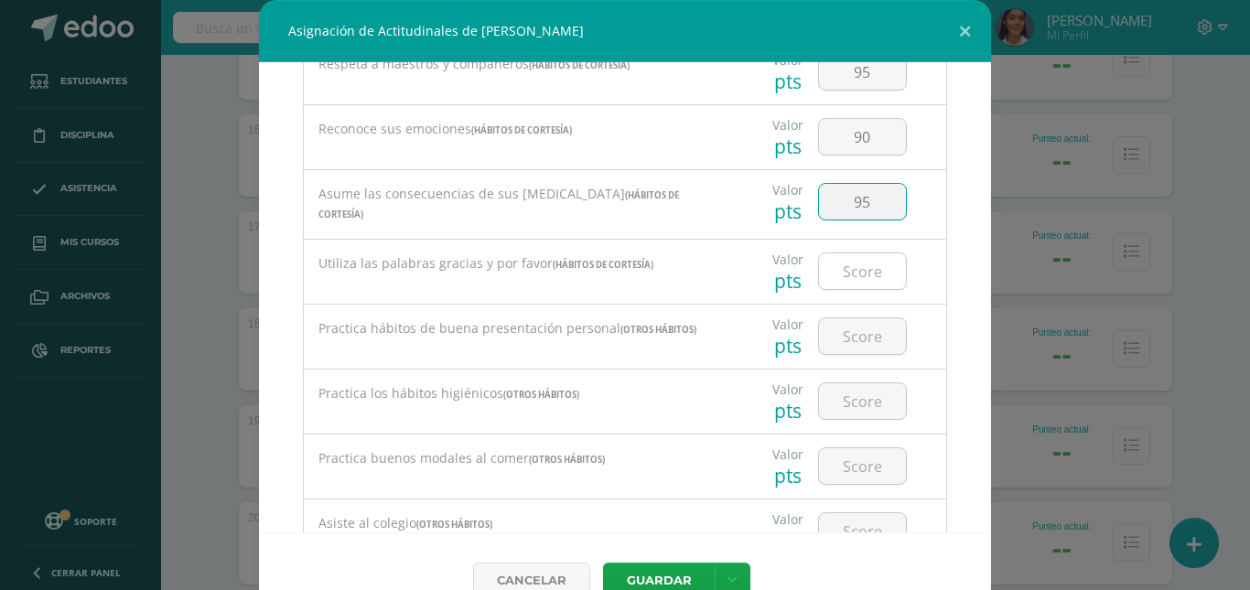
click at [842, 278] on input "number" at bounding box center [862, 272] width 87 height 36
type input "95"
click at [846, 329] on input "number" at bounding box center [862, 336] width 87 height 36
type input "95"
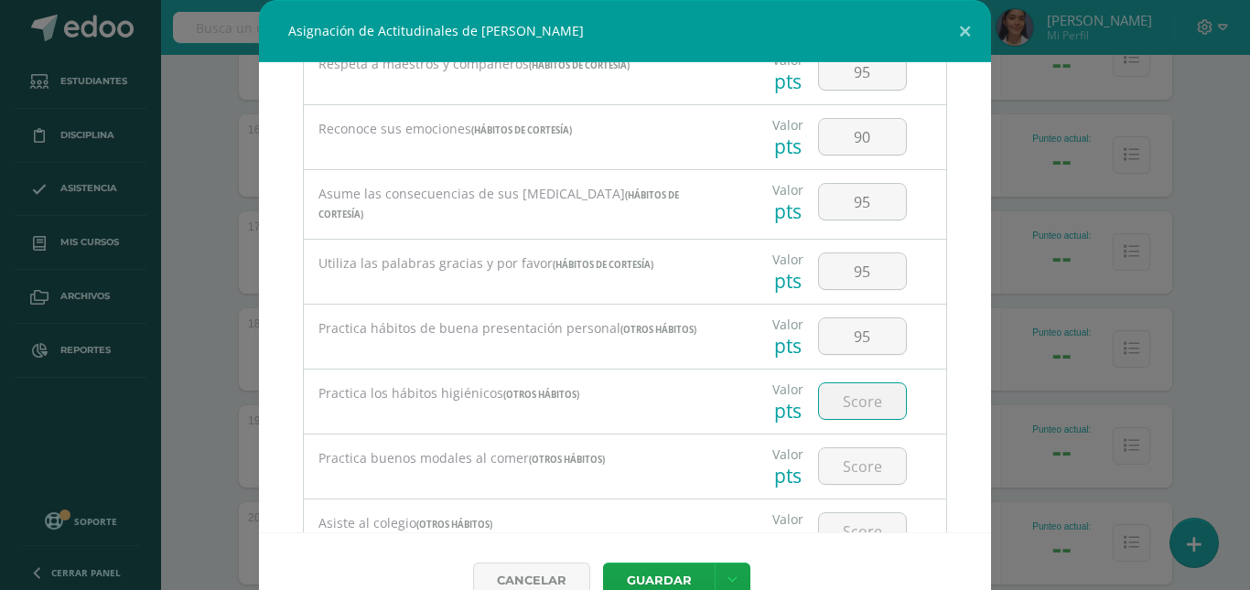
click at [870, 394] on input "number" at bounding box center [862, 401] width 87 height 36
type input "95"
click at [876, 464] on input "number" at bounding box center [862, 466] width 87 height 36
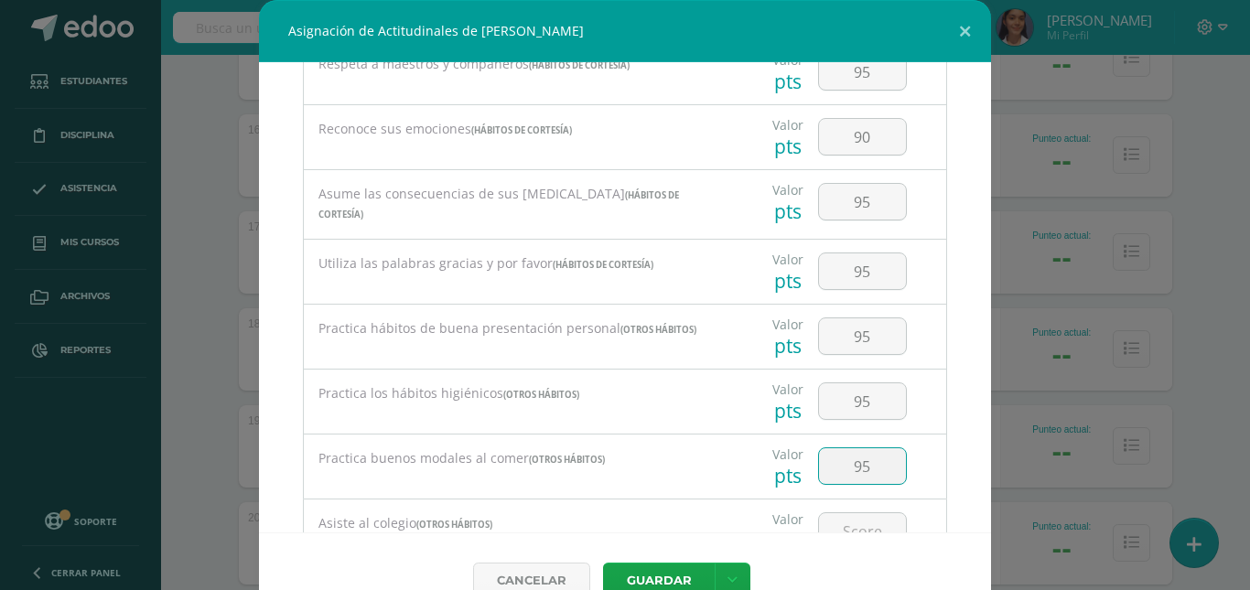
type input "95"
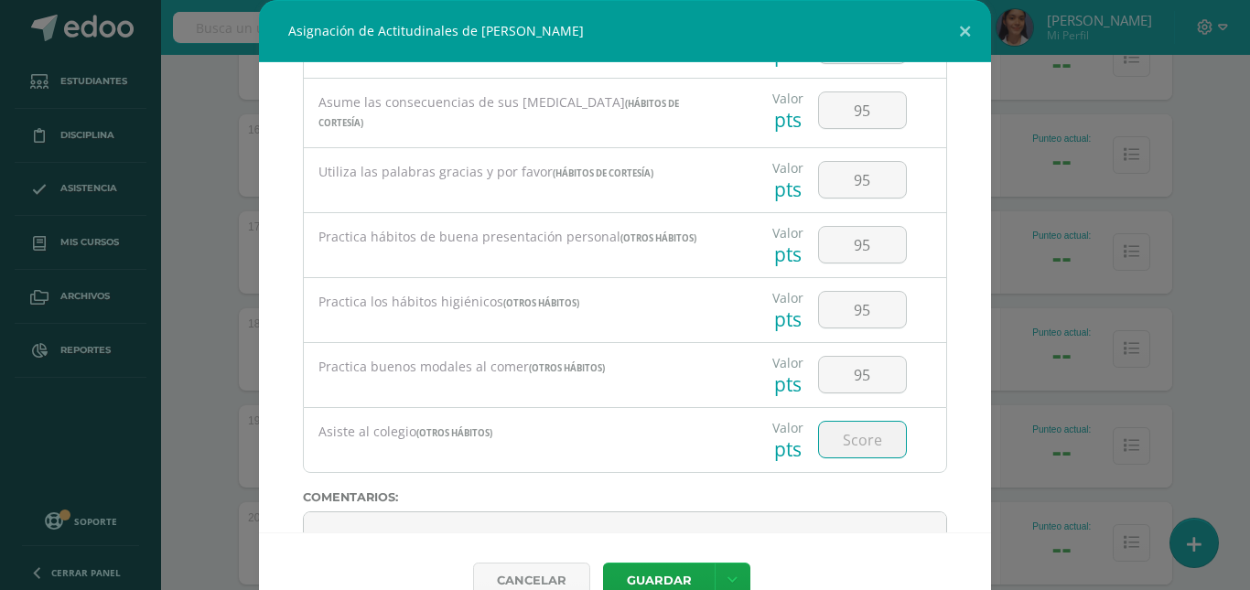
click at [868, 447] on input "number" at bounding box center [862, 440] width 87 height 36
type input "95"
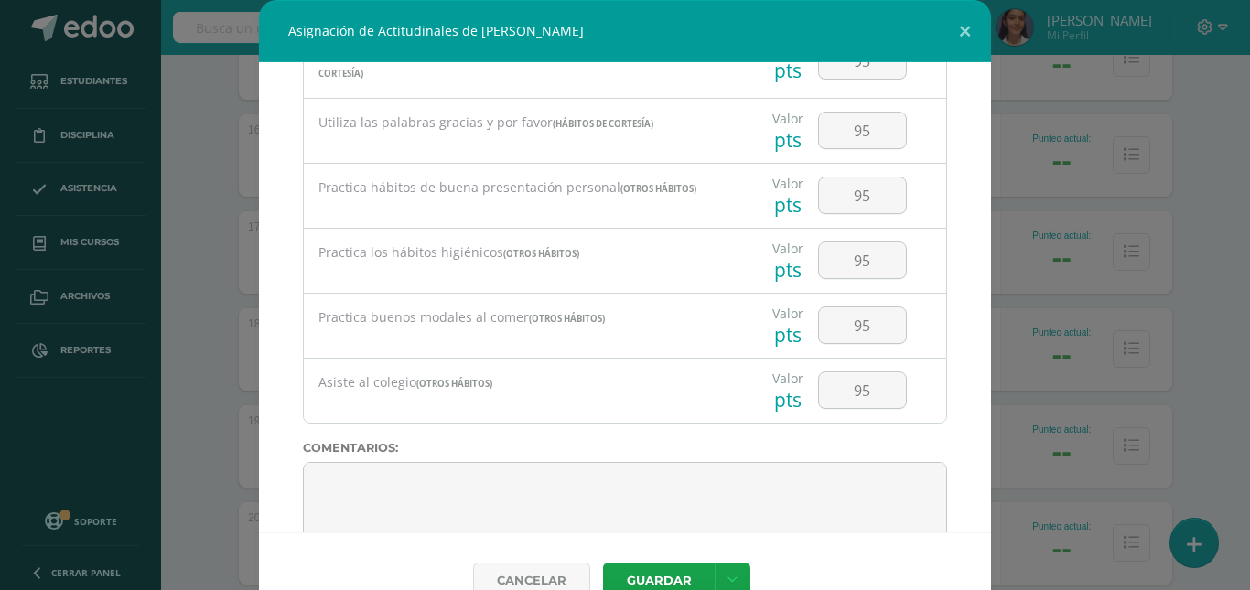
scroll to position [1743, 0]
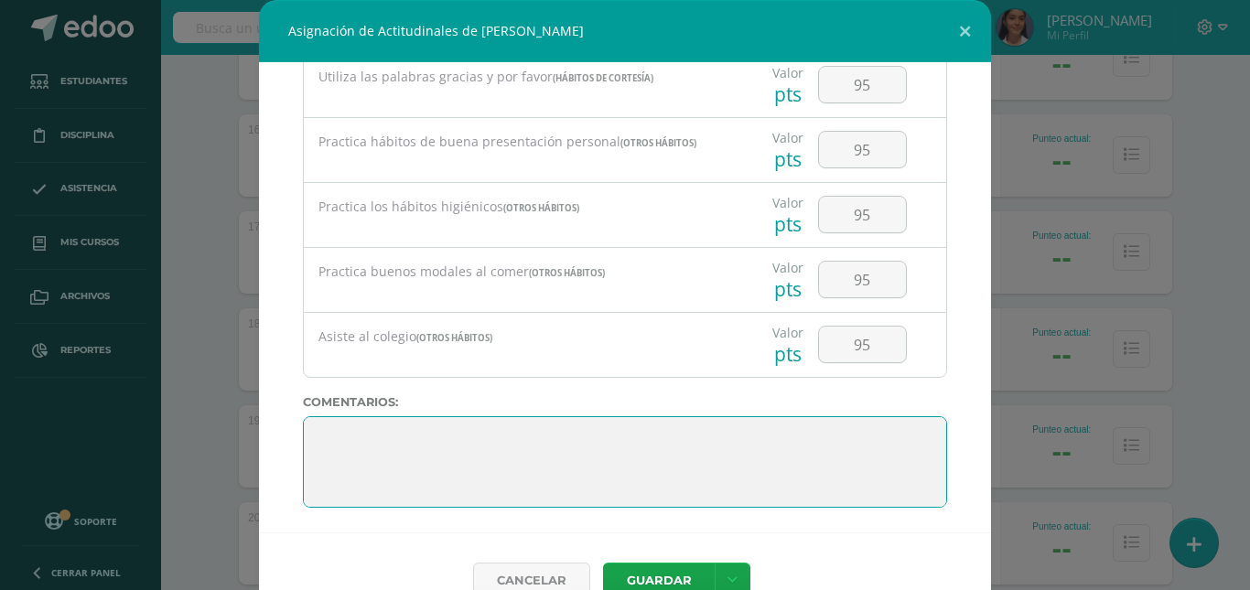
click at [821, 443] on textarea at bounding box center [625, 462] width 644 height 92
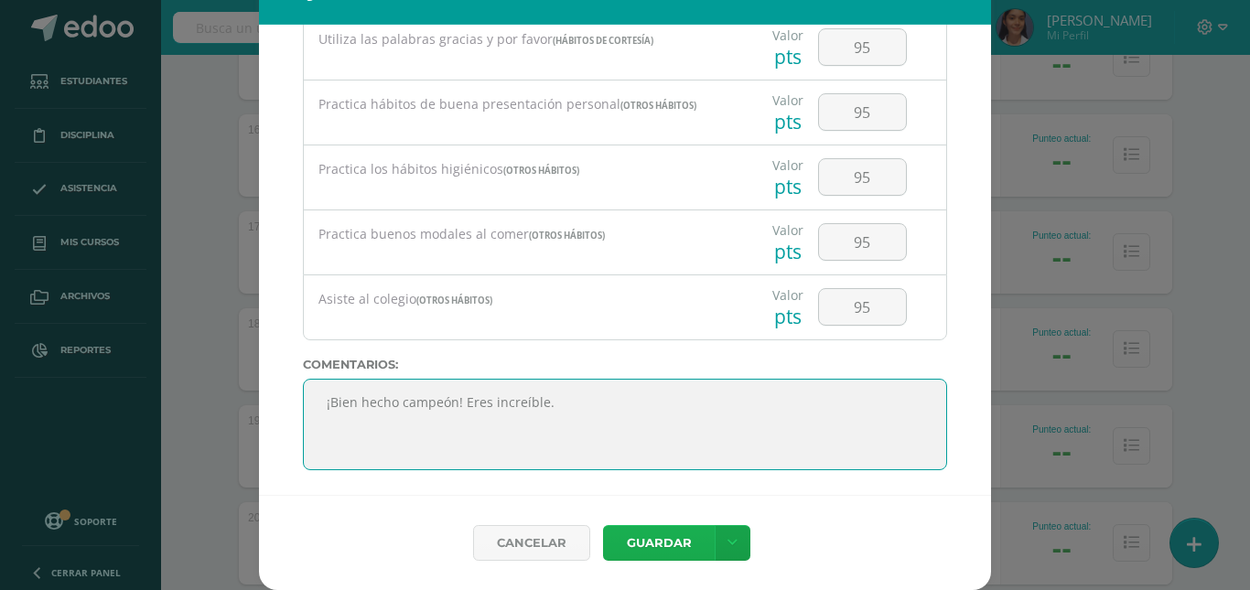
type textarea "¡Bien hecho campeón! Eres increíble."
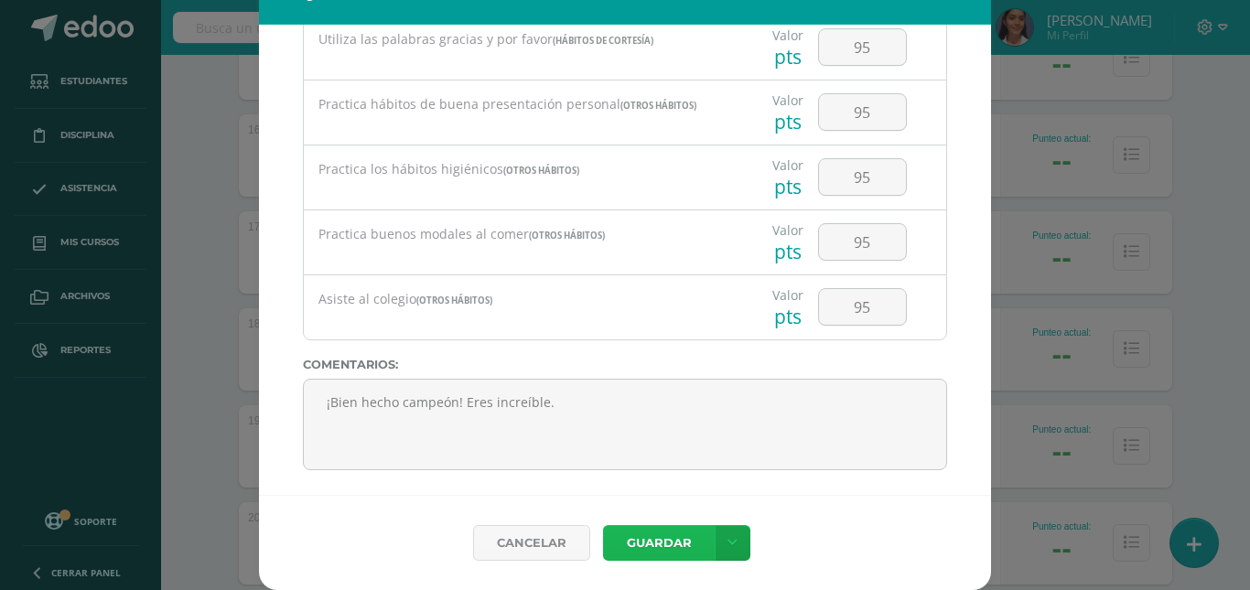
click at [678, 537] on button "Guardar" at bounding box center [659, 543] width 112 height 36
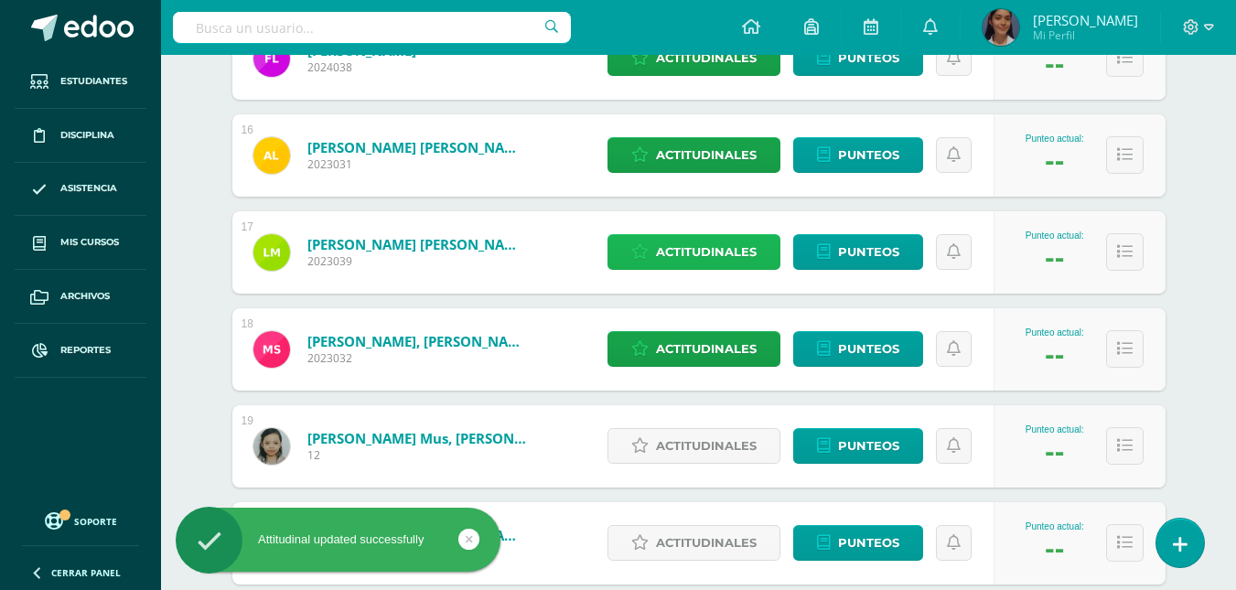
click at [696, 256] on span "Actitudinales" at bounding box center [706, 252] width 101 height 34
click at [0, 0] on div "Trabaja con orden y limpieza (Hábitos de trabajo)" at bounding box center [0, 0] width 0 height 0
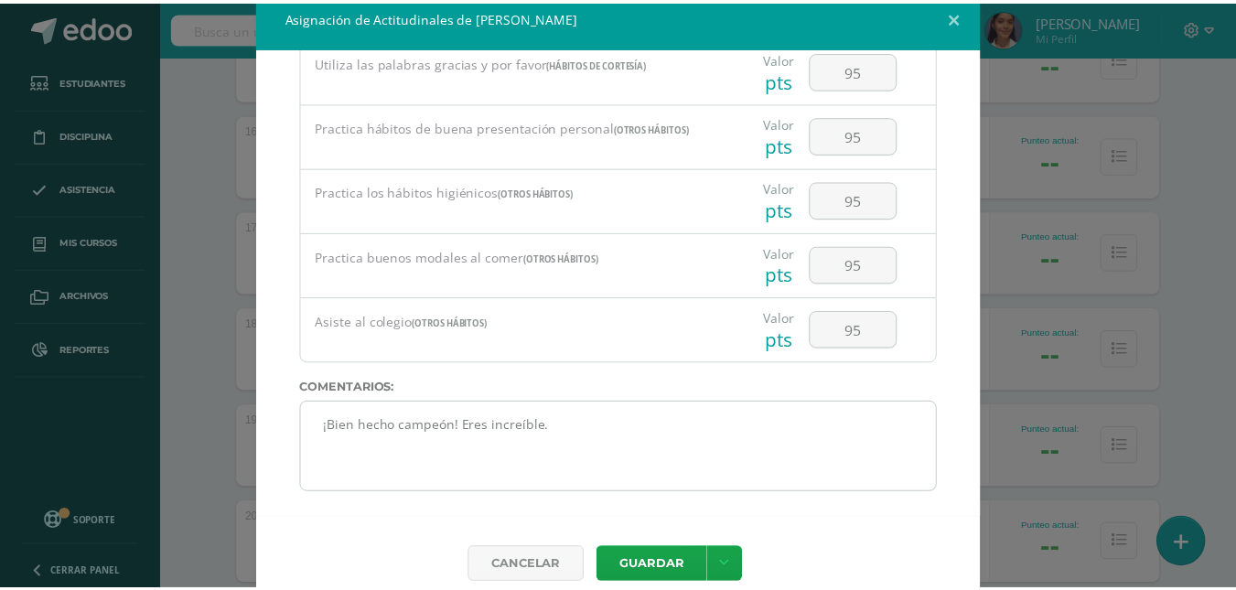
scroll to position [38, 0]
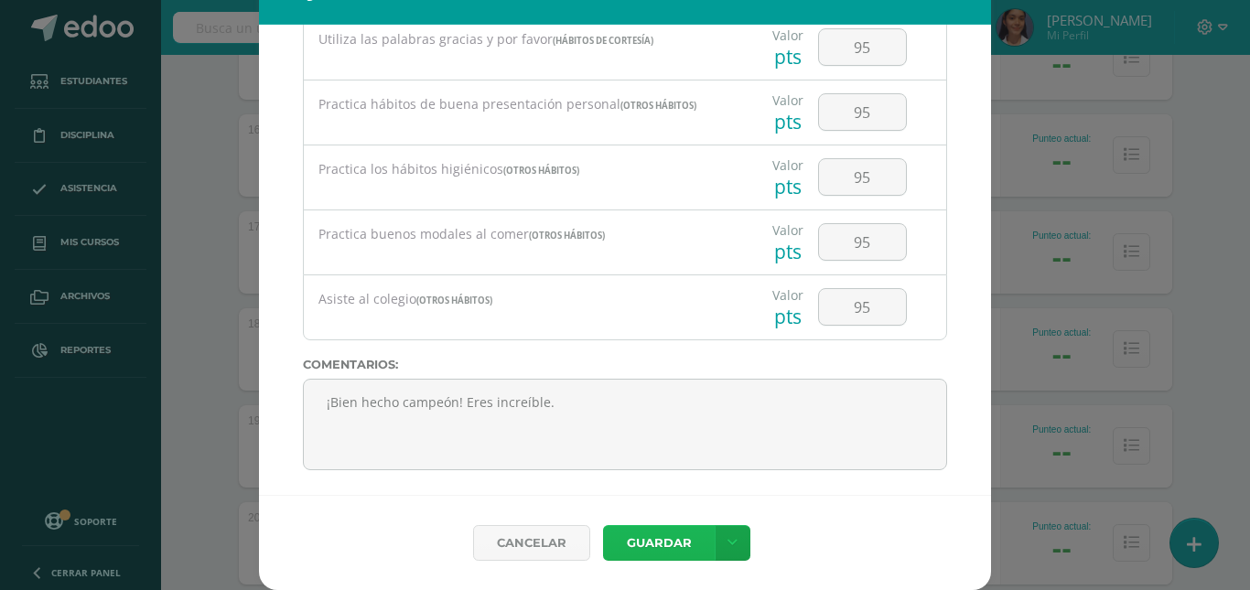
click at [671, 539] on button "Guardar" at bounding box center [659, 543] width 112 height 36
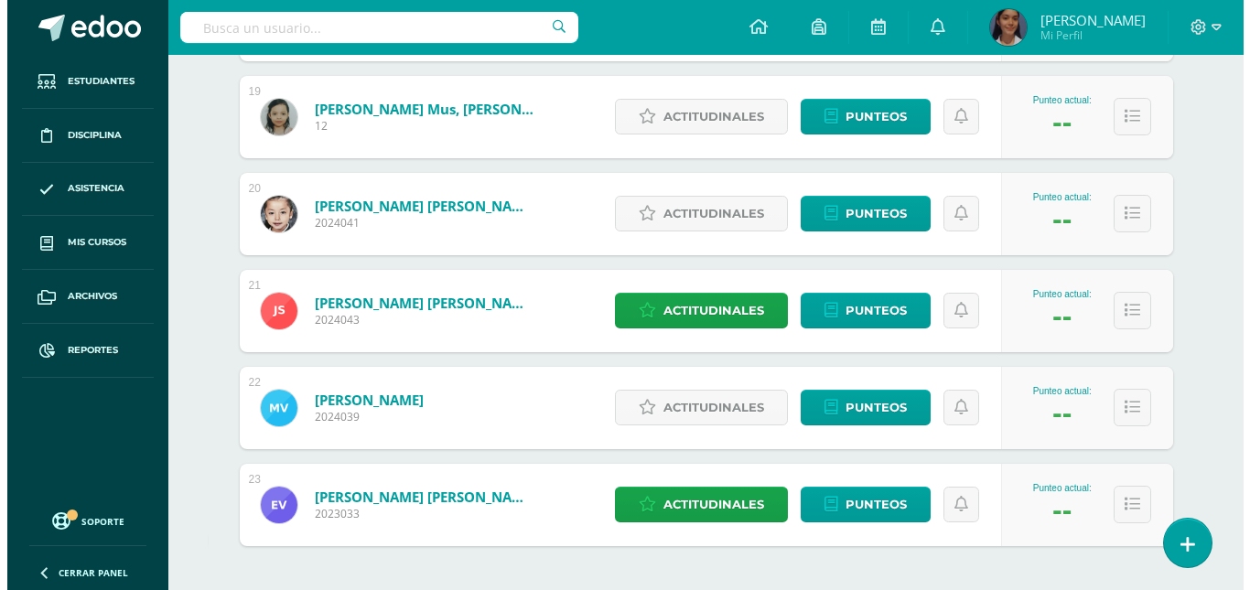
scroll to position [1963, 0]
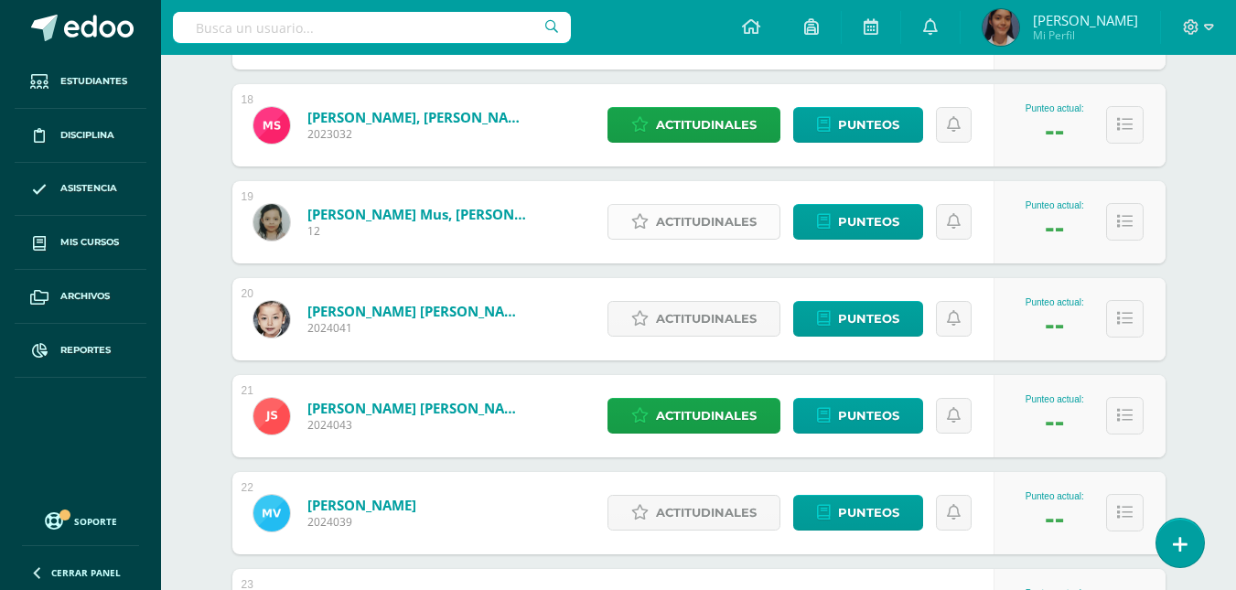
click at [685, 223] on span "Actitudinales" at bounding box center [706, 222] width 101 height 34
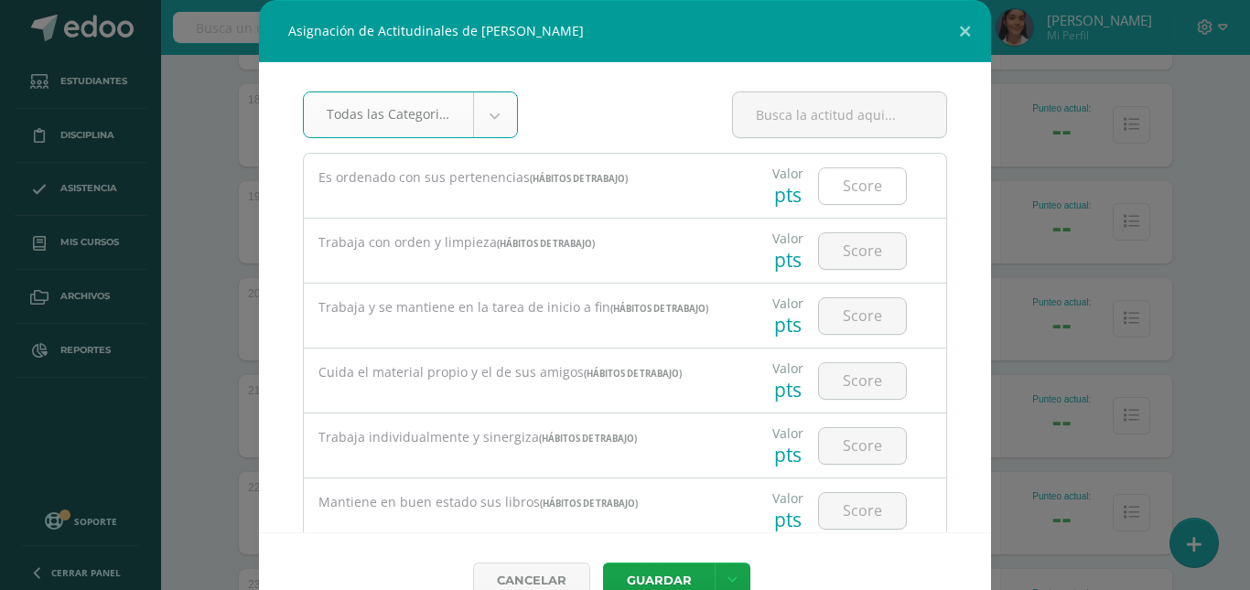
click at [819, 189] on input "number" at bounding box center [862, 186] width 87 height 36
click at [864, 199] on input "90" at bounding box center [862, 186] width 87 height 36
type input "90"
click at [847, 258] on input "number" at bounding box center [862, 251] width 87 height 36
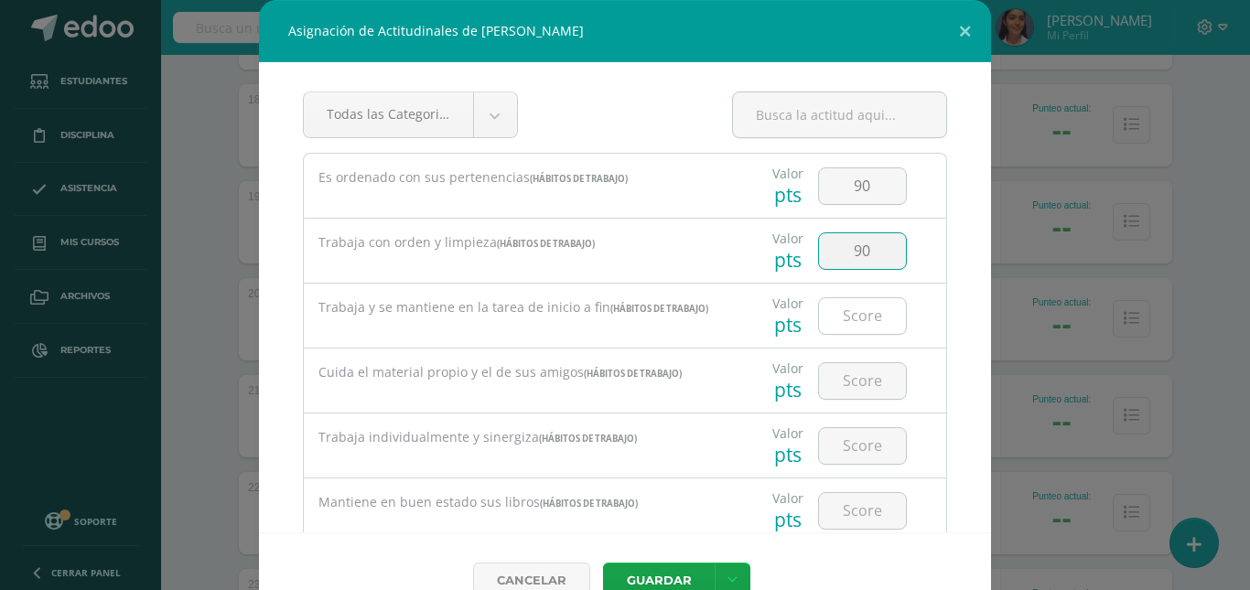
type input "90"
click at [840, 326] on input "number" at bounding box center [862, 316] width 87 height 36
click at [839, 327] on input "number" at bounding box center [862, 316] width 87 height 36
type input "90"
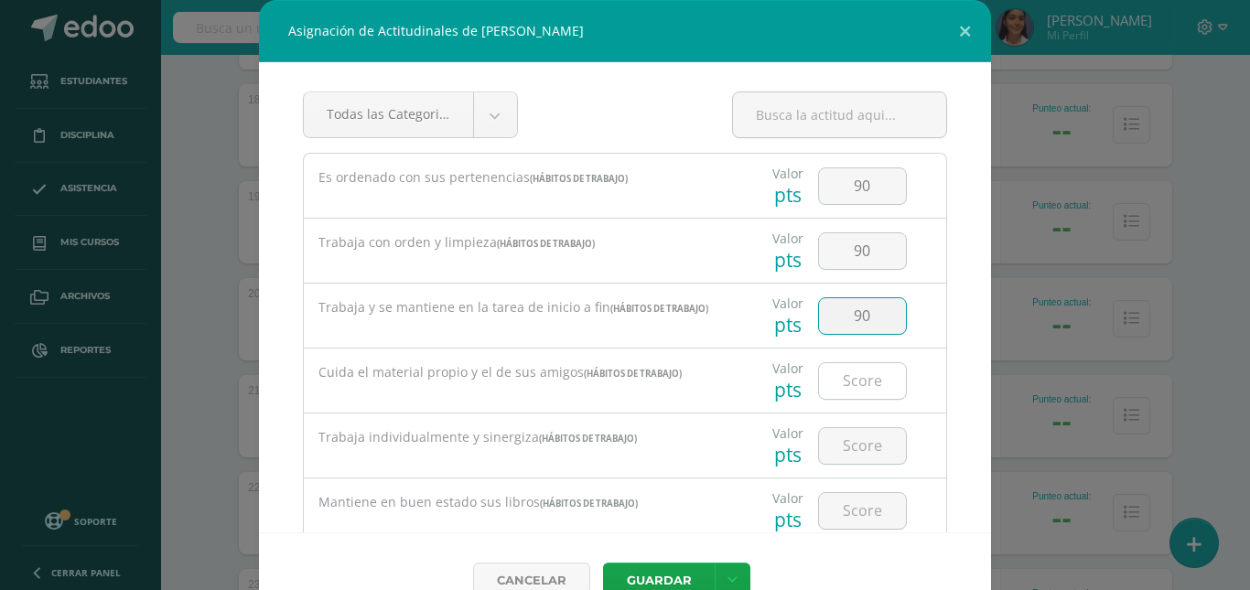
click at [854, 382] on input "number" at bounding box center [862, 381] width 87 height 36
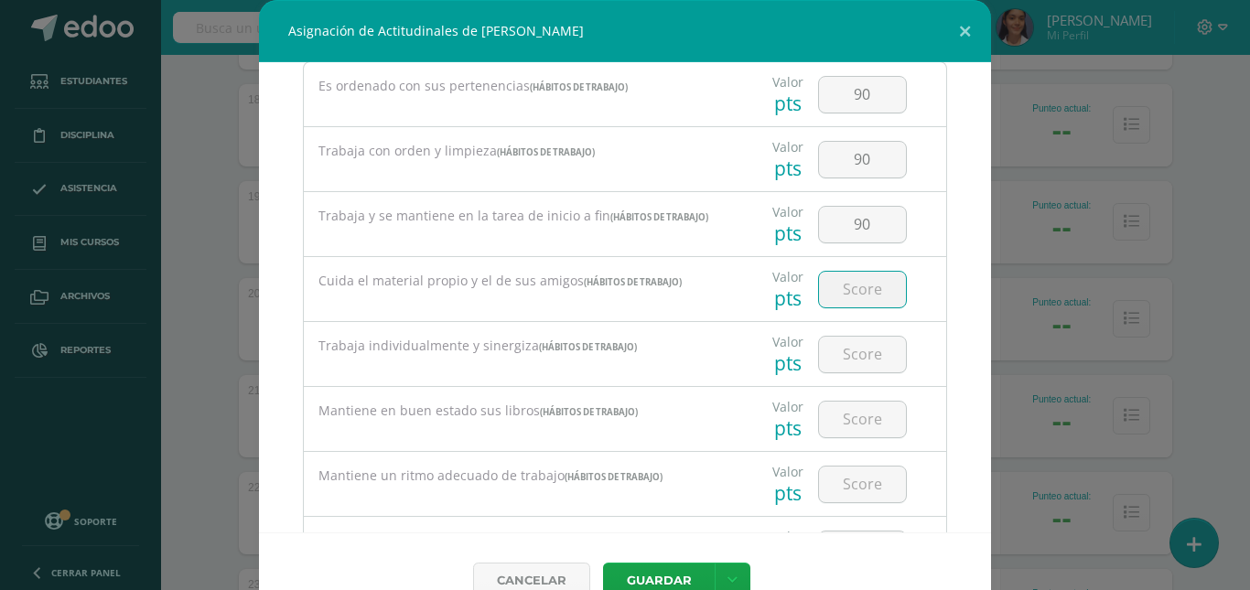
click at [872, 286] on input "number" at bounding box center [862, 290] width 87 height 36
type input "90"
click at [841, 362] on input "number" at bounding box center [862, 355] width 87 height 36
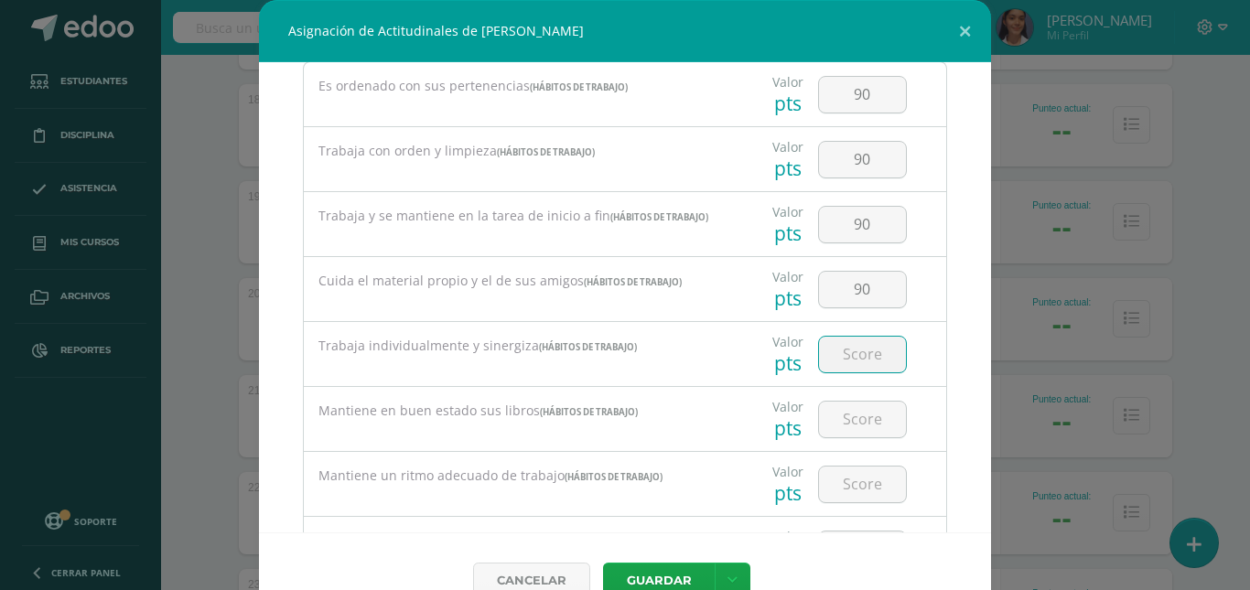
type input "9"
type input "80"
click at [853, 411] on input "number" at bounding box center [862, 420] width 87 height 36
click at [853, 412] on input "number" at bounding box center [862, 420] width 87 height 36
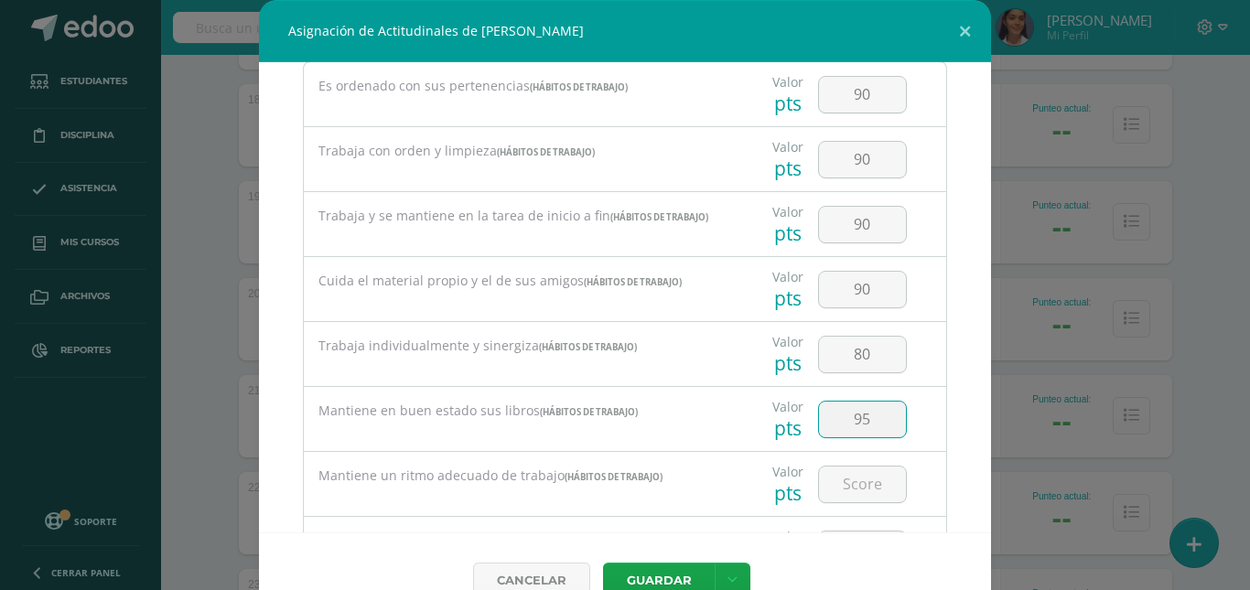
type input "95"
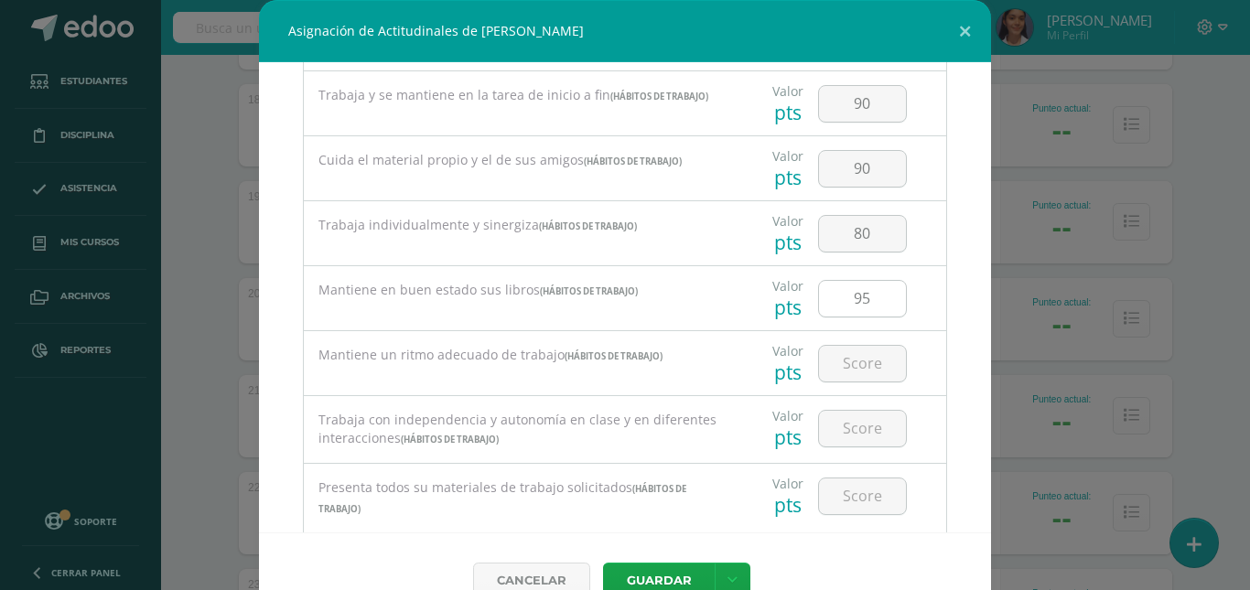
scroll to position [275, 0]
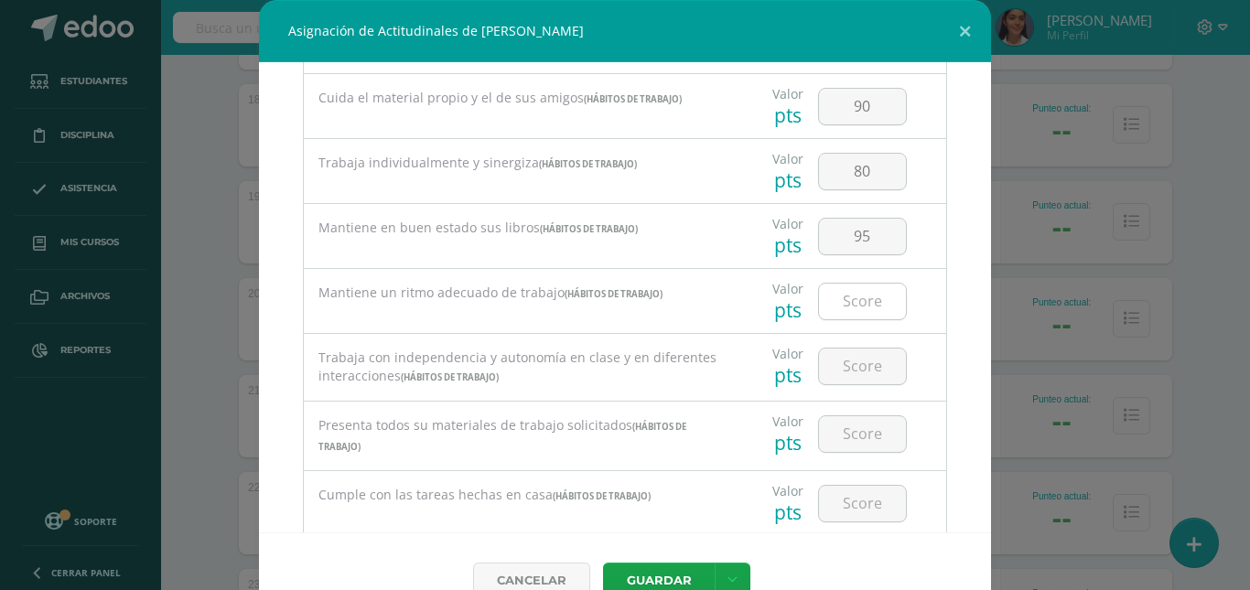
click at [847, 312] on input "number" at bounding box center [862, 302] width 87 height 36
type input "70"
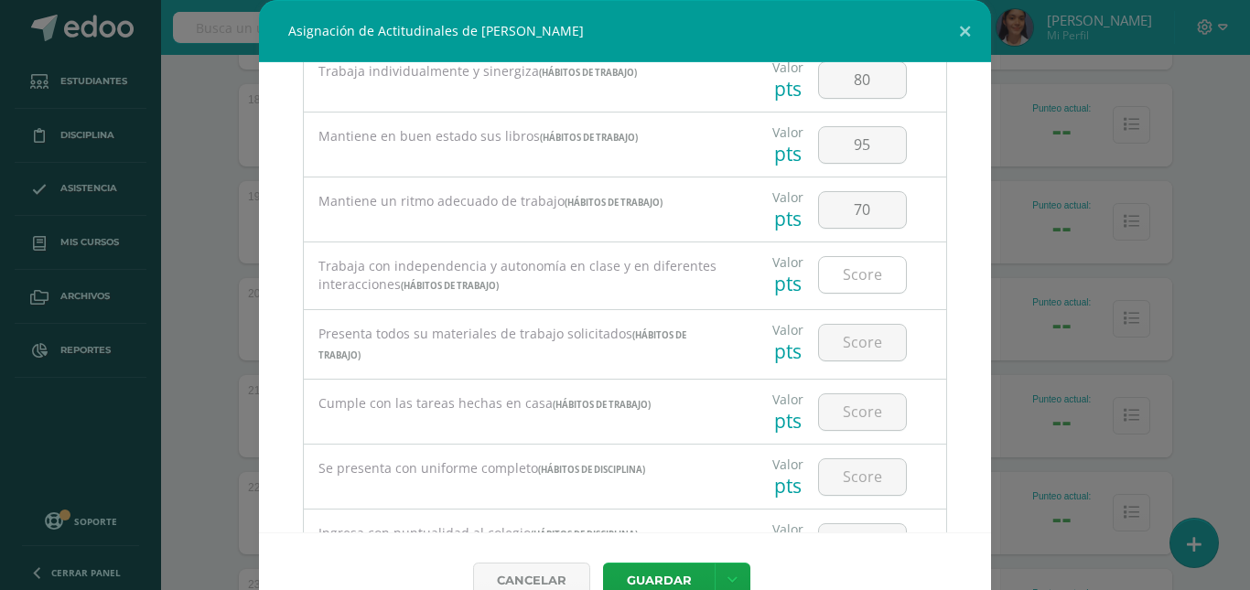
click at [843, 289] on input "number" at bounding box center [862, 275] width 87 height 36
type input "70"
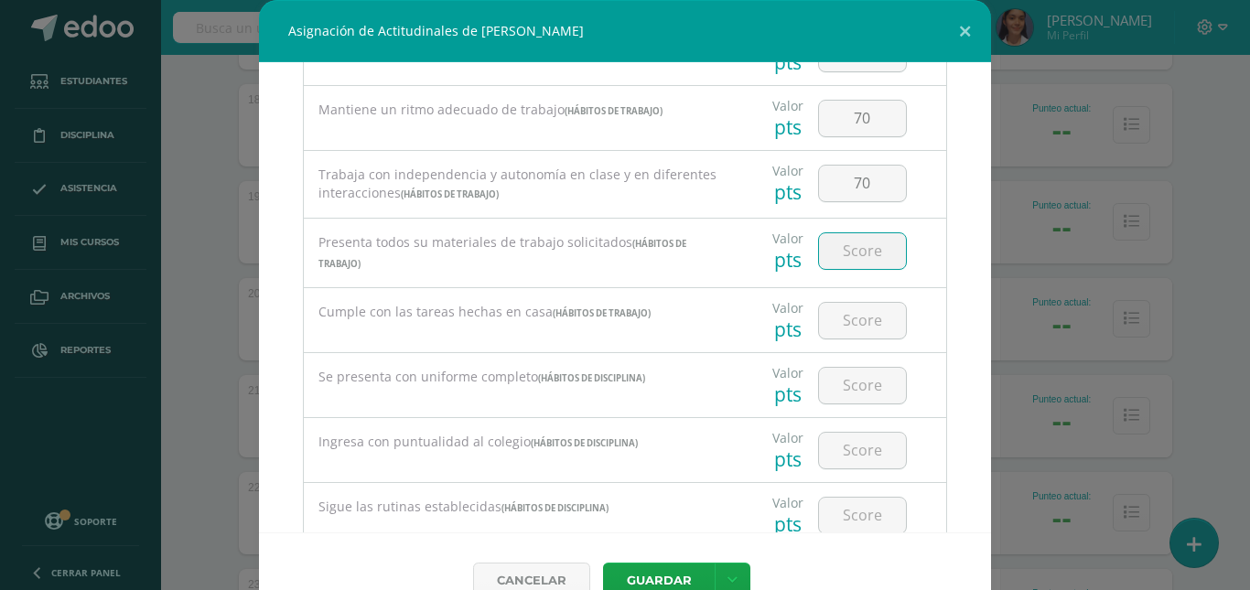
click at [830, 245] on input "number" at bounding box center [862, 251] width 87 height 36
type input "95"
click at [853, 323] on input "number" at bounding box center [862, 321] width 87 height 36
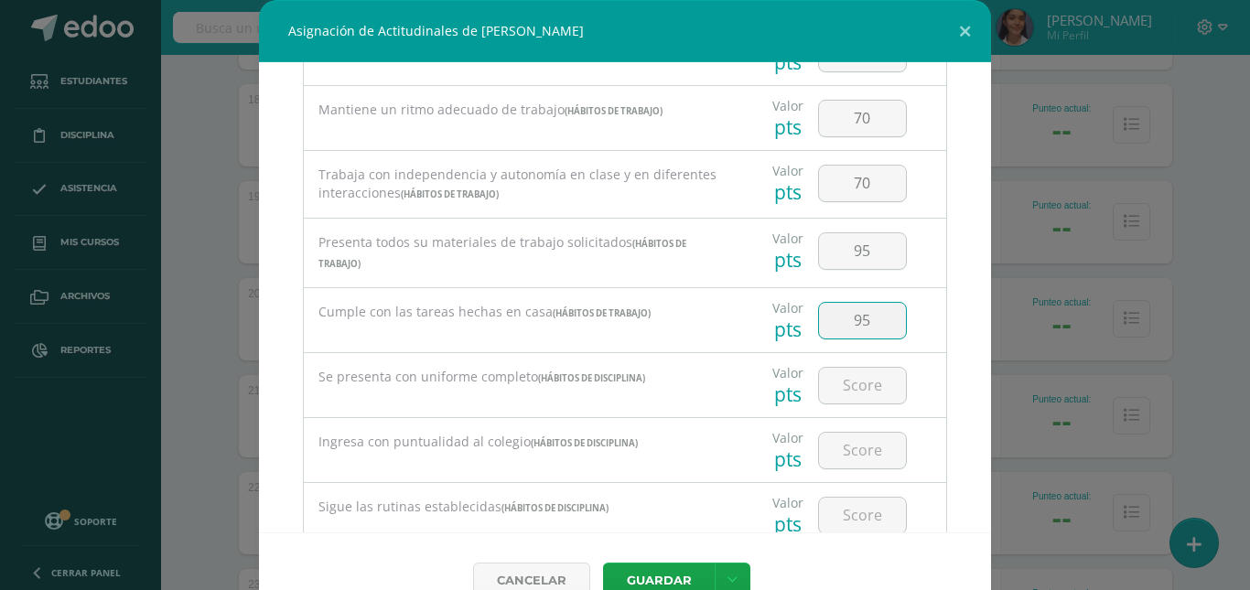
type input "95"
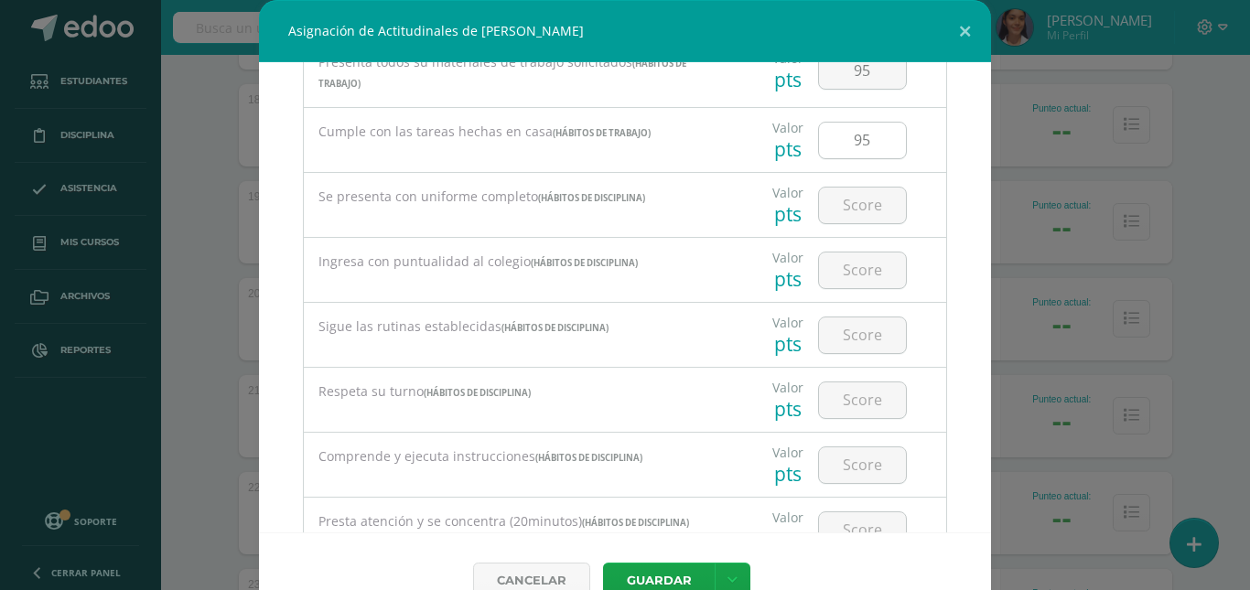
scroll to position [641, 0]
click at [849, 204] on input "number" at bounding box center [862, 203] width 87 height 36
type input "95"
click at [855, 277] on input "number" at bounding box center [862, 268] width 87 height 36
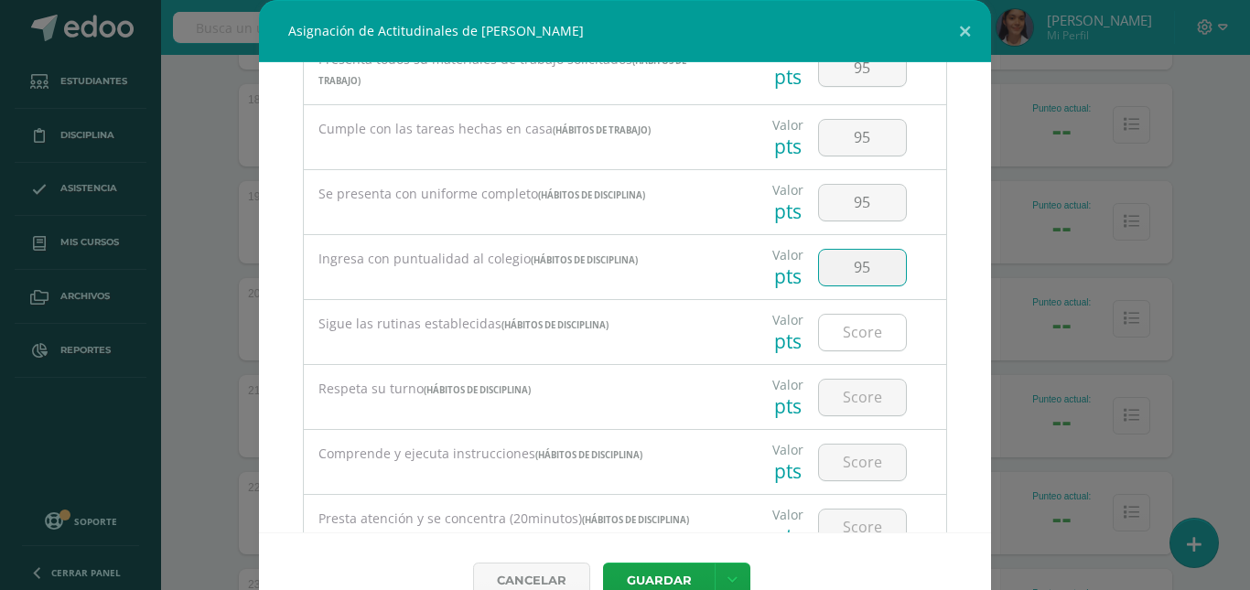
type input "95"
click at [852, 329] on input "number" at bounding box center [862, 333] width 87 height 36
type input "80"
click at [840, 403] on input "number" at bounding box center [862, 398] width 87 height 36
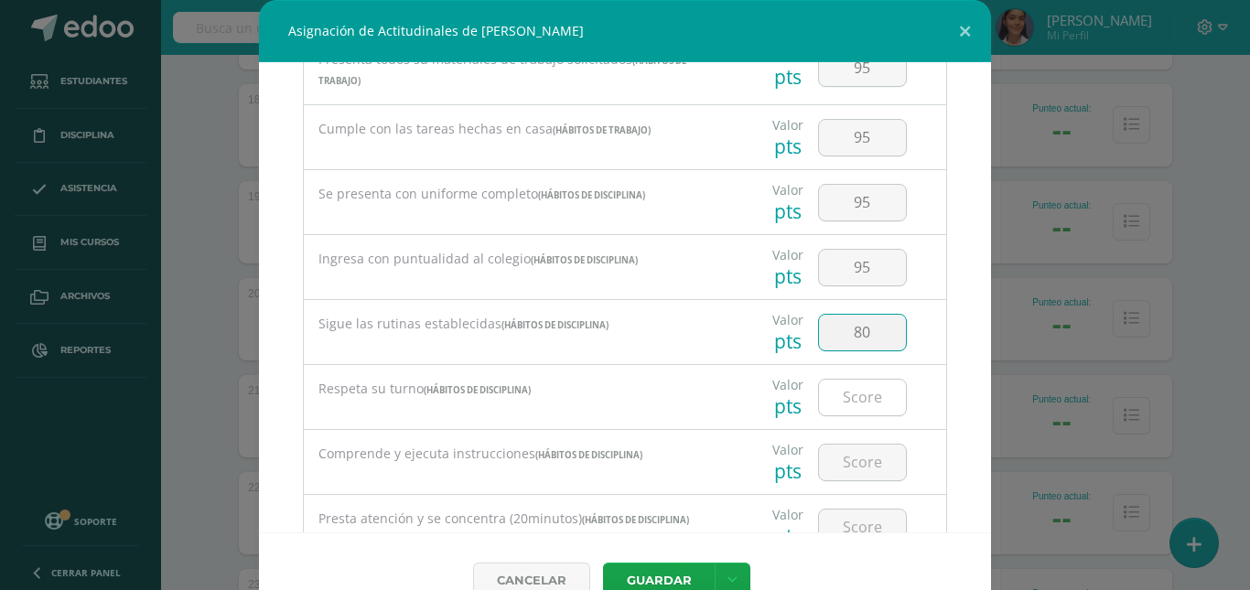
click at [840, 403] on input "number" at bounding box center [862, 398] width 87 height 36
type input "80"
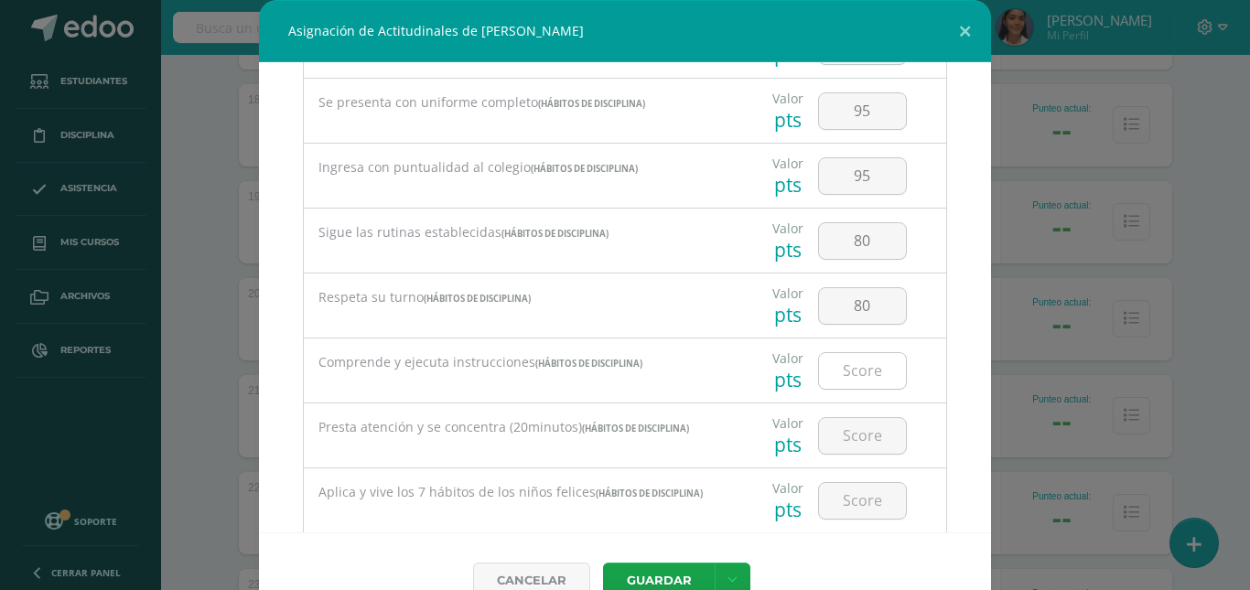
click at [846, 377] on input "number" at bounding box center [862, 371] width 87 height 36
type input "70"
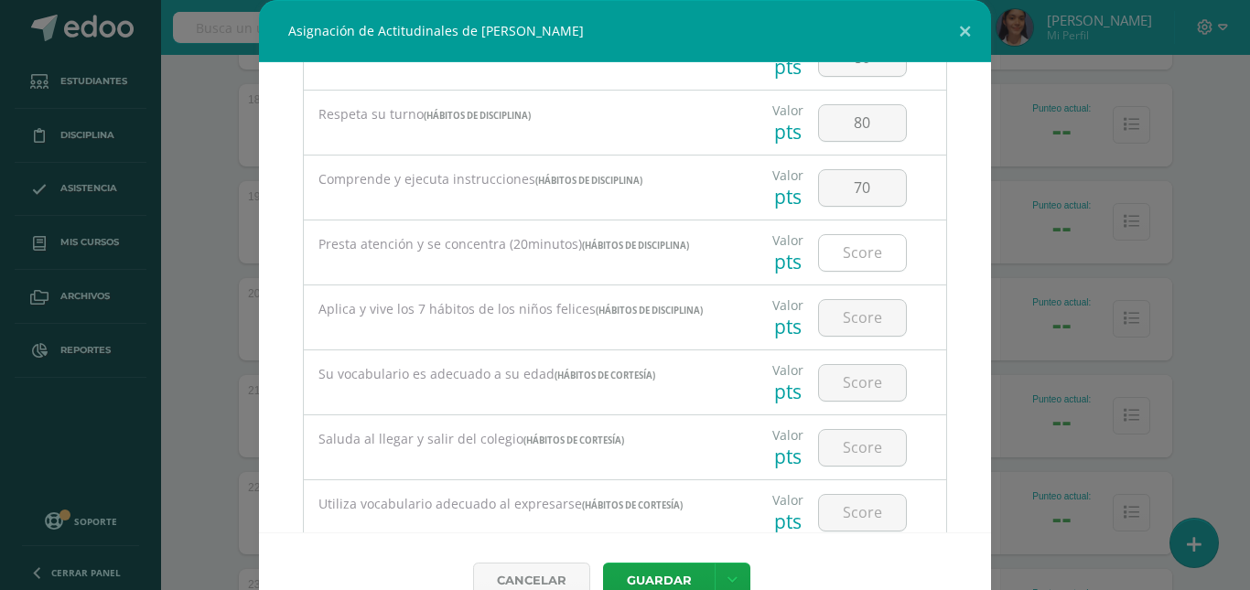
click at [847, 256] on input "number" at bounding box center [862, 253] width 87 height 36
type input "70"
click at [864, 329] on input "number" at bounding box center [862, 318] width 87 height 36
type input "80"
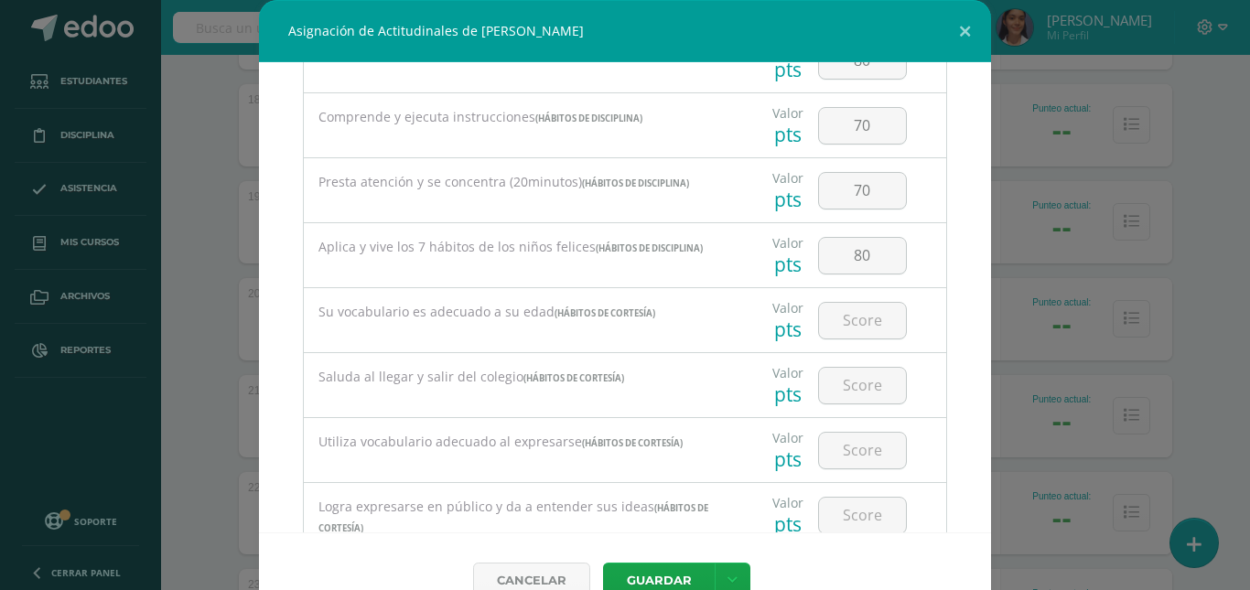
scroll to position [1007, 0]
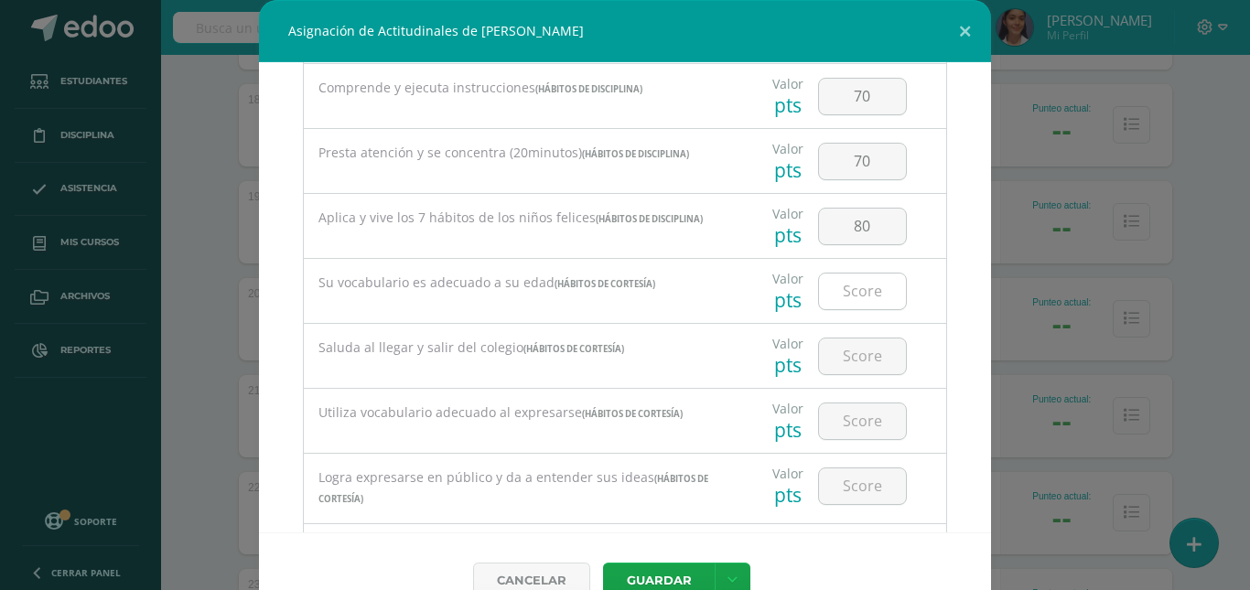
click at [853, 295] on input "number" at bounding box center [862, 292] width 87 height 36
type input "95"
click at [841, 349] on input "number" at bounding box center [862, 357] width 87 height 36
type input "95"
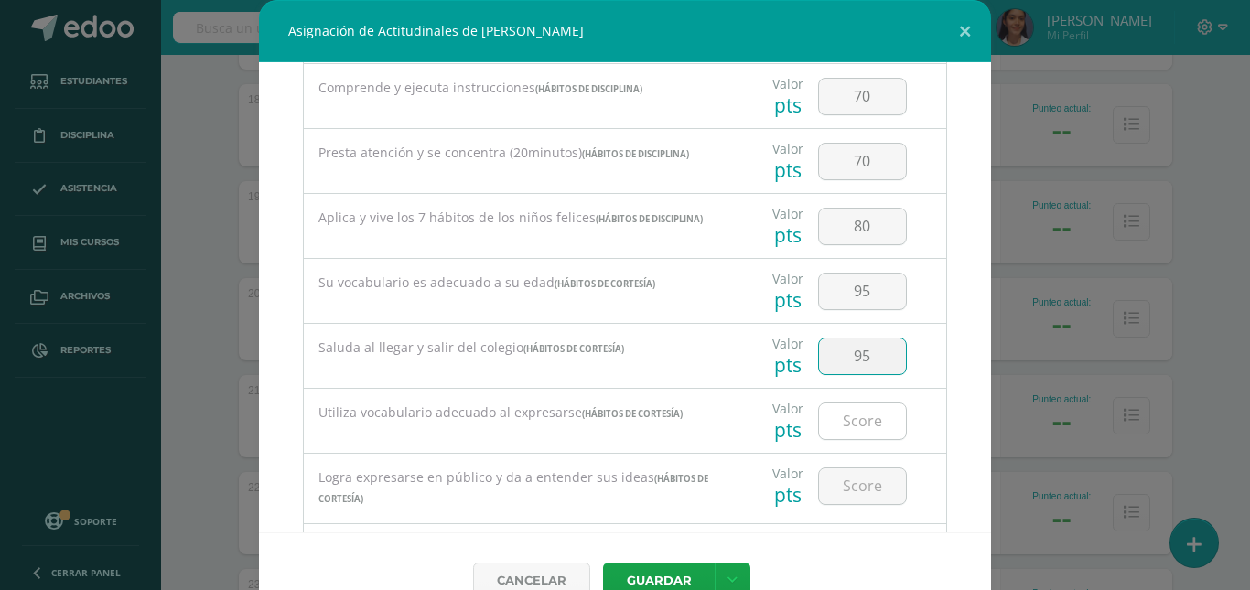
click at [852, 406] on input "number" at bounding box center [862, 422] width 87 height 36
type input "95"
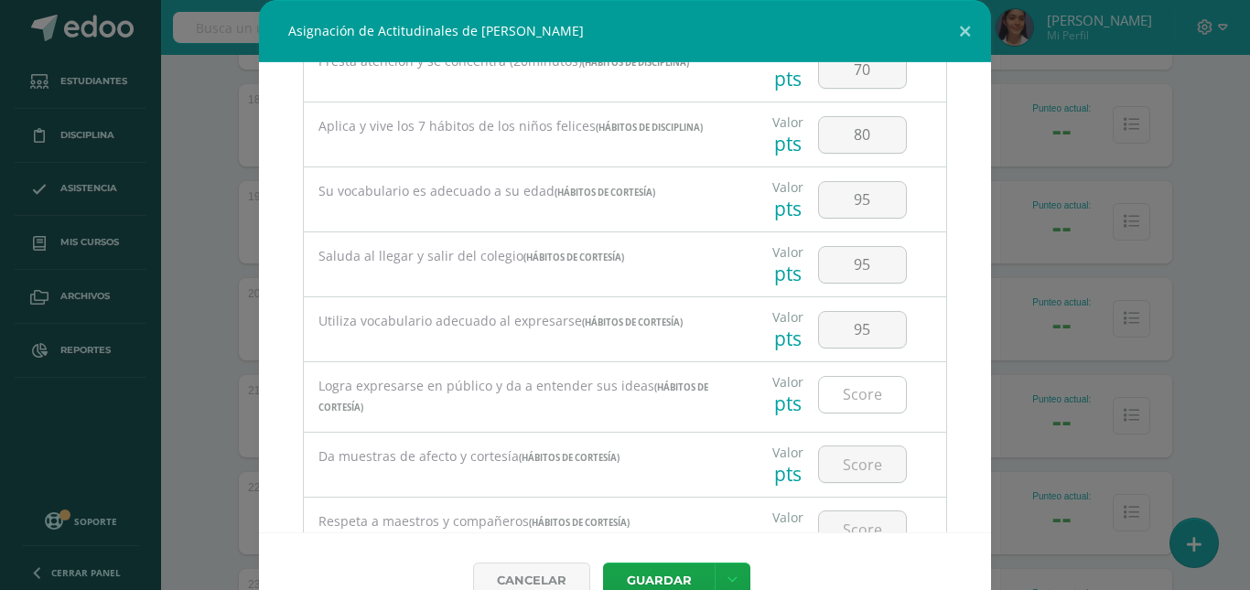
click at [858, 394] on input "number" at bounding box center [862, 395] width 87 height 36
type input "95"
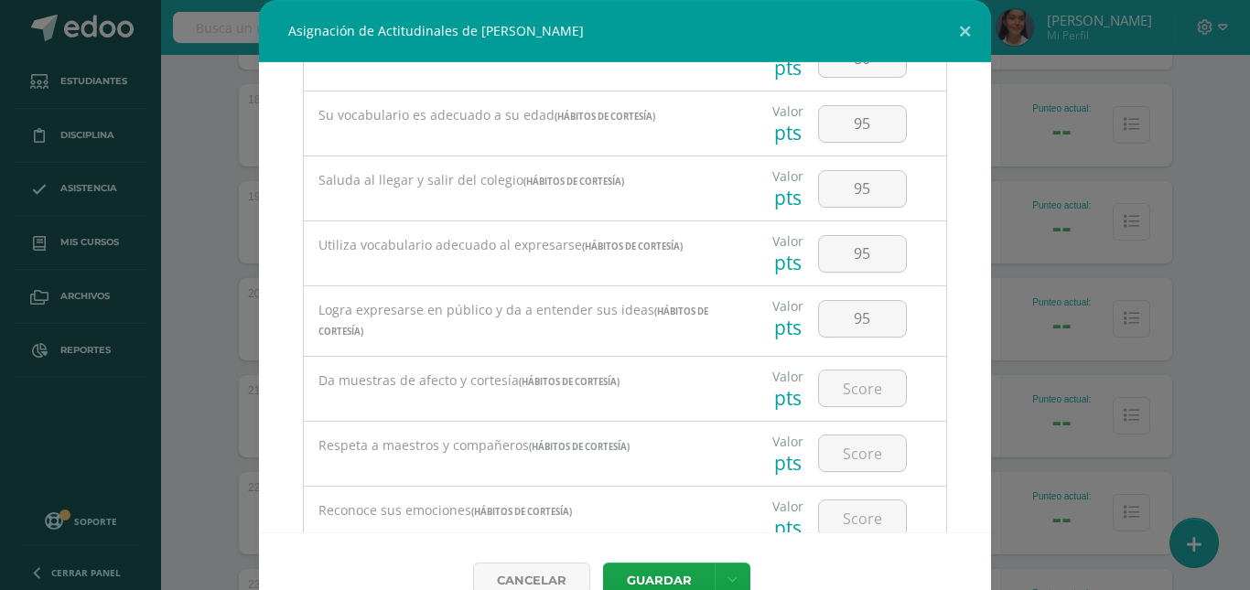
scroll to position [1281, 0]
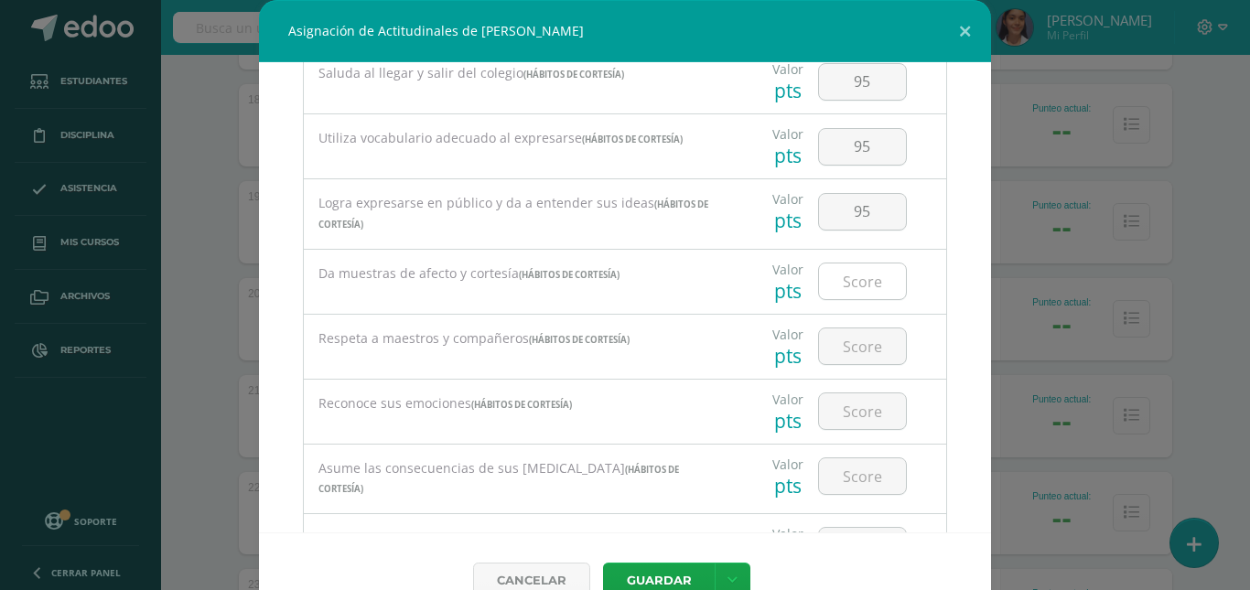
click at [864, 283] on input "number" at bounding box center [862, 282] width 87 height 36
type input "95"
click at [848, 345] on input "number" at bounding box center [862, 347] width 87 height 36
type input "95"
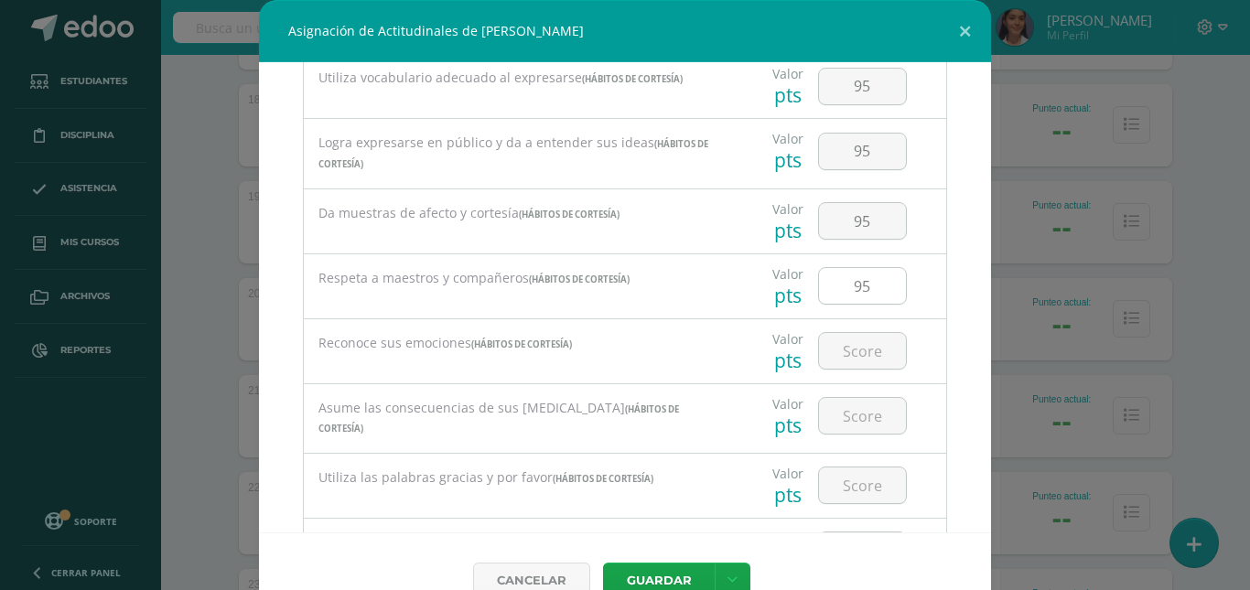
scroll to position [1373, 0]
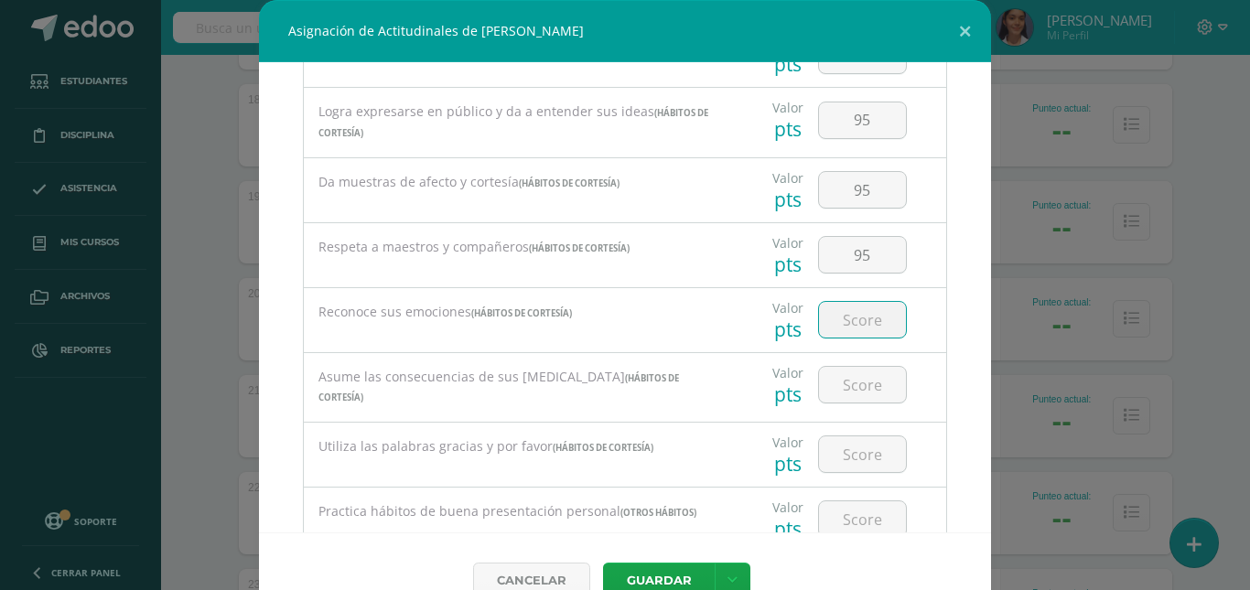
click at [853, 323] on input "number" at bounding box center [862, 320] width 87 height 36
type input "95"
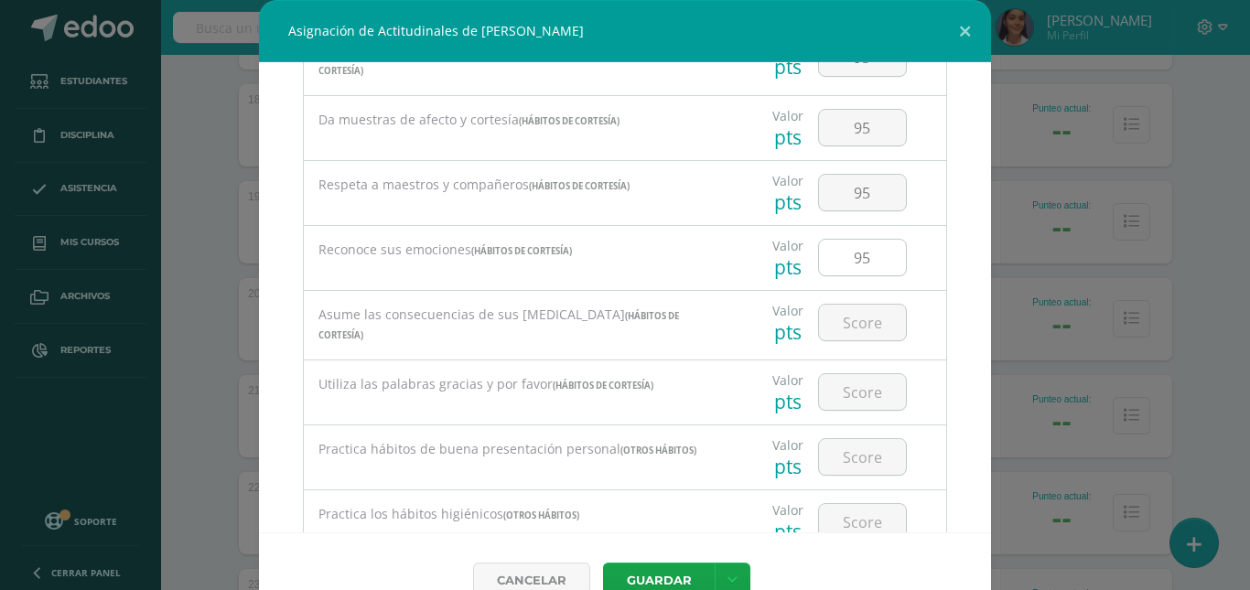
scroll to position [1464, 0]
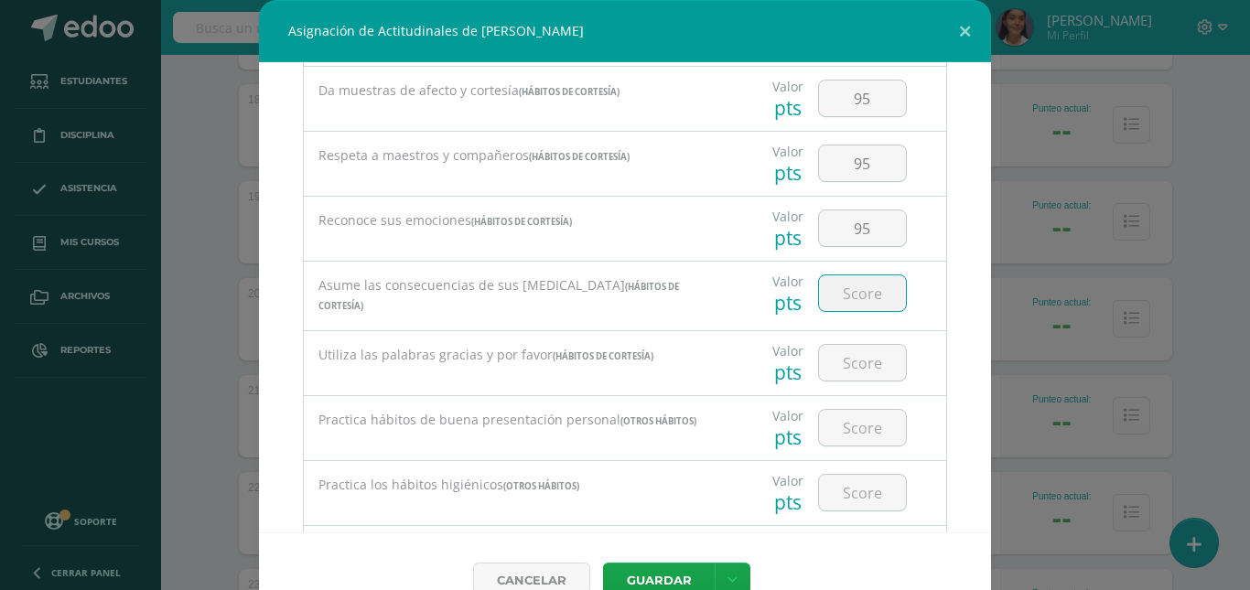
click at [848, 306] on input "number" at bounding box center [862, 293] width 87 height 36
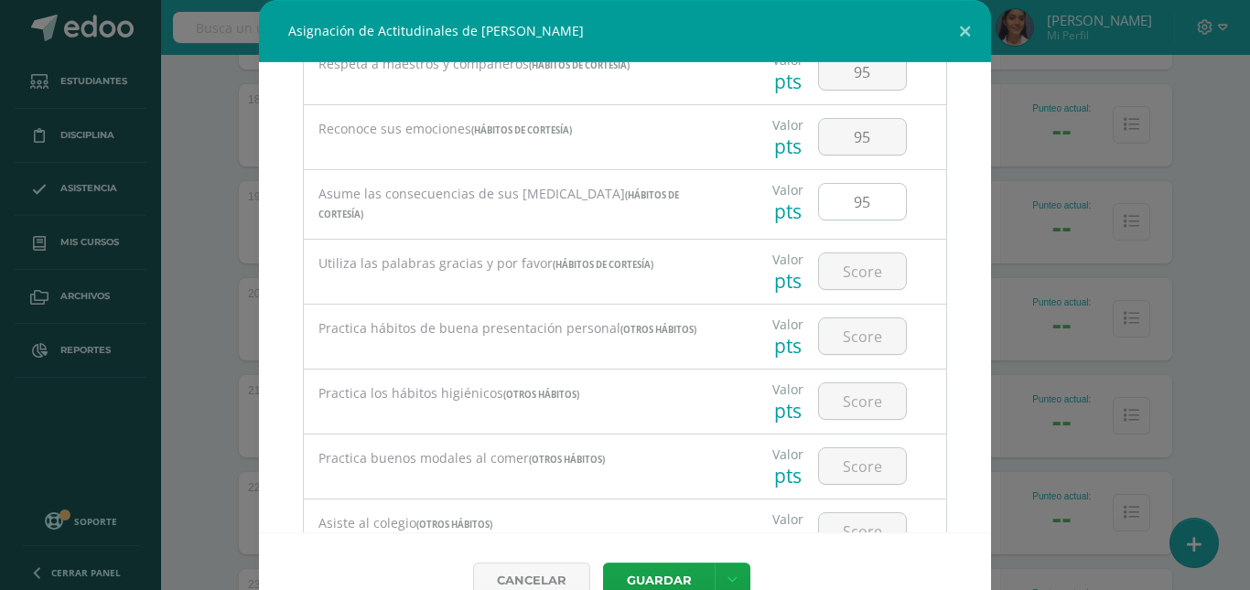
click at [877, 218] on input "95" at bounding box center [862, 202] width 87 height 36
click at [875, 213] on input "95" at bounding box center [862, 202] width 87 height 36
type input "90"
click at [863, 259] on input "number" at bounding box center [862, 272] width 87 height 36
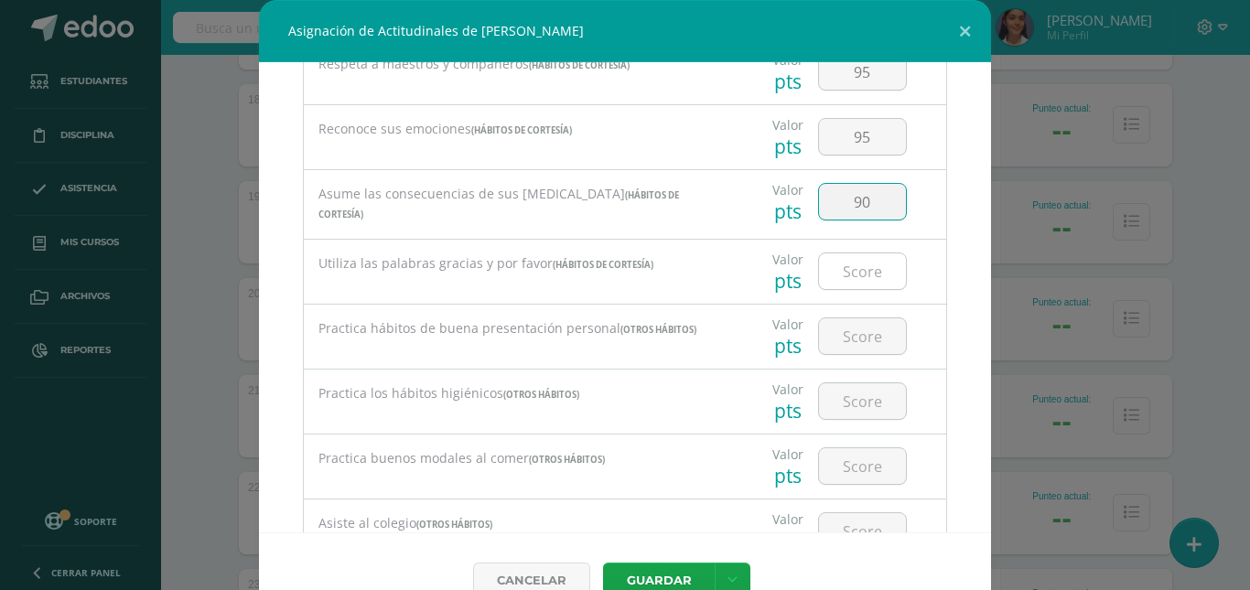
click at [863, 259] on input "number" at bounding box center [862, 272] width 87 height 36
click at [864, 275] on input "number" at bounding box center [862, 272] width 87 height 36
click at [866, 275] on input "number" at bounding box center [862, 272] width 87 height 36
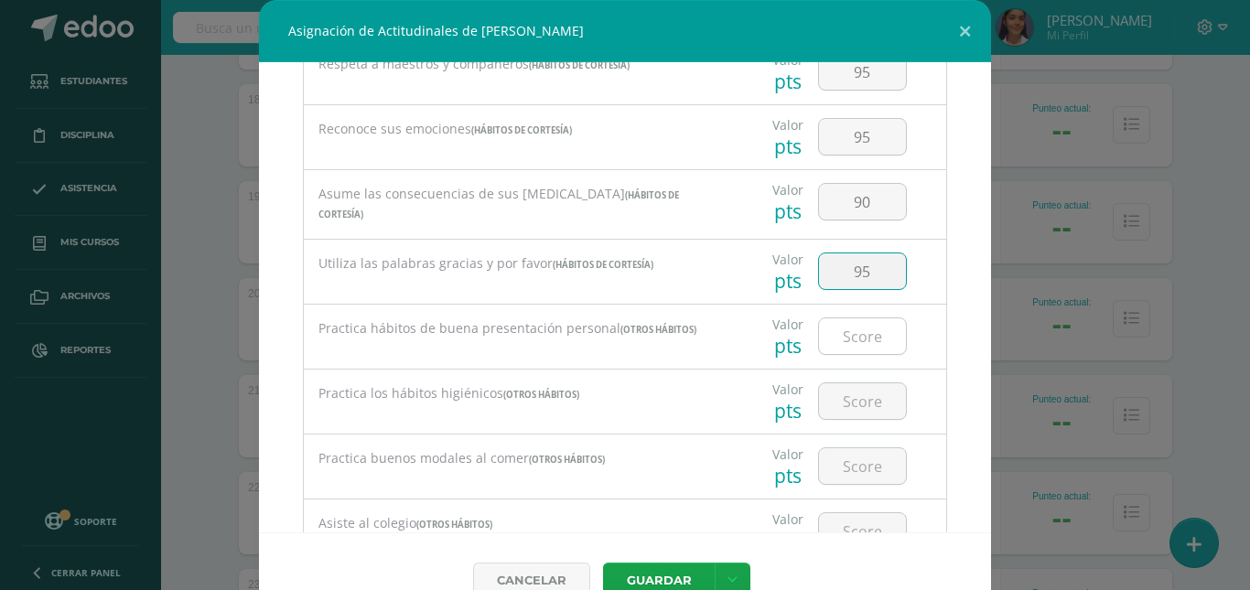
type input "95"
click at [849, 342] on input "number" at bounding box center [862, 336] width 87 height 36
type input "95"
click at [851, 383] on input "number" at bounding box center [862, 401] width 87 height 36
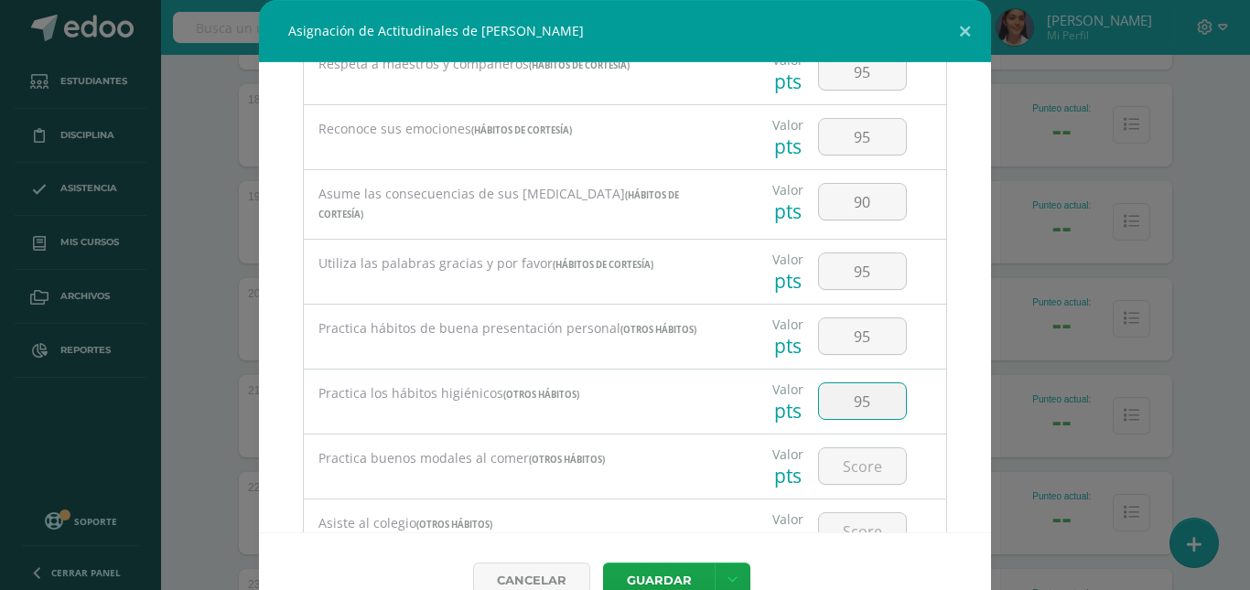
type input "95"
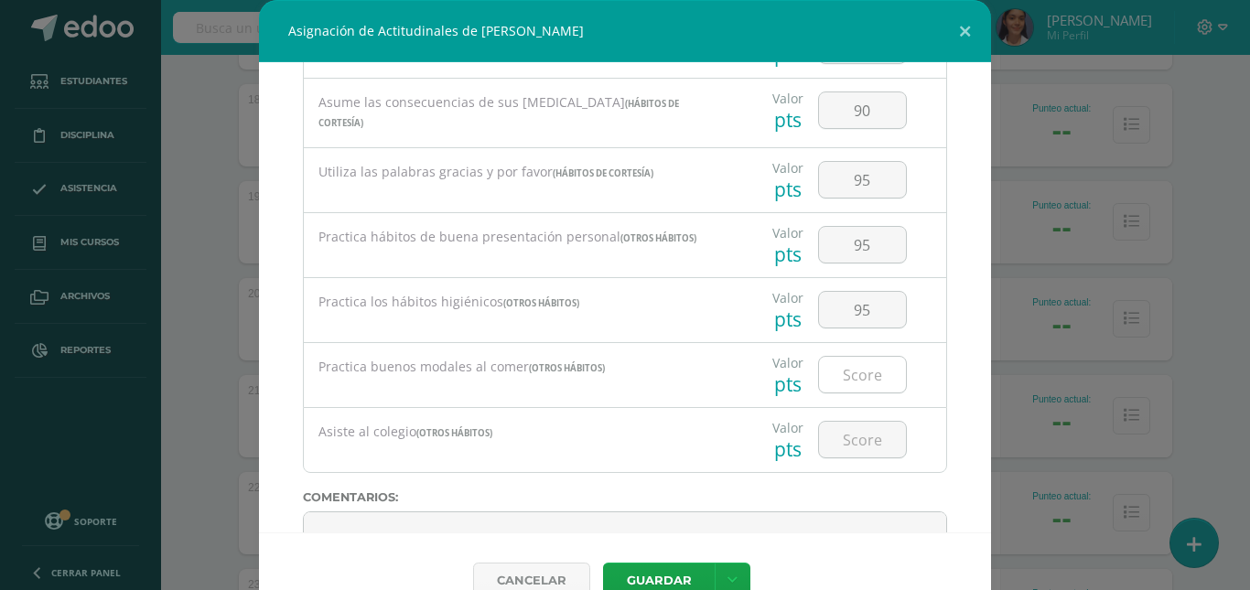
click at [858, 372] on input "number" at bounding box center [862, 375] width 87 height 36
type input "95"
click at [848, 427] on input "number" at bounding box center [862, 440] width 87 height 36
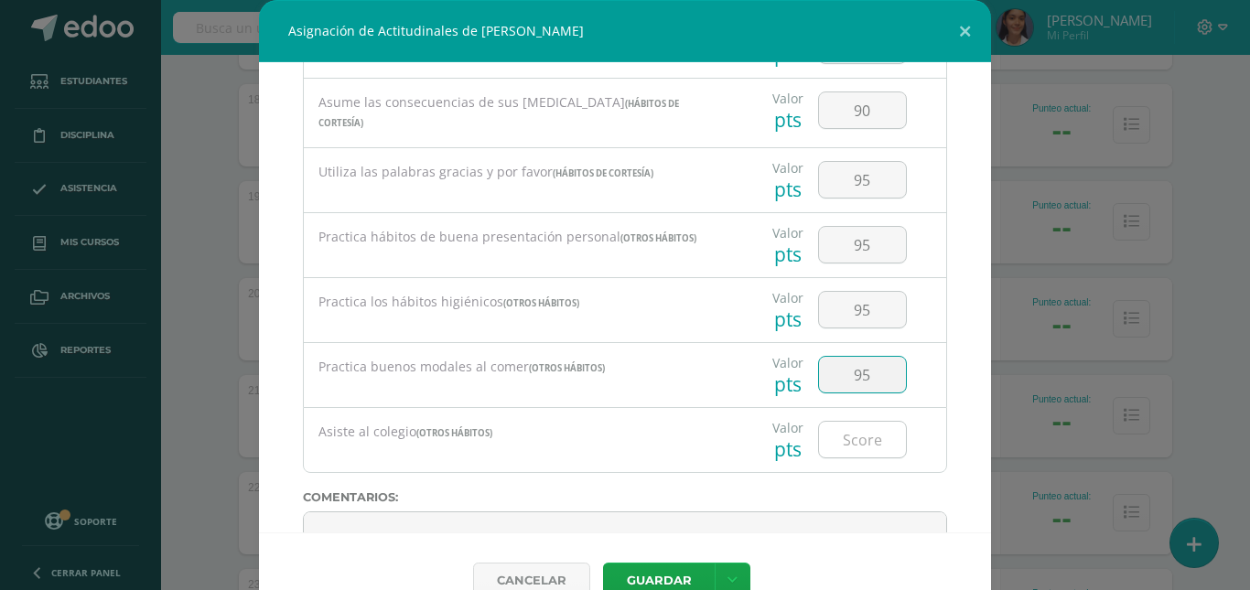
click at [848, 427] on input "number" at bounding box center [862, 440] width 87 height 36
type input "95"
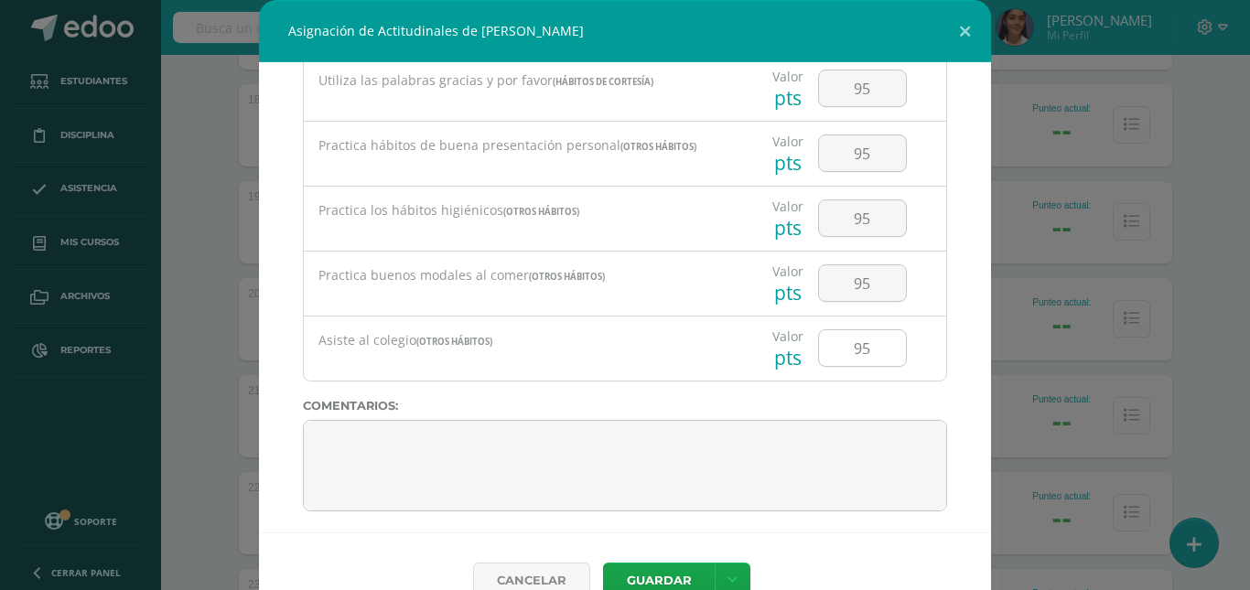
scroll to position [1743, 0]
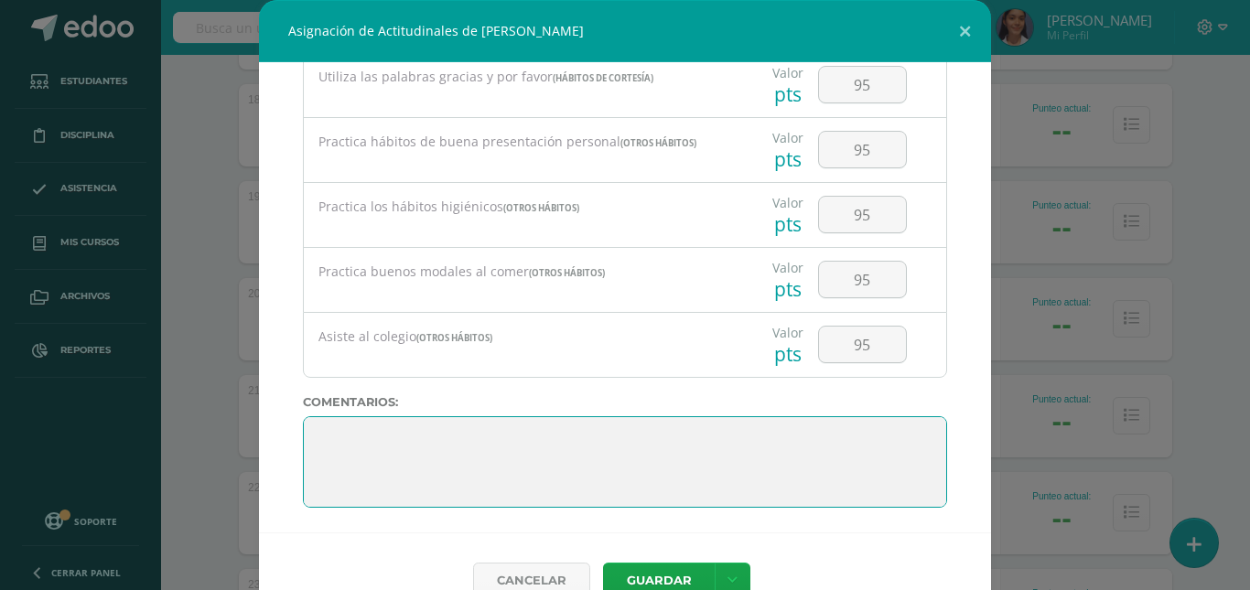
click at [813, 477] on textarea at bounding box center [625, 462] width 644 height 92
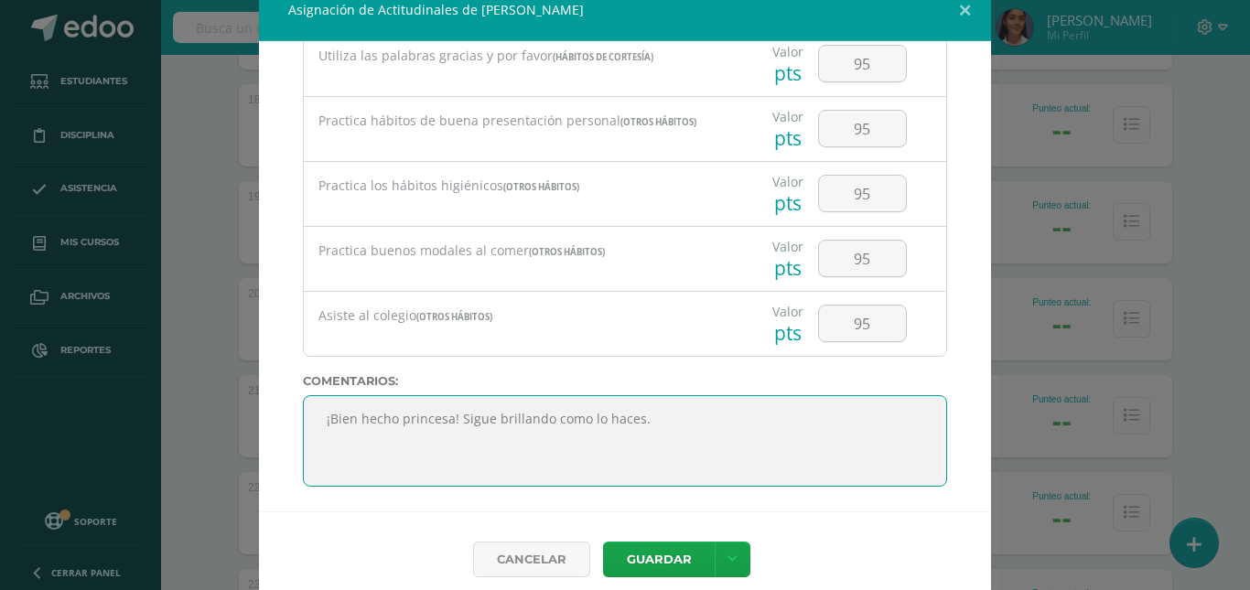
scroll to position [38, 0]
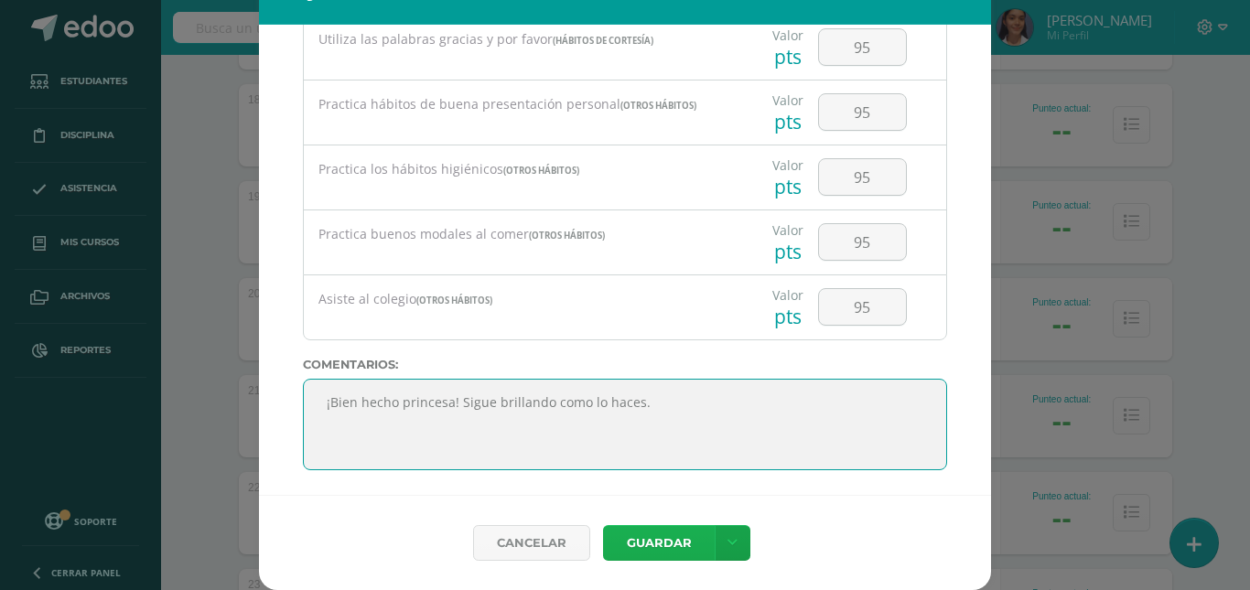
type textarea "¡Bien hecho princesa! Sigue brillando como lo haces."
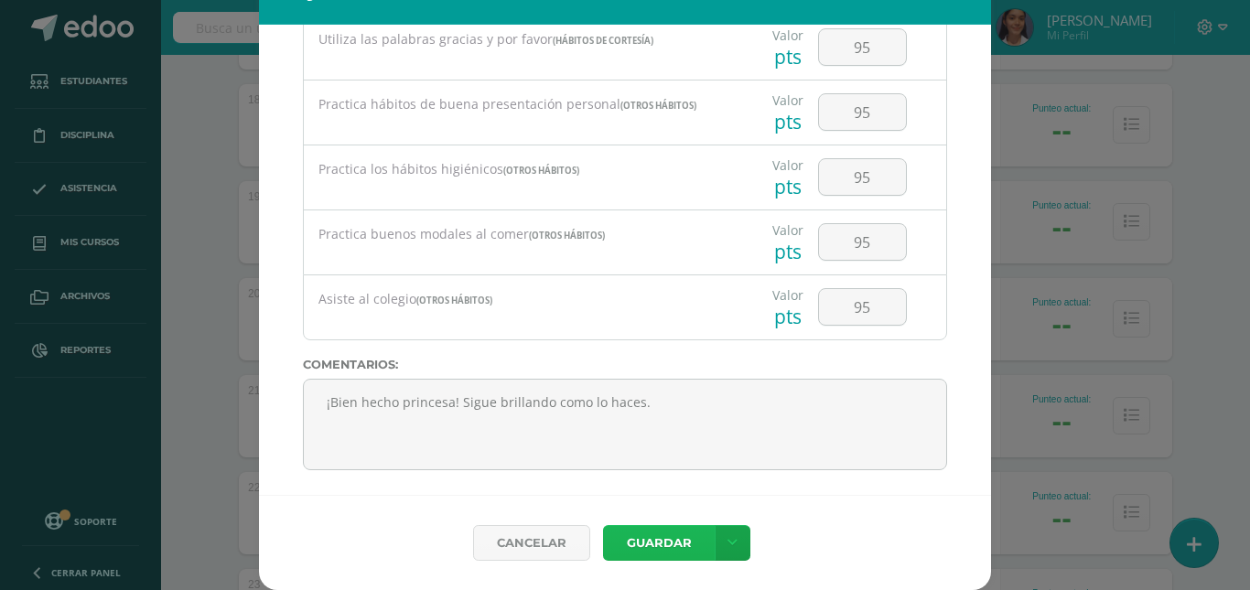
click at [669, 536] on button "Guardar" at bounding box center [659, 543] width 112 height 36
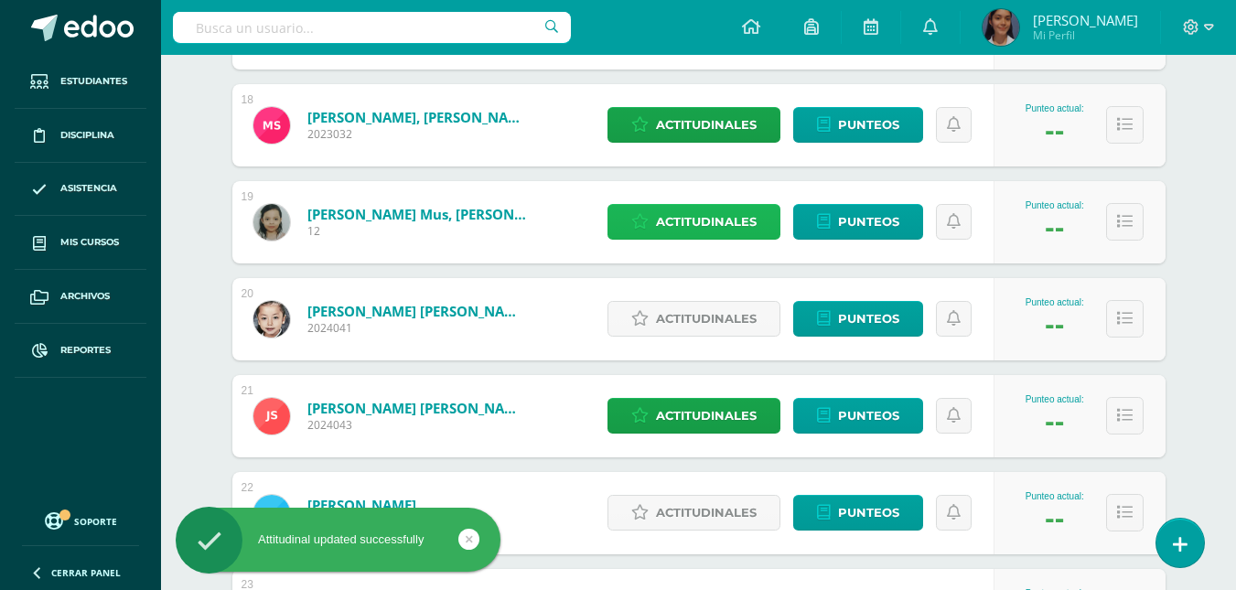
click at [726, 223] on span "Actitudinales" at bounding box center [706, 222] width 101 height 34
click at [0, 0] on div "Valor pts 90" at bounding box center [0, 0] width 0 height 0
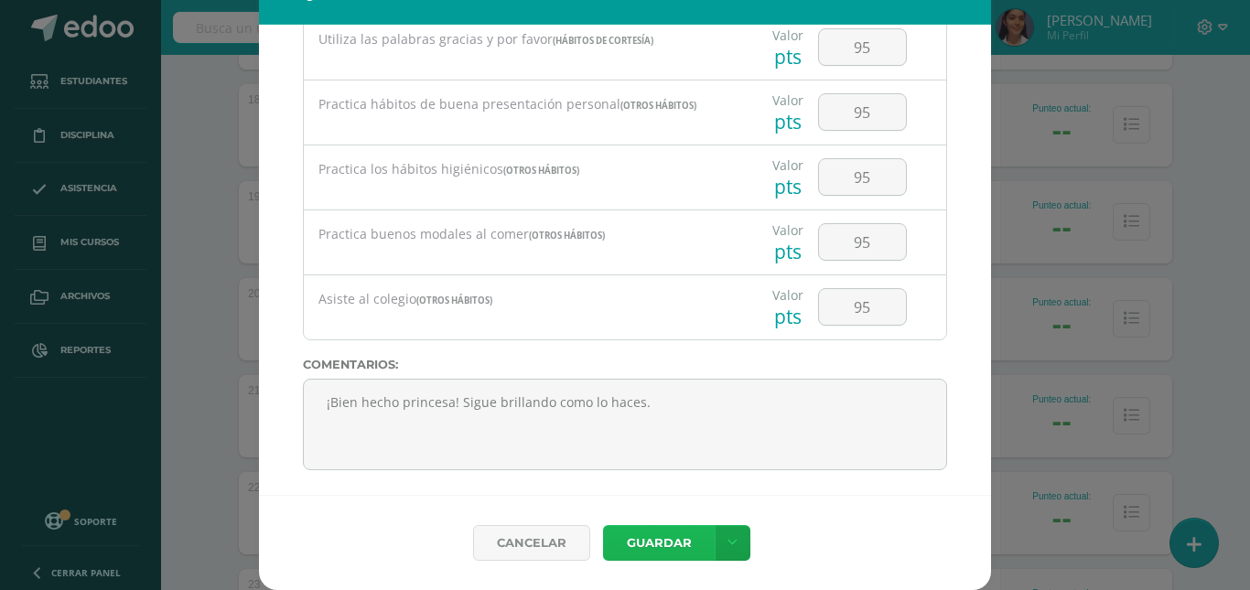
click at [662, 541] on button "Guardar" at bounding box center [659, 543] width 112 height 36
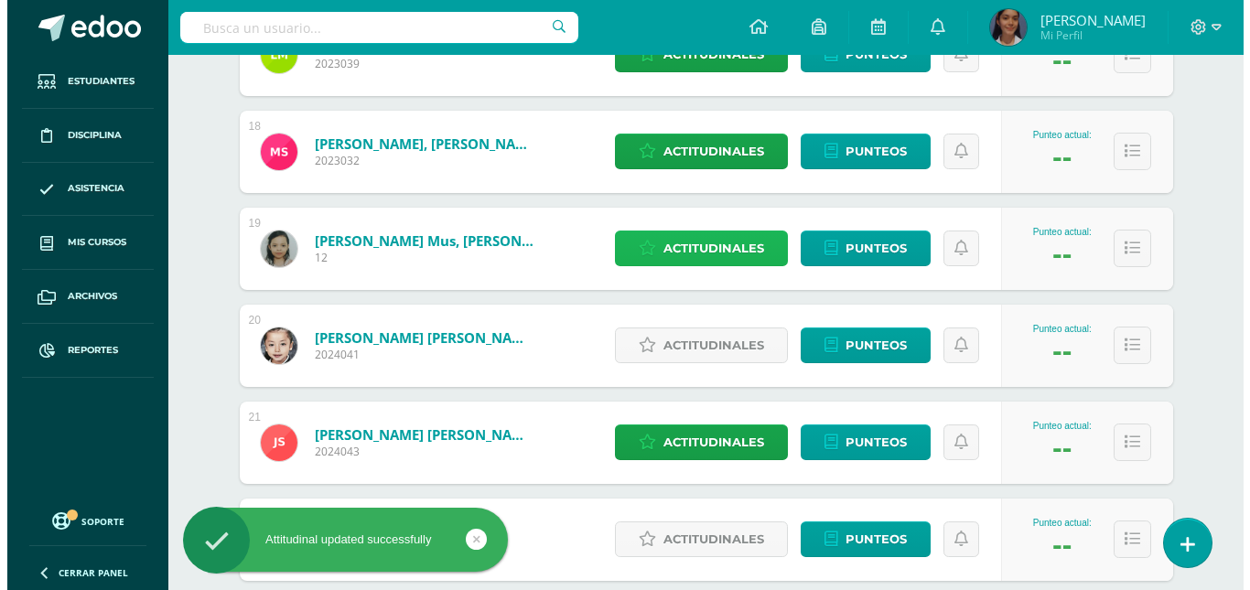
scroll to position [2105, 0]
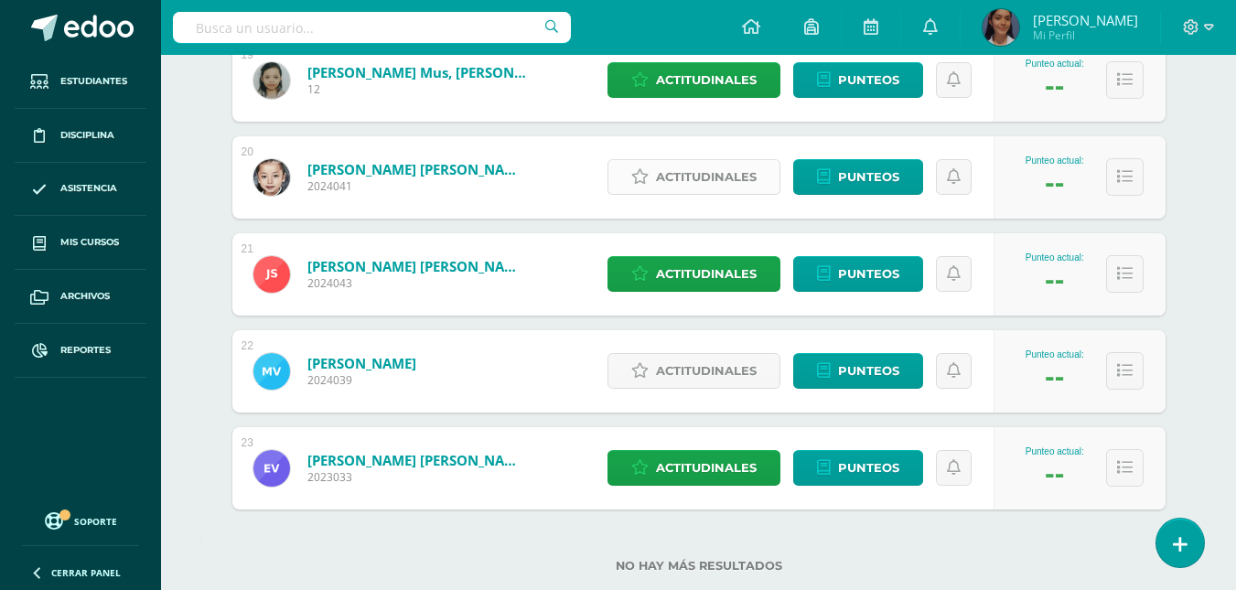
click at [718, 181] on span "Actitudinales" at bounding box center [706, 177] width 101 height 34
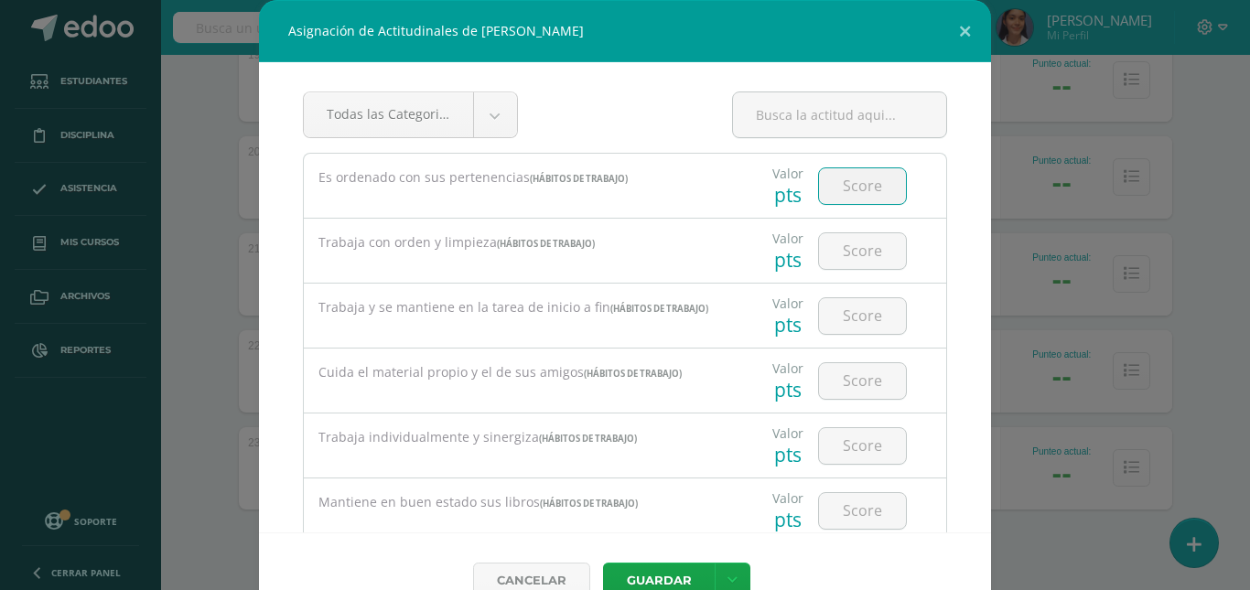
click at [842, 170] on input "number" at bounding box center [862, 186] width 87 height 36
type input "95"
click at [848, 236] on input "number" at bounding box center [862, 251] width 87 height 36
type input "95"
click at [841, 328] on input "number" at bounding box center [862, 316] width 87 height 36
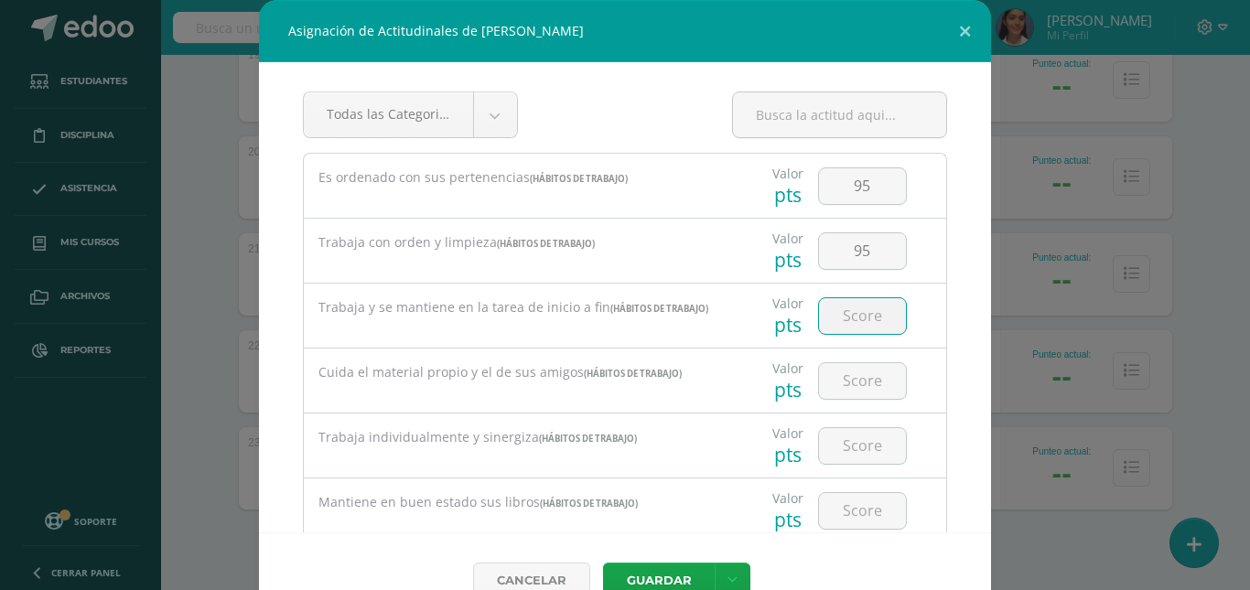
type input "9"
type input "80"
click at [859, 383] on input "number" at bounding box center [862, 381] width 87 height 36
type input "95"
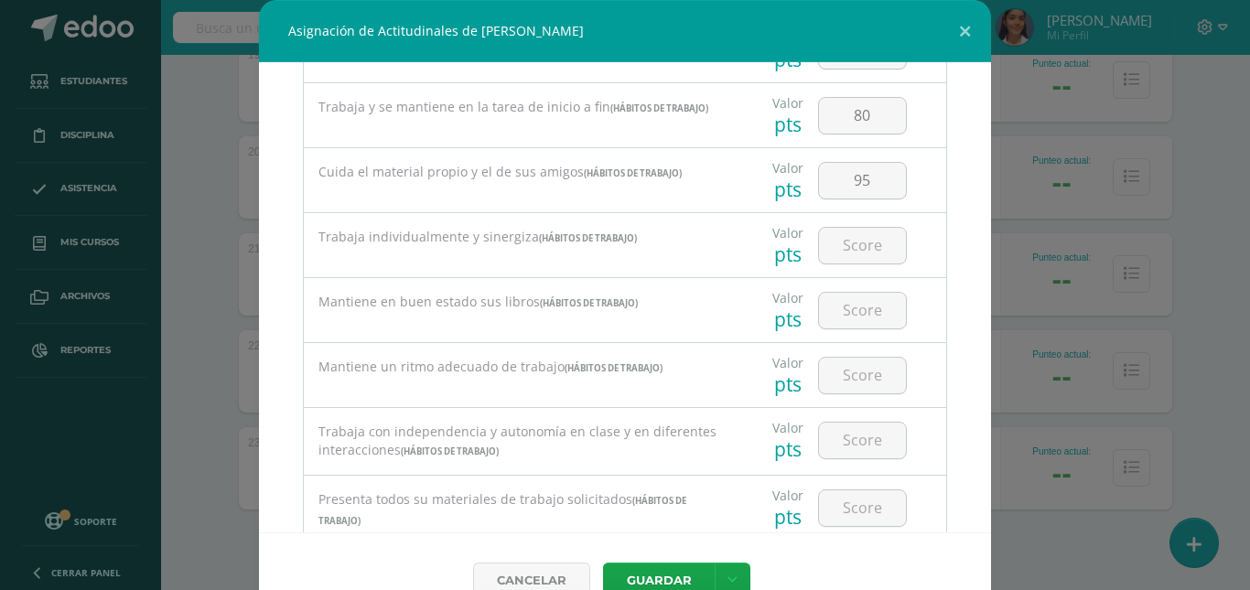
scroll to position [92, 0]
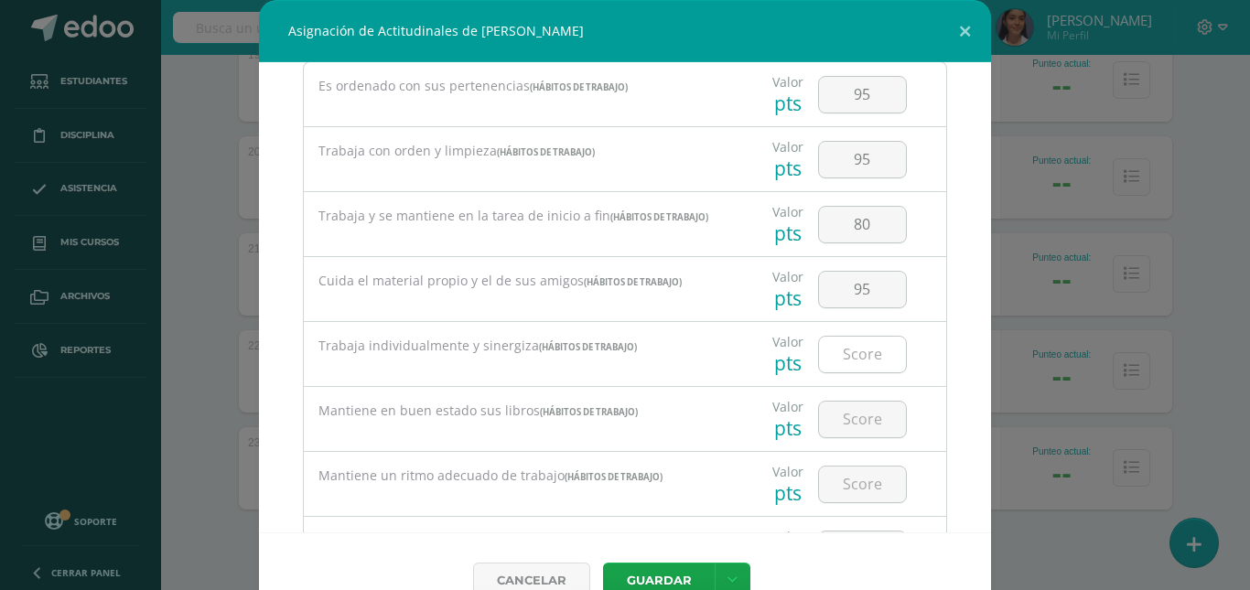
click at [866, 346] on input "number" at bounding box center [862, 355] width 87 height 36
type input "90"
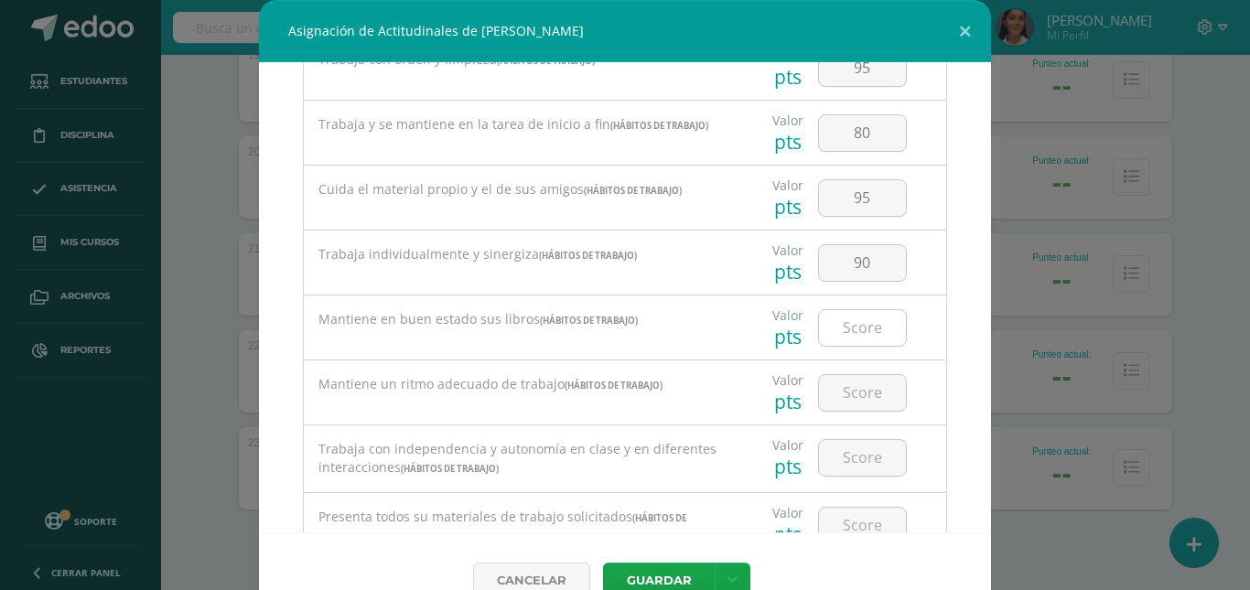
click at [851, 344] on input "number" at bounding box center [862, 328] width 87 height 36
type input "95"
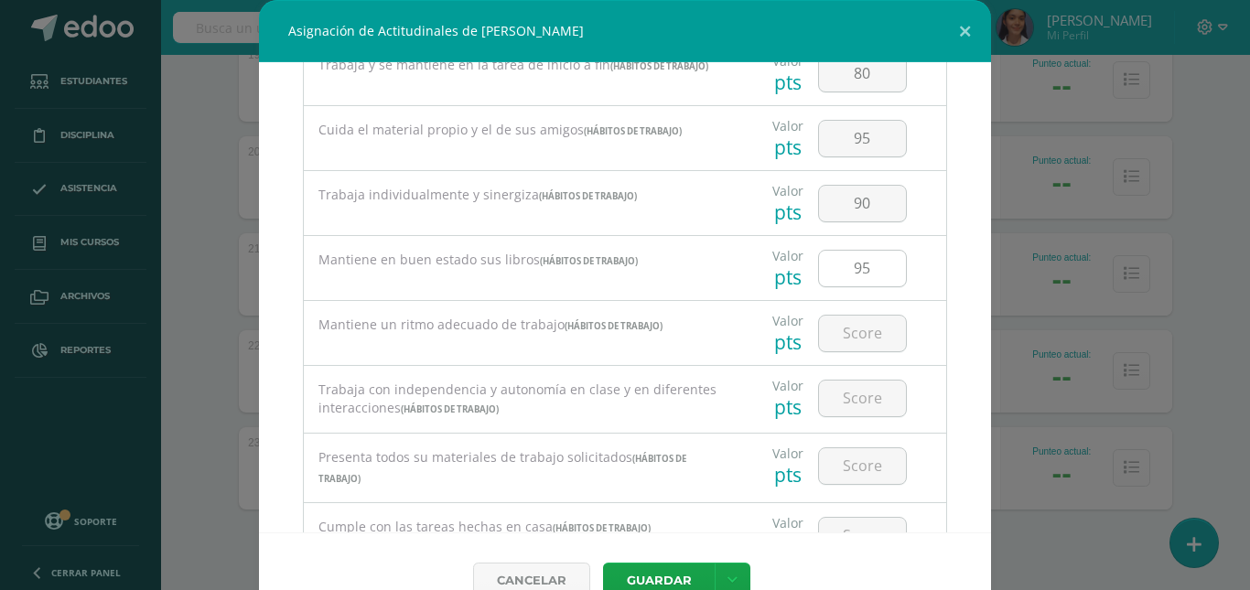
scroll to position [275, 0]
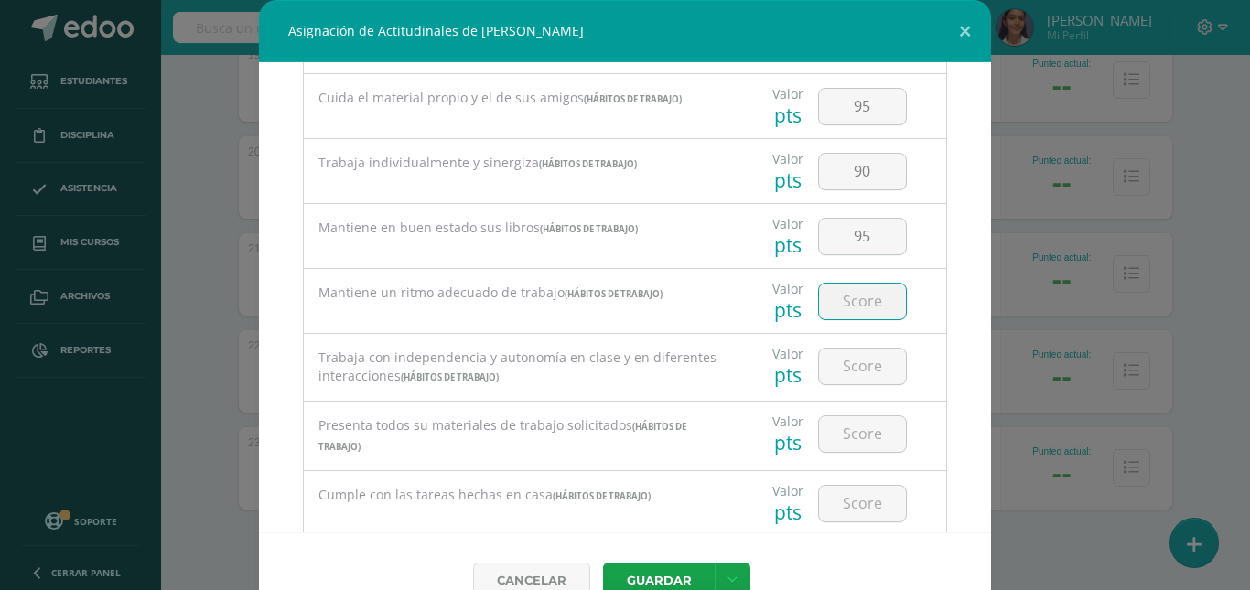
click at [856, 312] on input "number" at bounding box center [862, 302] width 87 height 36
type input "80"
click at [850, 379] on input "number" at bounding box center [862, 367] width 87 height 36
type input "80"
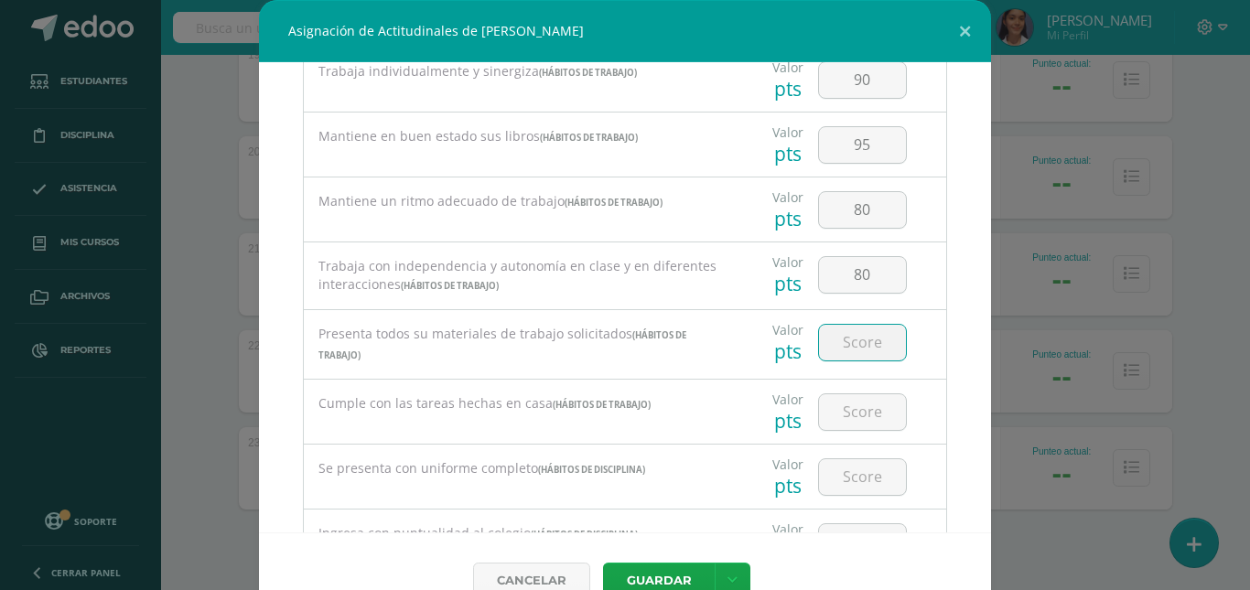
click at [845, 346] on input "number" at bounding box center [862, 343] width 87 height 36
type input "95"
click at [858, 395] on input "number" at bounding box center [862, 412] width 87 height 36
type input "95"
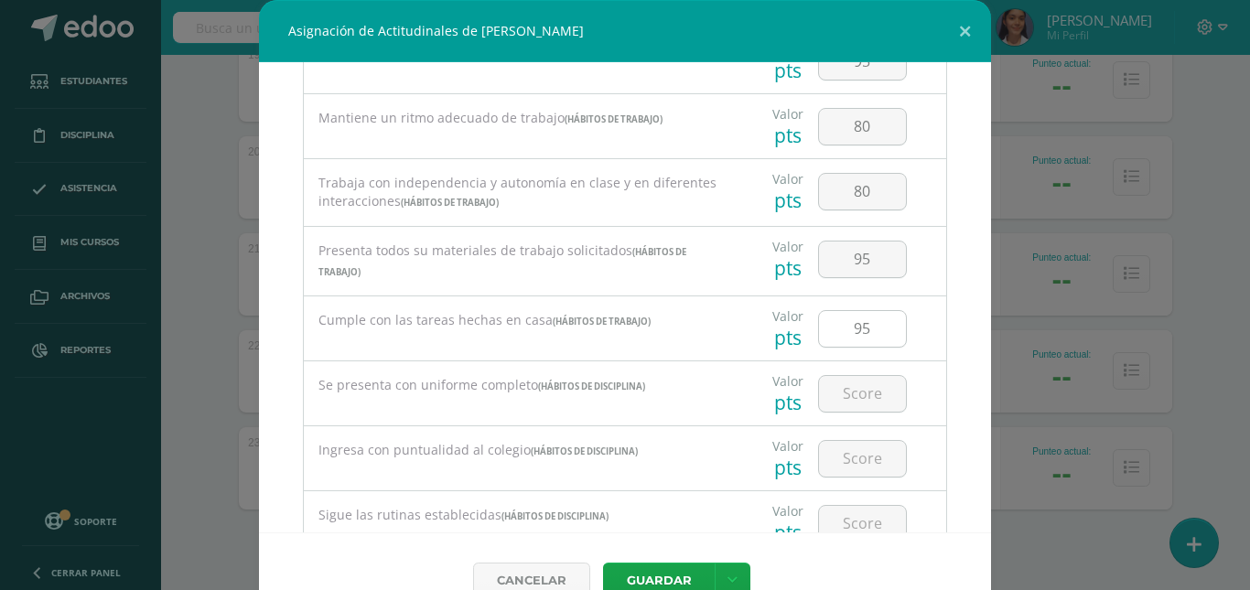
scroll to position [549, 0]
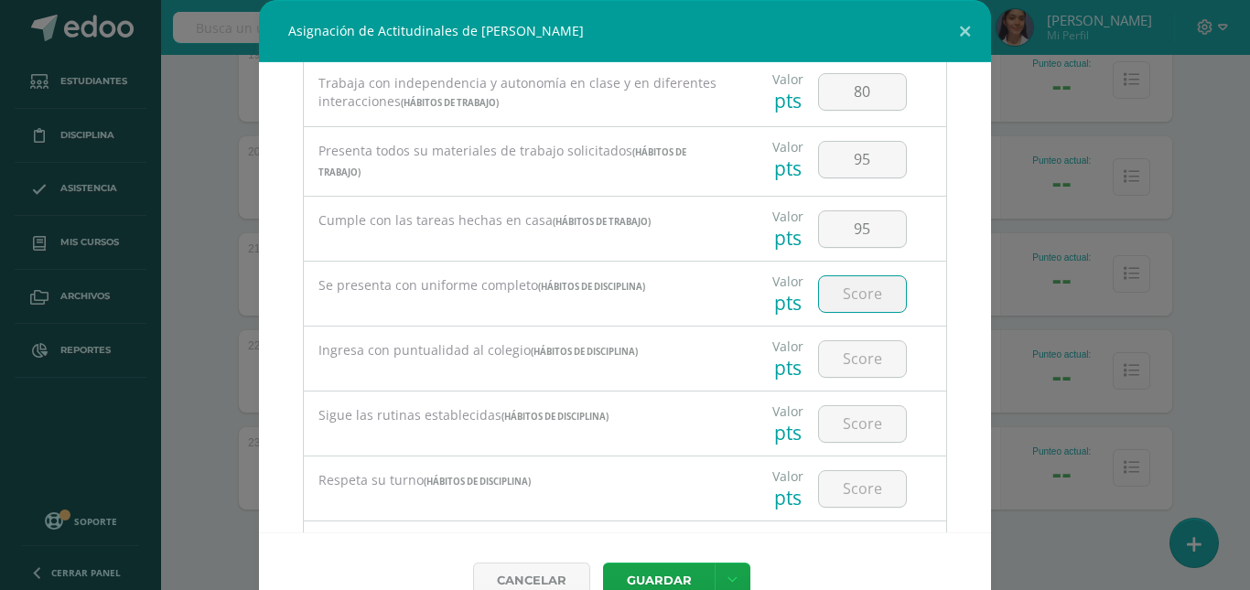
click at [870, 299] on input "number" at bounding box center [862, 294] width 87 height 36
type input "95"
click at [851, 356] on input "number" at bounding box center [862, 359] width 87 height 36
type input "95"
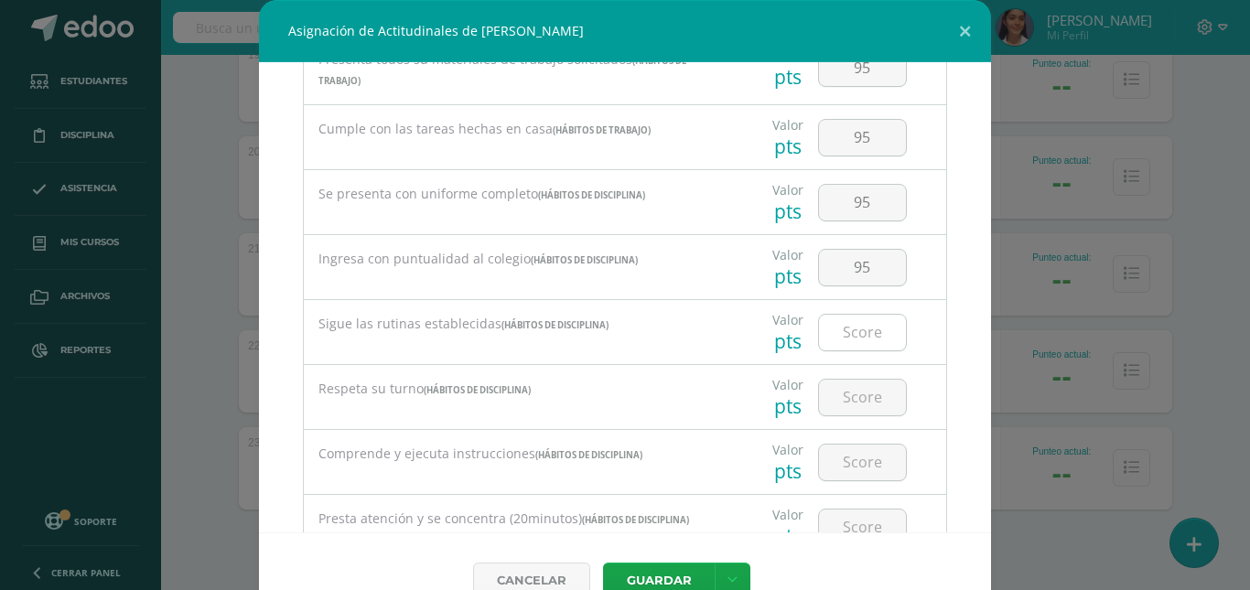
click at [857, 346] on input "number" at bounding box center [862, 333] width 87 height 36
type input "95"
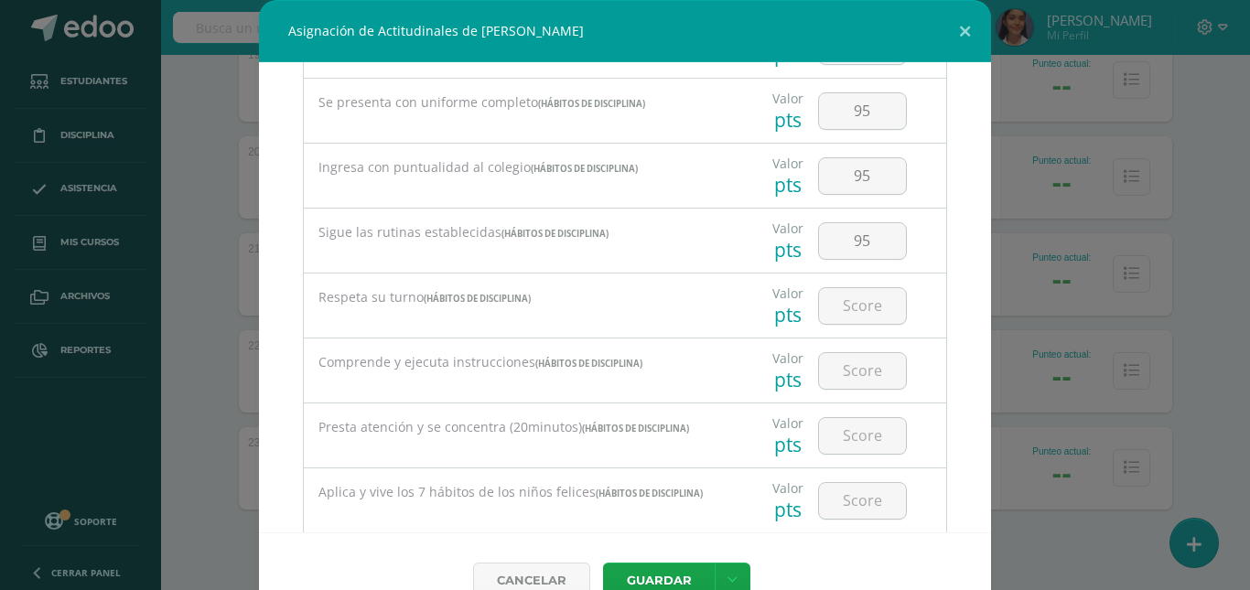
click at [855, 335] on div at bounding box center [862, 306] width 103 height 64
click at [856, 305] on input "number" at bounding box center [862, 306] width 87 height 36
type input "95"
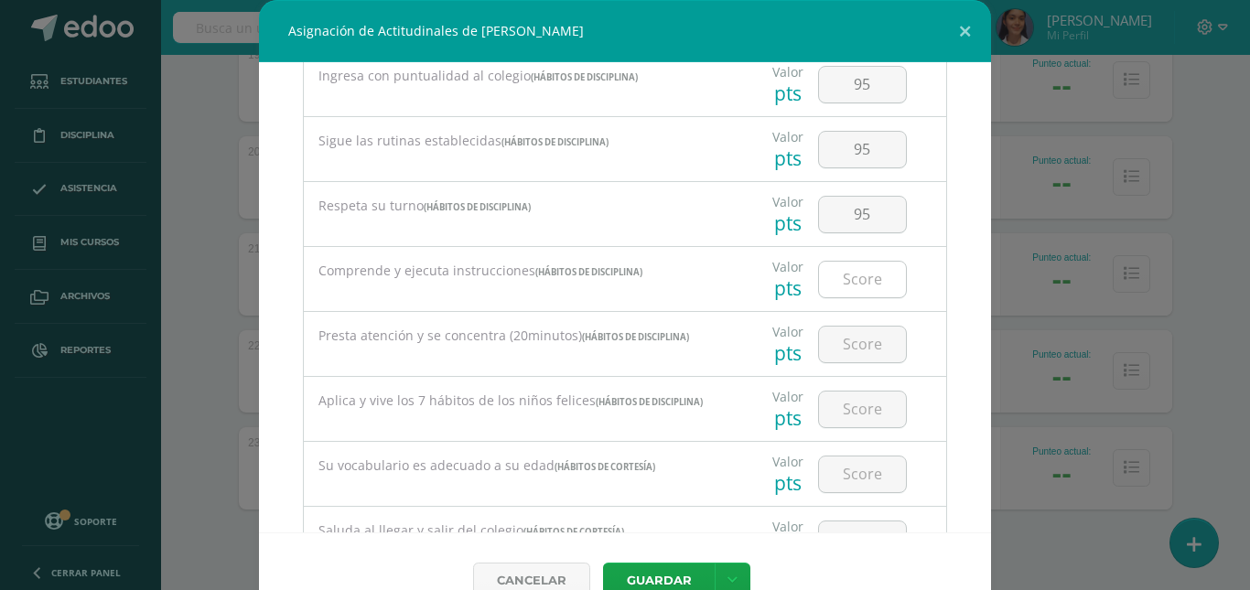
click at [849, 294] on input "number" at bounding box center [862, 280] width 87 height 36
type input "80"
click at [849, 336] on input "number" at bounding box center [862, 345] width 87 height 36
type input "80"
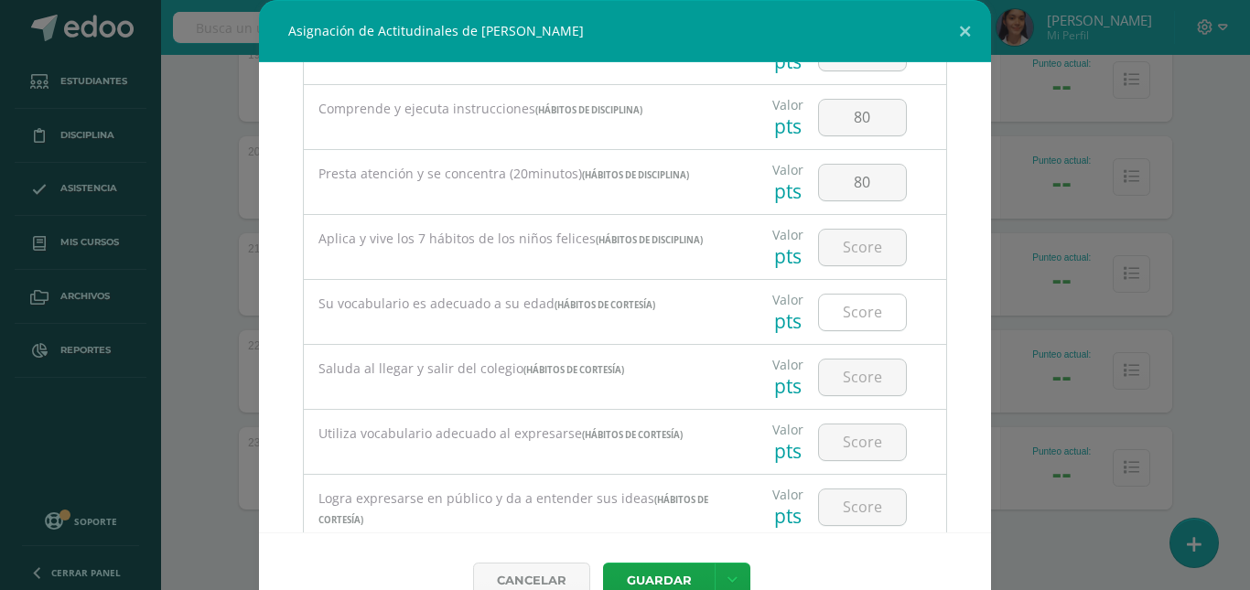
scroll to position [1007, 0]
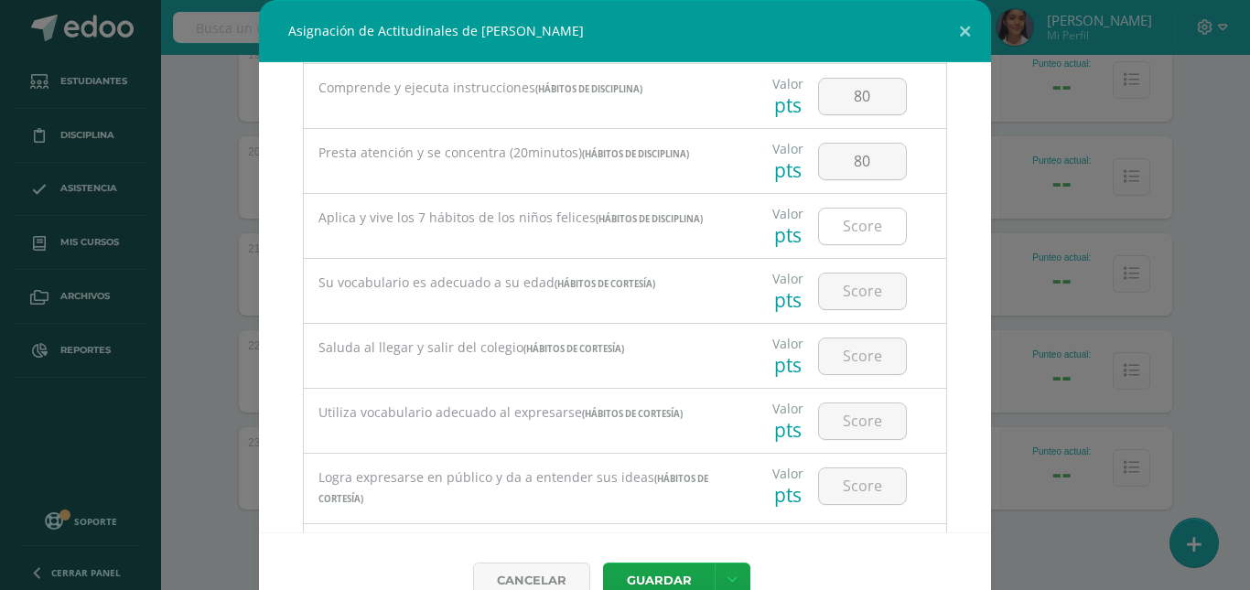
click at [865, 227] on input "number" at bounding box center [862, 227] width 87 height 36
type input "90"
click at [866, 281] on input "number" at bounding box center [862, 292] width 87 height 36
type input "70"
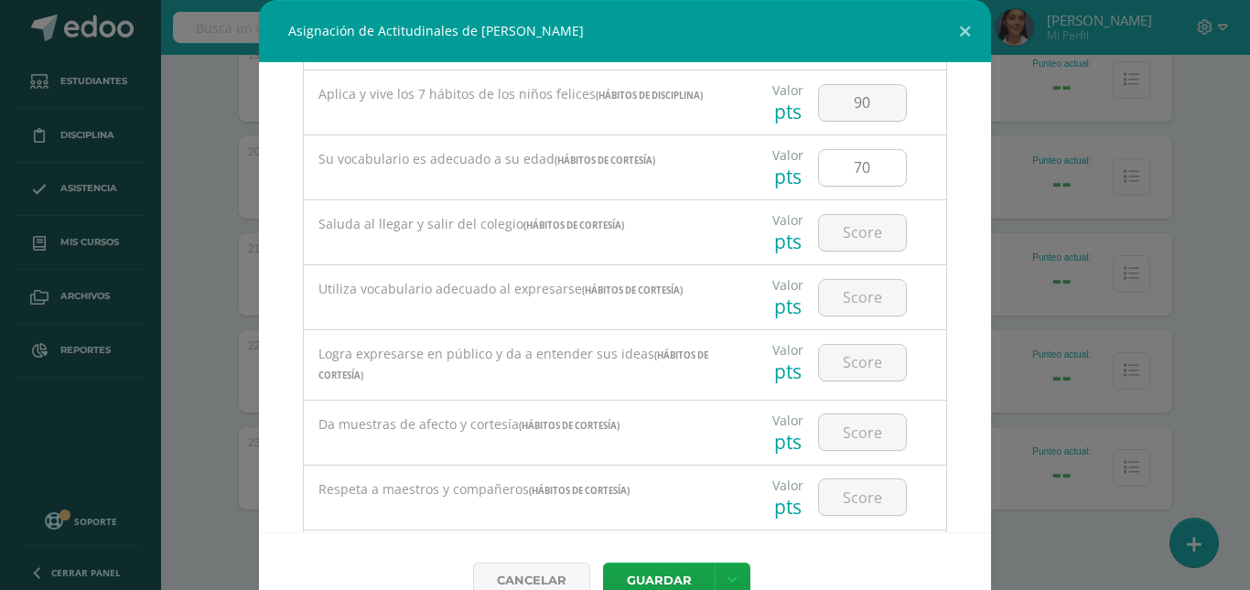
scroll to position [1098, 0]
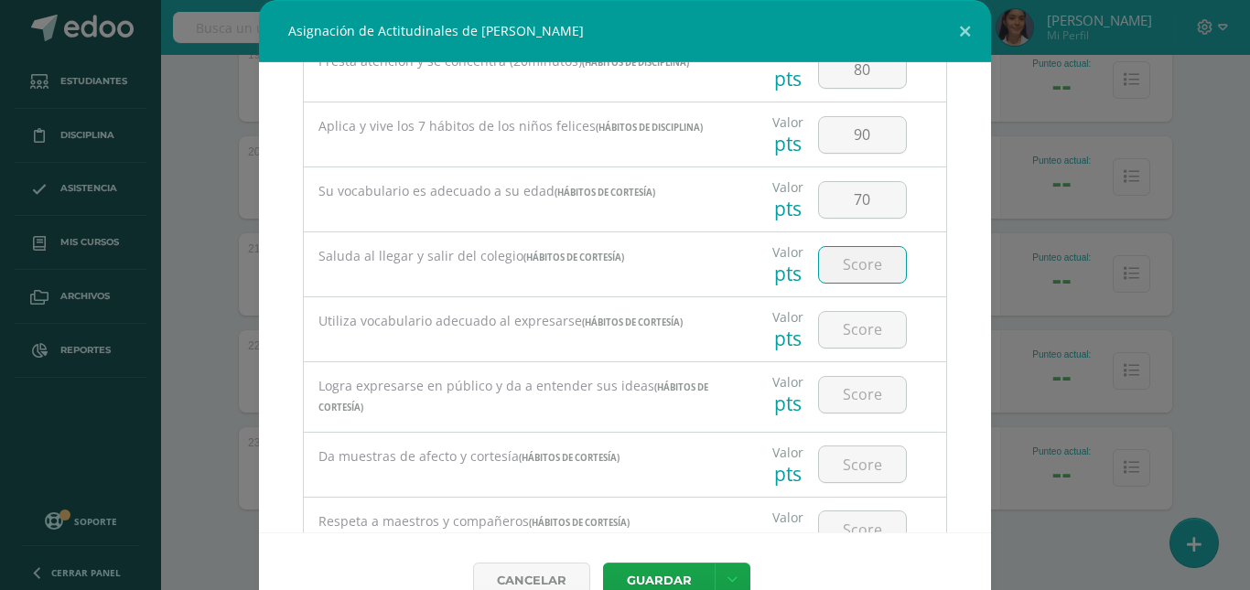
click at [863, 263] on input "number" at bounding box center [862, 265] width 87 height 36
click at [827, 264] on input "number" at bounding box center [862, 265] width 87 height 36
type input "95"
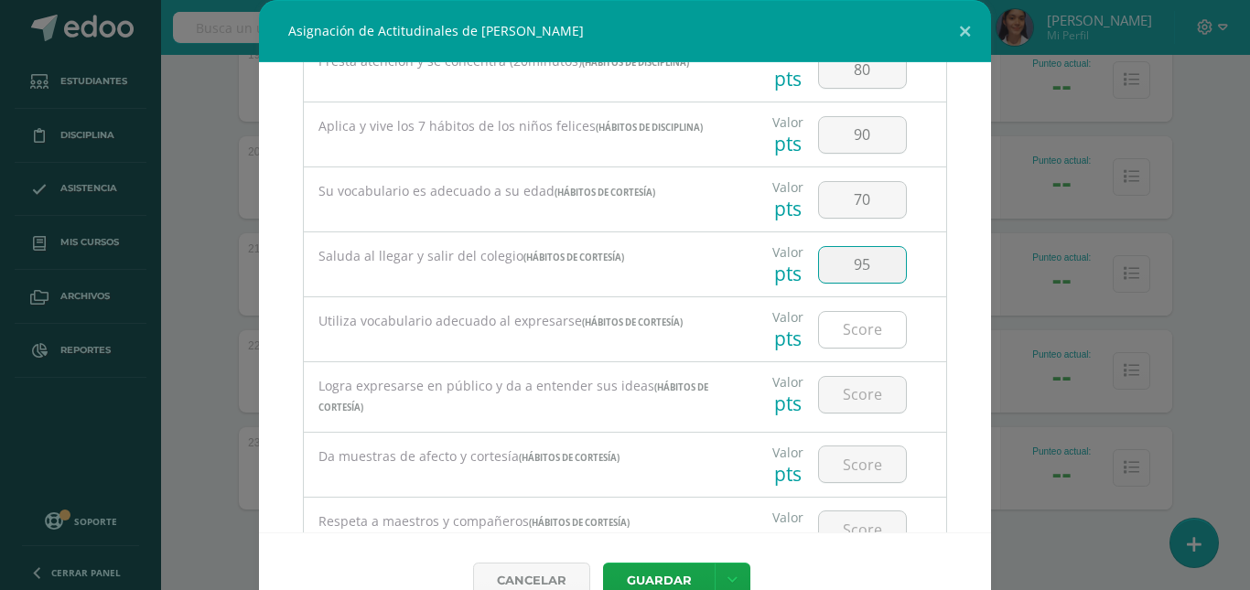
click at [842, 337] on input "number" at bounding box center [862, 330] width 87 height 36
type input "95"
click at [846, 390] on input "number" at bounding box center [862, 395] width 87 height 36
type input "70"
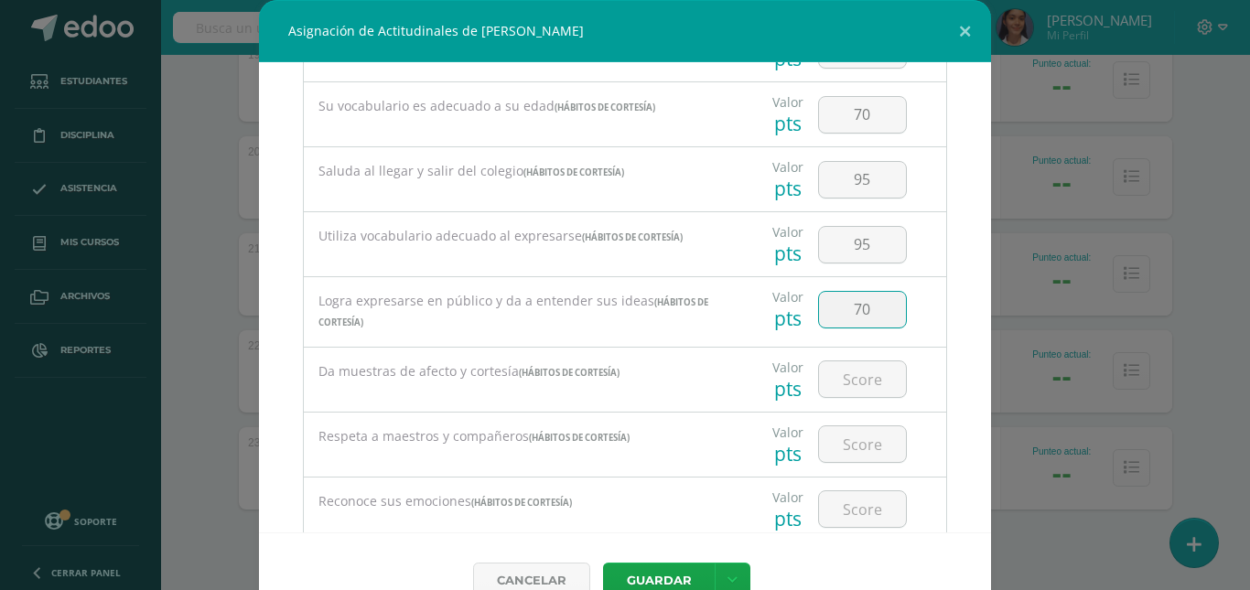
scroll to position [1281, 0]
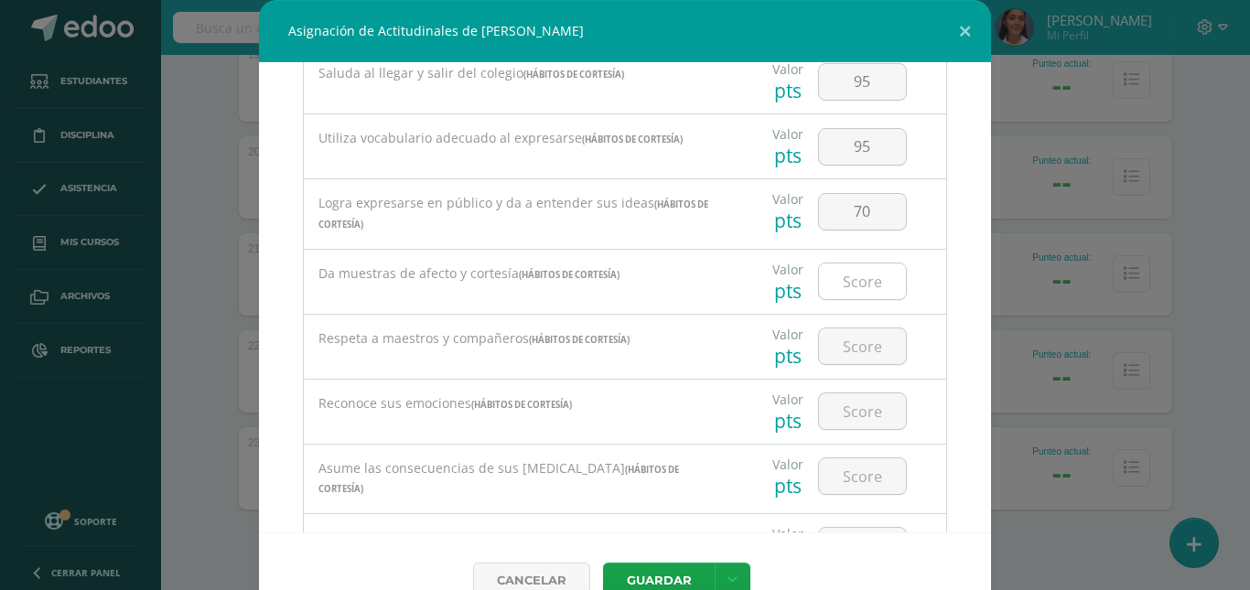
click at [852, 292] on input "number" at bounding box center [862, 282] width 87 height 36
type input "95"
click at [847, 346] on input "number" at bounding box center [862, 347] width 87 height 36
type input "95"
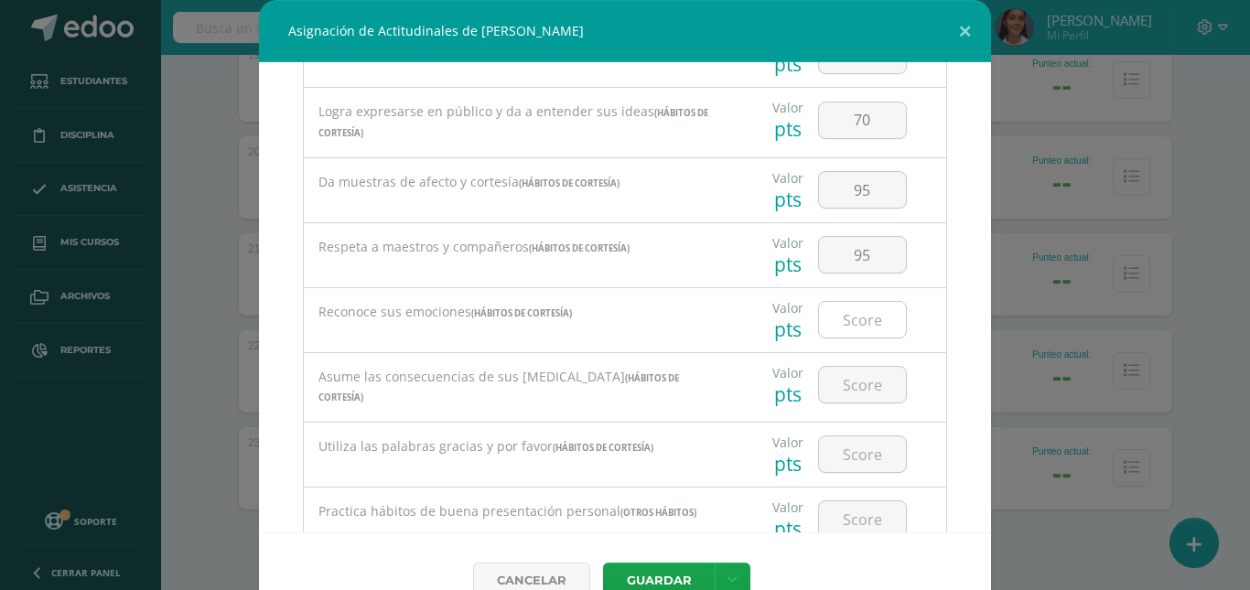
scroll to position [1464, 0]
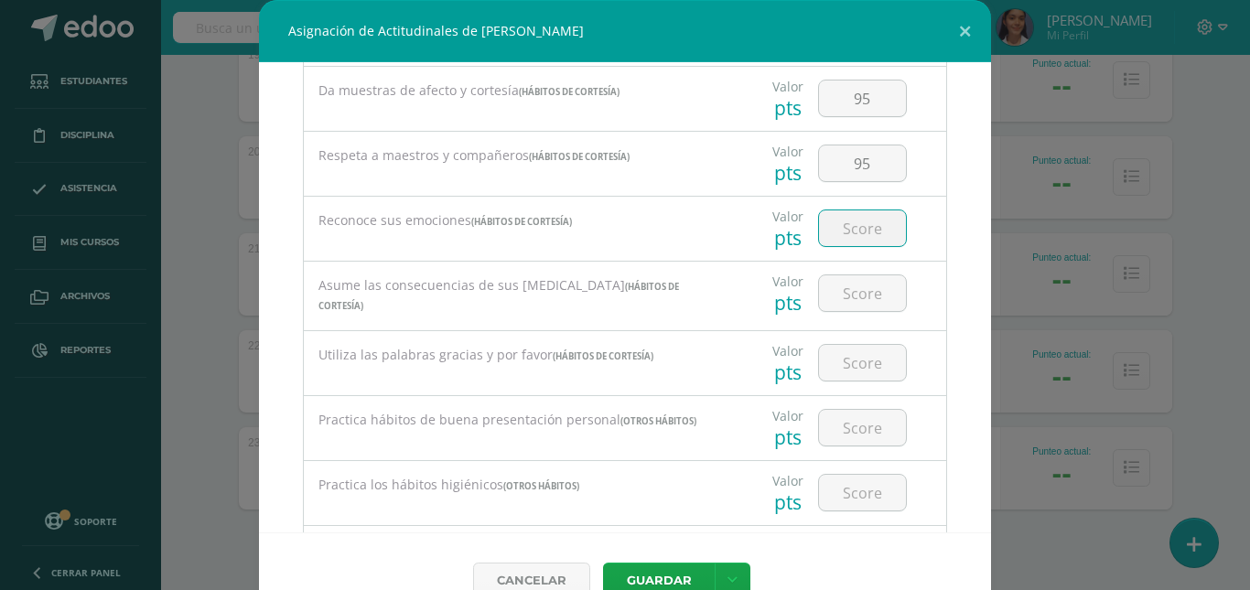
click at [851, 220] on input "number" at bounding box center [862, 228] width 87 height 36
type input "70"
click at [852, 297] on input "number" at bounding box center [862, 293] width 87 height 36
type input "70"
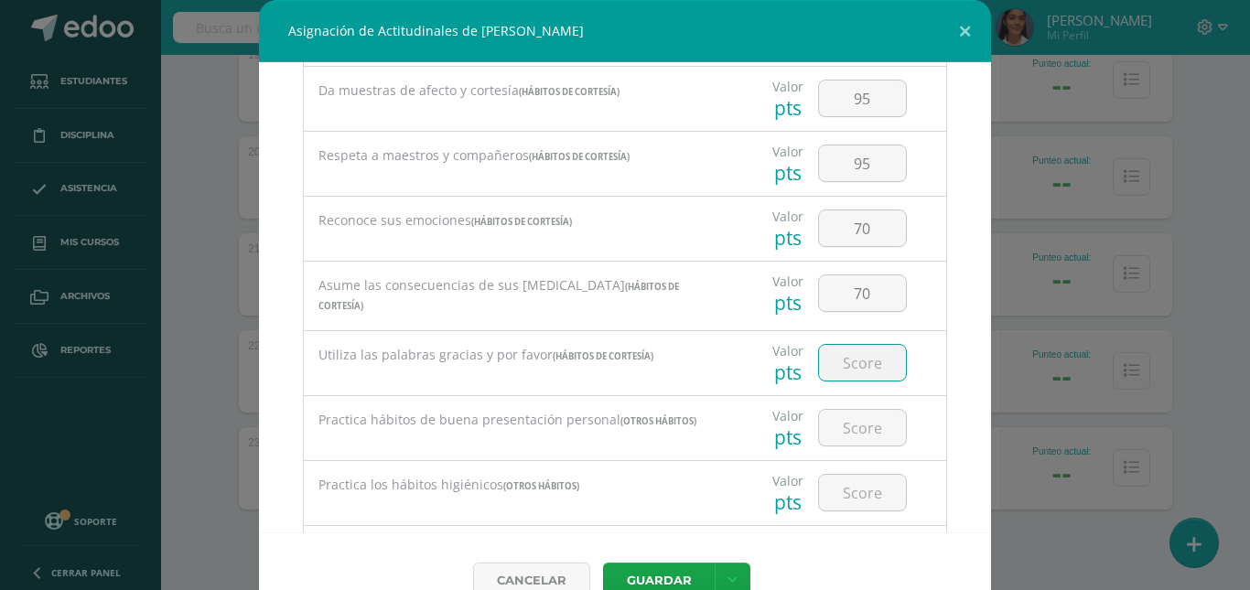
click at [856, 372] on input "number" at bounding box center [862, 363] width 87 height 36
click at [866, 296] on input "70" at bounding box center [862, 293] width 87 height 36
type input "80"
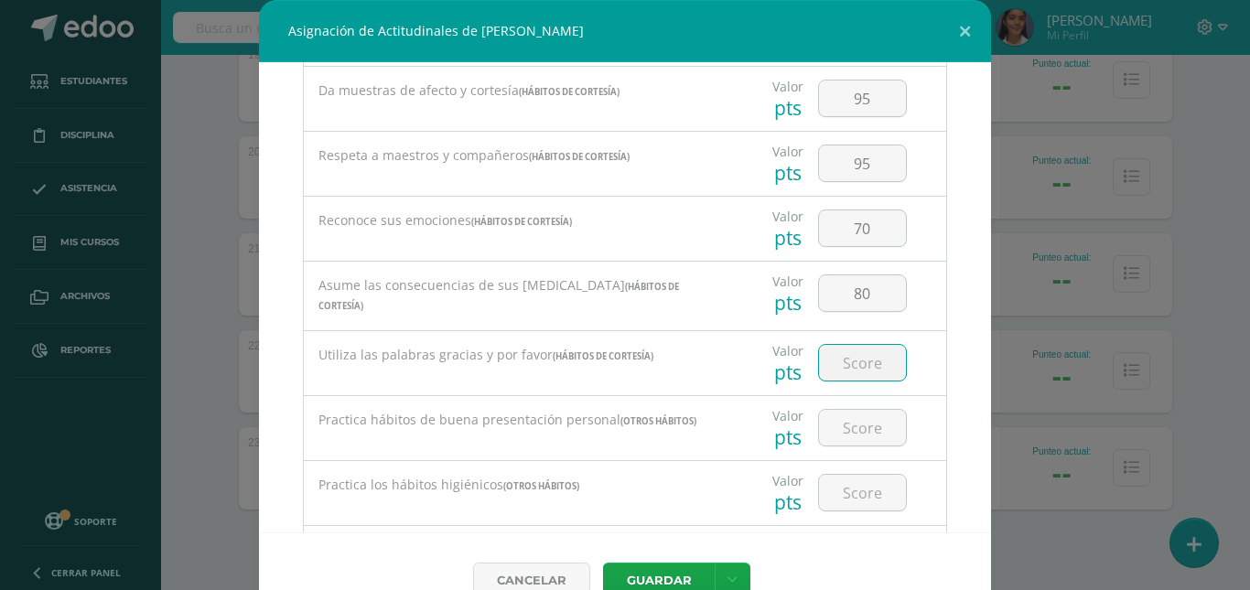
click at [847, 347] on input "number" at bounding box center [862, 363] width 87 height 36
type input "95"
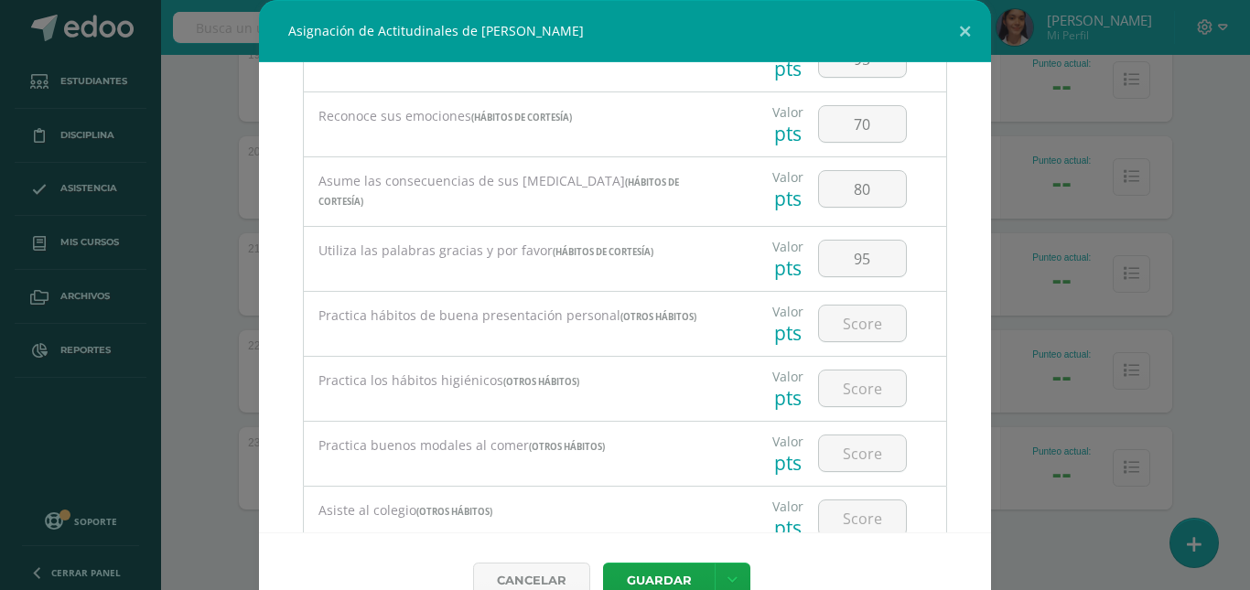
scroll to position [1647, 0]
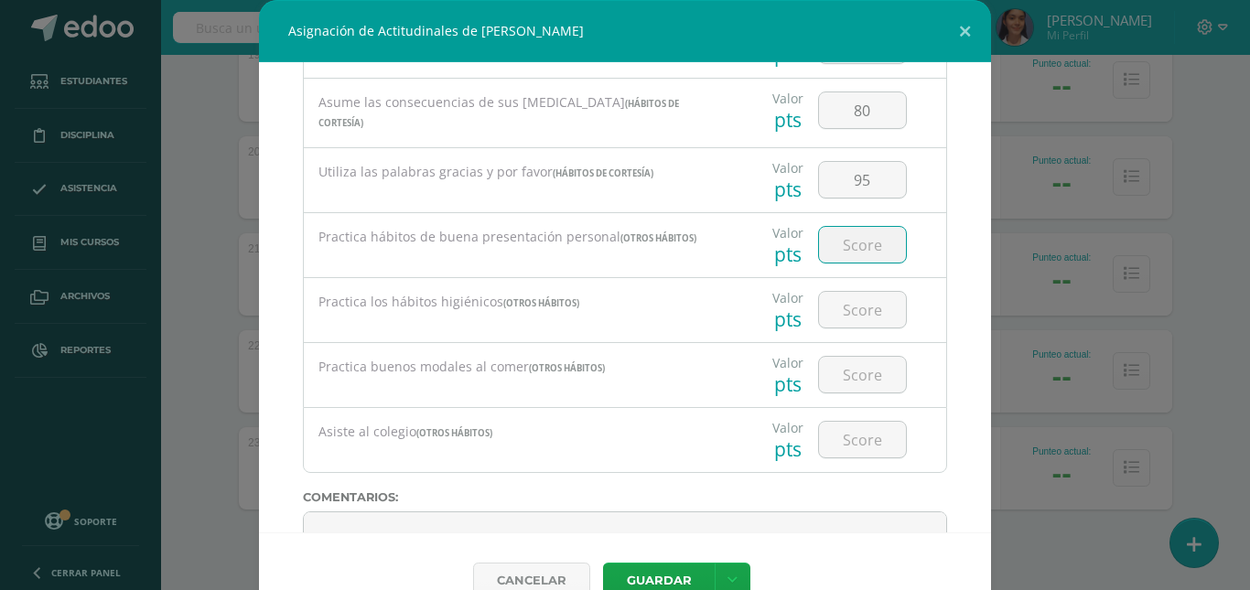
click at [852, 252] on input "number" at bounding box center [862, 245] width 87 height 36
type input "95"
click at [849, 310] on input "number" at bounding box center [862, 310] width 87 height 36
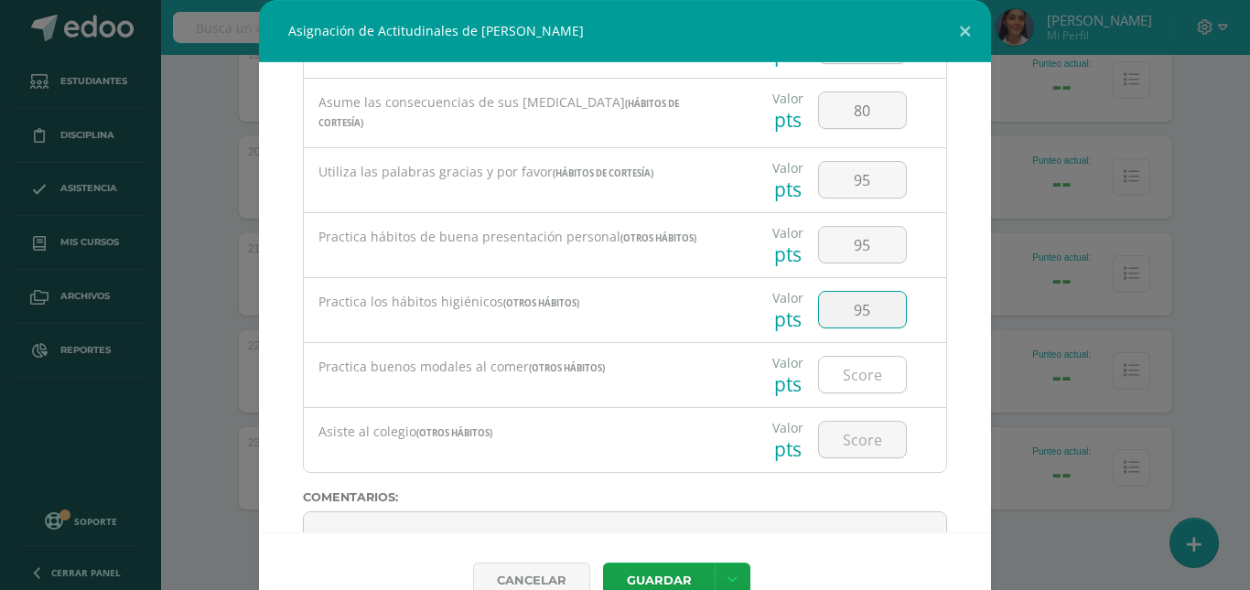
type input "95"
click at [851, 372] on input "number" at bounding box center [862, 375] width 87 height 36
type input "95"
click at [869, 448] on input "number" at bounding box center [862, 440] width 87 height 36
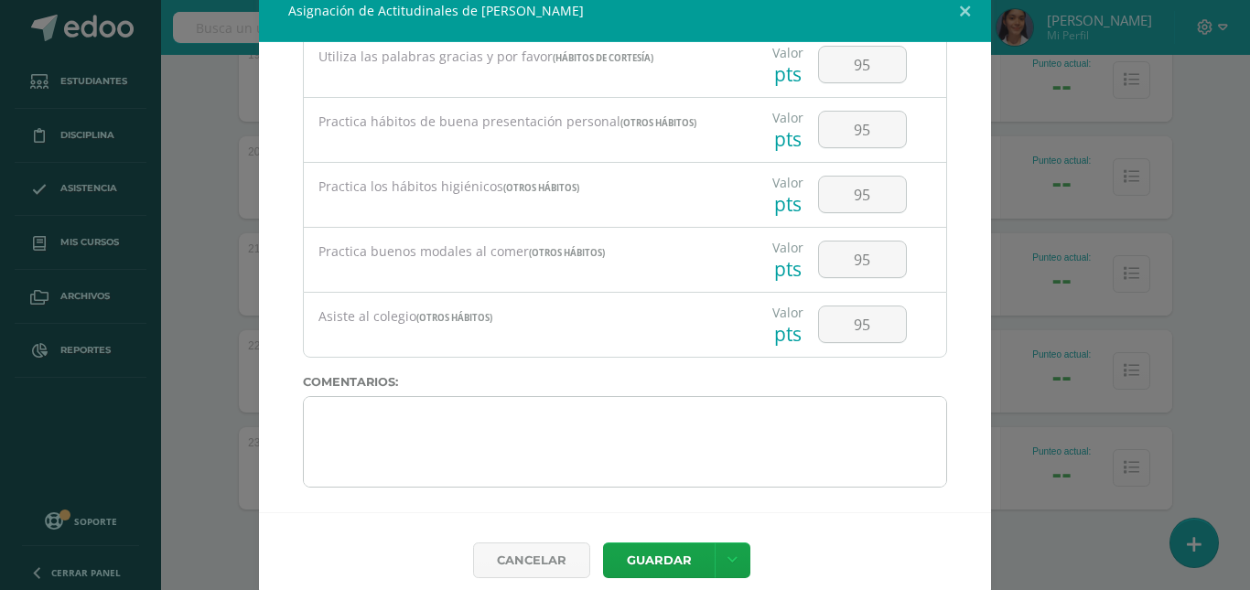
scroll to position [38, 0]
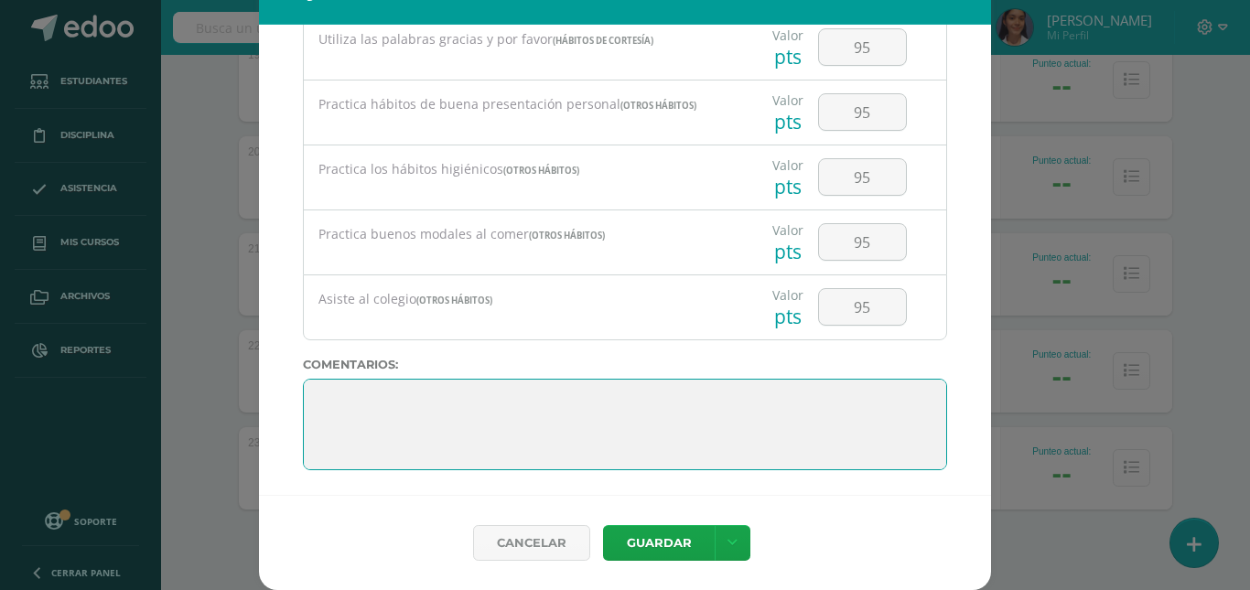
click at [821, 426] on textarea at bounding box center [625, 425] width 644 height 92
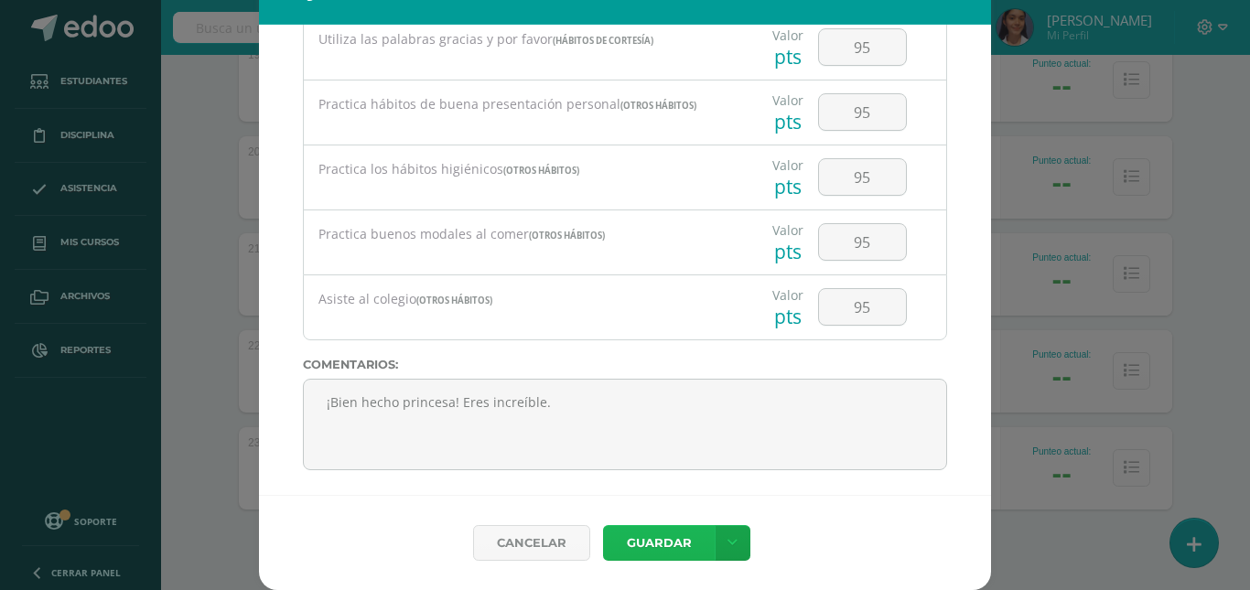
click at [648, 550] on button "Guardar" at bounding box center [659, 543] width 112 height 36
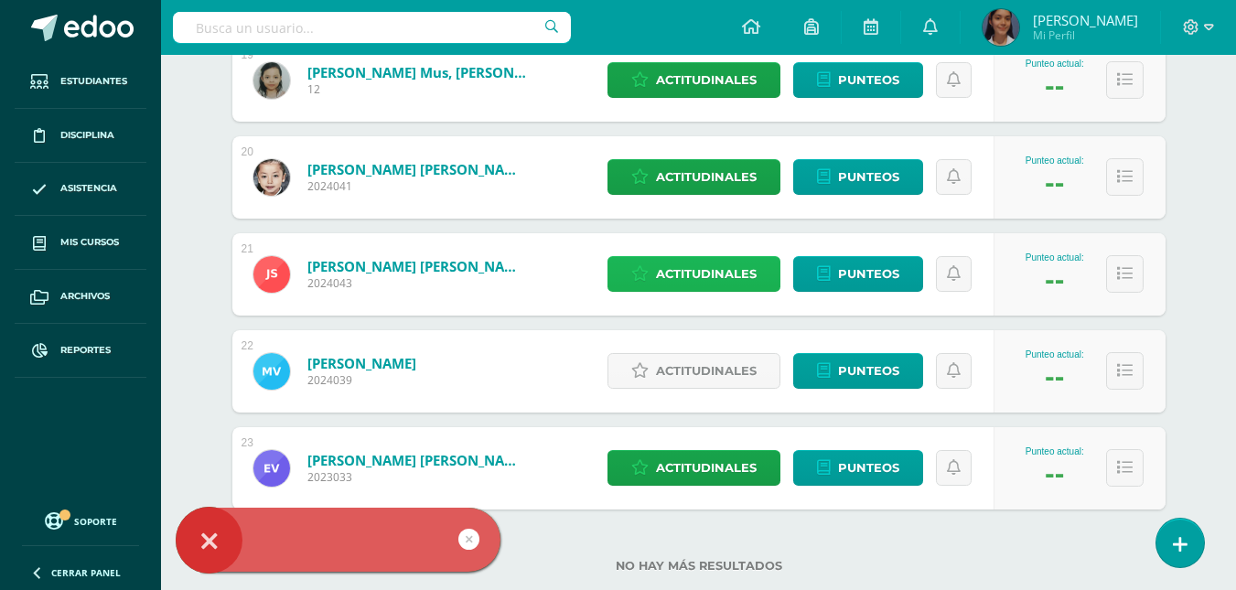
click at [701, 271] on span "Actitudinales" at bounding box center [706, 274] width 101 height 34
click at [0, 0] on div "Trabaja con orden y limpieza (Hábitos de trabajo)" at bounding box center [0, 0] width 0 height 0
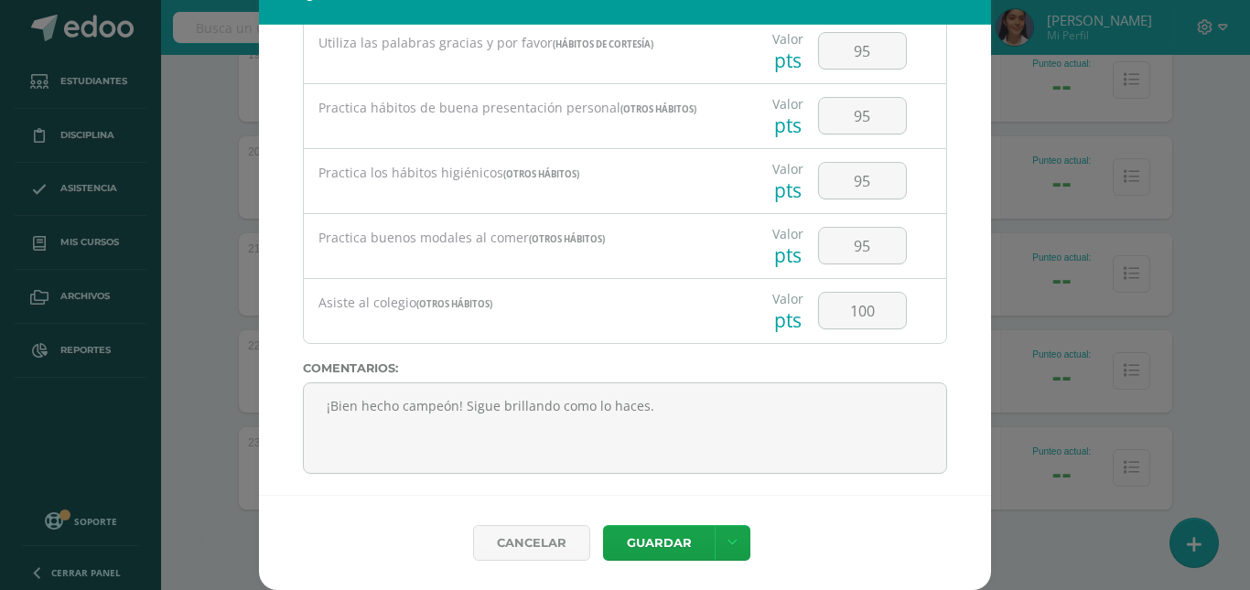
scroll to position [1743, 0]
click at [649, 533] on button "Guardar" at bounding box center [659, 543] width 112 height 36
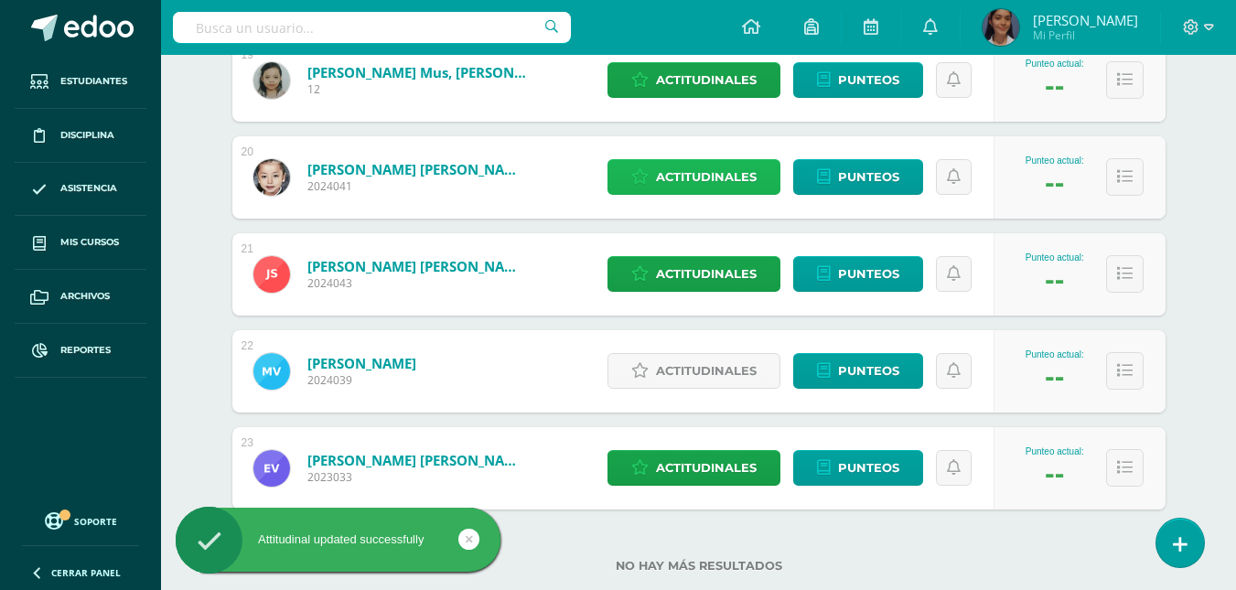
click at [691, 185] on span "Actitudinales" at bounding box center [706, 177] width 101 height 34
click at [0, 0] on div "Es ordenado con sus pertenencias (Hábitos de trabajo)" at bounding box center [0, 0] width 0 height 0
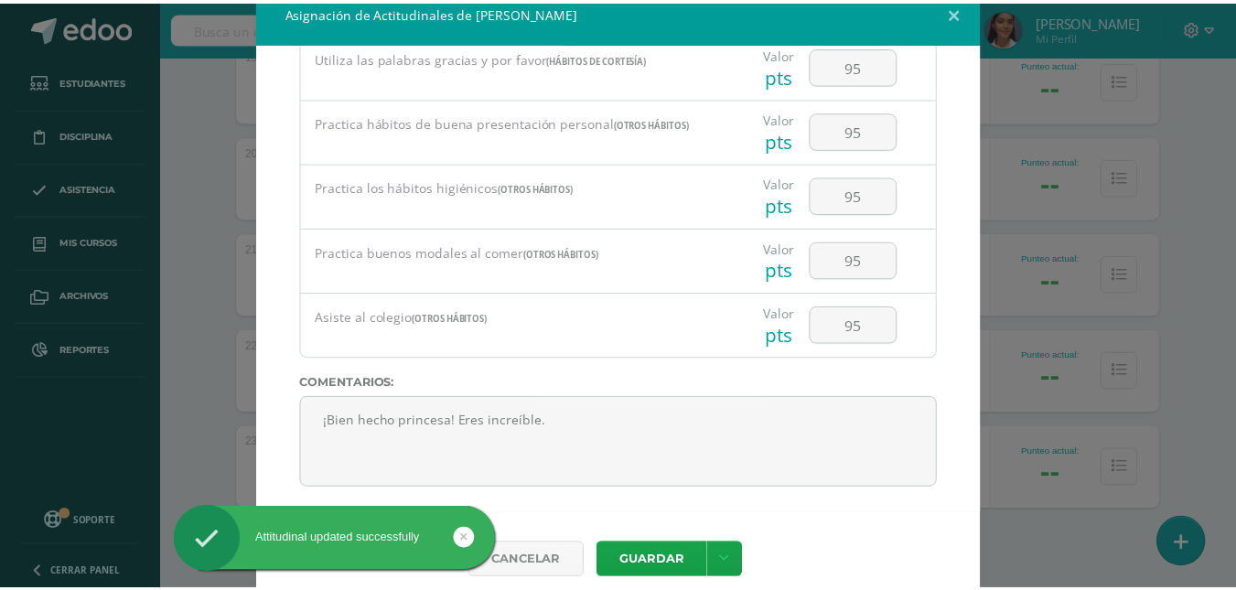
scroll to position [38, 0]
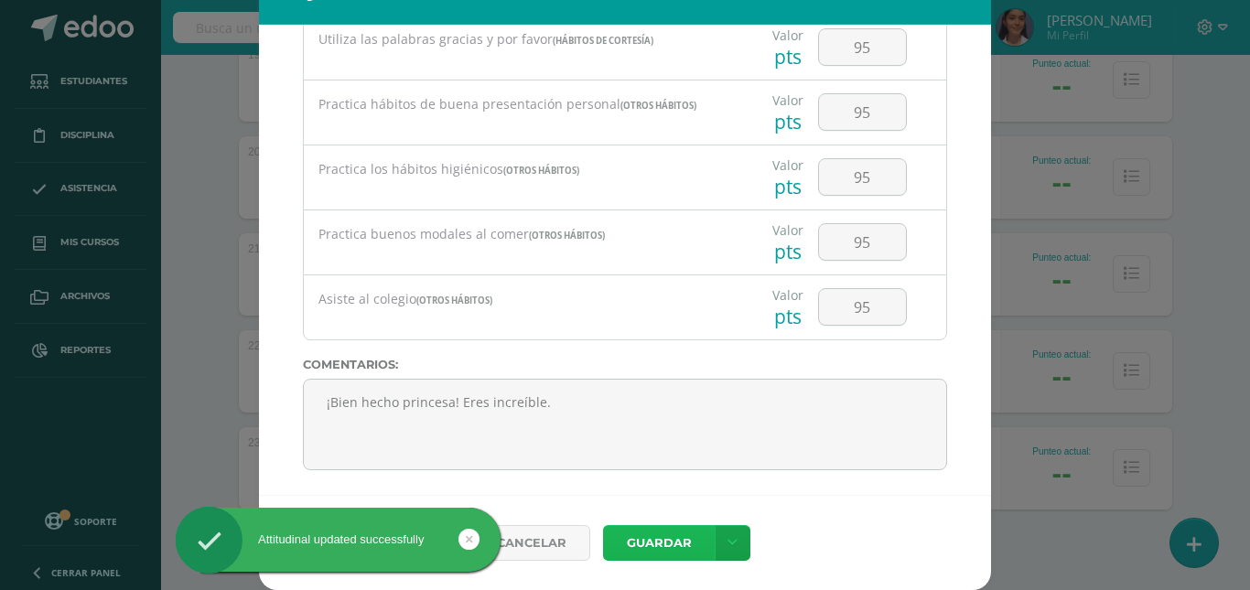
click at [656, 547] on button "Guardar" at bounding box center [659, 543] width 112 height 36
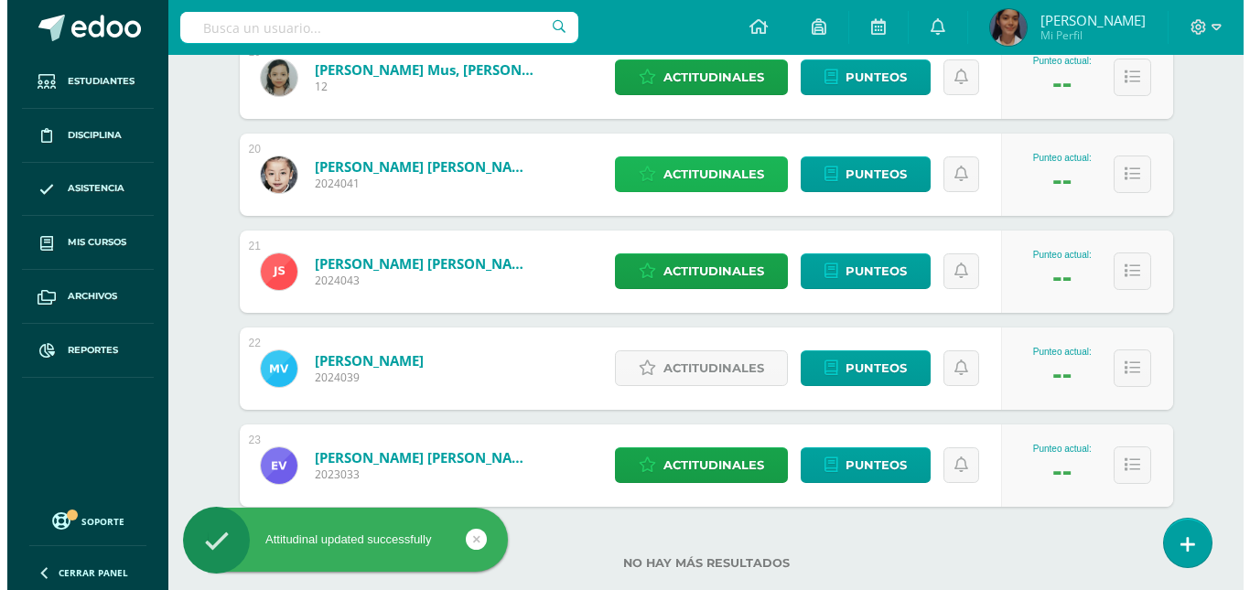
scroll to position [2146, 0]
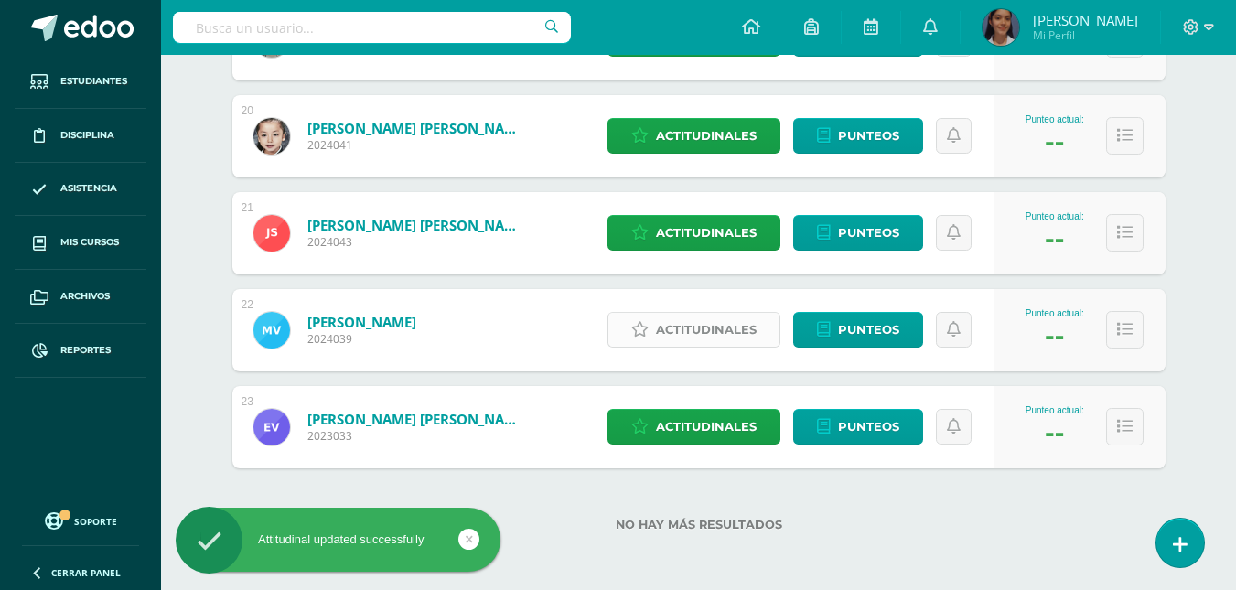
click at [687, 332] on span "Actitudinales" at bounding box center [706, 330] width 101 height 34
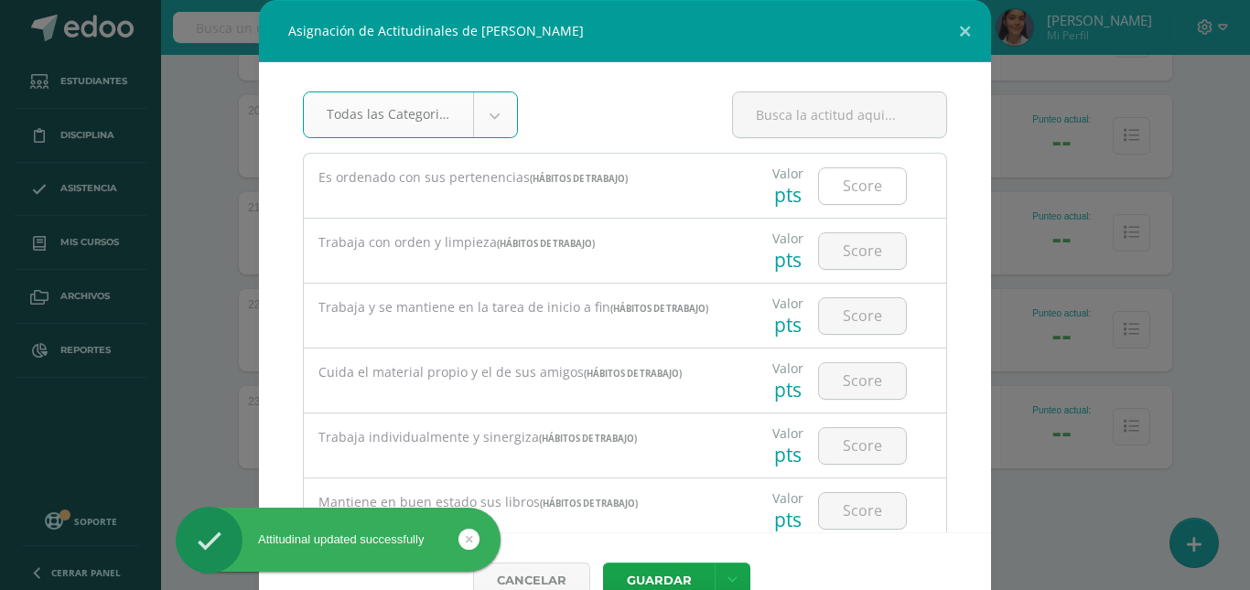
click at [834, 177] on input "number" at bounding box center [862, 186] width 87 height 36
click at [851, 242] on input "number" at bounding box center [862, 251] width 87 height 36
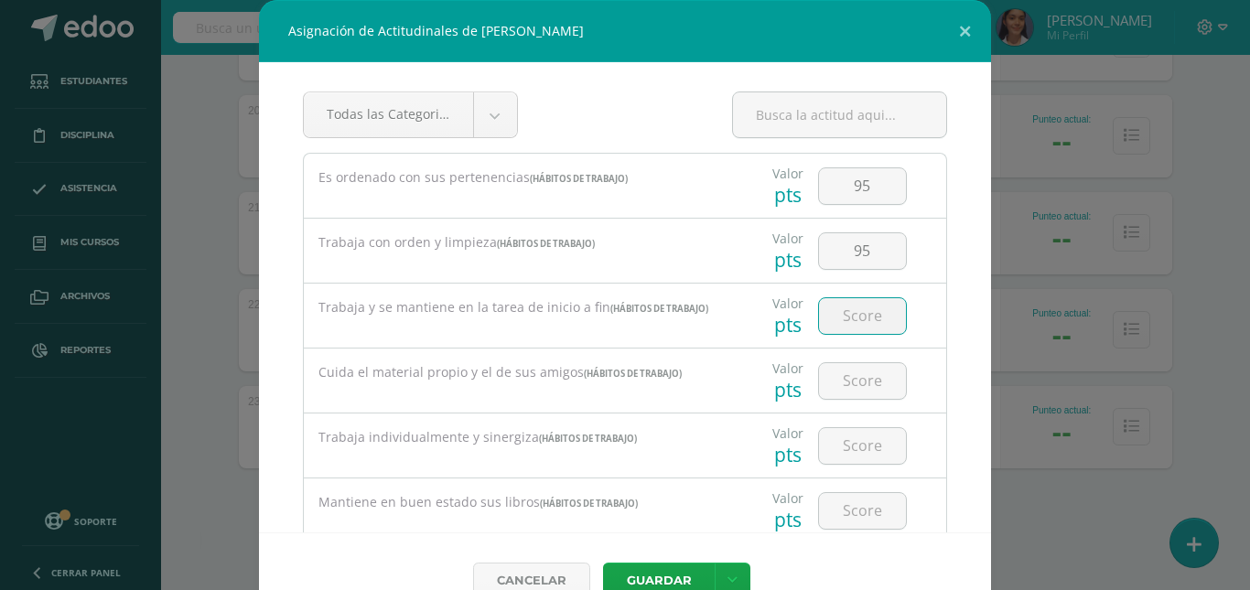
click at [844, 298] on input "number" at bounding box center [862, 316] width 87 height 36
click at [860, 386] on input "number" at bounding box center [862, 381] width 87 height 36
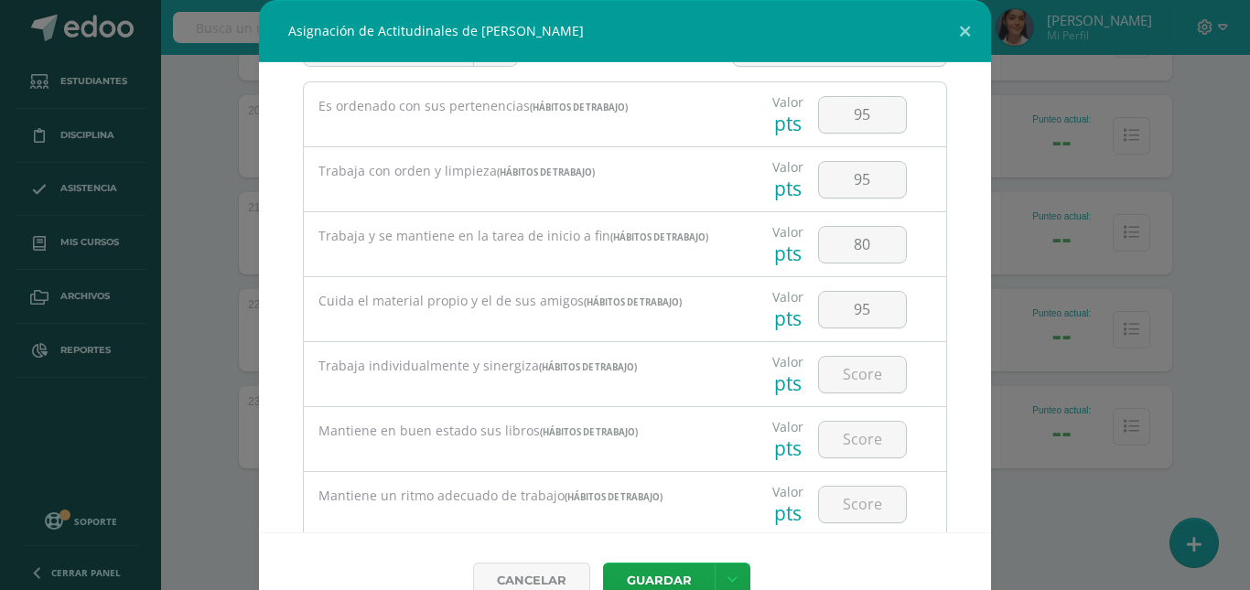
scroll to position [92, 0]
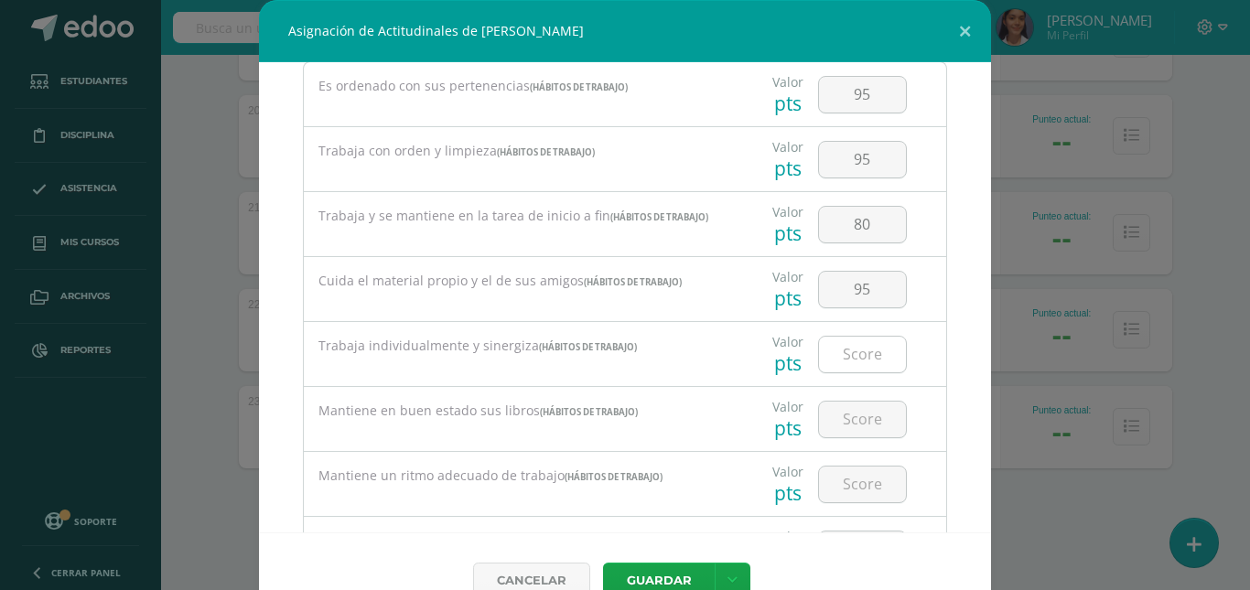
click at [849, 356] on input "number" at bounding box center [862, 355] width 87 height 36
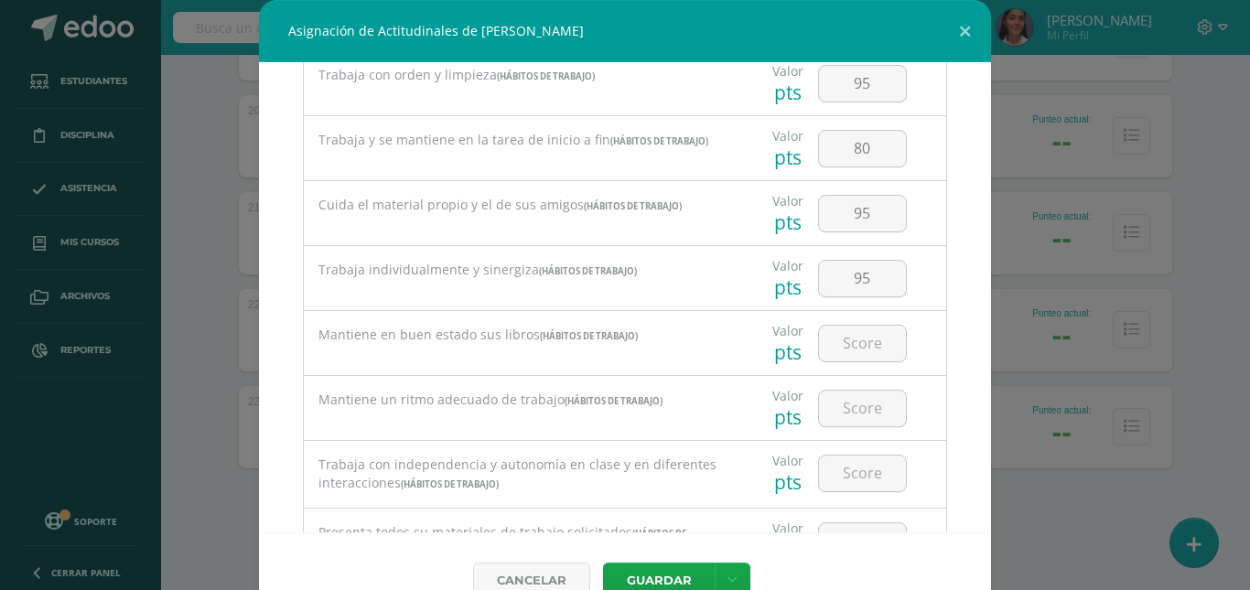
scroll to position [275, 0]
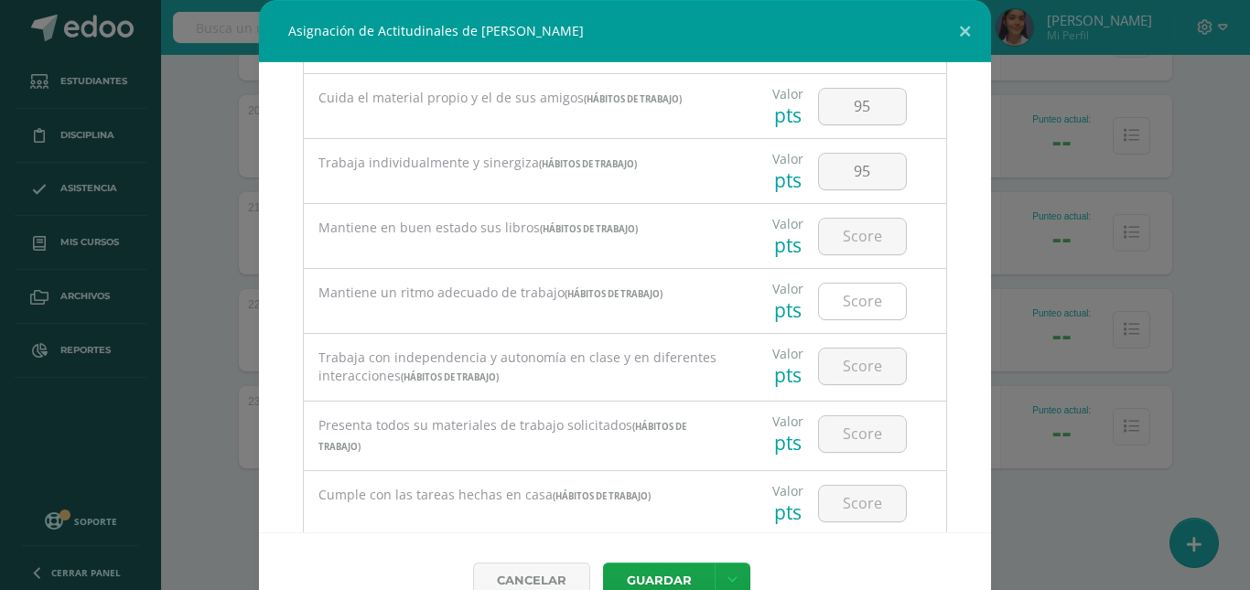
click at [841, 237] on input "number" at bounding box center [862, 237] width 87 height 36
click at [860, 308] on input "number" at bounding box center [862, 302] width 87 height 36
click at [857, 367] on input "number" at bounding box center [862, 367] width 87 height 36
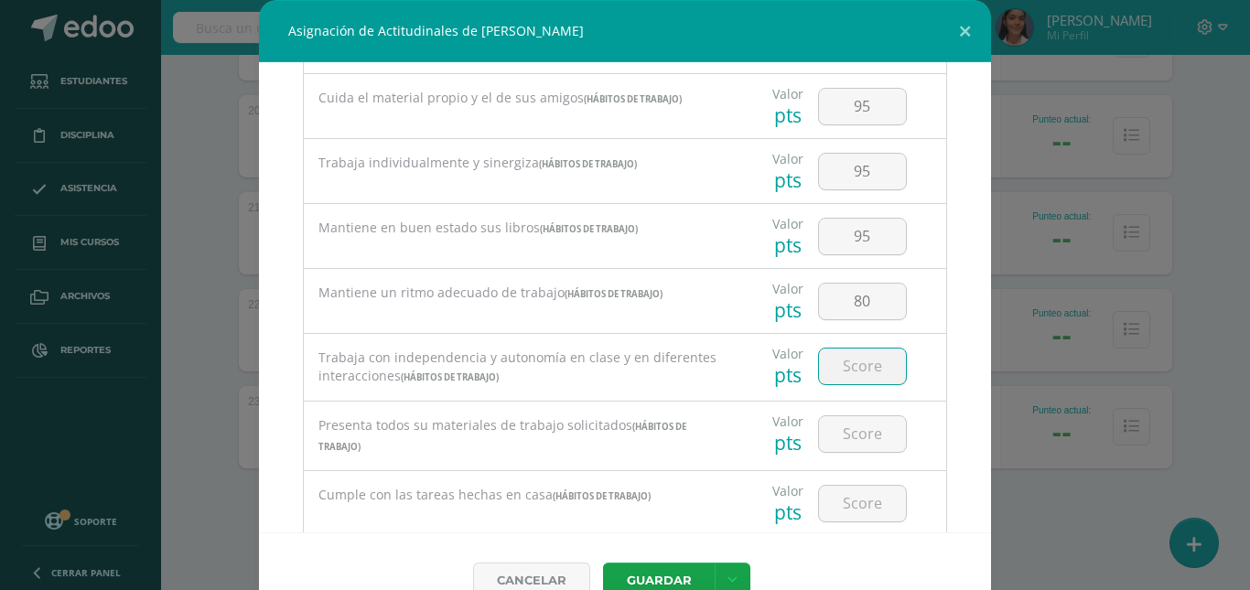
click at [857, 367] on input "number" at bounding box center [862, 367] width 87 height 36
click at [857, 301] on input "80" at bounding box center [862, 302] width 87 height 36
click at [849, 362] on input "number" at bounding box center [862, 367] width 87 height 36
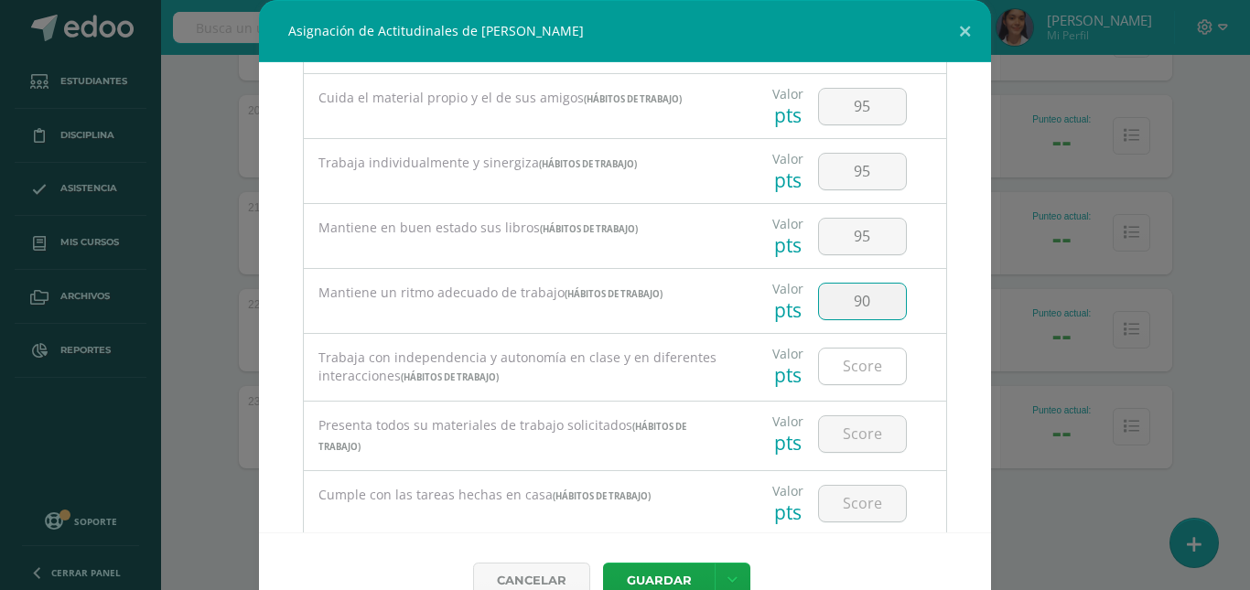
click at [849, 362] on input "number" at bounding box center [862, 367] width 87 height 36
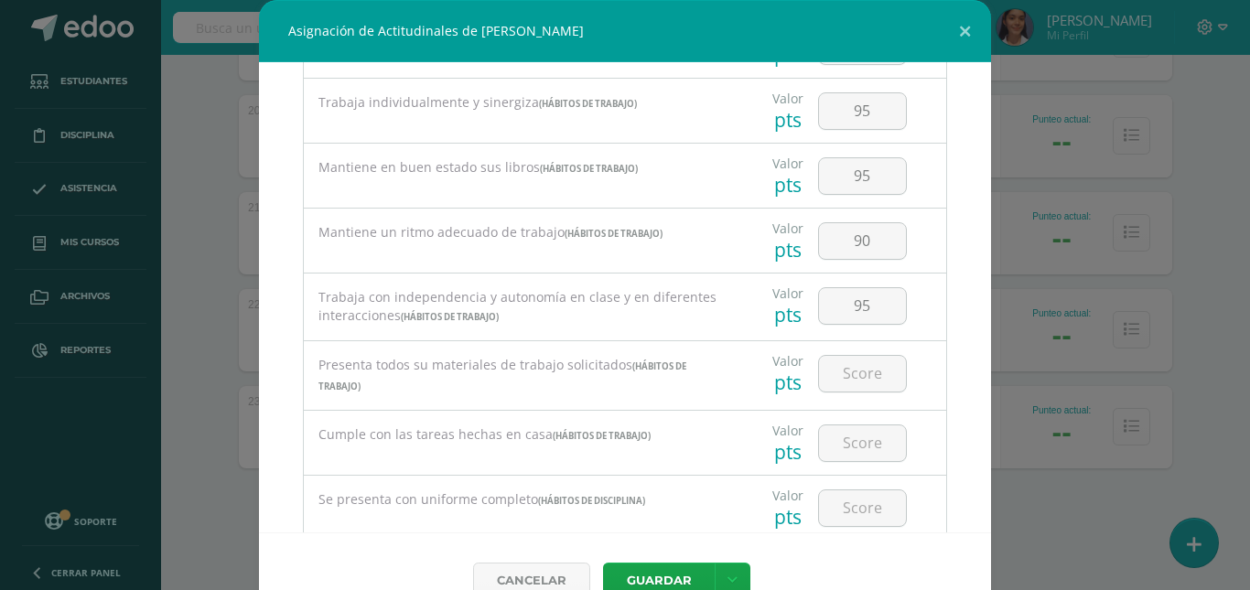
scroll to position [366, 0]
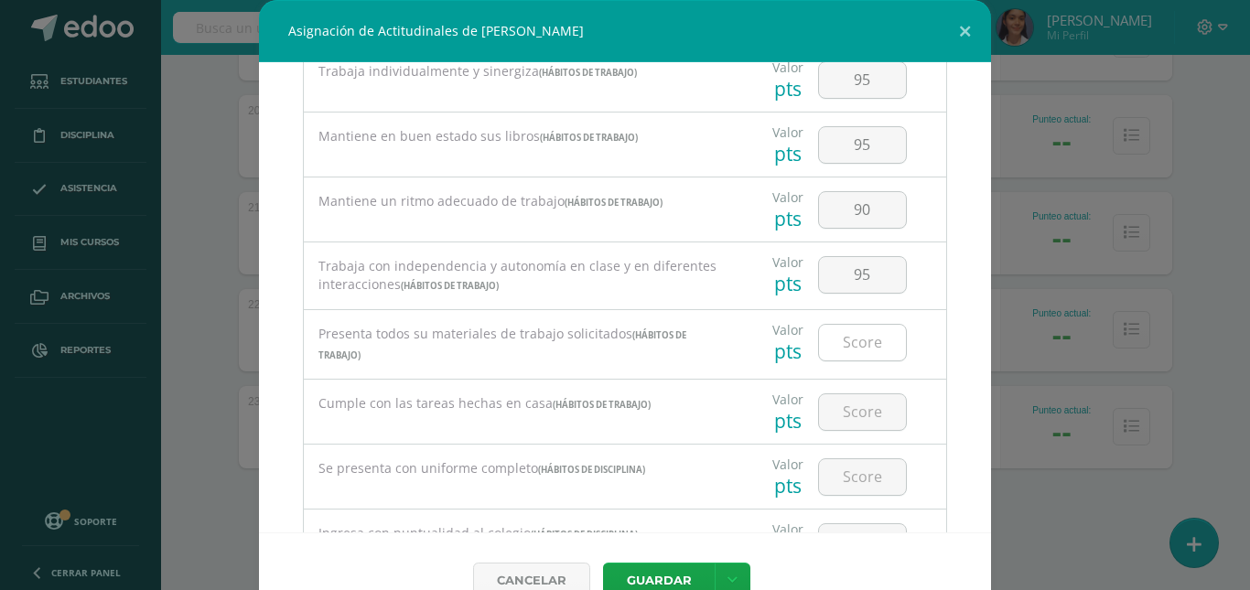
click at [850, 342] on input "number" at bounding box center [862, 343] width 87 height 36
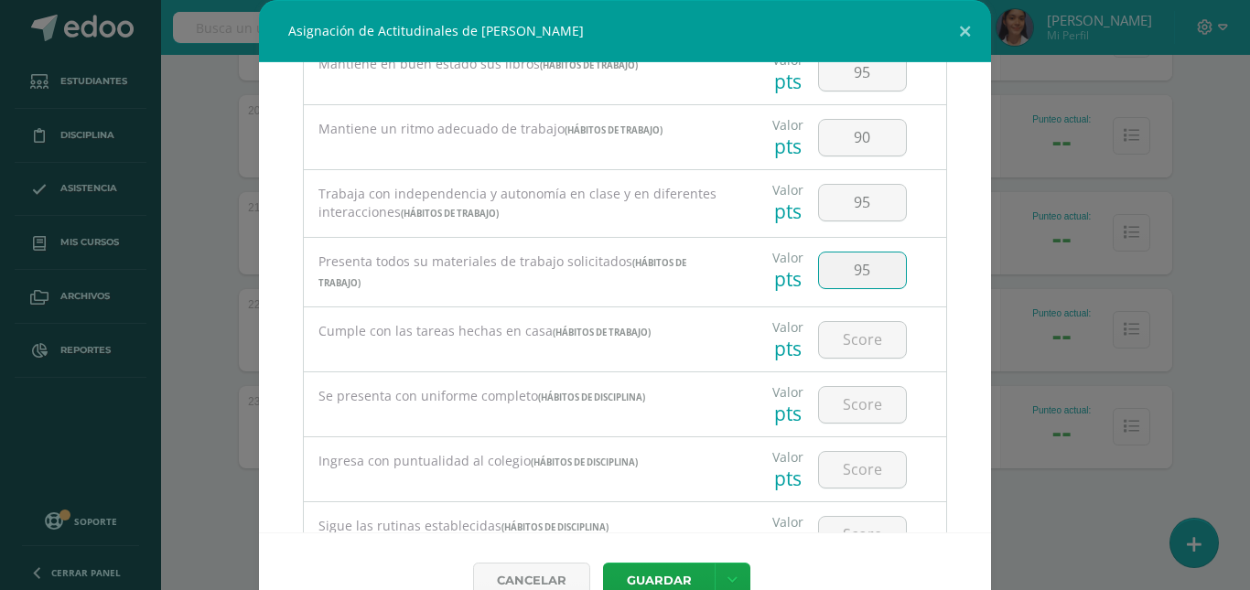
scroll to position [458, 0]
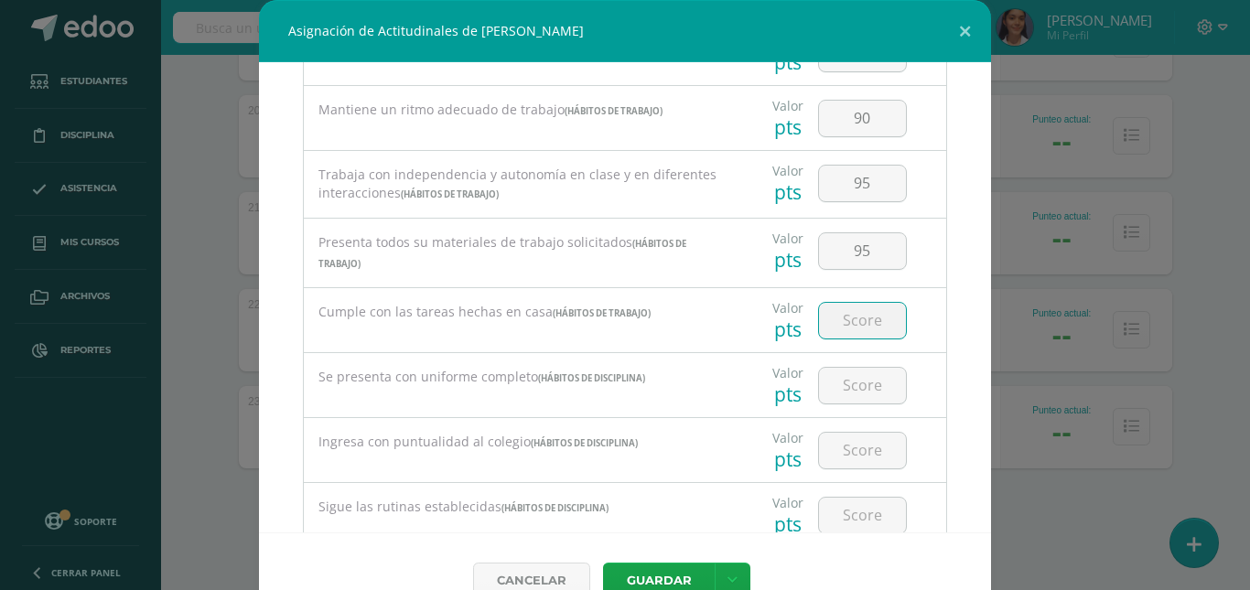
click at [849, 330] on input "number" at bounding box center [862, 321] width 87 height 36
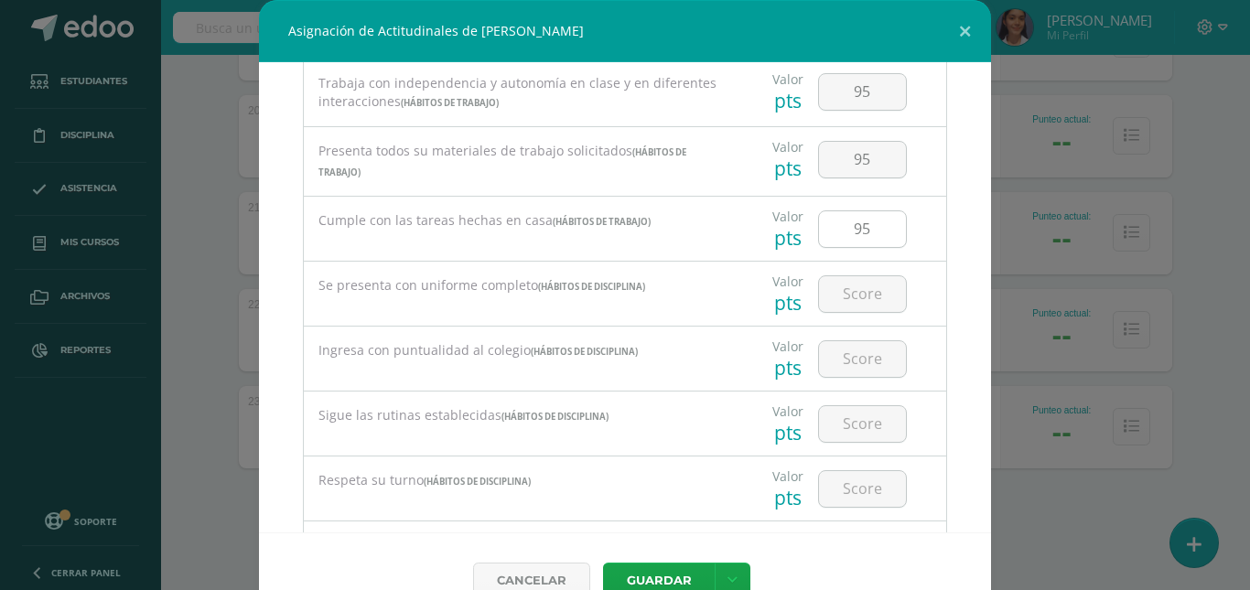
click at [864, 223] on input "95" at bounding box center [862, 229] width 87 height 36
click at [865, 166] on input "95" at bounding box center [862, 160] width 87 height 36
click at [878, 220] on input "95" at bounding box center [862, 229] width 87 height 36
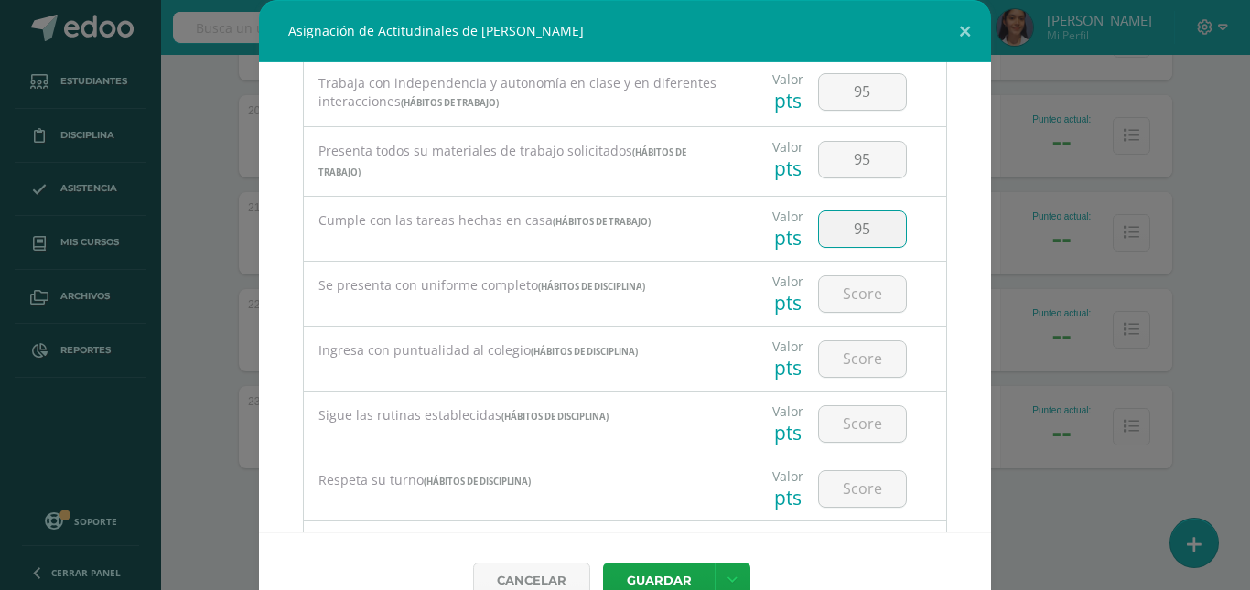
click at [878, 220] on input "95" at bounding box center [862, 229] width 87 height 36
click at [870, 279] on input "number" at bounding box center [862, 294] width 87 height 36
click at [868, 350] on input "number" at bounding box center [862, 359] width 87 height 36
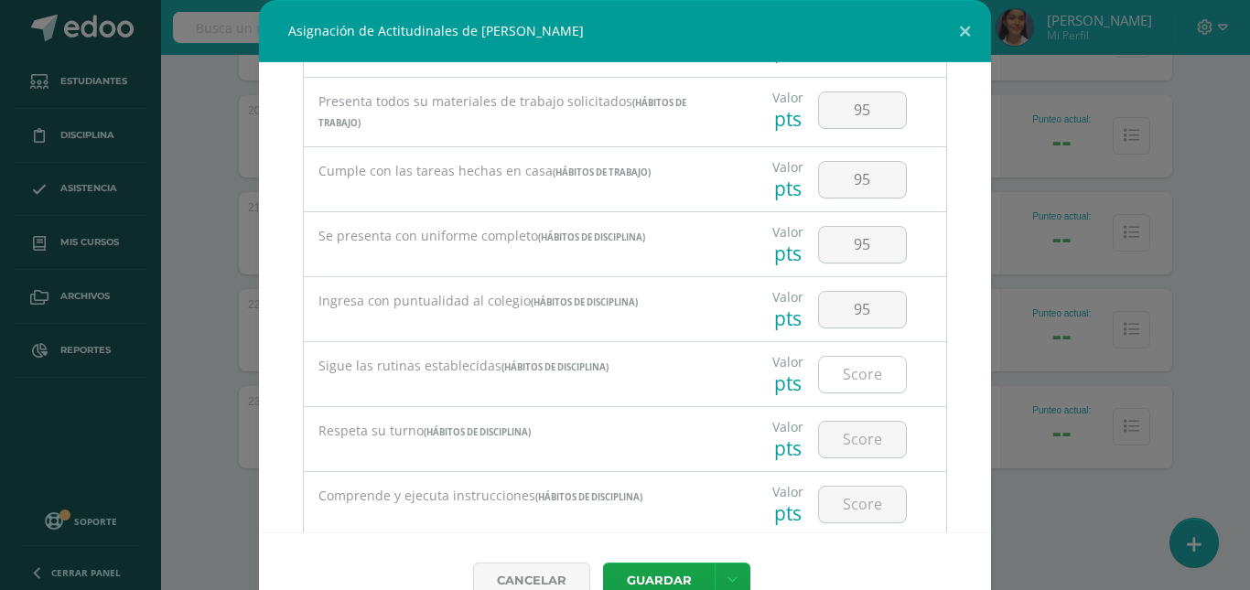
scroll to position [641, 0]
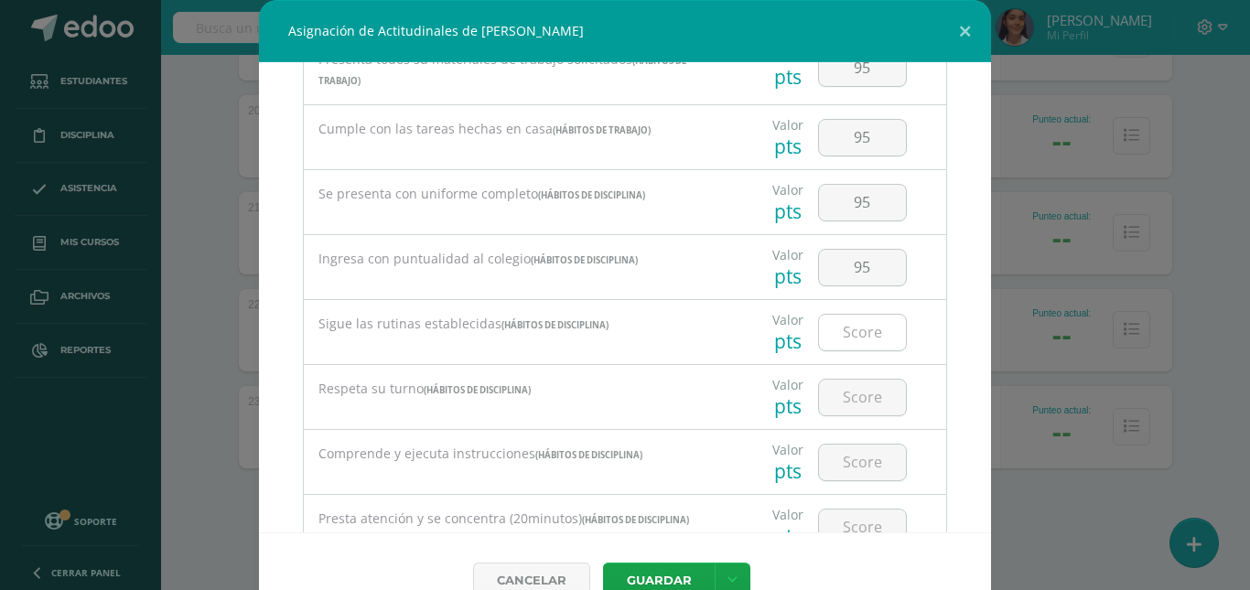
click at [869, 345] on input "number" at bounding box center [862, 333] width 87 height 36
click at [869, 344] on input "number" at bounding box center [862, 333] width 87 height 36
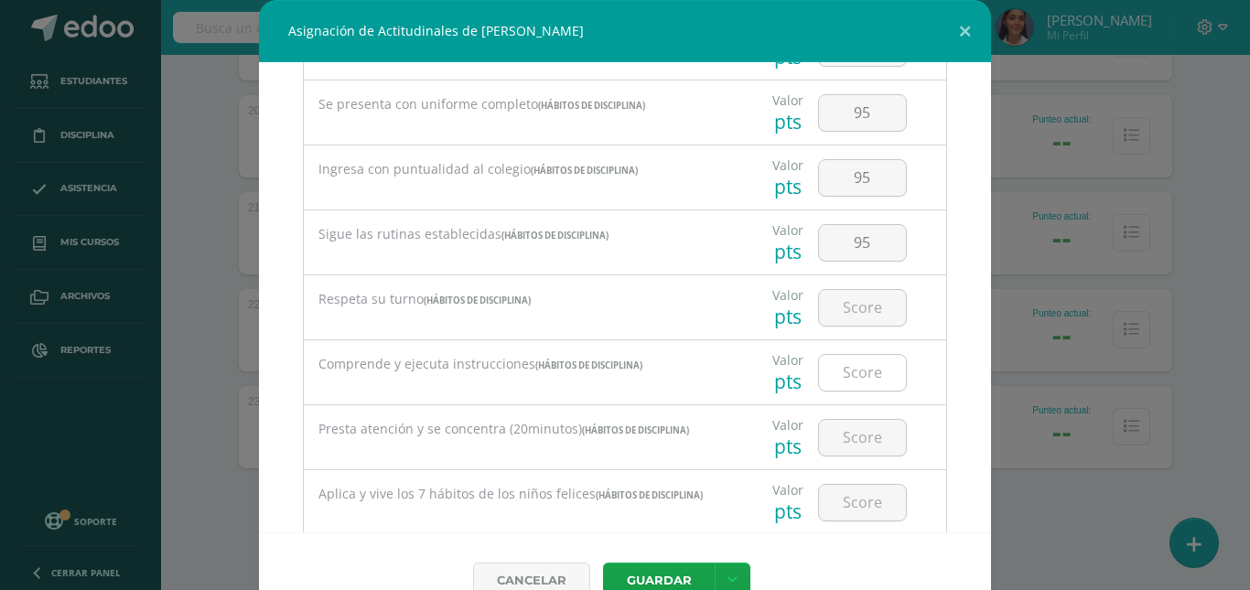
scroll to position [732, 0]
click at [863, 302] on input "number" at bounding box center [862, 306] width 87 height 36
click at [857, 372] on input "number" at bounding box center [862, 371] width 87 height 36
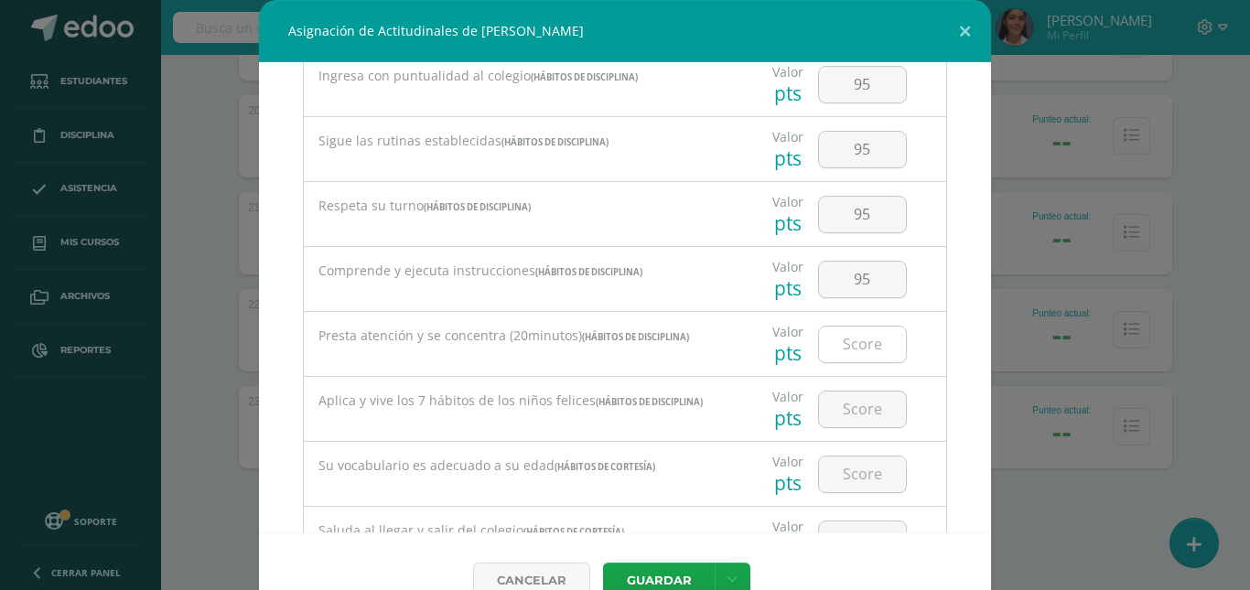
click at [857, 343] on input "number" at bounding box center [862, 345] width 87 height 36
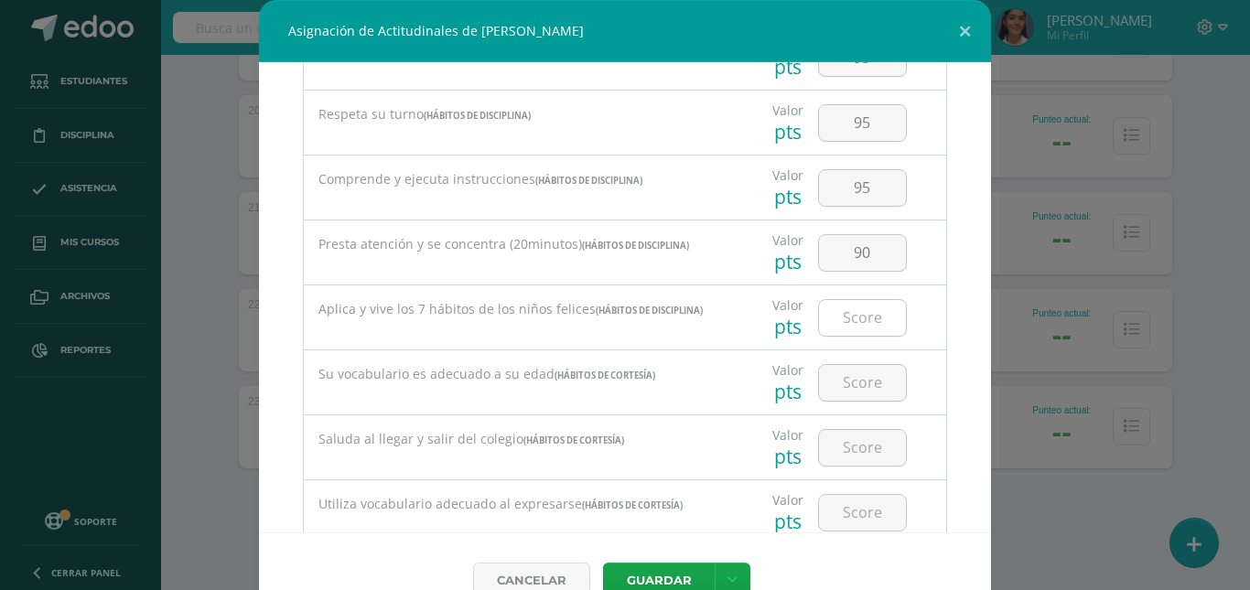
click at [861, 330] on input "number" at bounding box center [862, 318] width 87 height 36
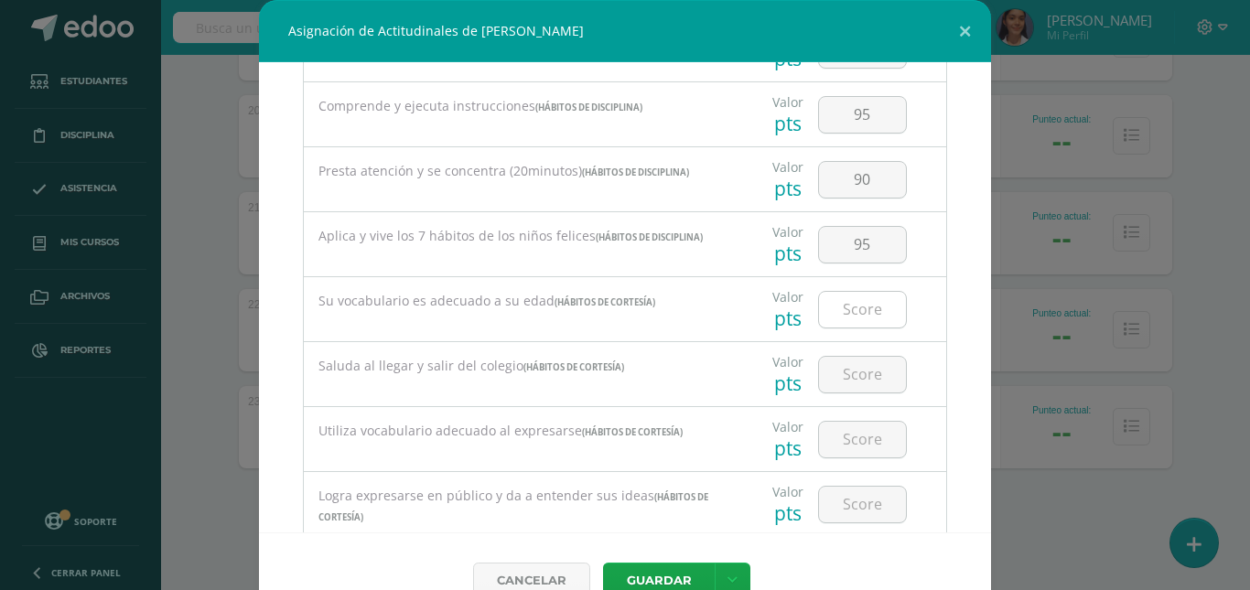
scroll to position [1007, 0]
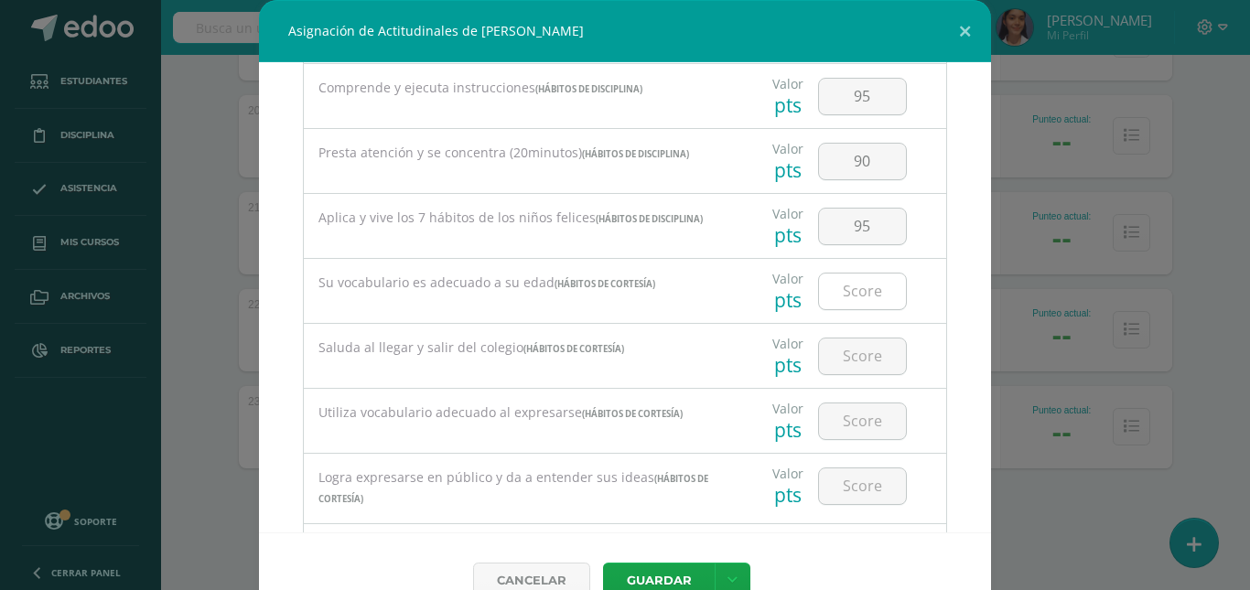
click at [871, 283] on input "number" at bounding box center [862, 292] width 87 height 36
click at [855, 348] on input "number" at bounding box center [862, 357] width 87 height 36
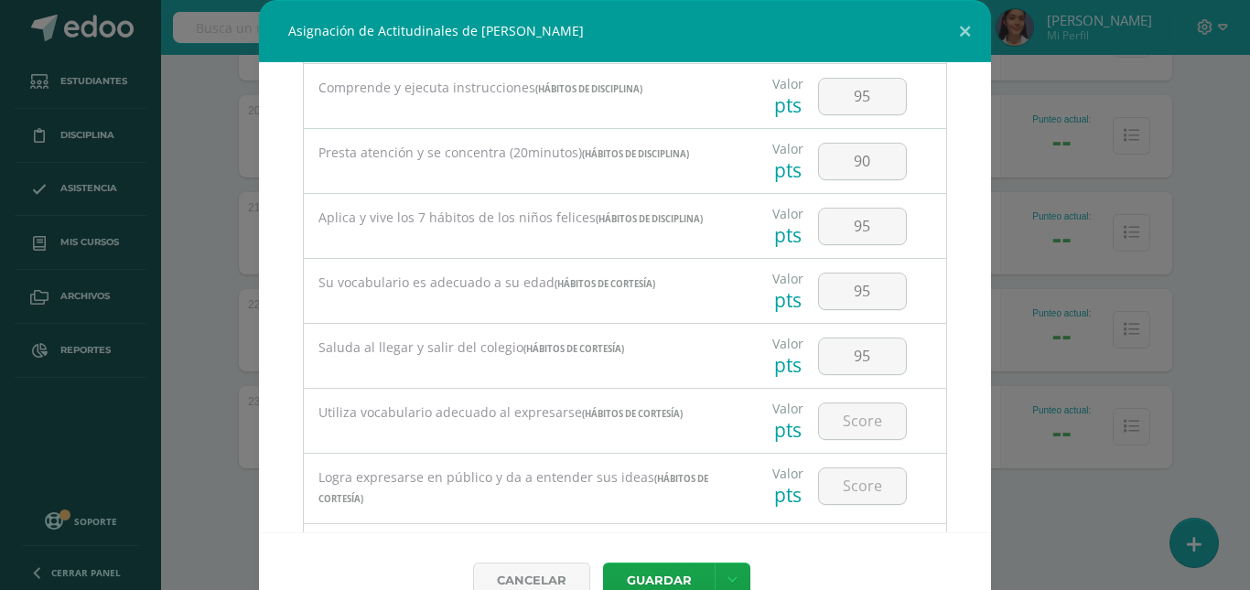
click at [850, 401] on div at bounding box center [862, 421] width 103 height 64
click at [872, 416] on input "number" at bounding box center [862, 422] width 87 height 36
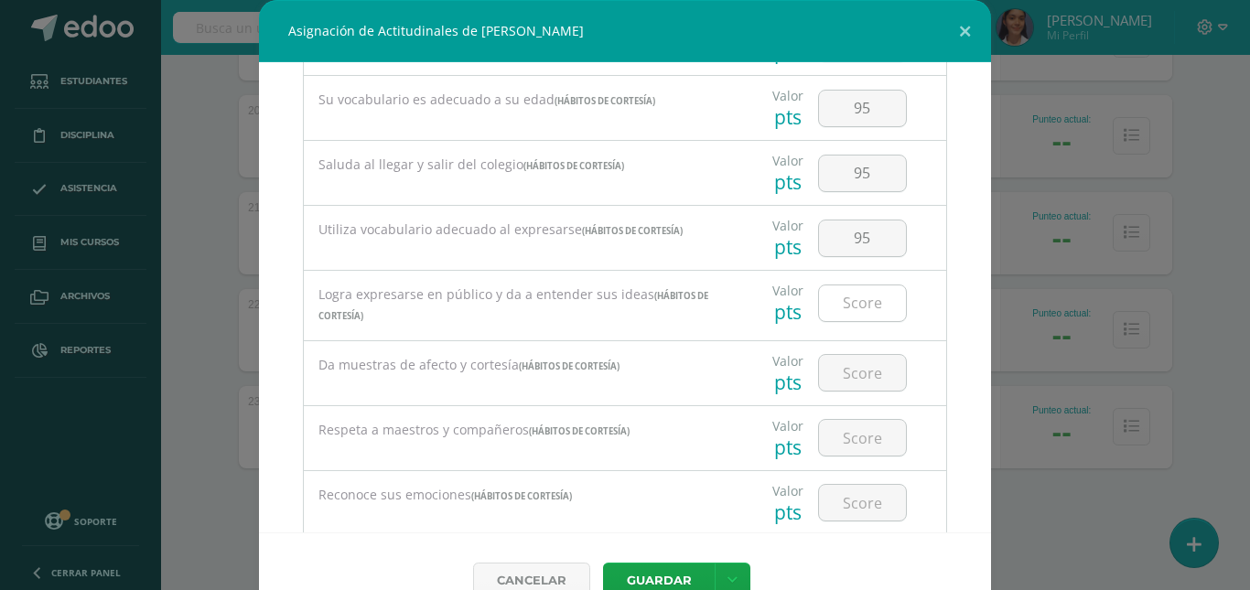
click at [866, 308] on input "number" at bounding box center [862, 304] width 87 height 36
click at [860, 365] on input "number" at bounding box center [862, 373] width 87 height 36
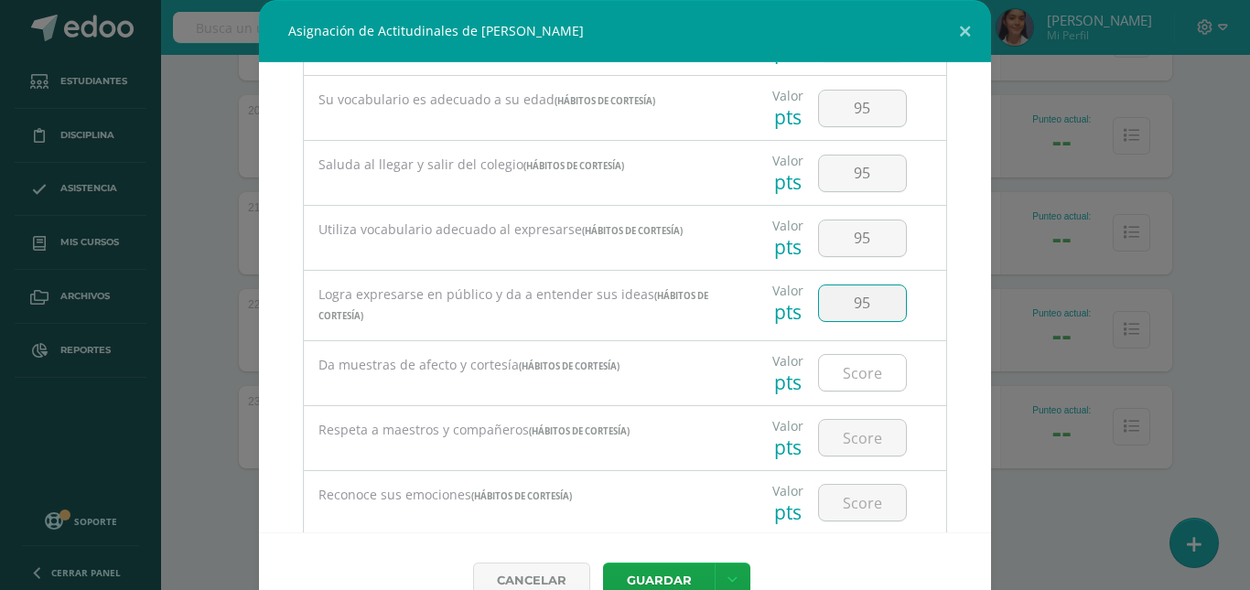
click at [860, 365] on input "number" at bounding box center [862, 373] width 87 height 36
click at [853, 443] on input "number" at bounding box center [862, 438] width 87 height 36
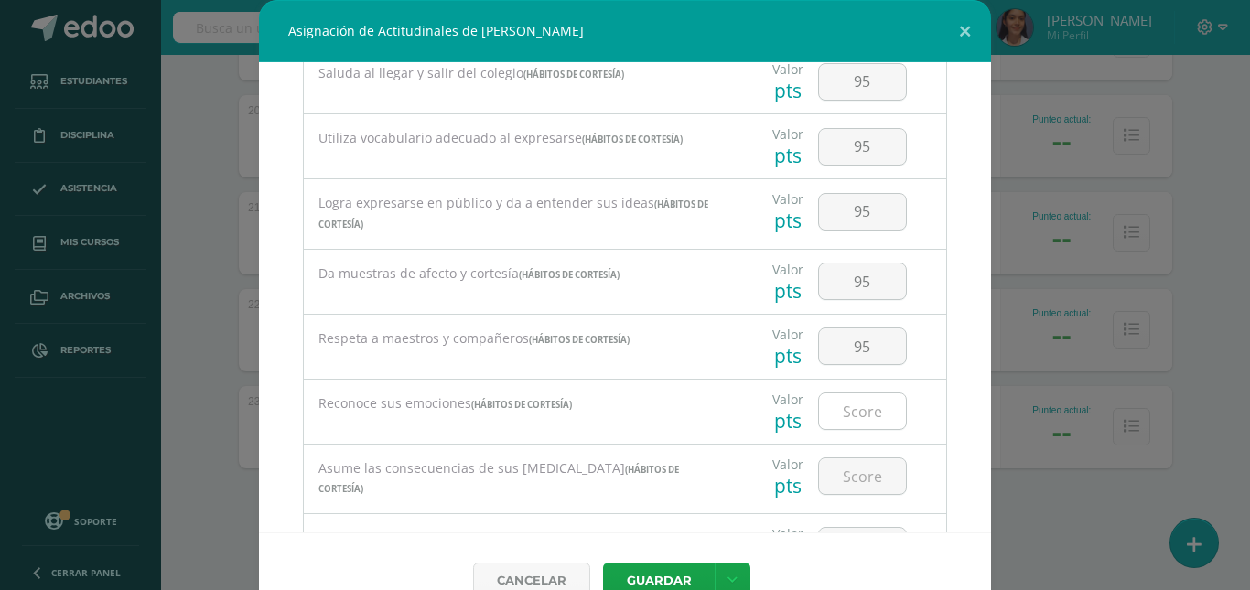
click at [861, 405] on input "number" at bounding box center [862, 412] width 87 height 36
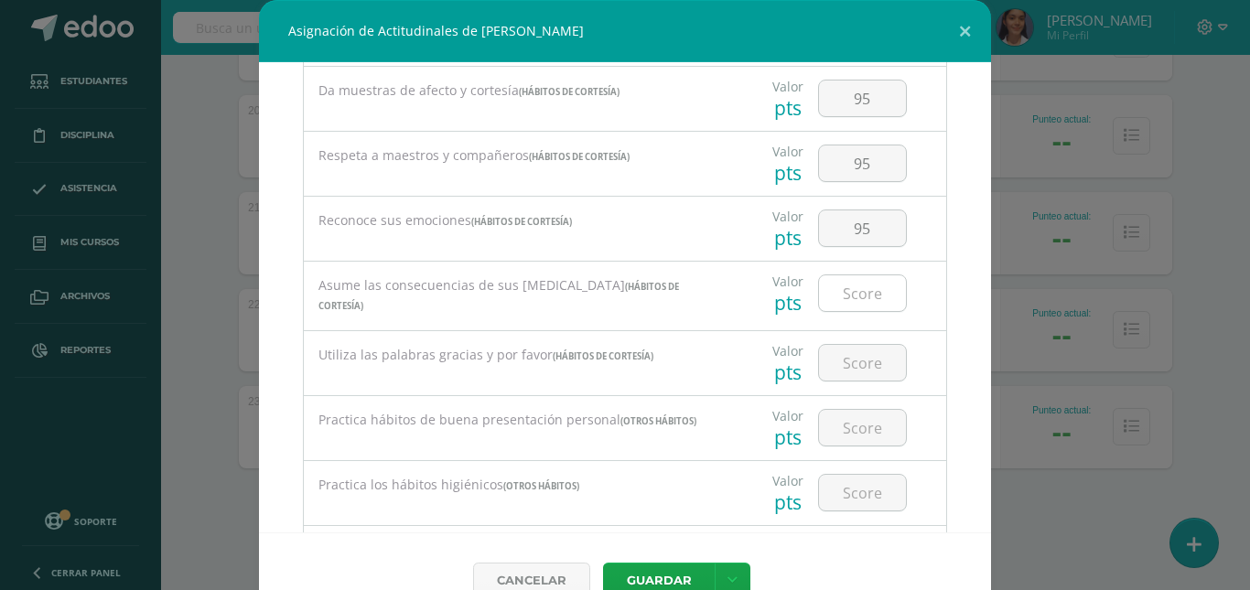
click at [846, 298] on input "number" at bounding box center [862, 293] width 87 height 36
click at [862, 361] on input "number" at bounding box center [862, 363] width 87 height 36
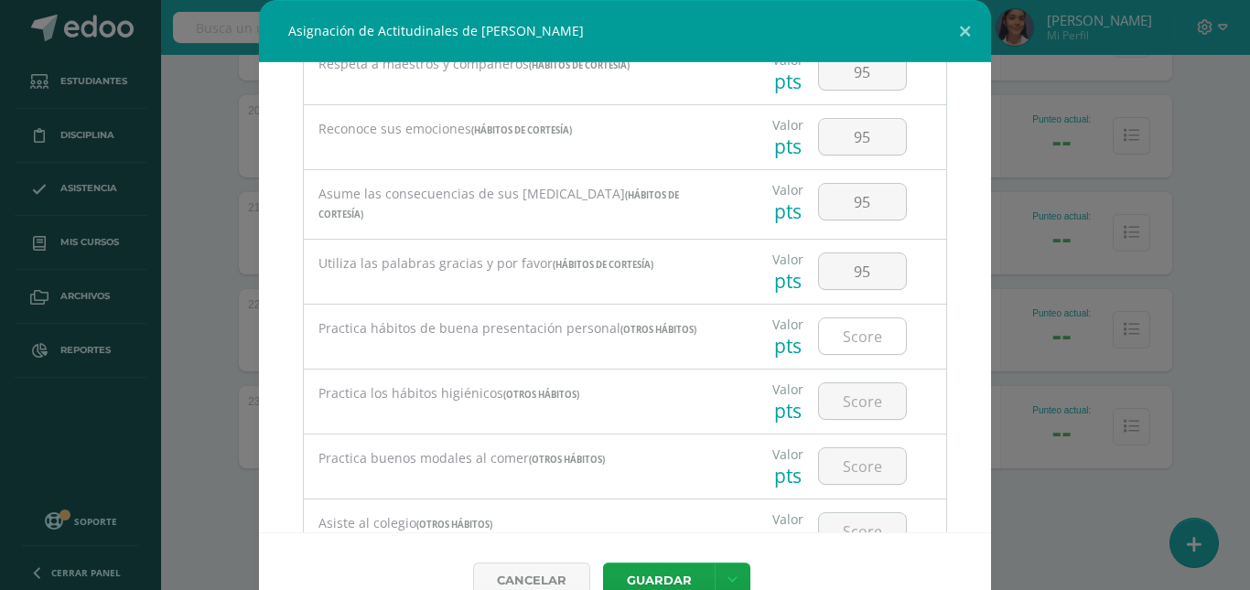
click at [860, 337] on input "number" at bounding box center [862, 336] width 87 height 36
click at [856, 384] on input "number" at bounding box center [862, 401] width 87 height 36
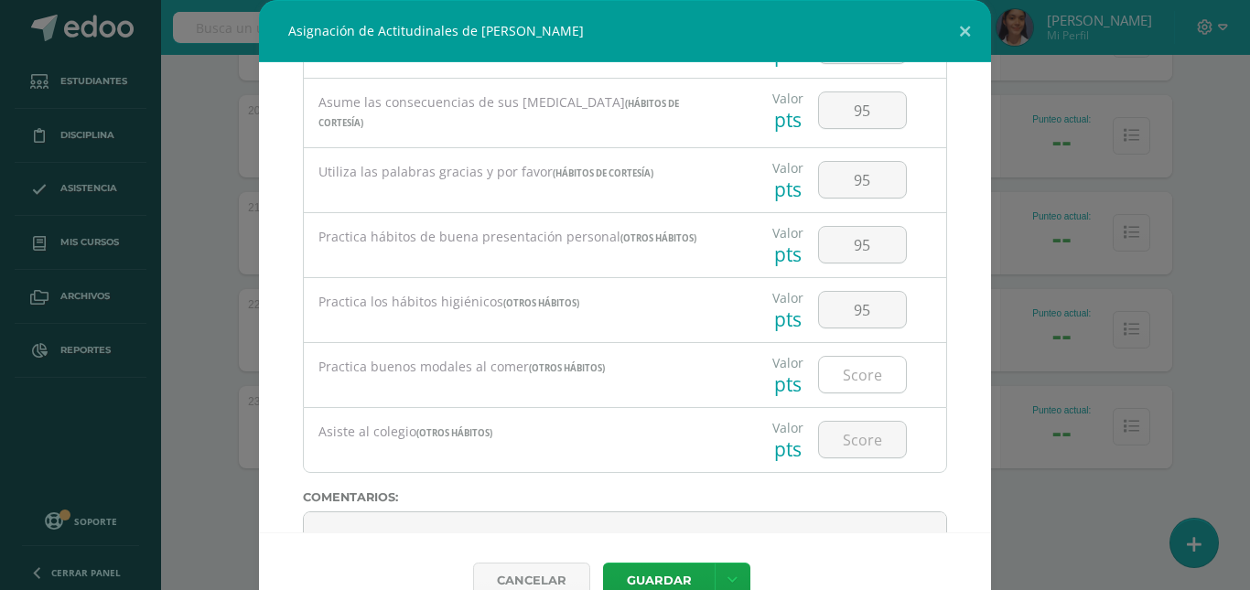
click at [879, 362] on input "number" at bounding box center [862, 375] width 87 height 36
click at [853, 437] on input "number" at bounding box center [862, 440] width 87 height 36
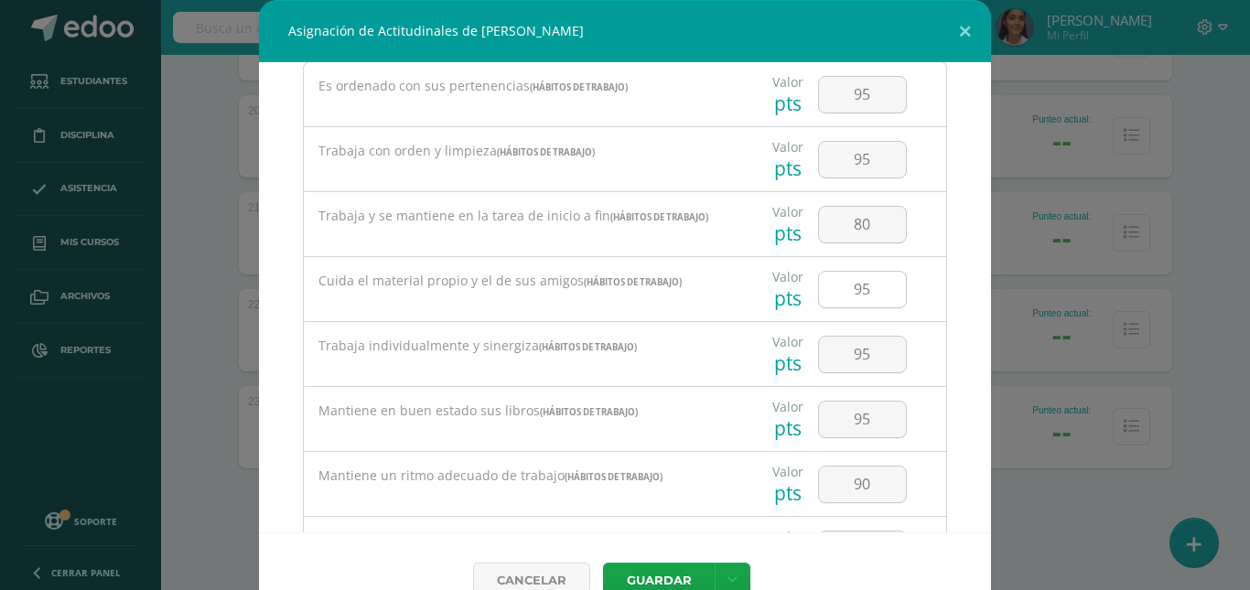
scroll to position [0, 0]
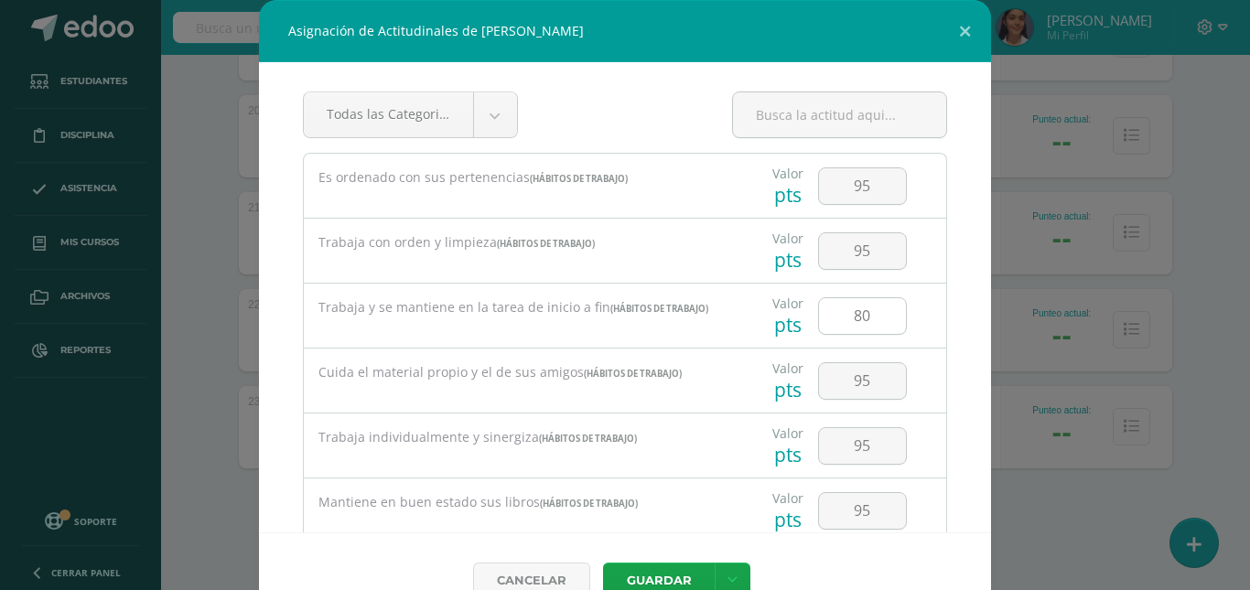
click at [873, 318] on input "80" at bounding box center [862, 316] width 87 height 36
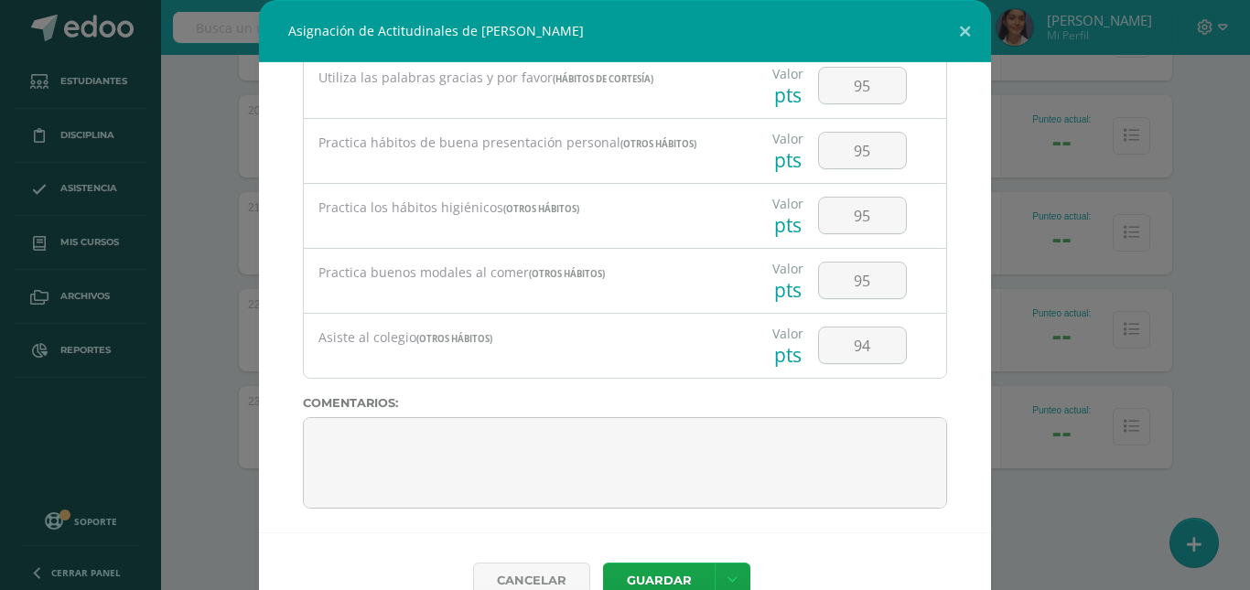
scroll to position [1743, 0]
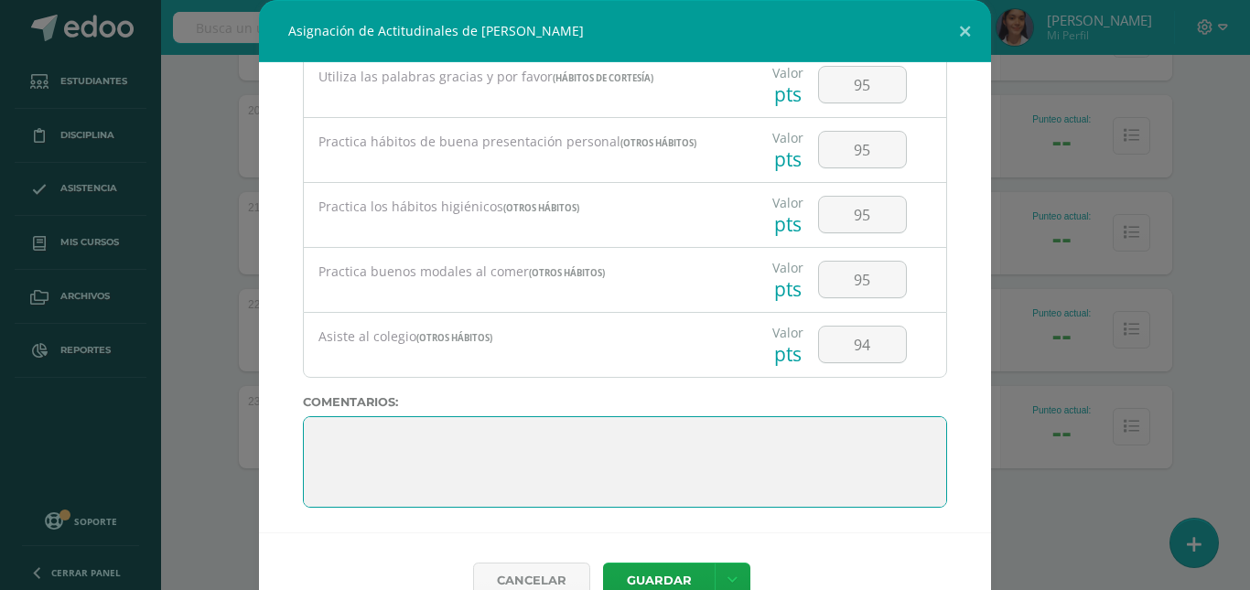
click at [825, 441] on textarea at bounding box center [625, 462] width 644 height 92
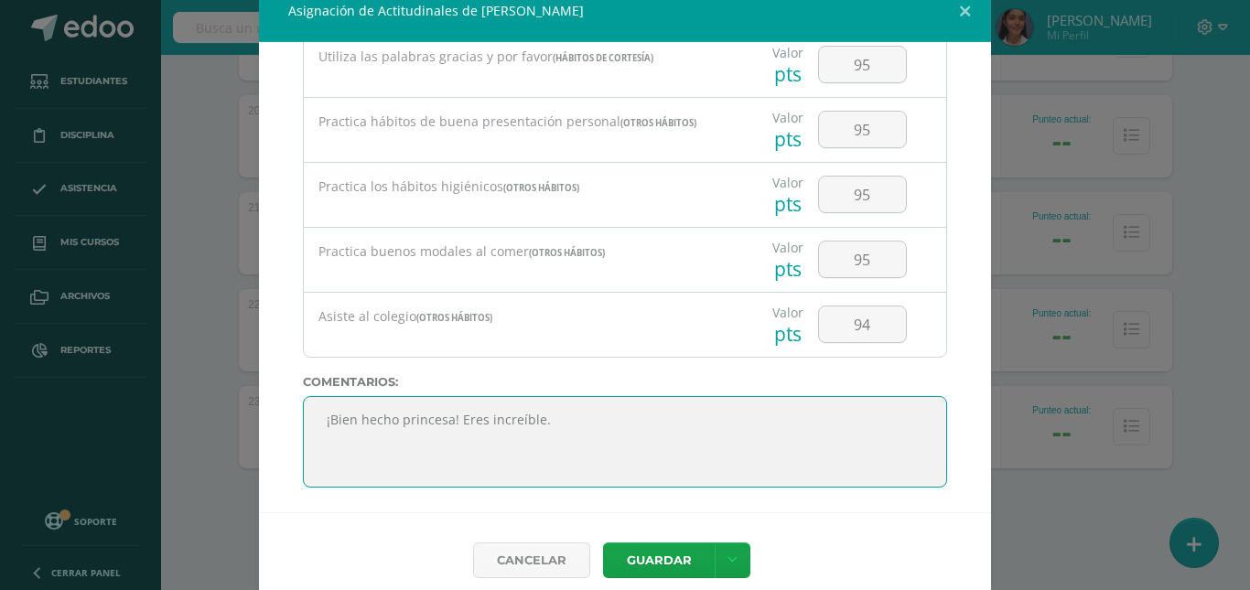
scroll to position [38, 0]
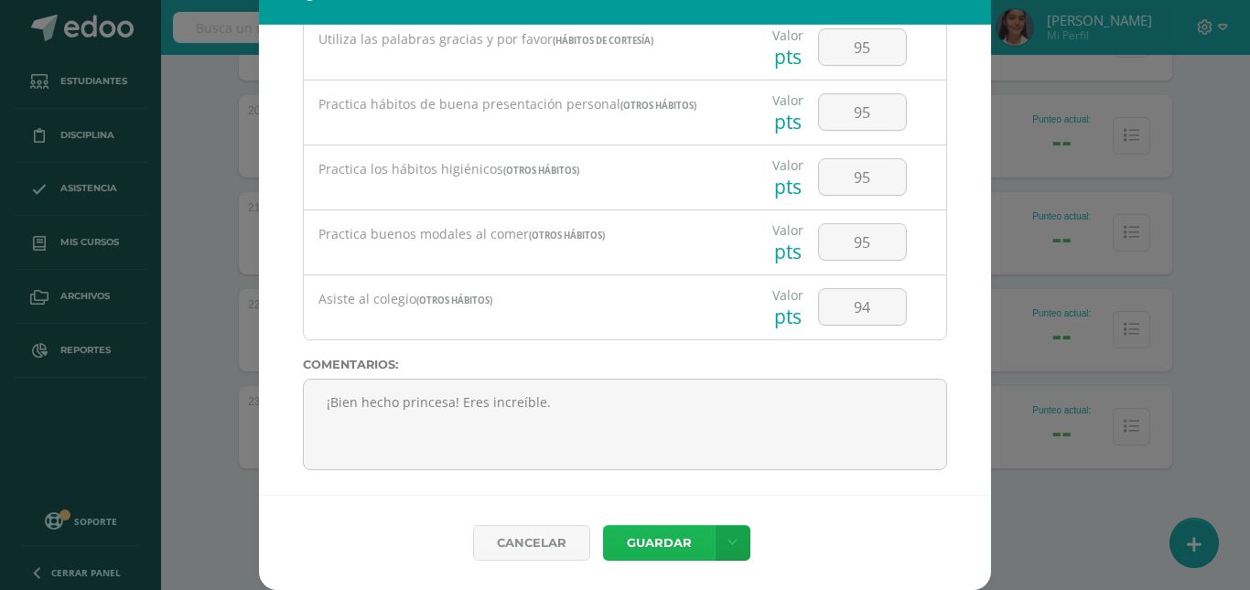
click at [617, 540] on button "Guardar" at bounding box center [659, 543] width 112 height 36
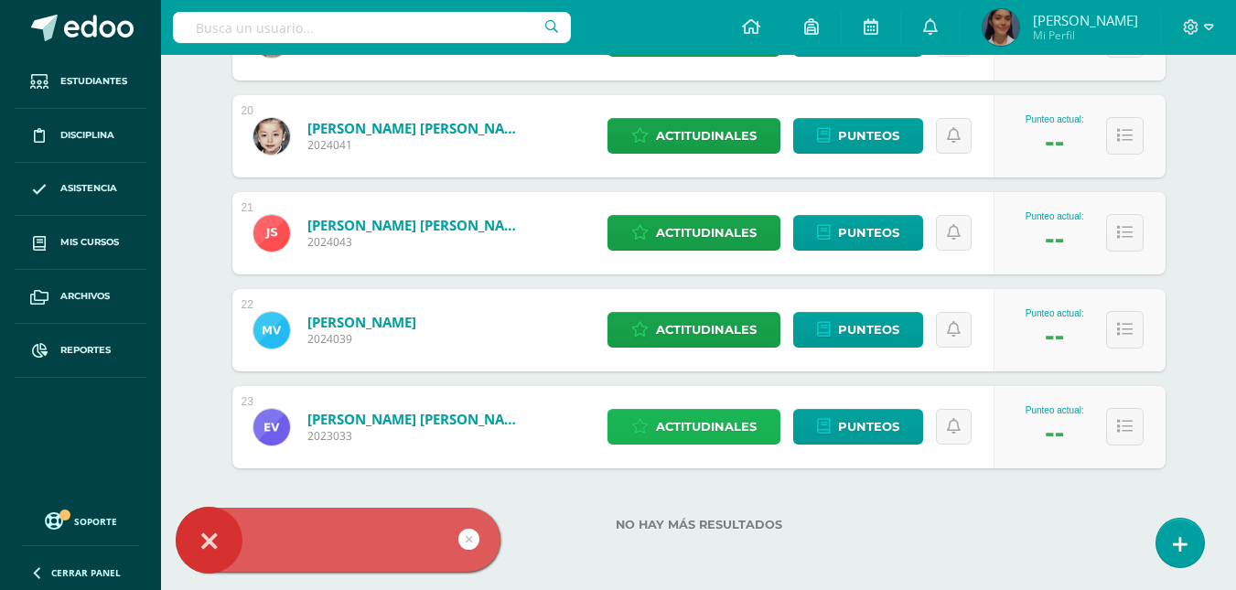
click at [643, 428] on icon at bounding box center [639, 427] width 17 height 16
click at [0, 0] on div "Trabaja individualmente y sinergiza (Hábitos de trabajo)" at bounding box center [0, 0] width 0 height 0
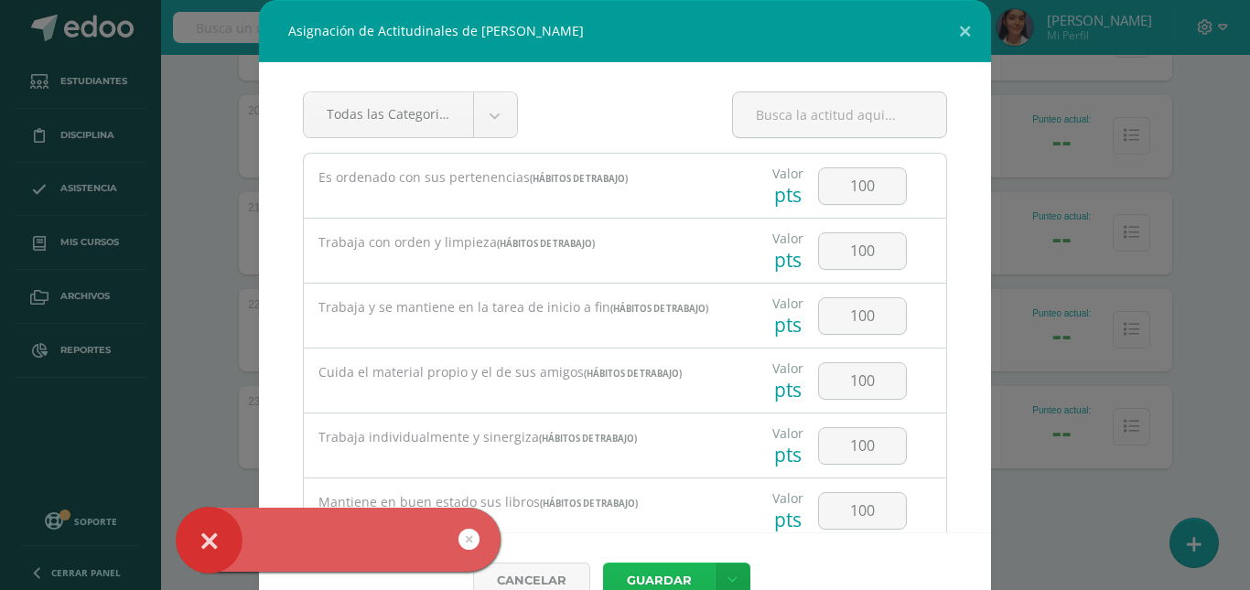
click at [666, 567] on button "Guardar" at bounding box center [659, 581] width 112 height 36
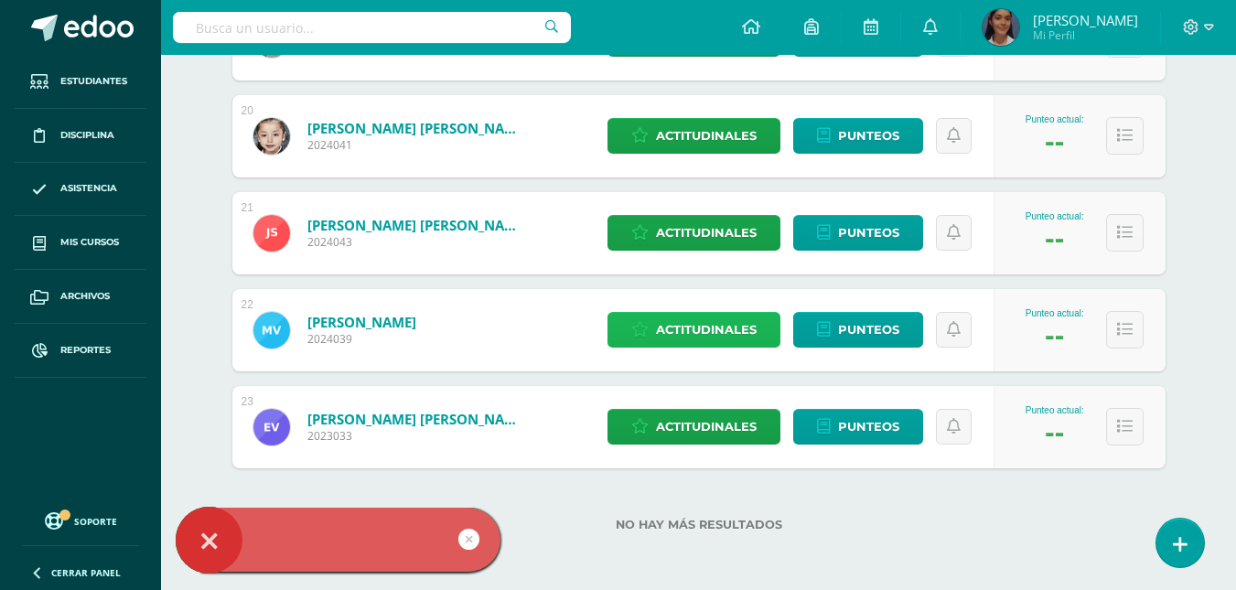
click at [727, 343] on span "Actitudinales" at bounding box center [706, 330] width 101 height 34
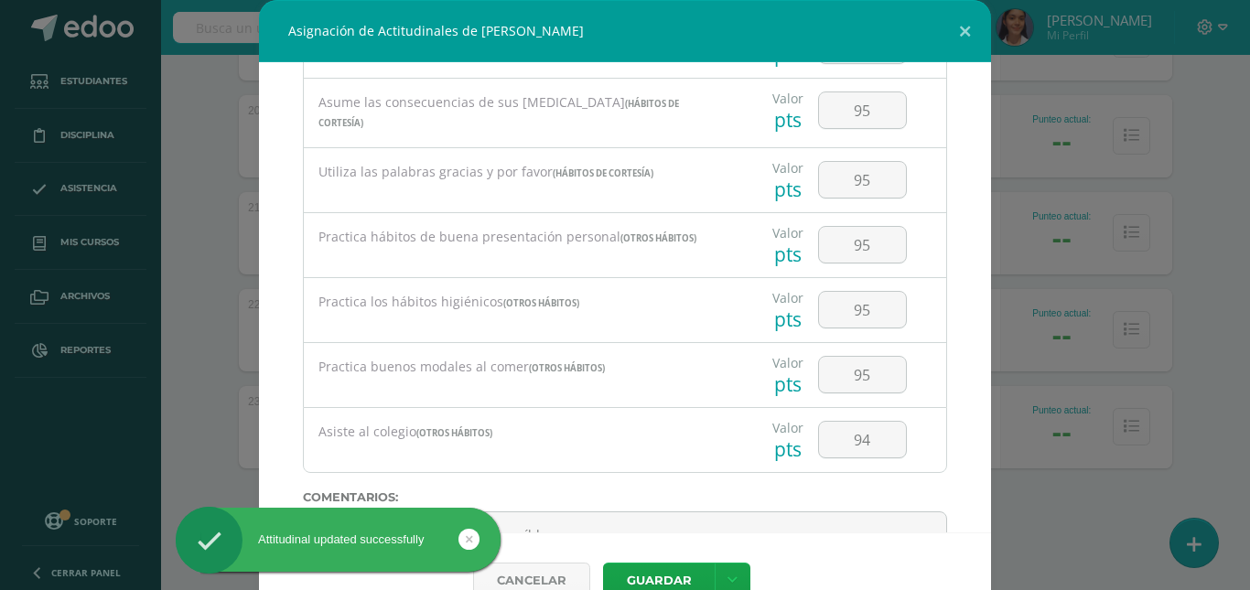
scroll to position [77, 0]
click at [666, 577] on button "Guardar" at bounding box center [659, 581] width 112 height 36
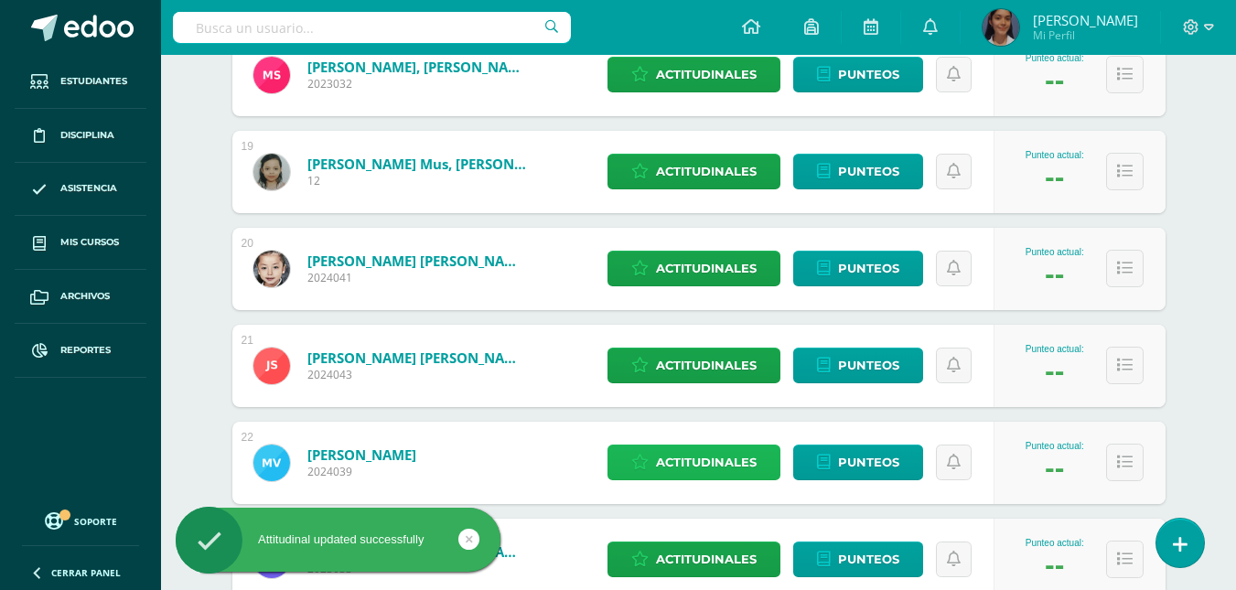
scroll to position [2146, 0]
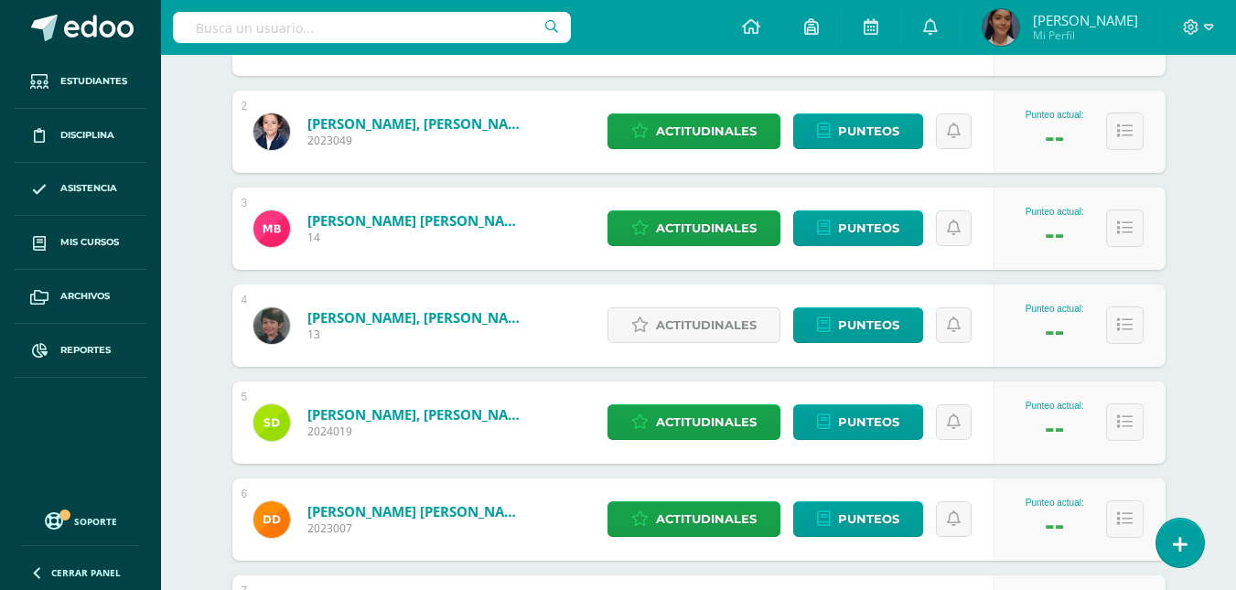
scroll to position [549, 0]
